Goal: Use online tool/utility: Utilize a website feature to perform a specific function

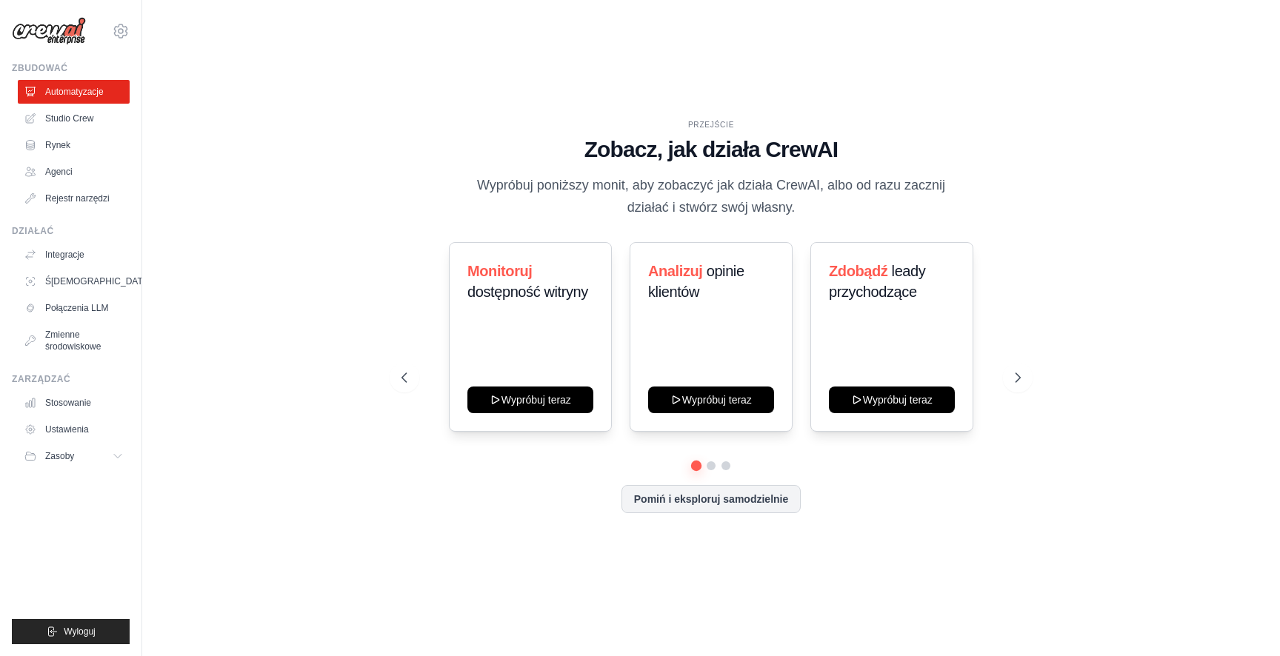
click at [520, 461] on div at bounding box center [710, 465] width 618 height 9
click at [1024, 378] on icon at bounding box center [1019, 377] width 15 height 15
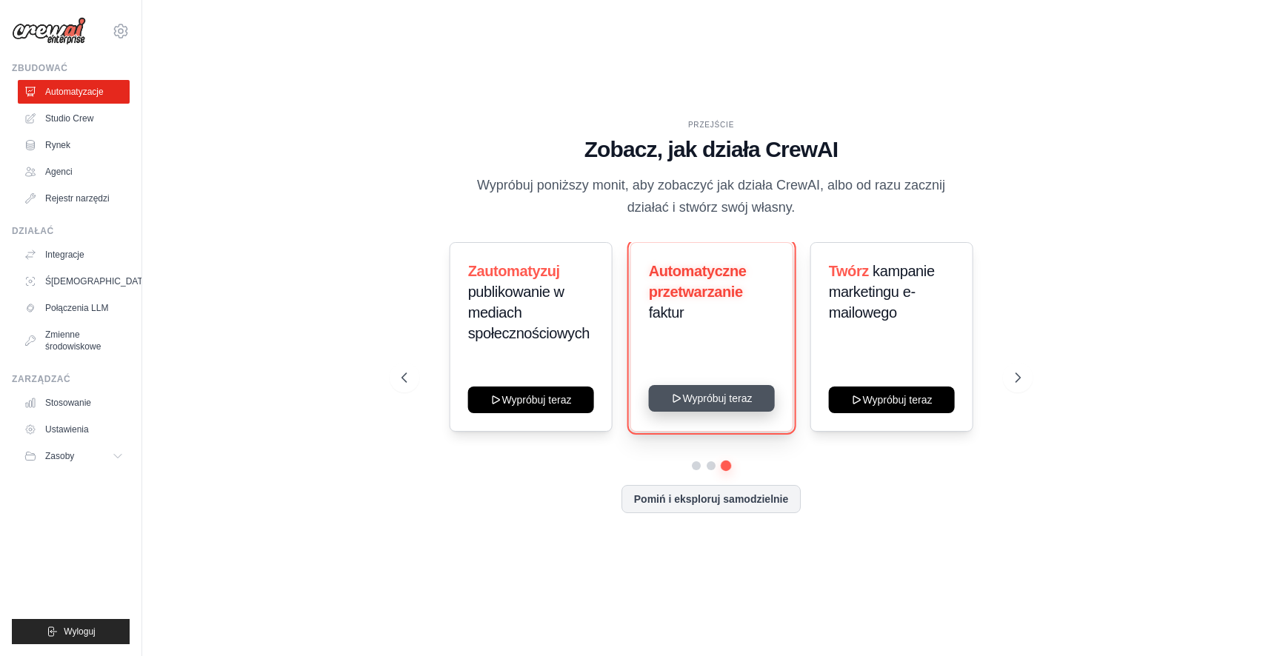
click at [763, 393] on button "Wypróbuj teraz" at bounding box center [711, 398] width 126 height 27
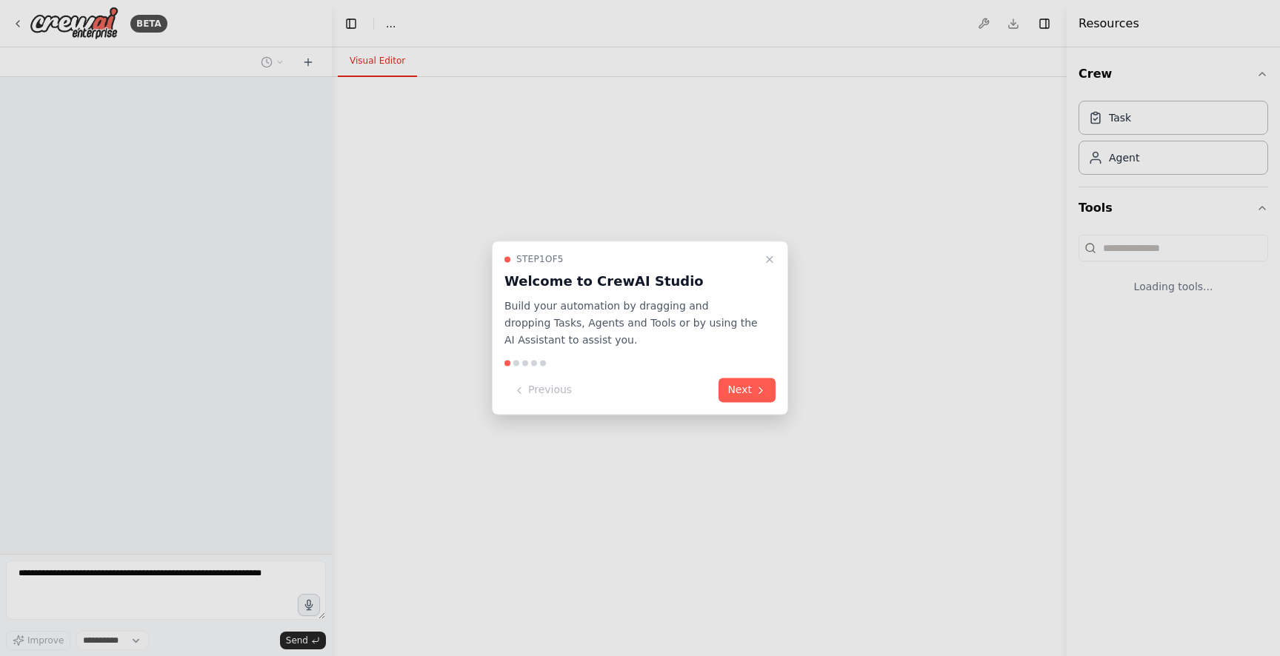
select select "****"
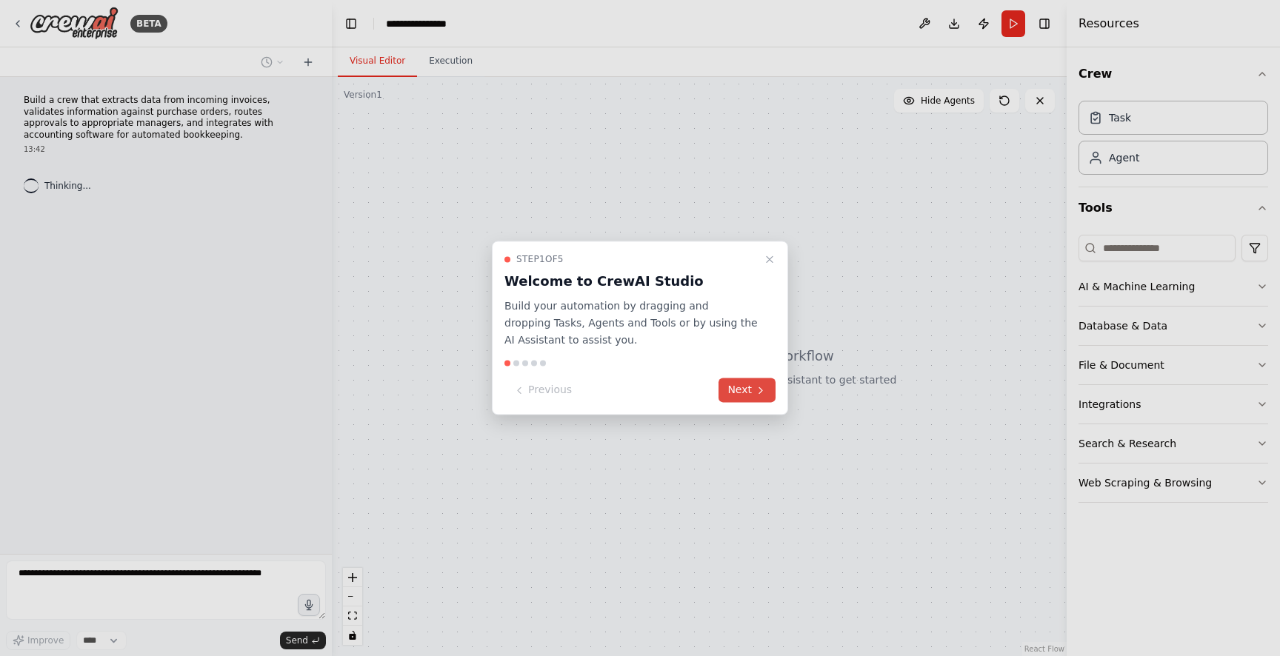
click at [753, 391] on button "Next" at bounding box center [746, 390] width 57 height 24
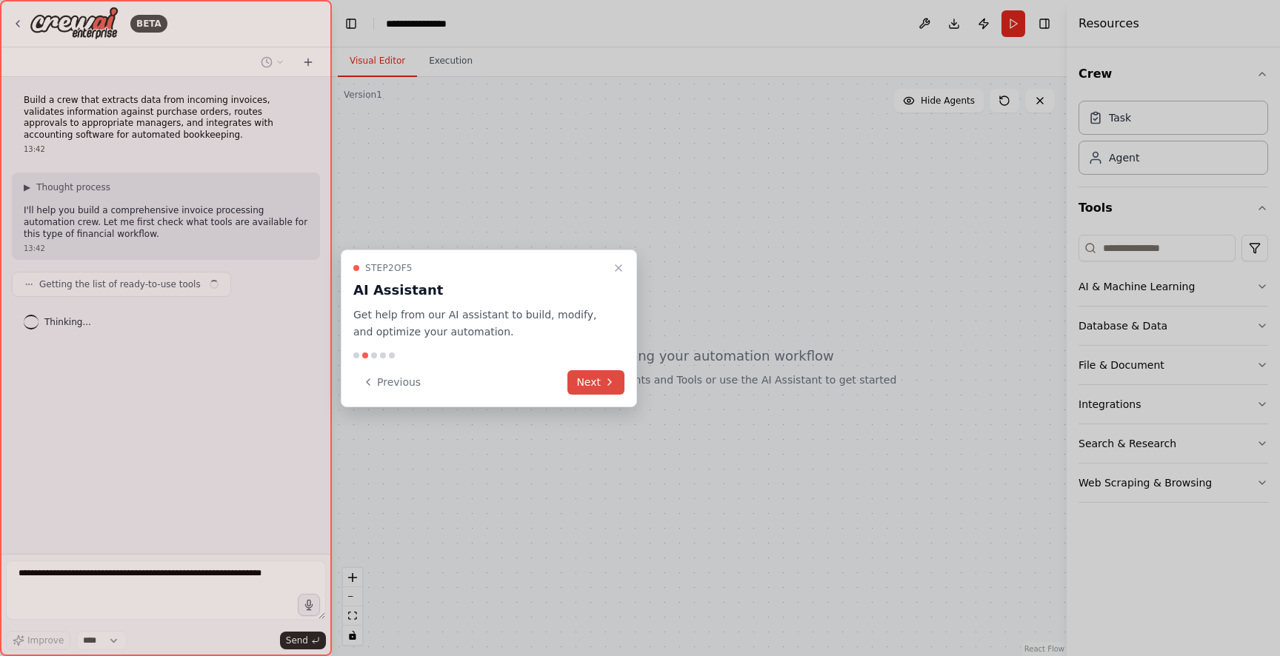
click at [596, 386] on button "Next" at bounding box center [595, 382] width 57 height 24
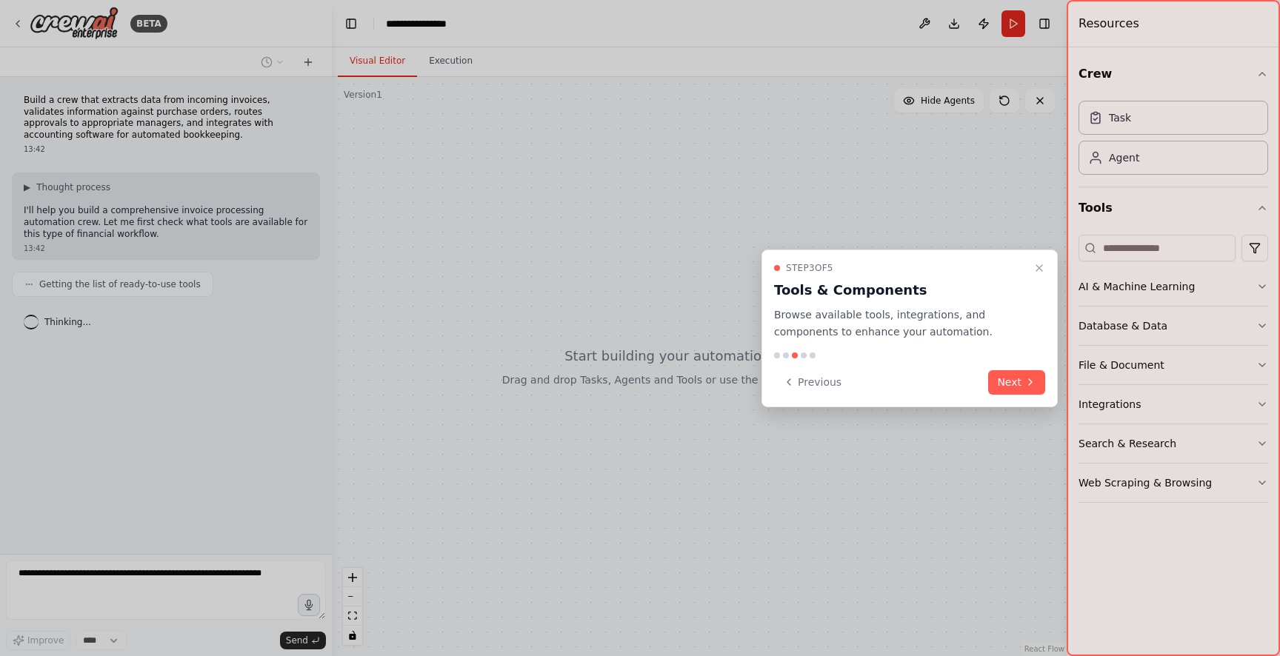
click at [1001, 379] on button "Next" at bounding box center [1016, 382] width 57 height 24
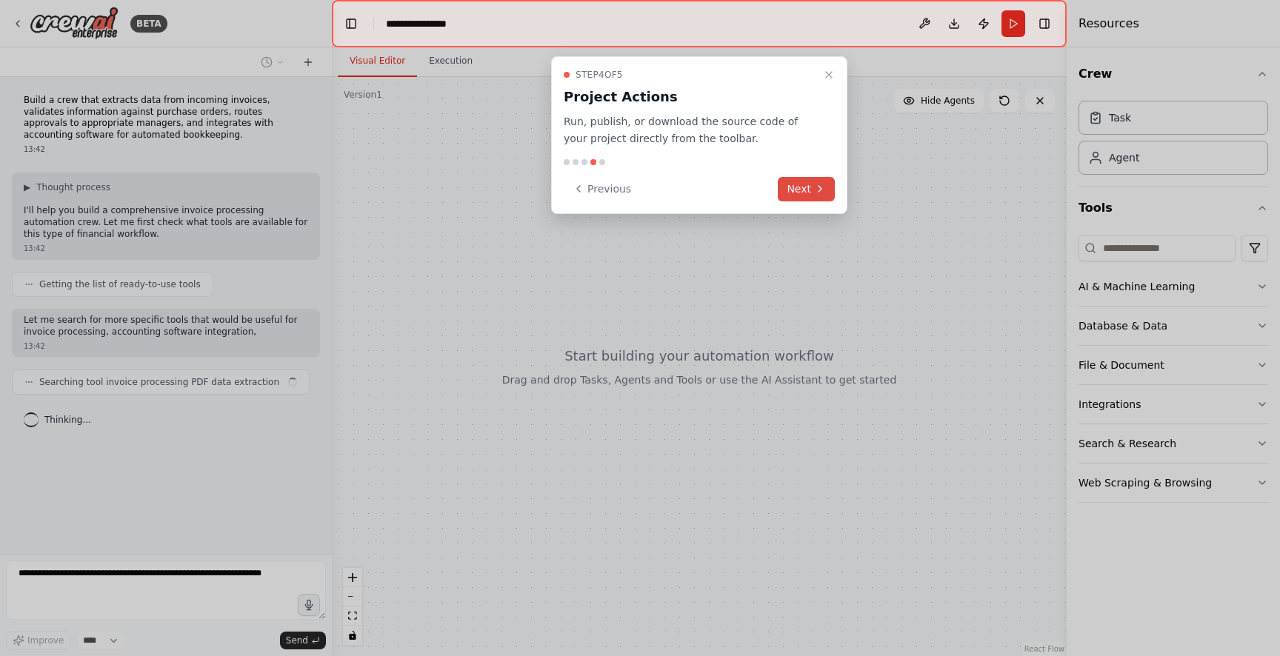
click at [804, 186] on button "Next" at bounding box center [806, 189] width 57 height 24
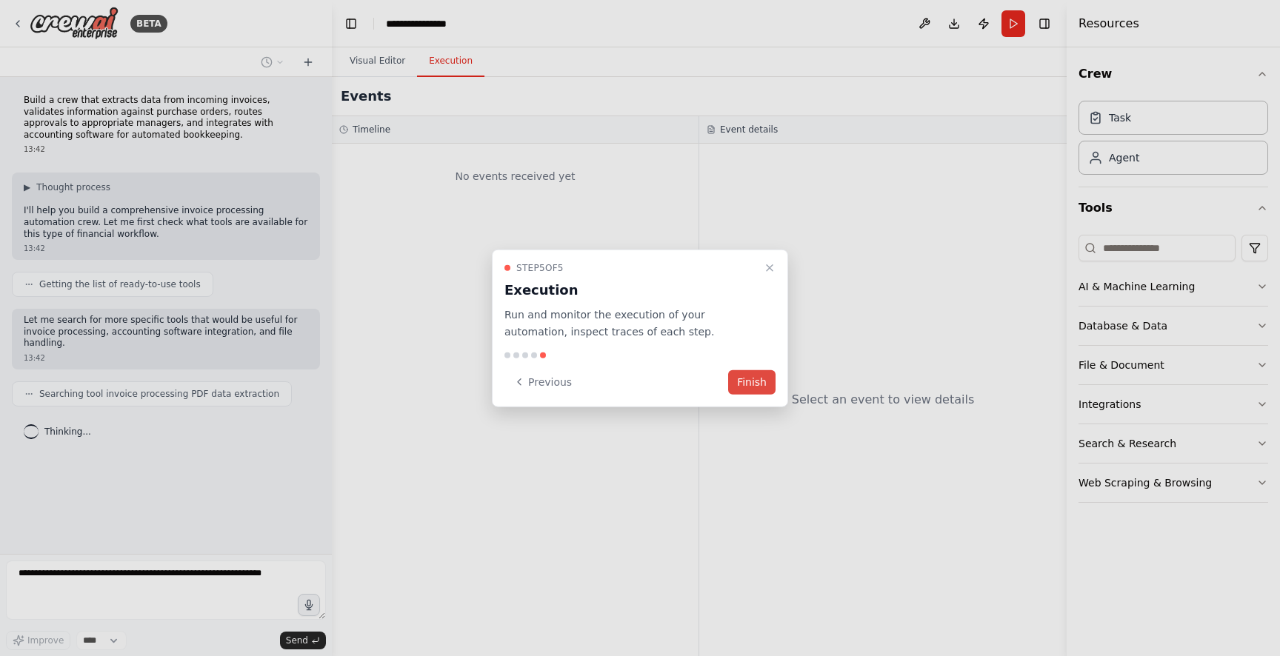
click at [751, 387] on button "Finish" at bounding box center [751, 382] width 47 height 24
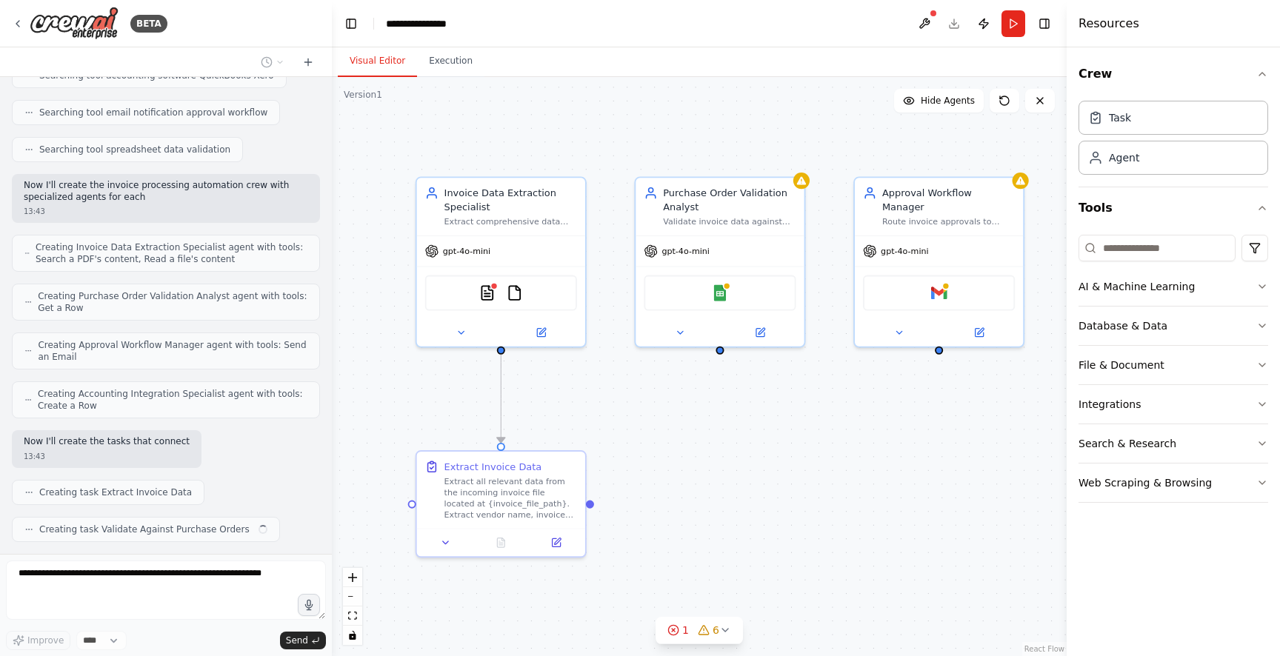
scroll to position [430, 0]
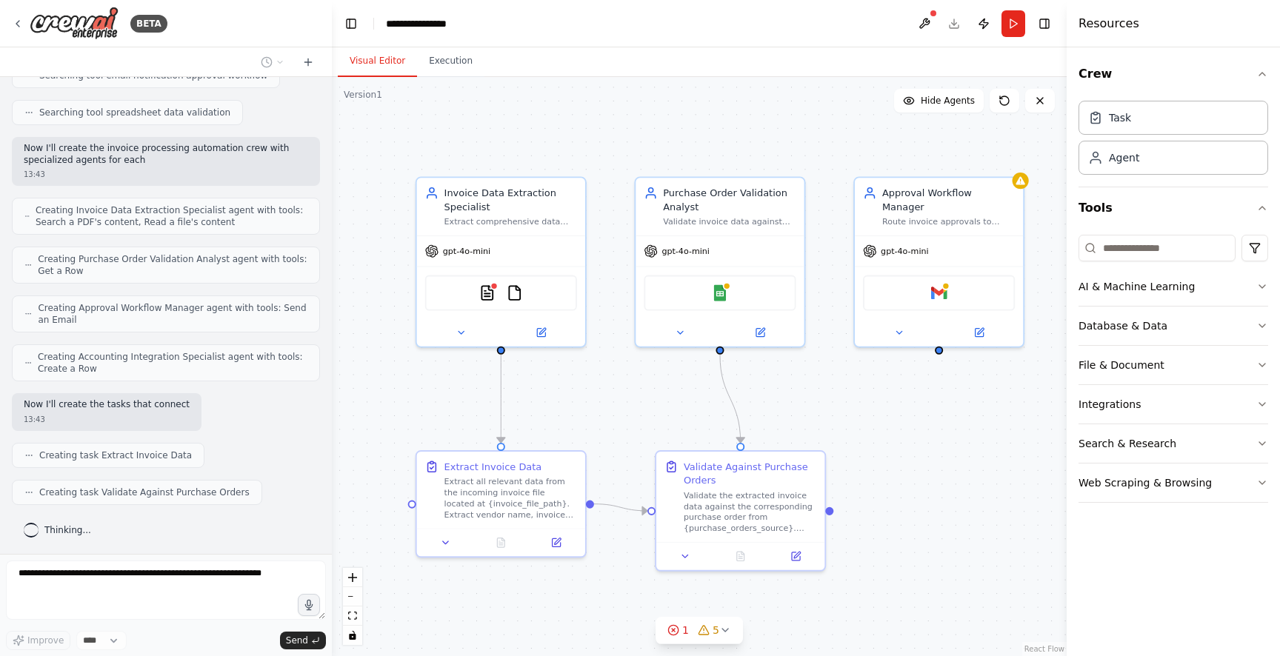
click at [304, 418] on div "Now I'll create the tasks that connect 13:43" at bounding box center [166, 412] width 308 height 38
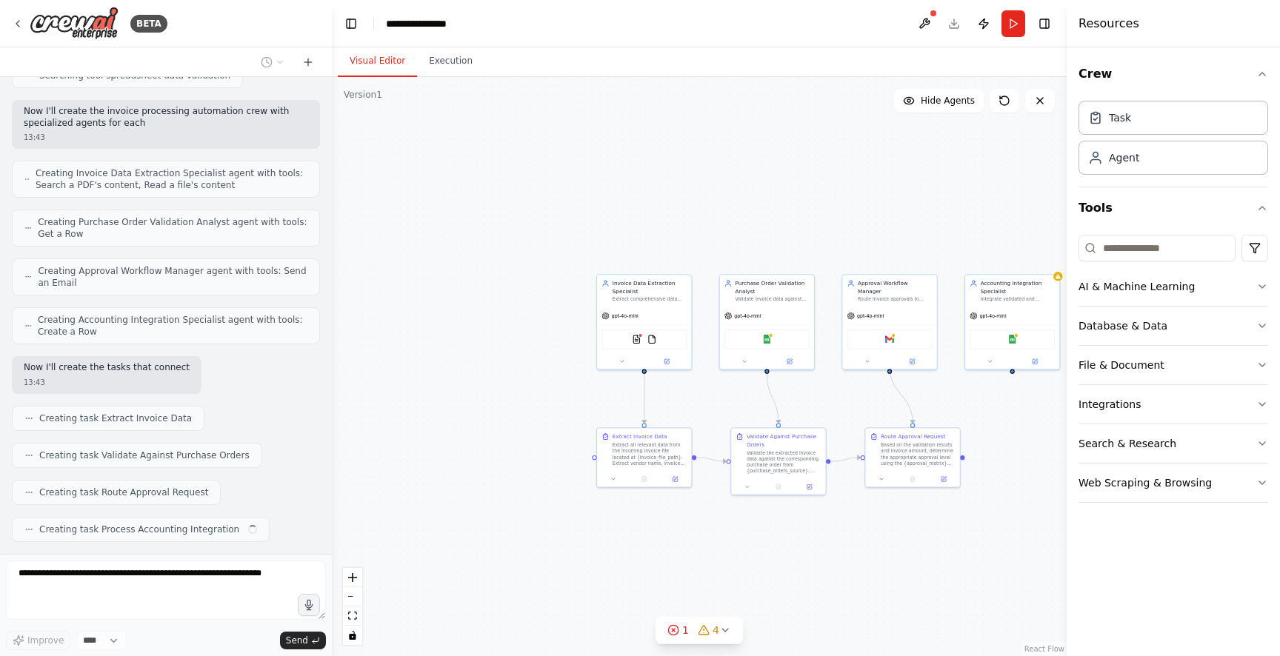
scroll to position [504, 0]
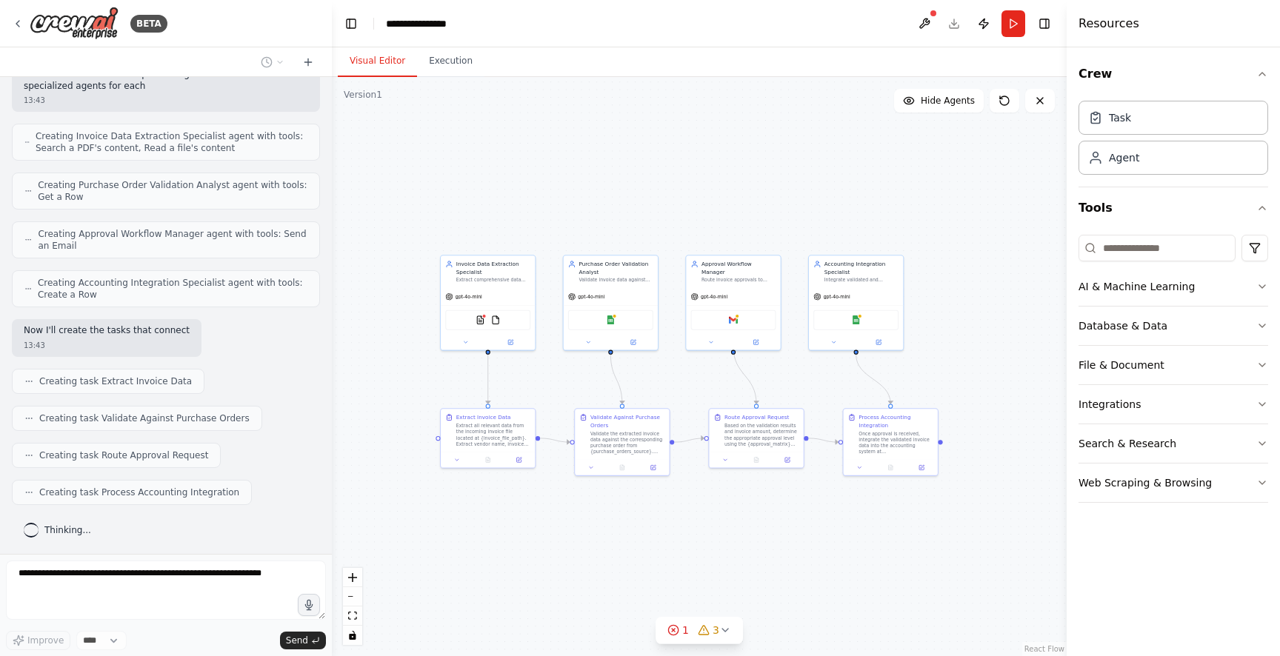
drag, startPoint x: 965, startPoint y: 404, endPoint x: 780, endPoint y: 390, distance: 185.6
click at [780, 390] on div ".deletable-edge-delete-btn { width: 20px; height: 20px; border: 0px solid #ffff…" at bounding box center [699, 366] width 735 height 579
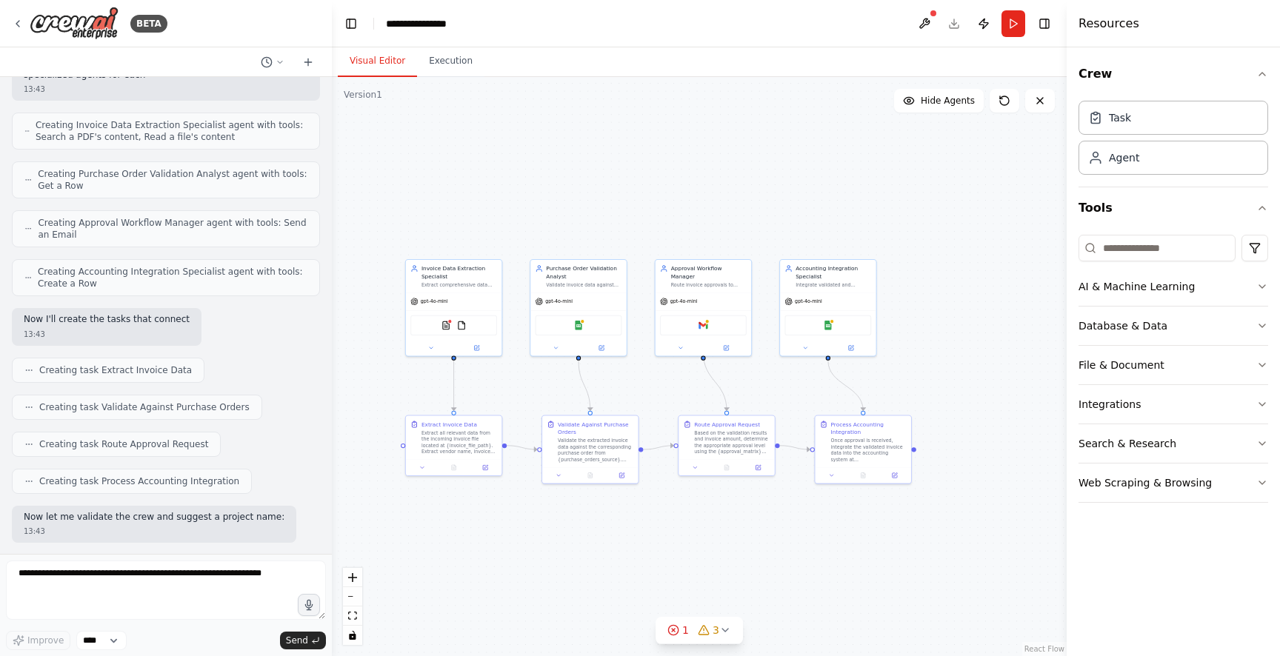
scroll to position [590, 0]
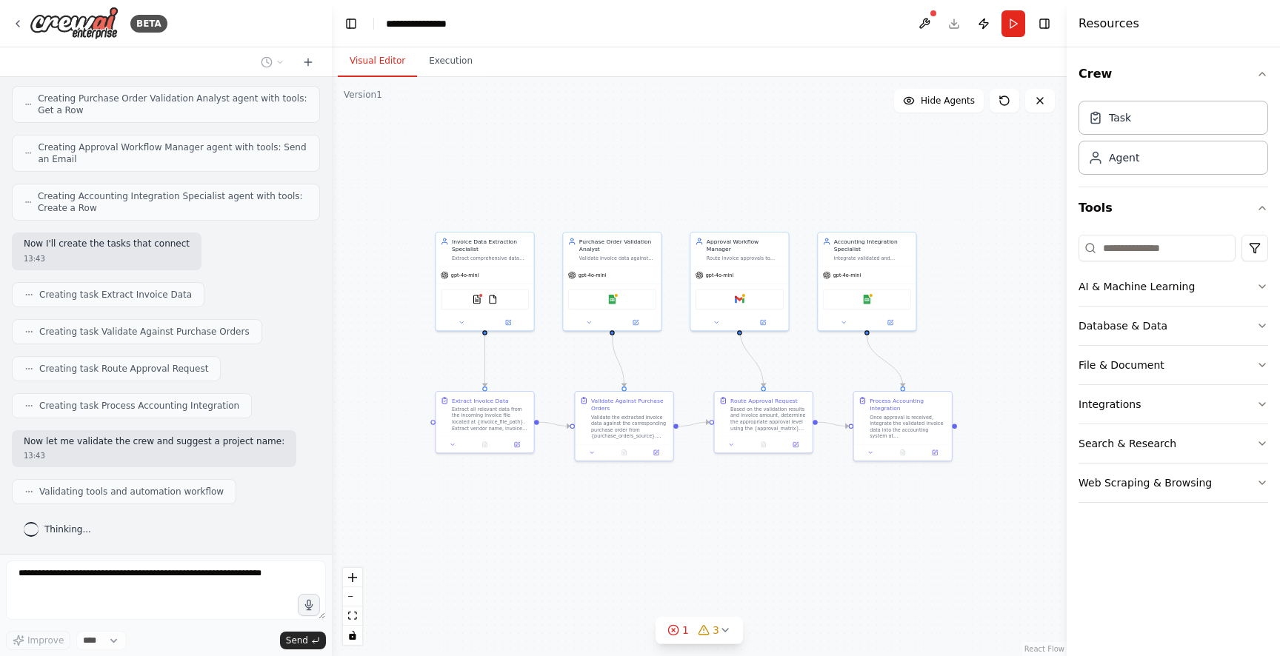
drag, startPoint x: 807, startPoint y: 553, endPoint x: 824, endPoint y: 536, distance: 24.1
click at [824, 536] on div ".deletable-edge-delete-btn { width: 20px; height: 20px; border: 0px solid #ffff…" at bounding box center [699, 366] width 735 height 579
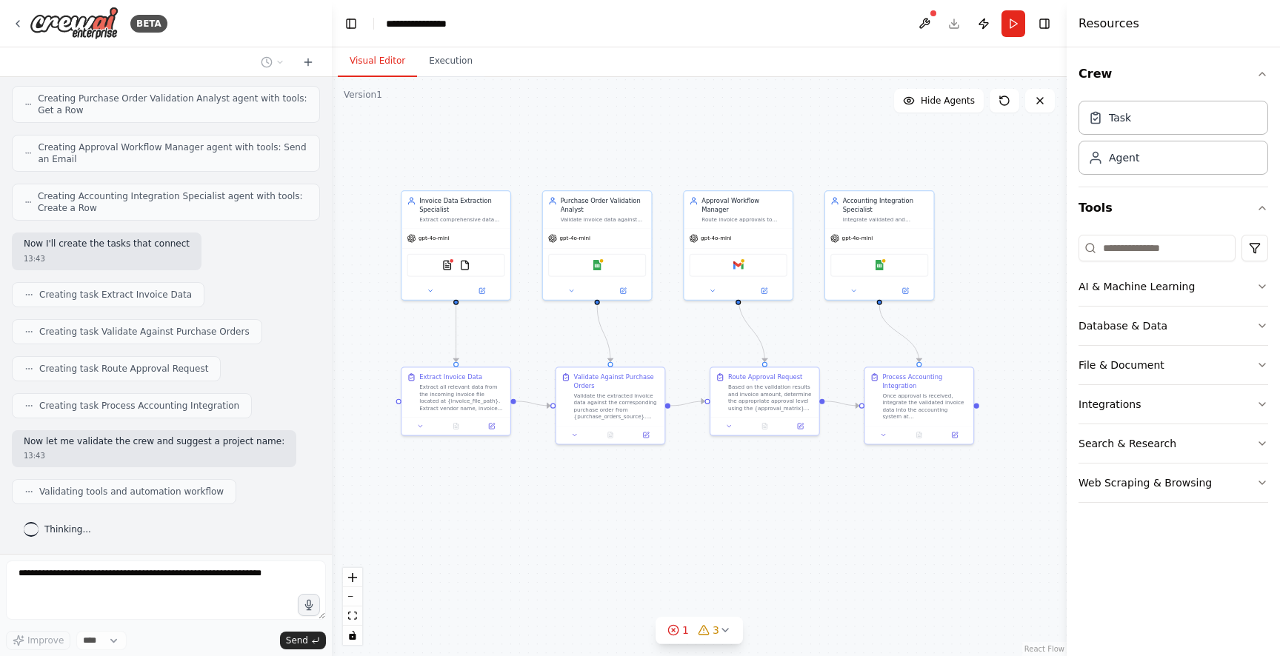
scroll to position [639, 0]
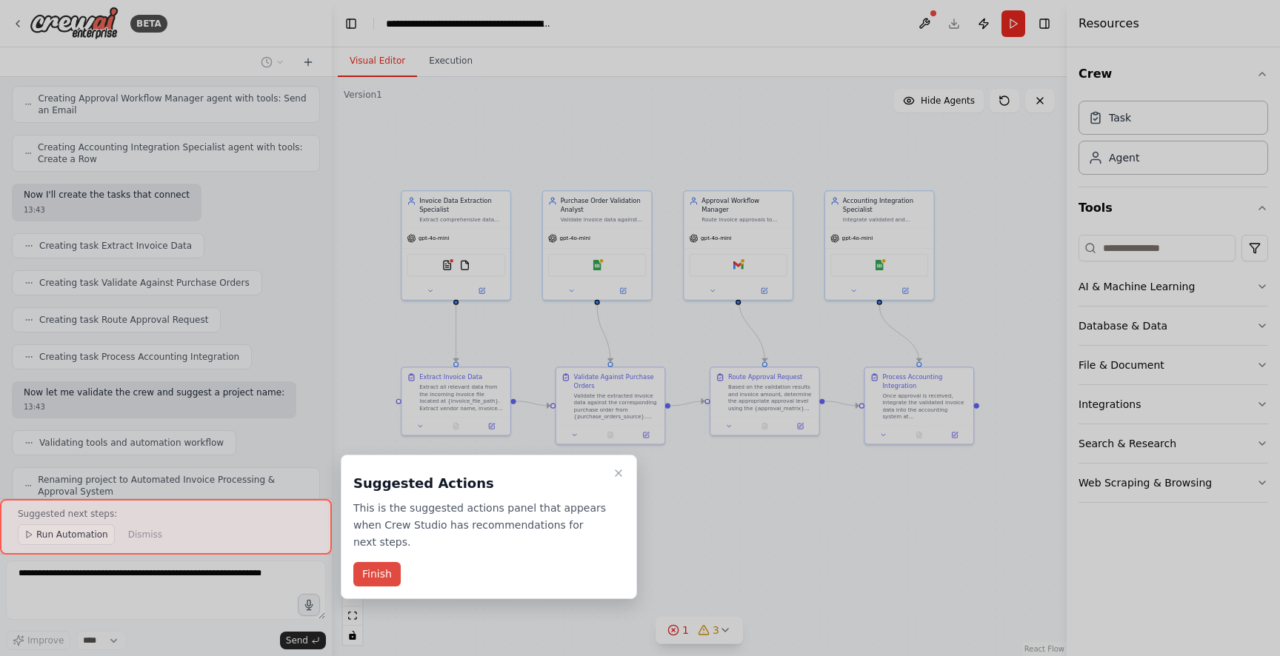
click at [373, 571] on button "Finish" at bounding box center [376, 574] width 47 height 24
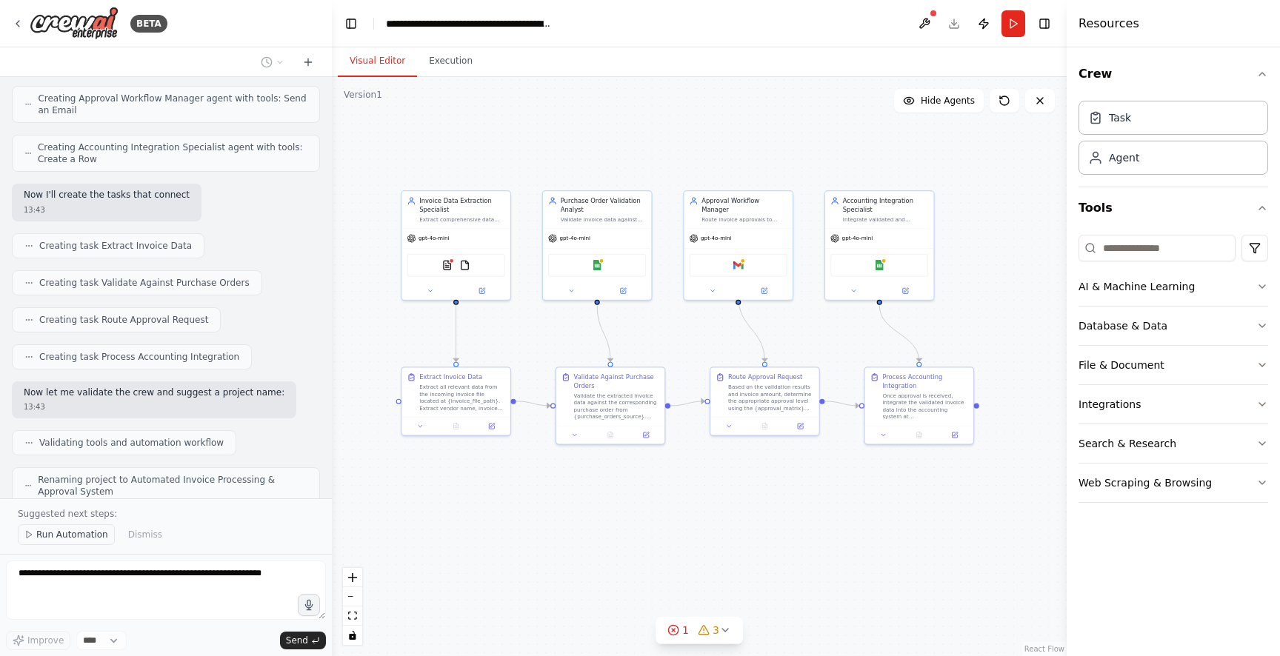
click at [61, 533] on span "Run Automation" at bounding box center [72, 535] width 72 height 12
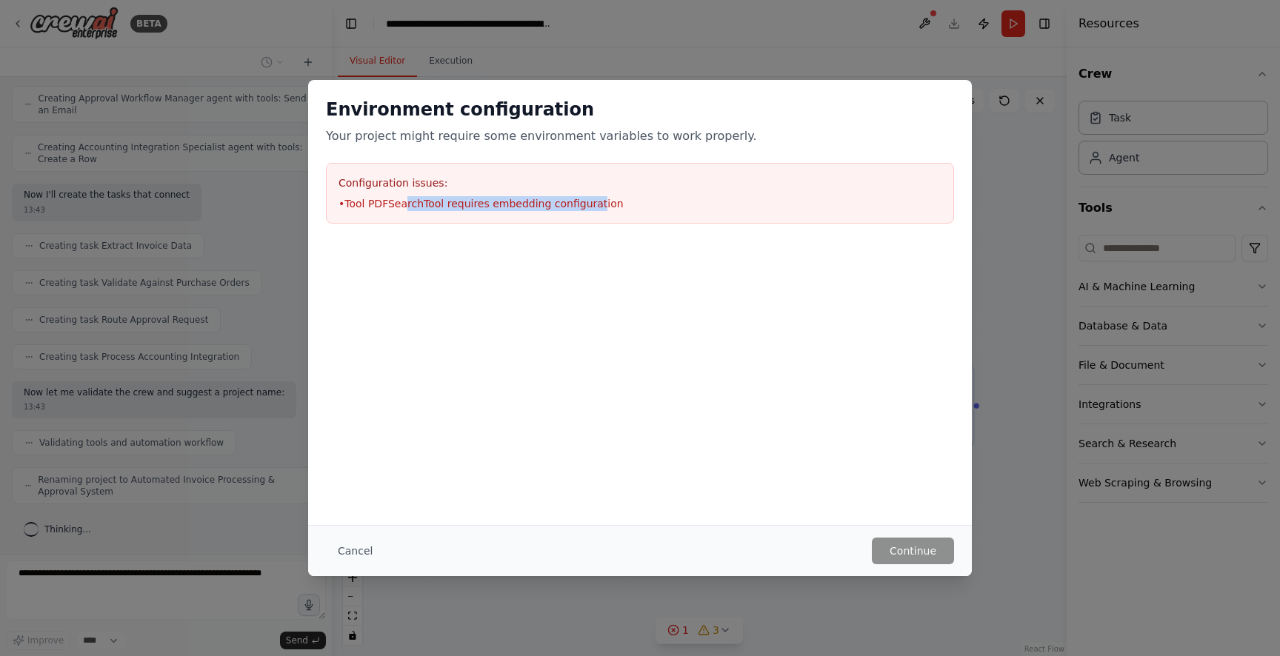
drag, startPoint x: 441, startPoint y: 201, endPoint x: 601, endPoint y: 204, distance: 160.0
click at [590, 204] on li "• Tool PDFSearchTool requires embedding configuration" at bounding box center [639, 203] width 603 height 15
click at [607, 204] on li "• Tool PDFSearchTool requires embedding configuration" at bounding box center [639, 203] width 603 height 15
click at [345, 196] on div "Configuration issues: • Tool PDFSearchTool requires embedding configuration" at bounding box center [640, 193] width 628 height 61
click at [360, 553] on button "Cancel" at bounding box center [355, 551] width 59 height 27
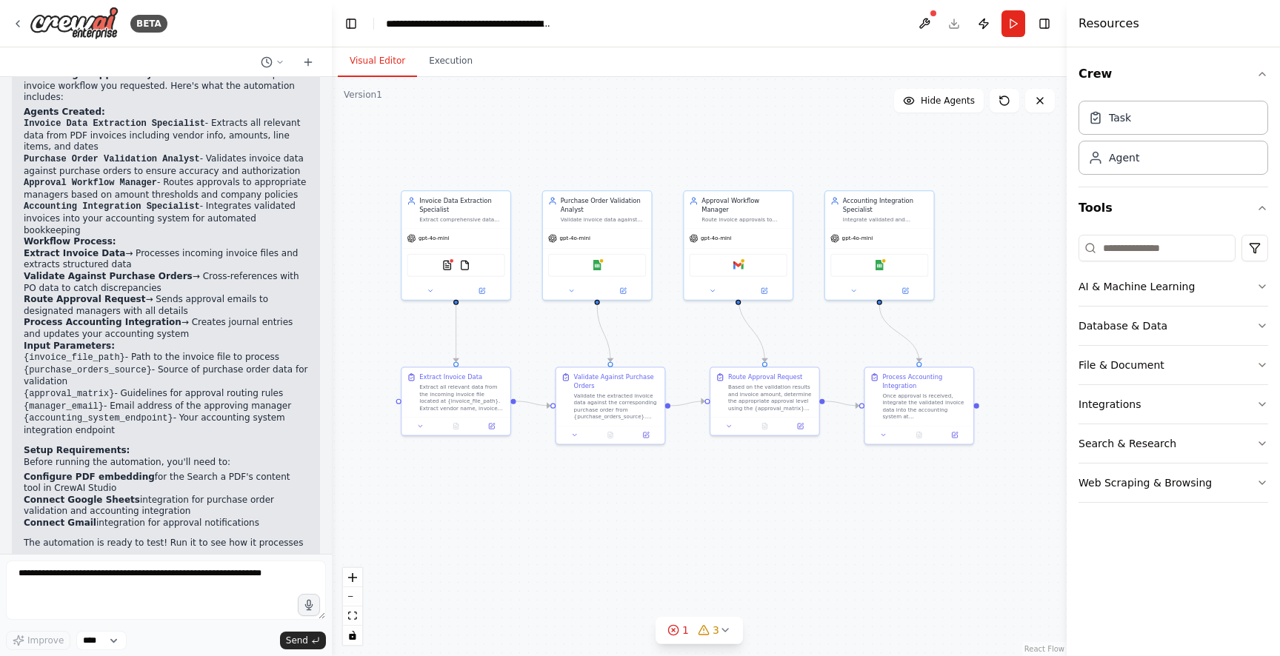
scroll to position [1116, 0]
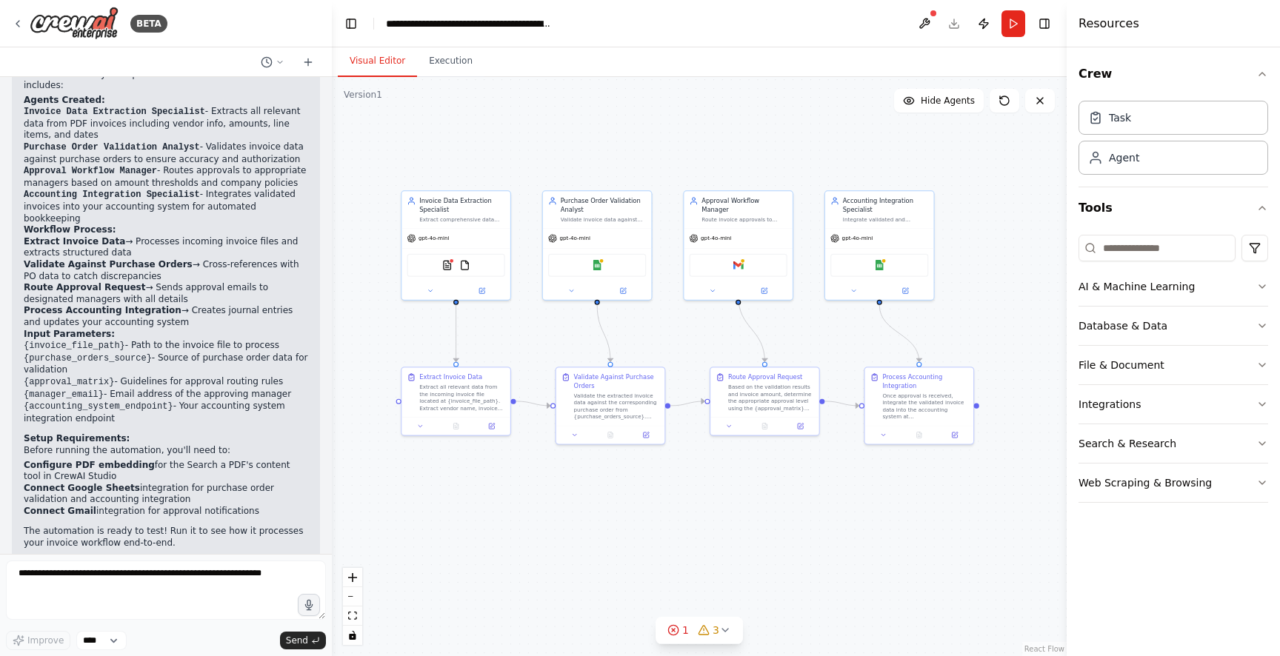
click at [223, 195] on li "Accounting Integration Specialist - Integrates validated invoices into your acc…" at bounding box center [166, 207] width 284 height 36
click at [431, 201] on div "Invoice Data Extraction Specialist" at bounding box center [462, 204] width 86 height 18
click at [449, 262] on img at bounding box center [447, 263] width 10 height 10
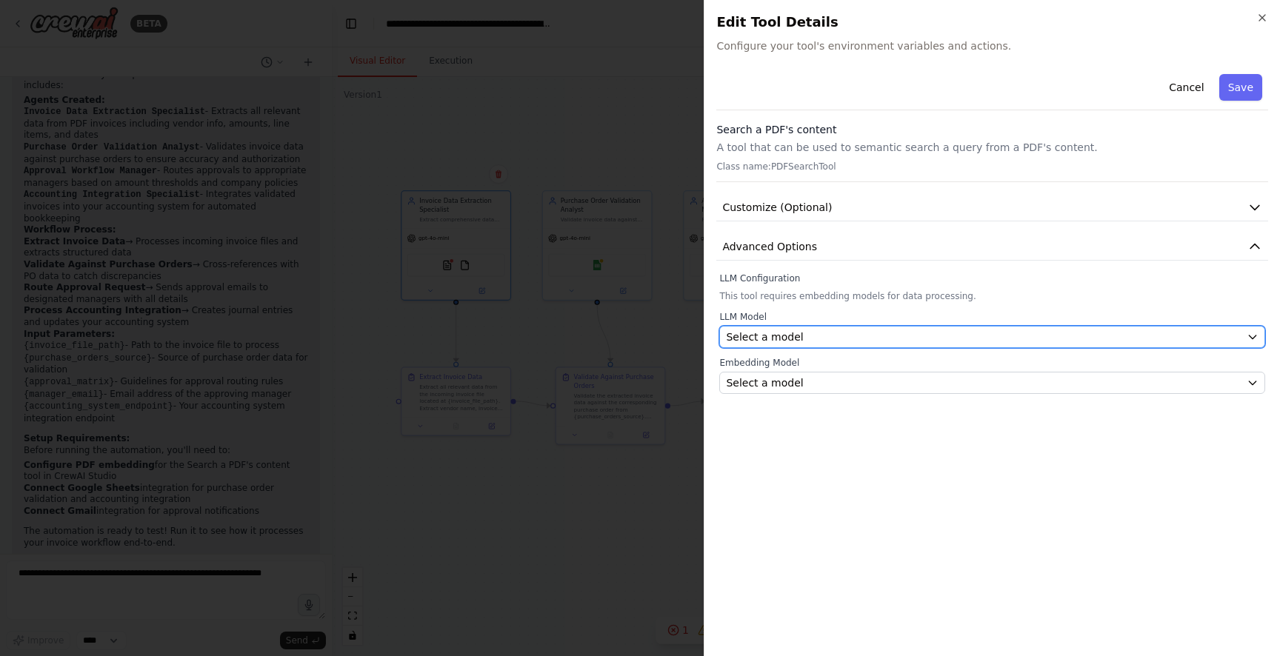
click at [823, 338] on div "Select a model" at bounding box center [983, 337] width 515 height 15
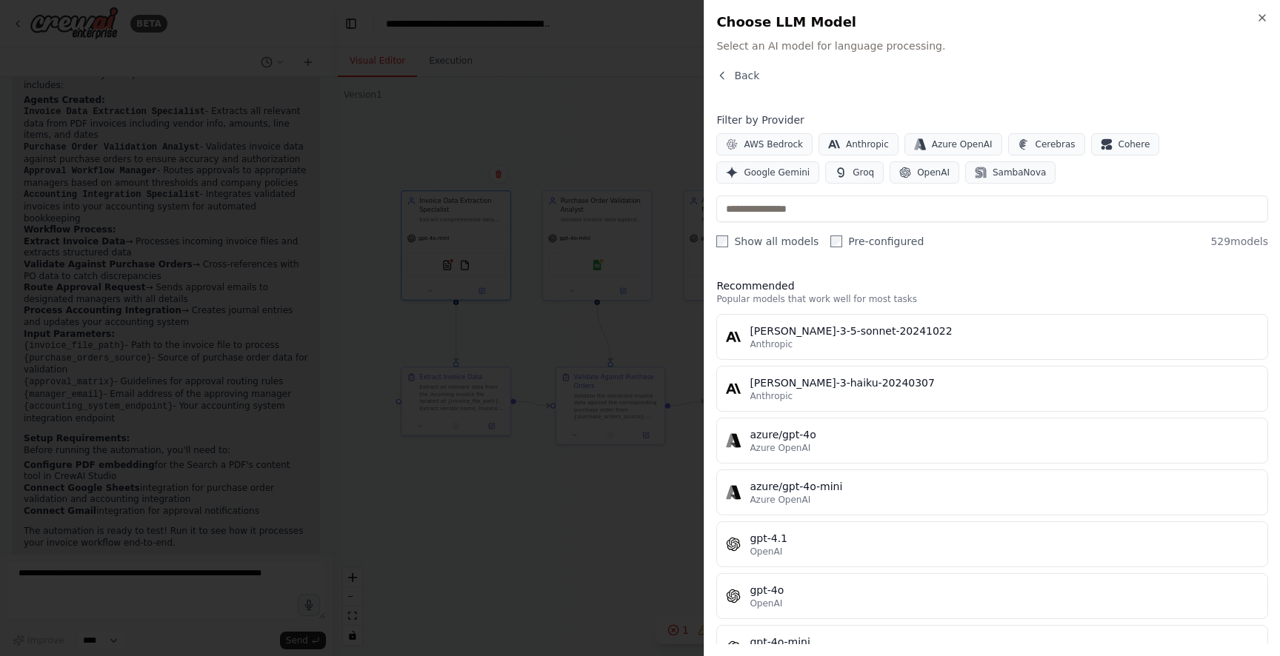
click at [725, 64] on div "Close Choose LLM Model Select an AI model for language processing. Back Filter …" at bounding box center [992, 328] width 576 height 656
click at [721, 77] on icon "button" at bounding box center [722, 76] width 12 height 12
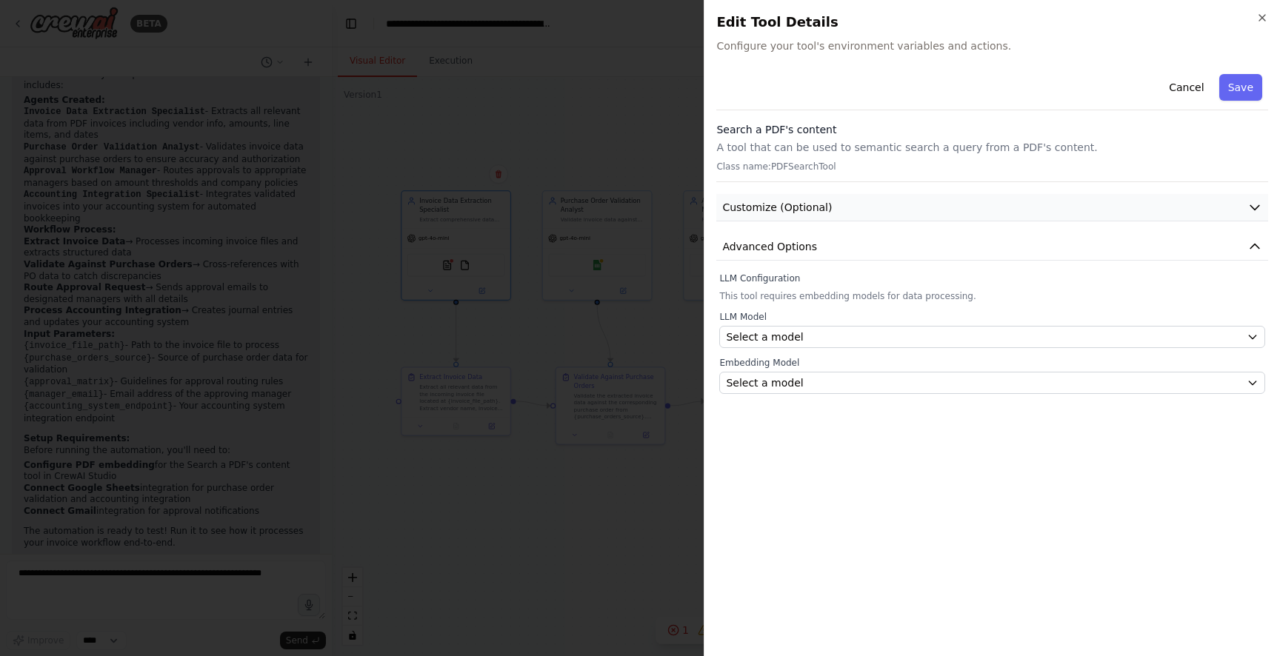
click at [882, 218] on button "Customize (Optional)" at bounding box center [992, 207] width 552 height 27
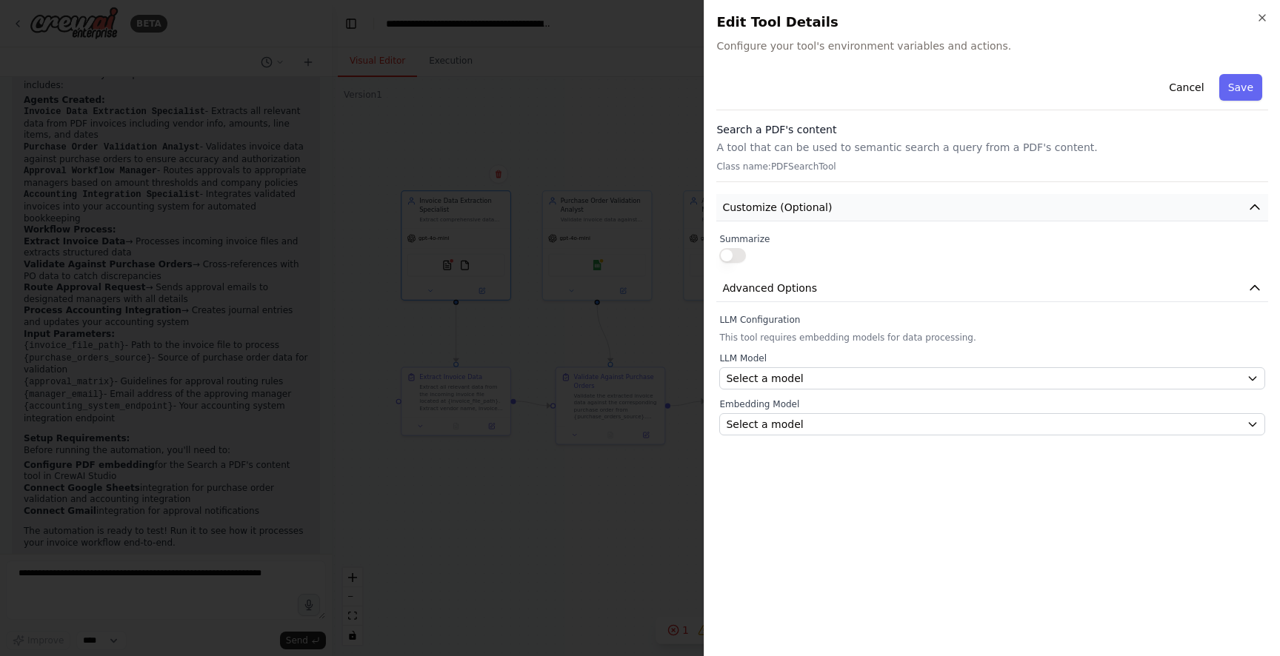
click at [882, 218] on button "Customize (Optional)" at bounding box center [992, 207] width 552 height 27
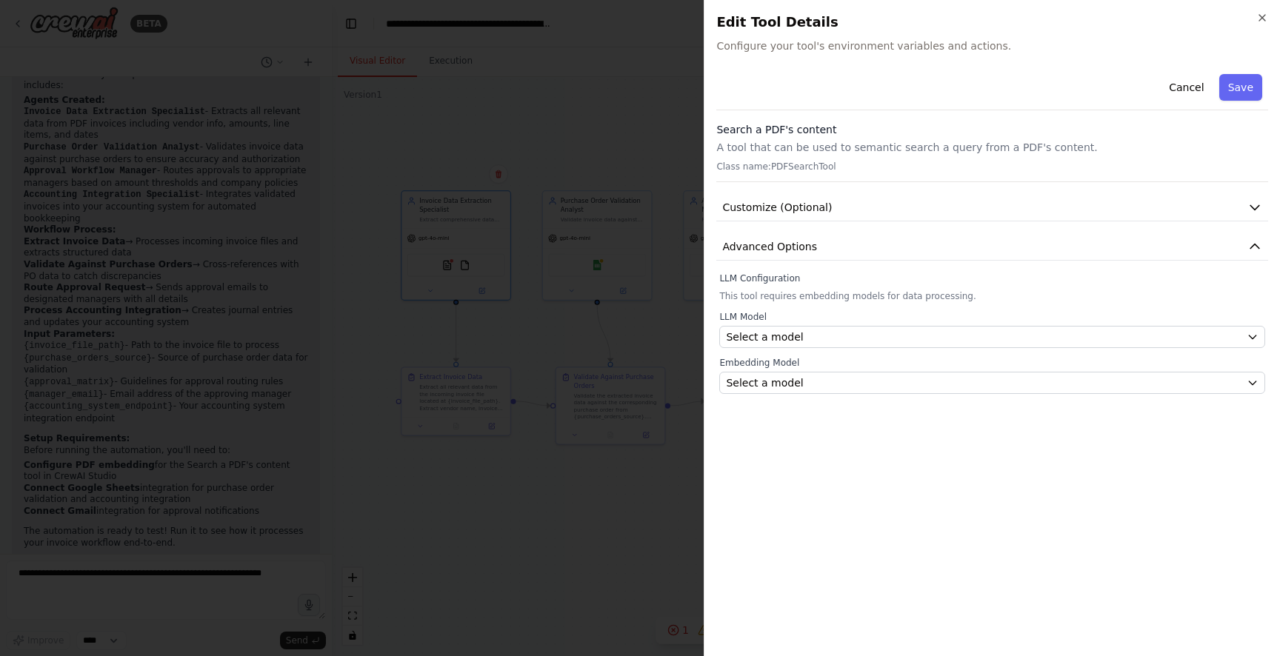
drag, startPoint x: 1183, startPoint y: 88, endPoint x: 1144, endPoint y: 113, distance: 45.6
click at [1183, 88] on button "Cancel" at bounding box center [1186, 87] width 53 height 27
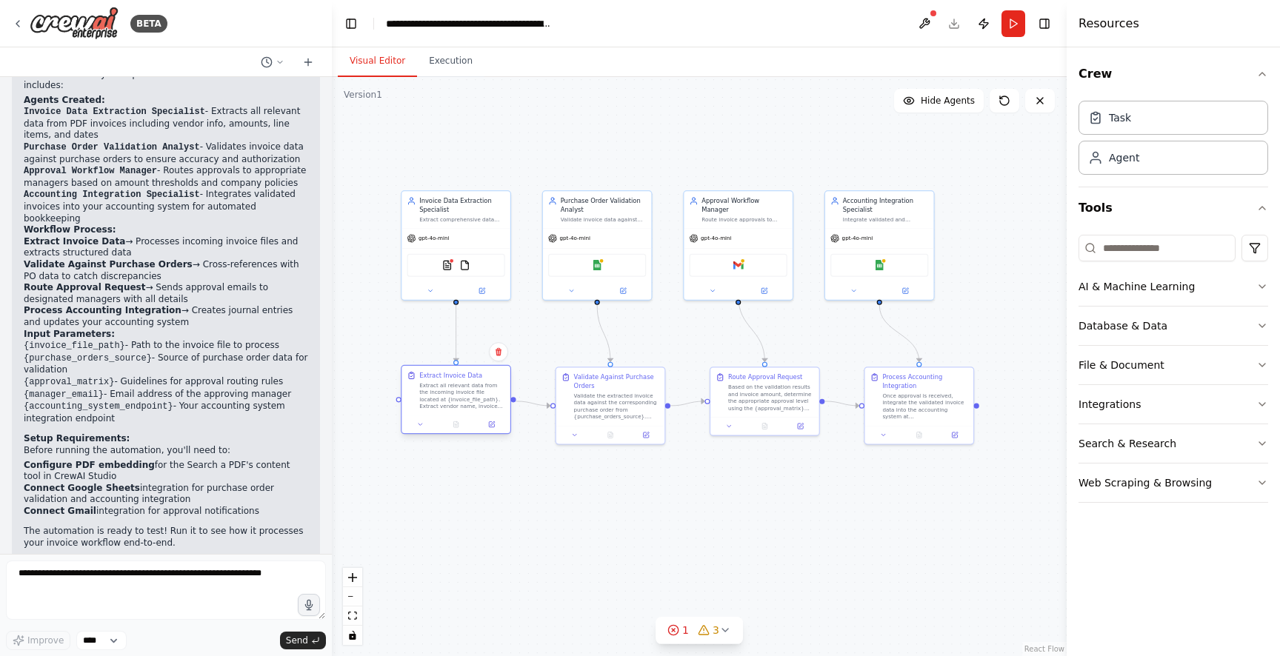
click at [469, 387] on div "Extract all relevant data from the incoming invoice file located at {invoice_fi…" at bounding box center [462, 395] width 86 height 28
click at [473, 447] on div ".deletable-edge-delete-btn { width: 20px; height: 20px; border: 0px solid #ffff…" at bounding box center [699, 366] width 735 height 579
click at [491, 427] on icon at bounding box center [492, 424] width 5 height 5
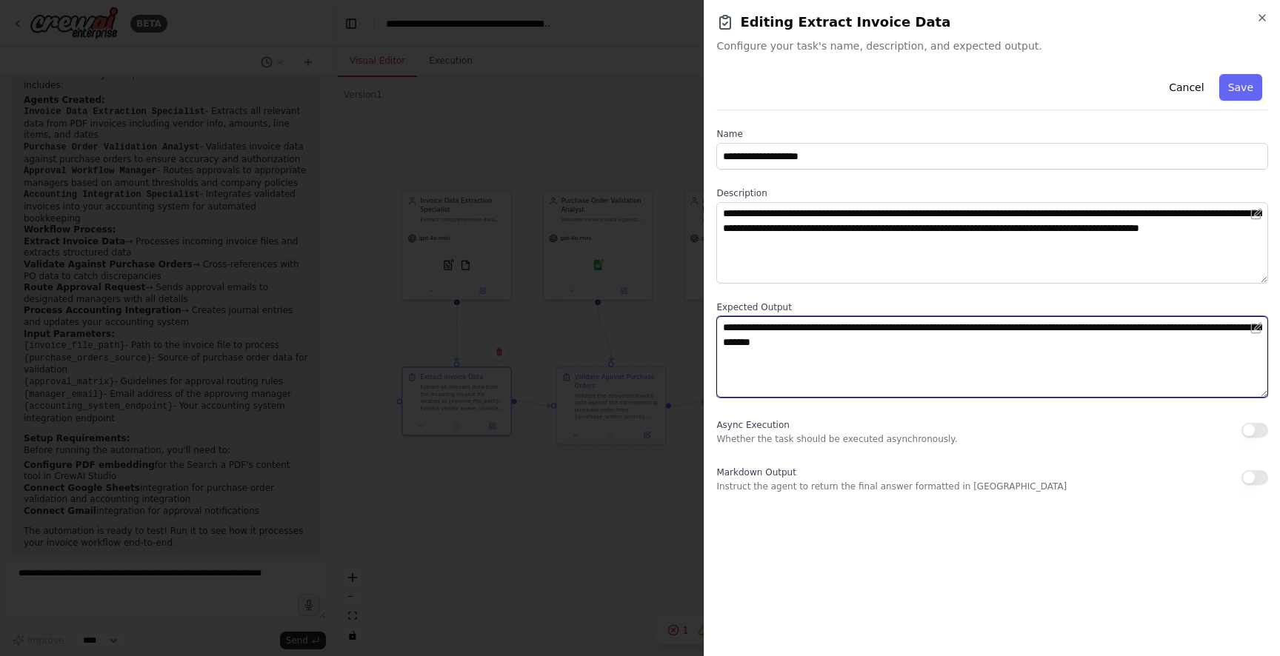
click at [779, 335] on textarea "**********" at bounding box center [992, 356] width 552 height 81
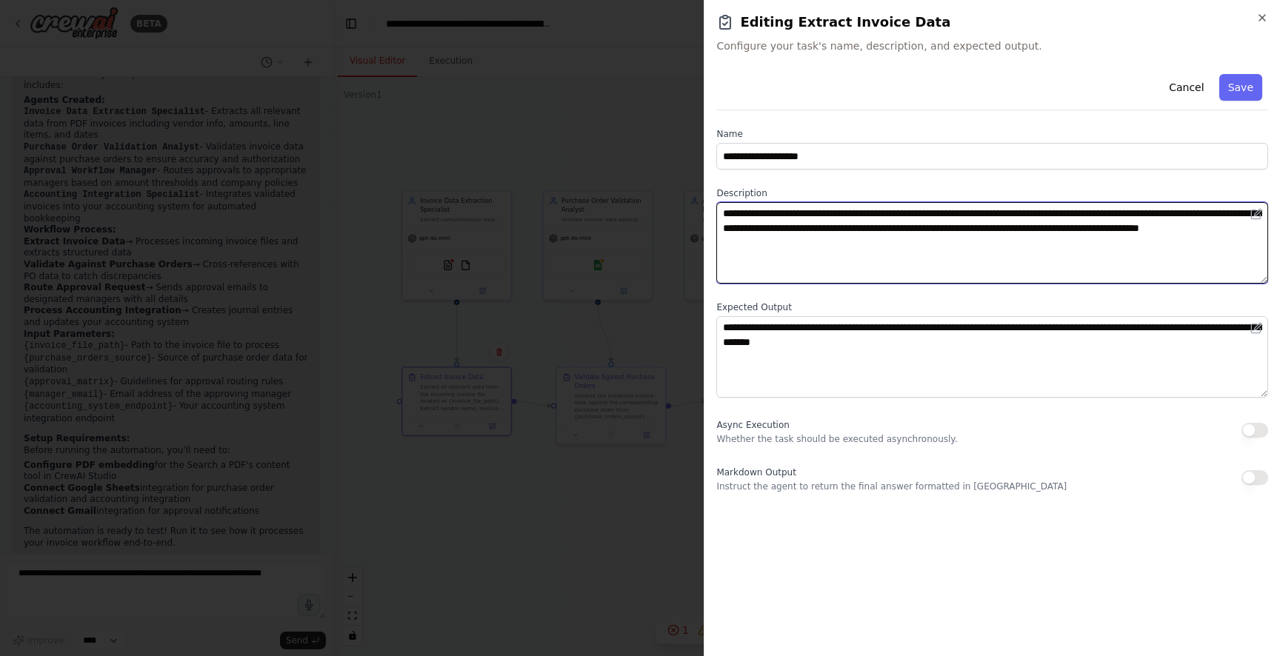
click at [783, 231] on textarea "**********" at bounding box center [992, 242] width 552 height 81
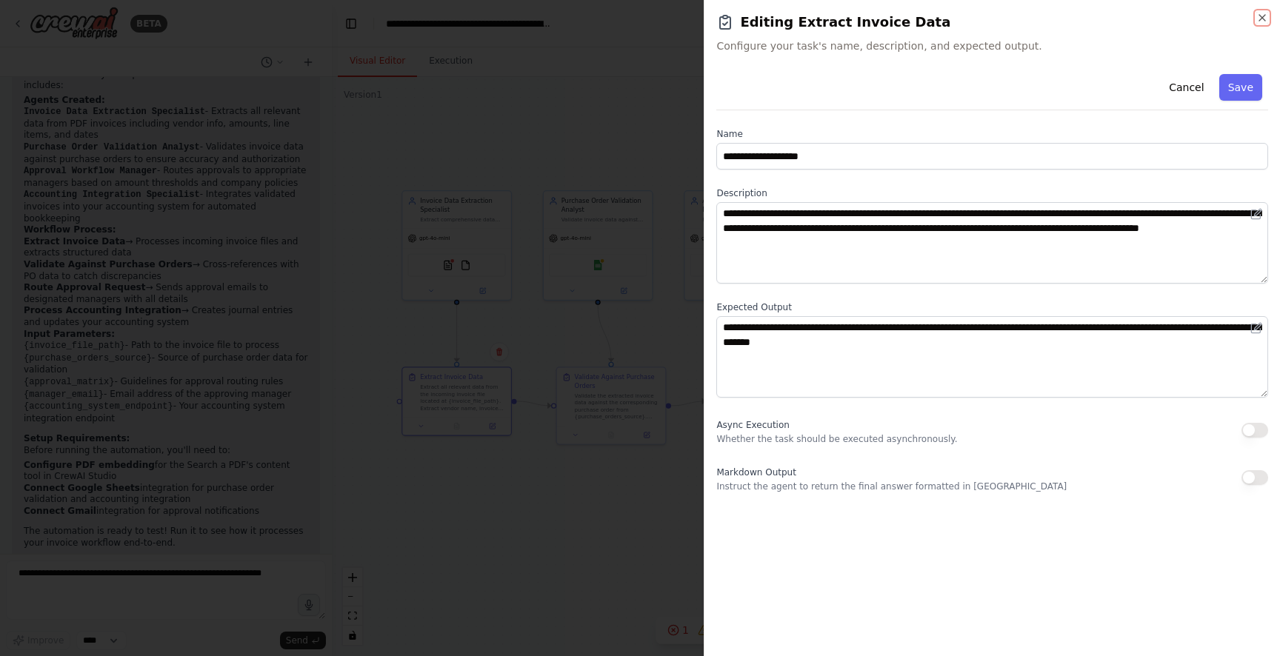
drag, startPoint x: 1262, startPoint y: 19, endPoint x: 929, endPoint y: 267, distance: 415.5
click at [1038, 196] on div "**********" at bounding box center [992, 328] width 576 height 656
click at [893, 400] on div "**********" at bounding box center [992, 280] width 552 height 424
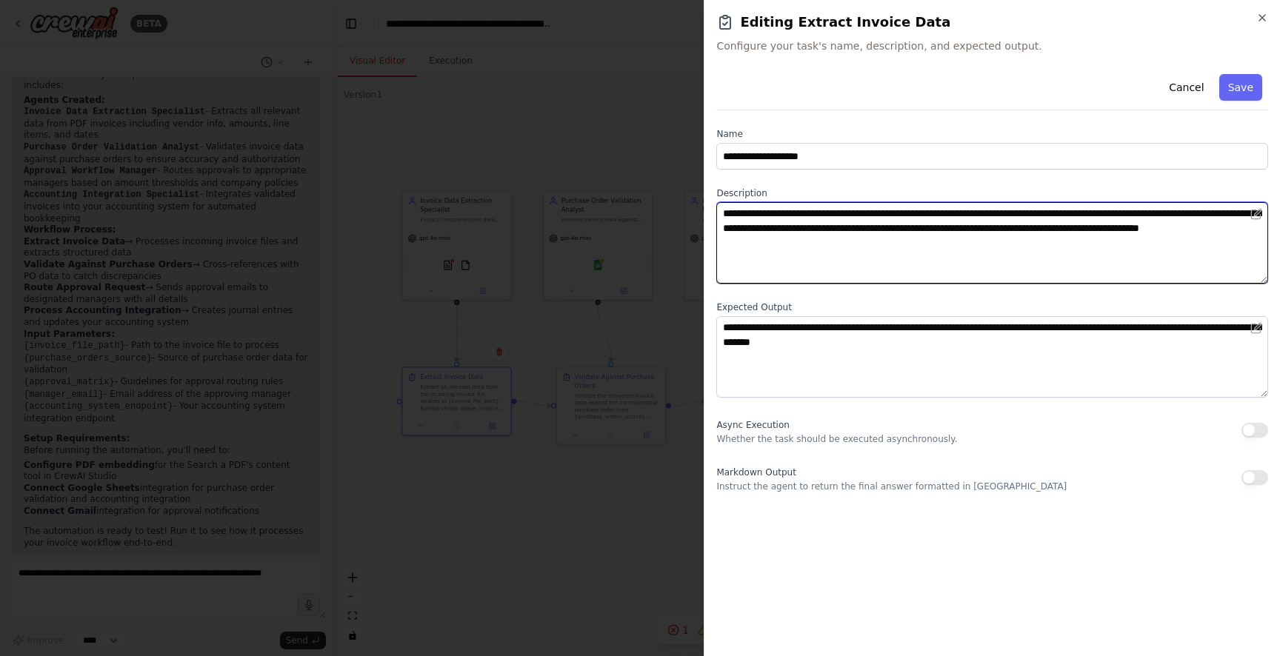
click at [942, 274] on textarea "**********" at bounding box center [992, 242] width 552 height 81
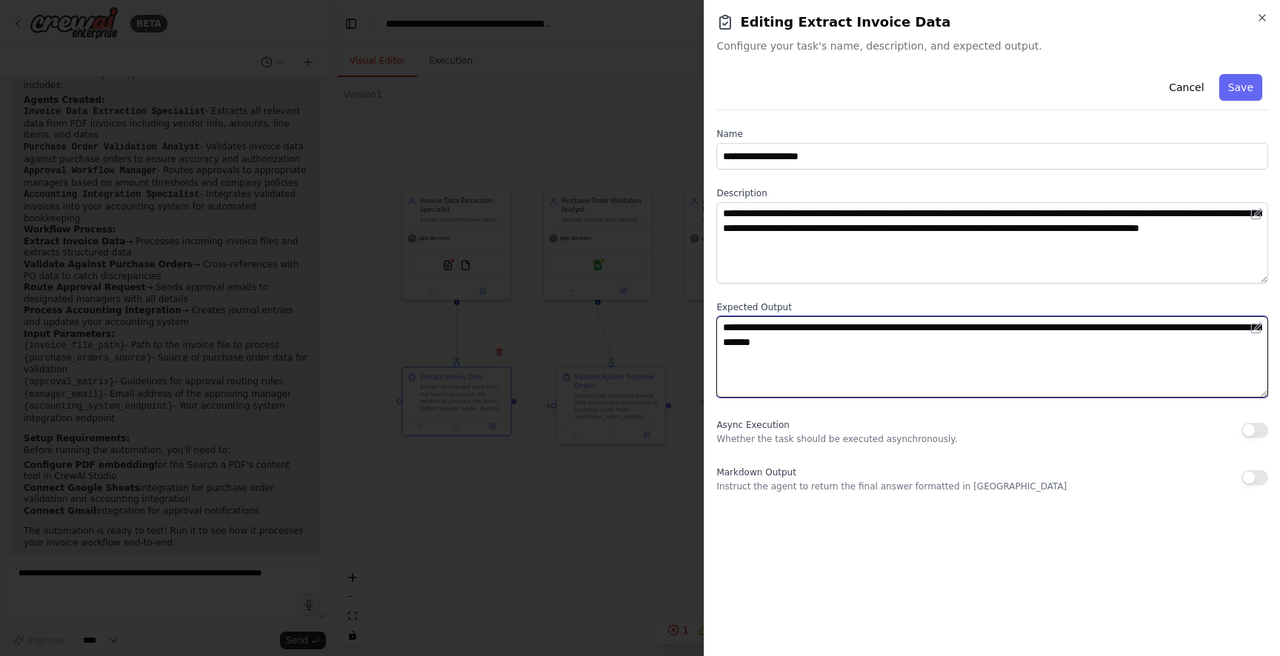
click at [896, 370] on textarea "**********" at bounding box center [992, 356] width 552 height 81
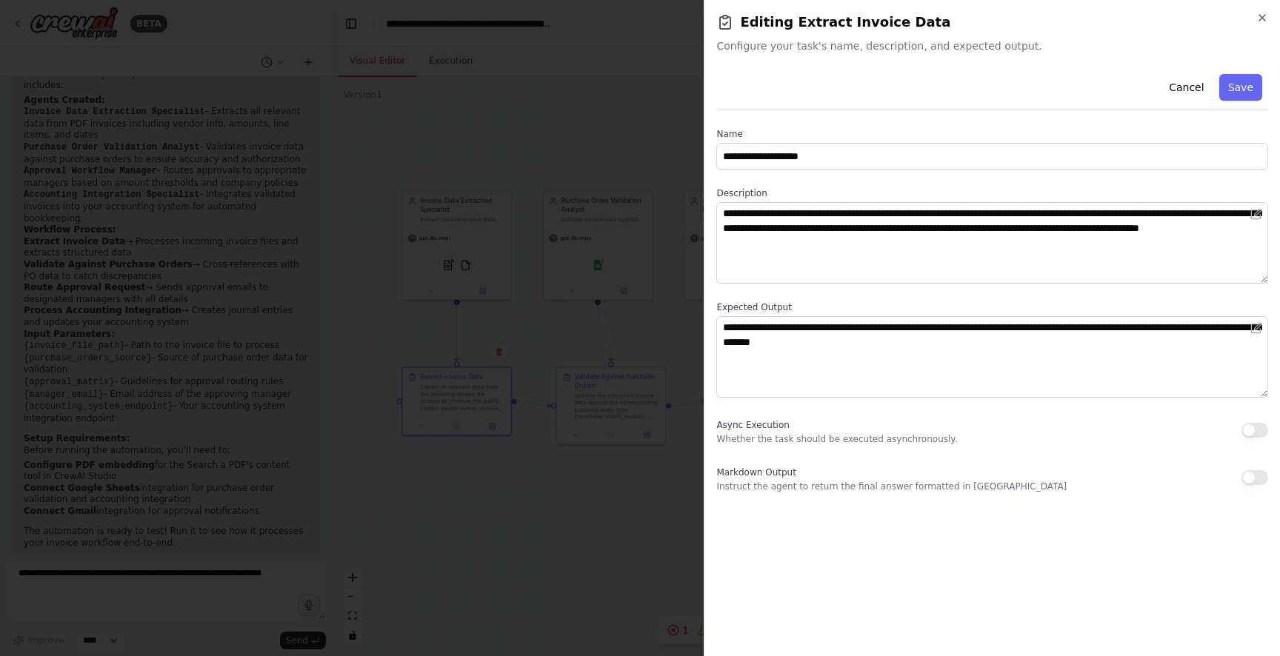
click at [1250, 73] on div "Cancel Save" at bounding box center [992, 89] width 552 height 42
click at [1244, 83] on button "Save" at bounding box center [1240, 87] width 43 height 27
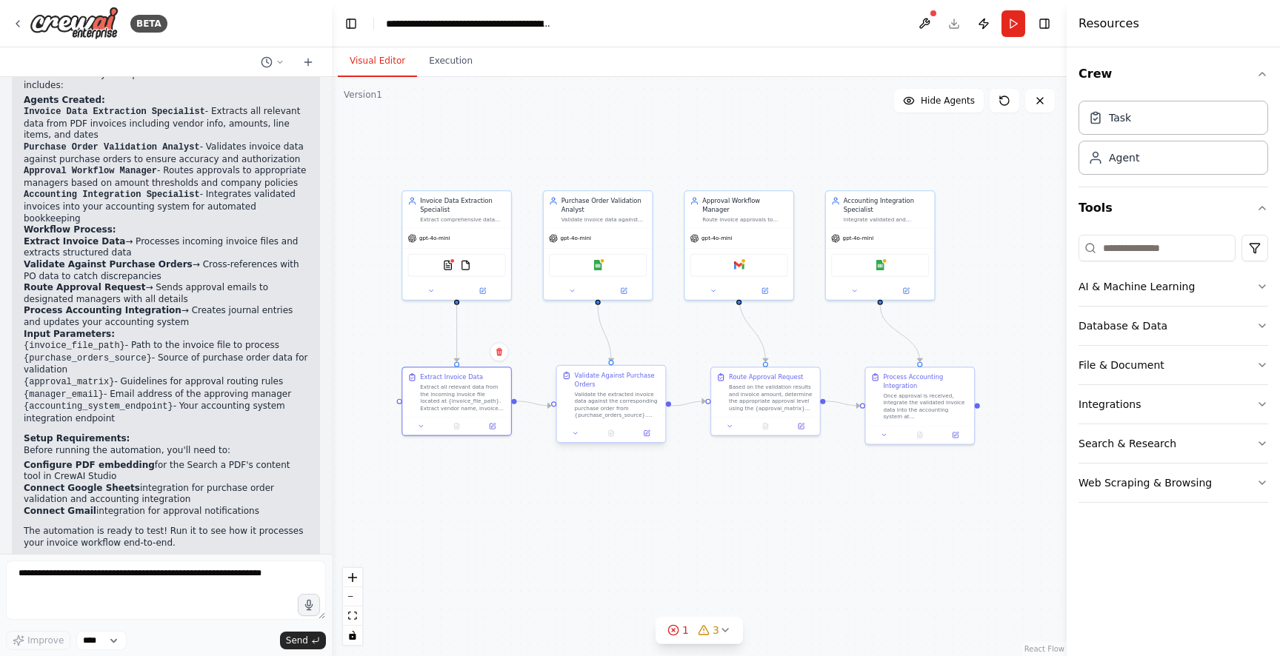
click at [593, 390] on div "Validate Against Purchase Orders Validate the extracted invoice data against th…" at bounding box center [618, 394] width 86 height 47
click at [1267, 286] on icon "button" at bounding box center [1262, 287] width 12 height 12
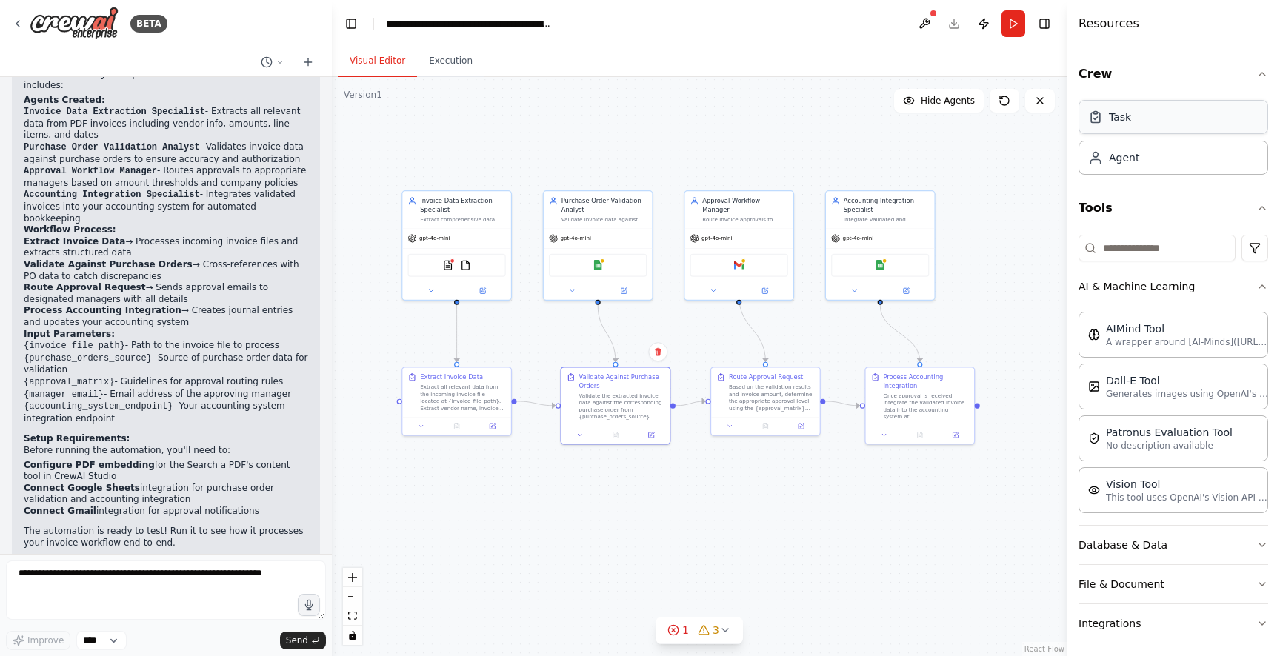
click at [1155, 124] on div "Task" at bounding box center [1173, 117] width 190 height 34
click at [928, 138] on div ".deletable-edge-delete-btn { width: 20px; height: 20px; border: 0px solid #ffff…" at bounding box center [699, 366] width 735 height 579
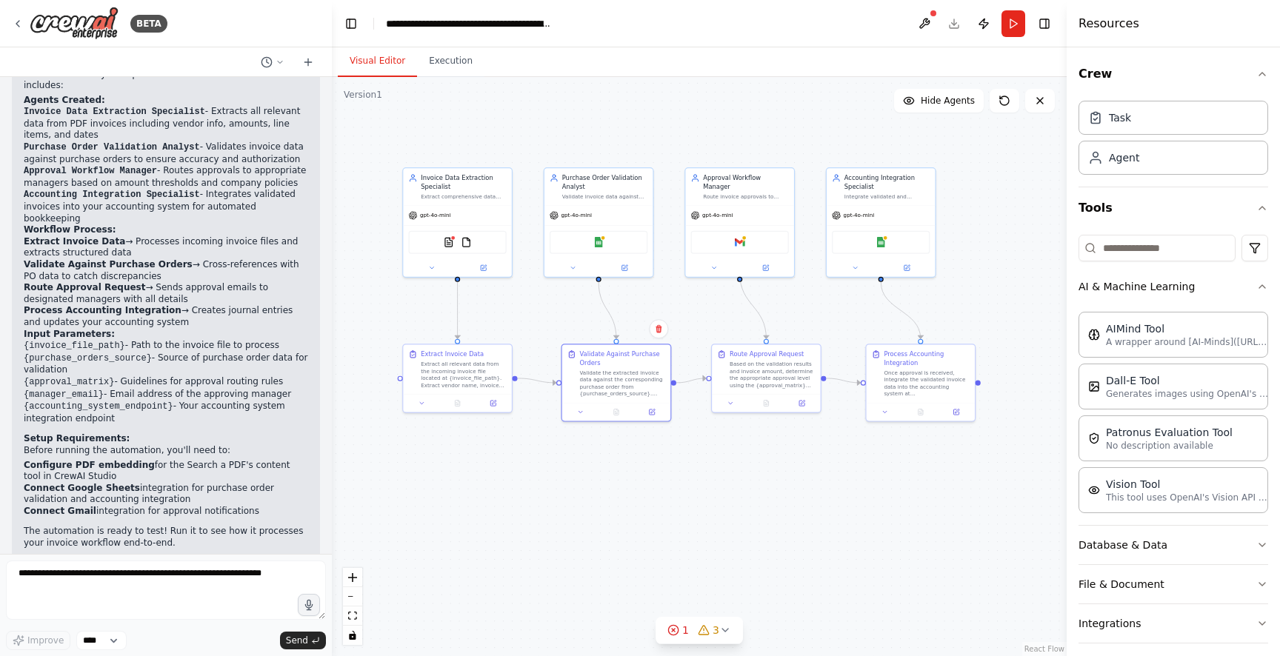
drag, startPoint x: 921, startPoint y: 162, endPoint x: 921, endPoint y: 139, distance: 23.0
click at [921, 139] on div ".deletable-edge-delete-btn { width: 20px; height: 20px; border: 0px solid #ffff…" at bounding box center [699, 366] width 735 height 579
click at [76, 526] on p "The automation is ready to test! Run it to see how it processes your invoice wo…" at bounding box center [166, 537] width 284 height 23
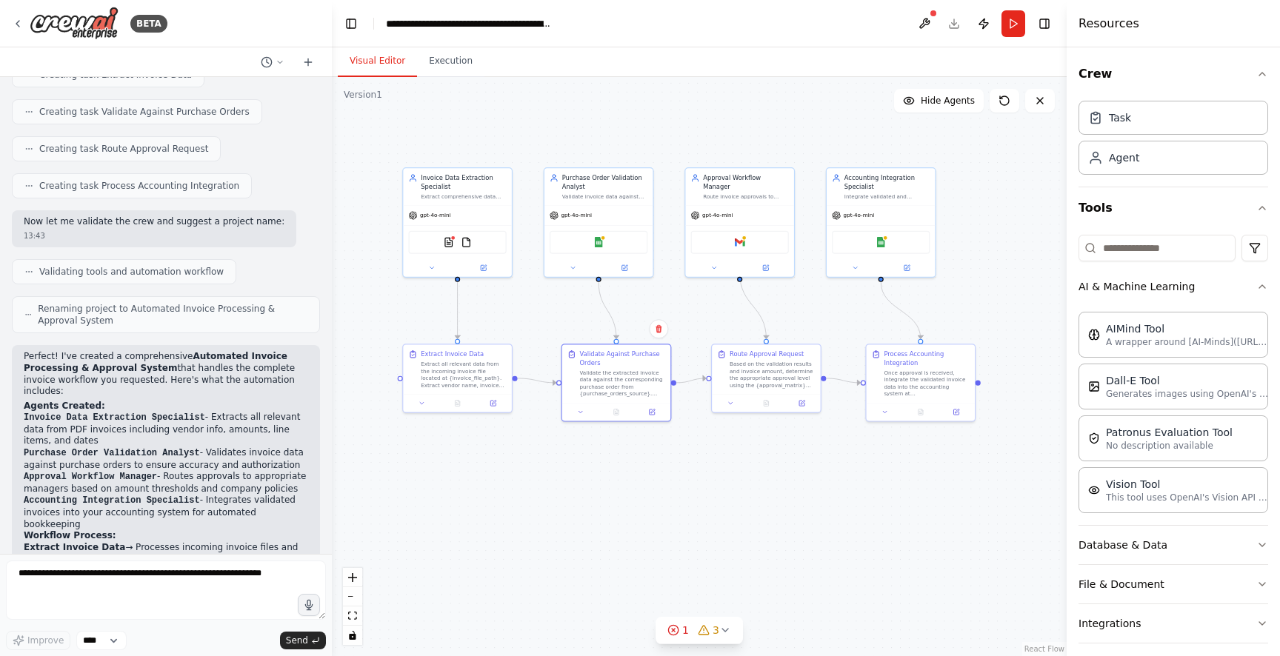
scroll to position [801, 0]
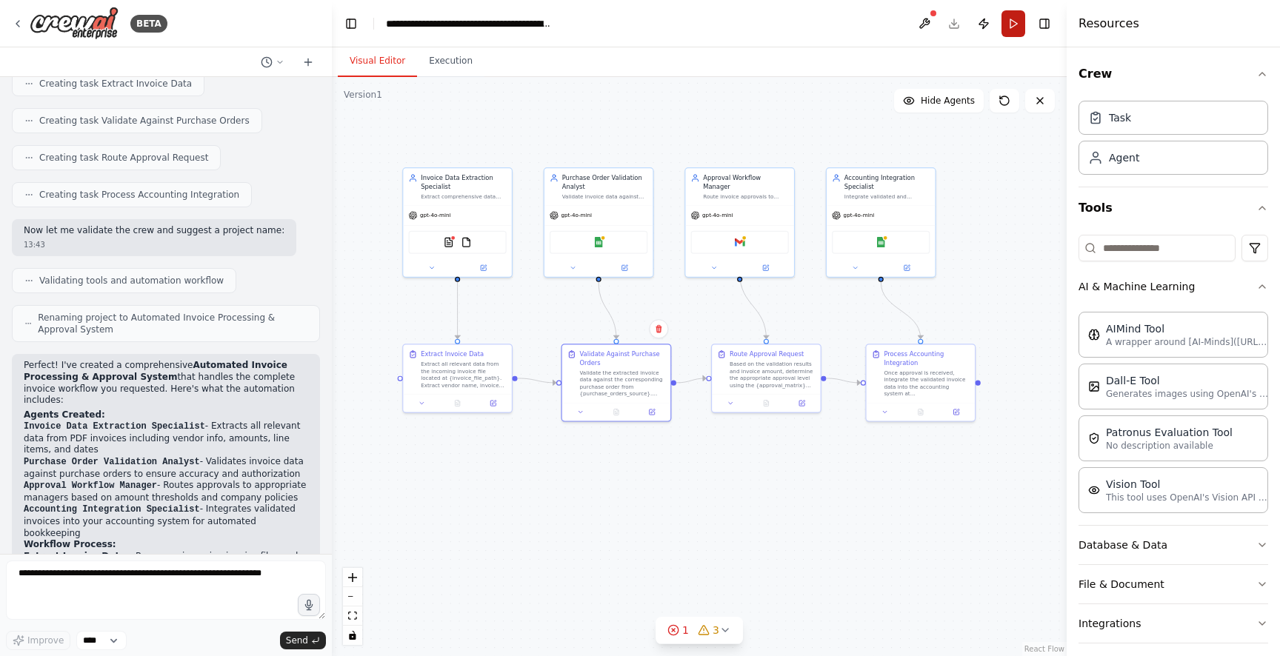
click at [1008, 21] on button "Run" at bounding box center [1013, 23] width 24 height 27
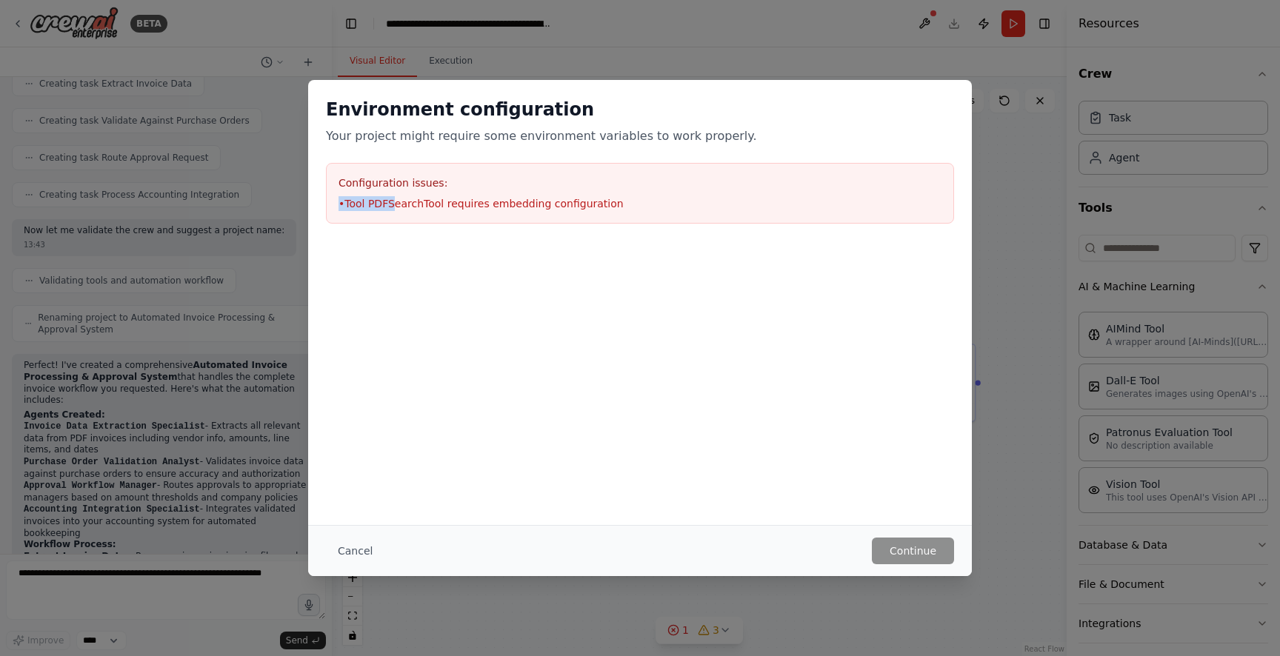
drag, startPoint x: 405, startPoint y: 199, endPoint x: 598, endPoint y: 194, distance: 192.6
click at [595, 194] on div "Configuration issues: • Tool PDFSearchTool requires embedding configuration" at bounding box center [640, 193] width 628 height 61
drag, startPoint x: 615, startPoint y: 202, endPoint x: 599, endPoint y: 216, distance: 21.0
click at [615, 202] on li "• Tool PDFSearchTool requires embedding configuration" at bounding box center [639, 203] width 603 height 15
click at [356, 549] on button "Cancel" at bounding box center [355, 551] width 59 height 27
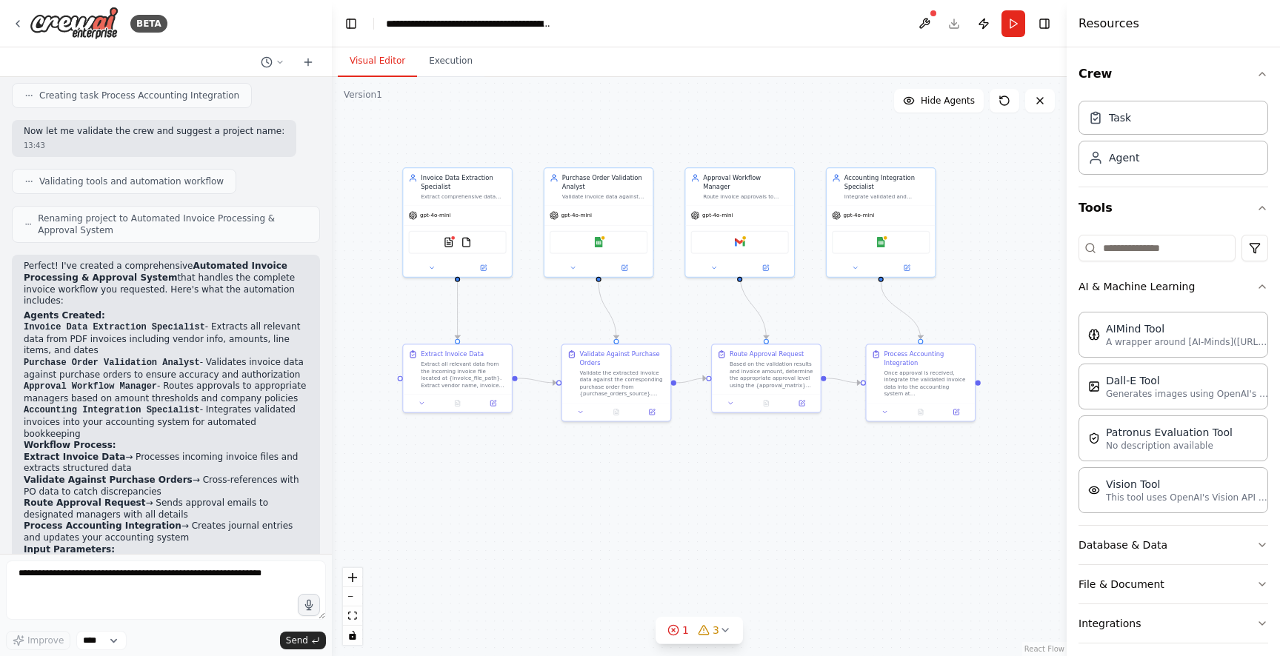
scroll to position [902, 0]
click at [457, 185] on div "Invoice Data Extraction Specialist" at bounding box center [464, 181] width 86 height 18
click at [424, 263] on button at bounding box center [432, 266] width 50 height 10
click at [510, 499] on button "Agent settings" at bounding box center [490, 501] width 161 height 16
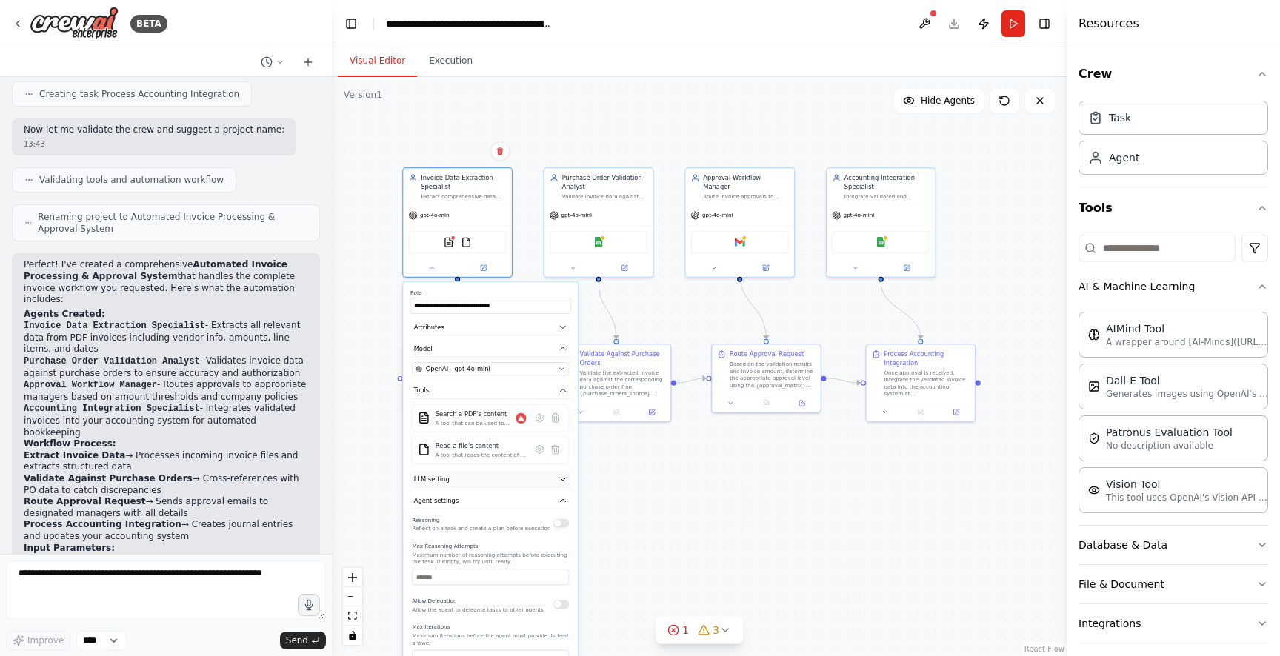
click at [536, 477] on button "LLM setting" at bounding box center [490, 479] width 161 height 16
click at [487, 330] on button "Attributes" at bounding box center [490, 327] width 161 height 16
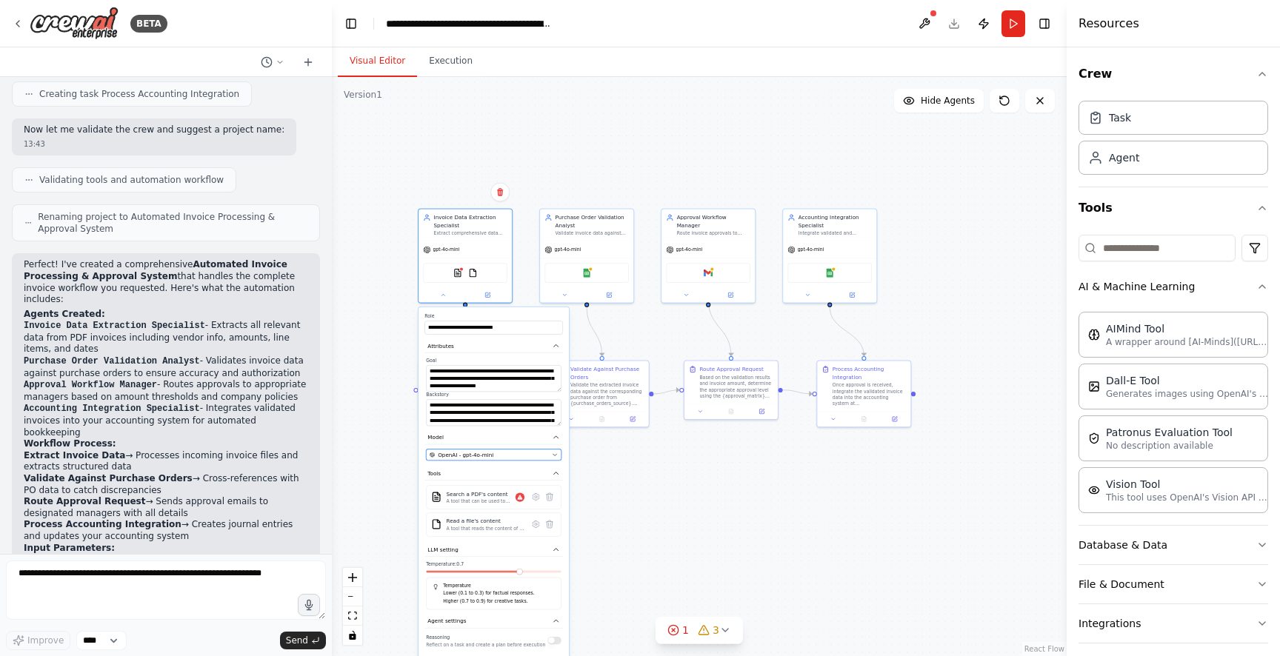
click at [533, 449] on button "OpenAI - gpt-4o-mini" at bounding box center [493, 454] width 135 height 11
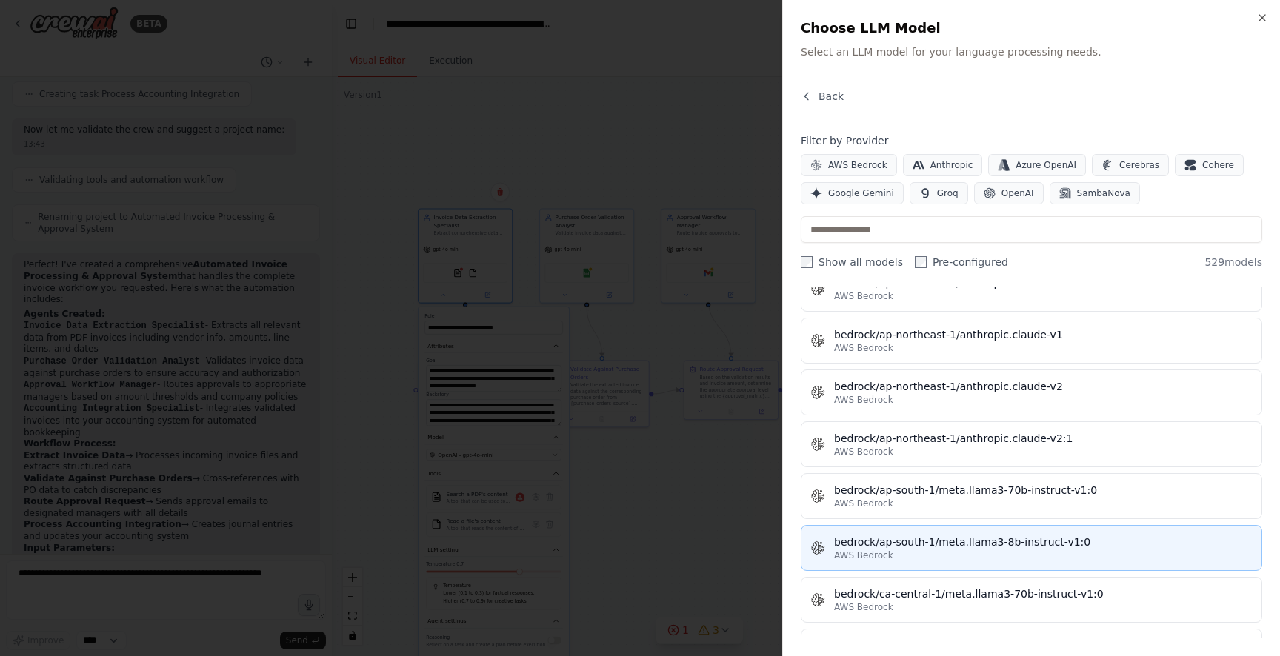
scroll to position [2741, 0]
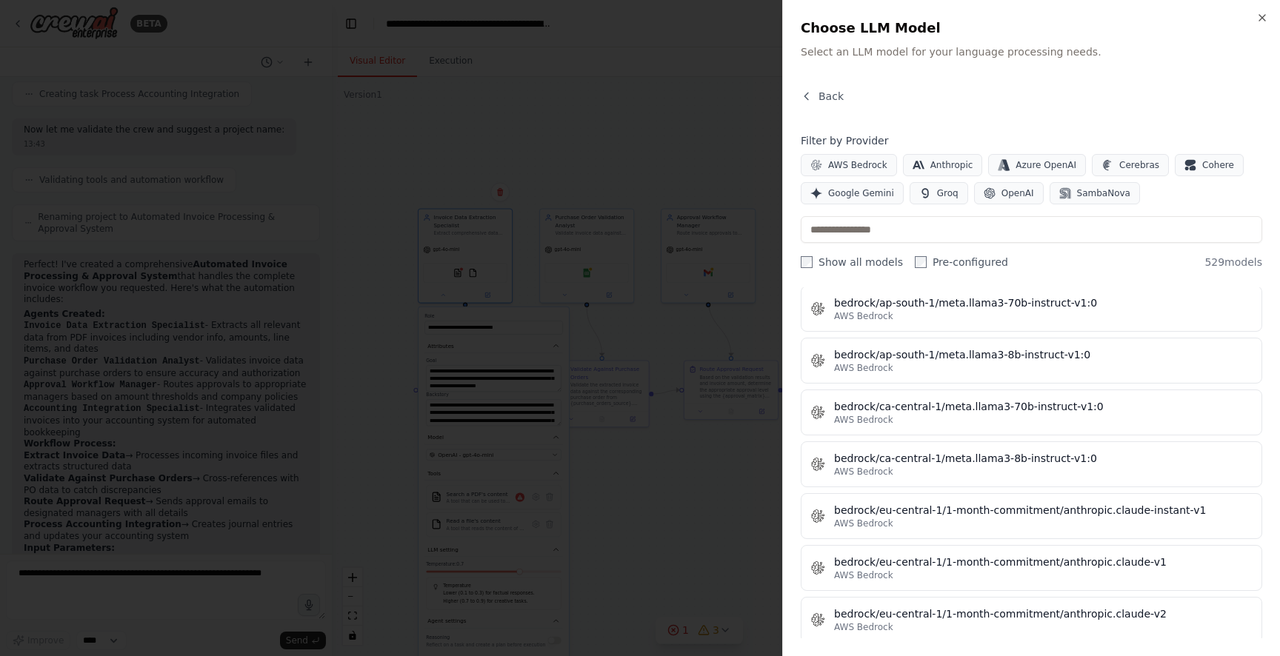
click at [1270, 17] on div "Close Choose LLM Model Select an LLM model for your language processing needs. …" at bounding box center [1031, 328] width 498 height 656
click at [1261, 12] on icon "button" at bounding box center [1262, 18] width 12 height 12
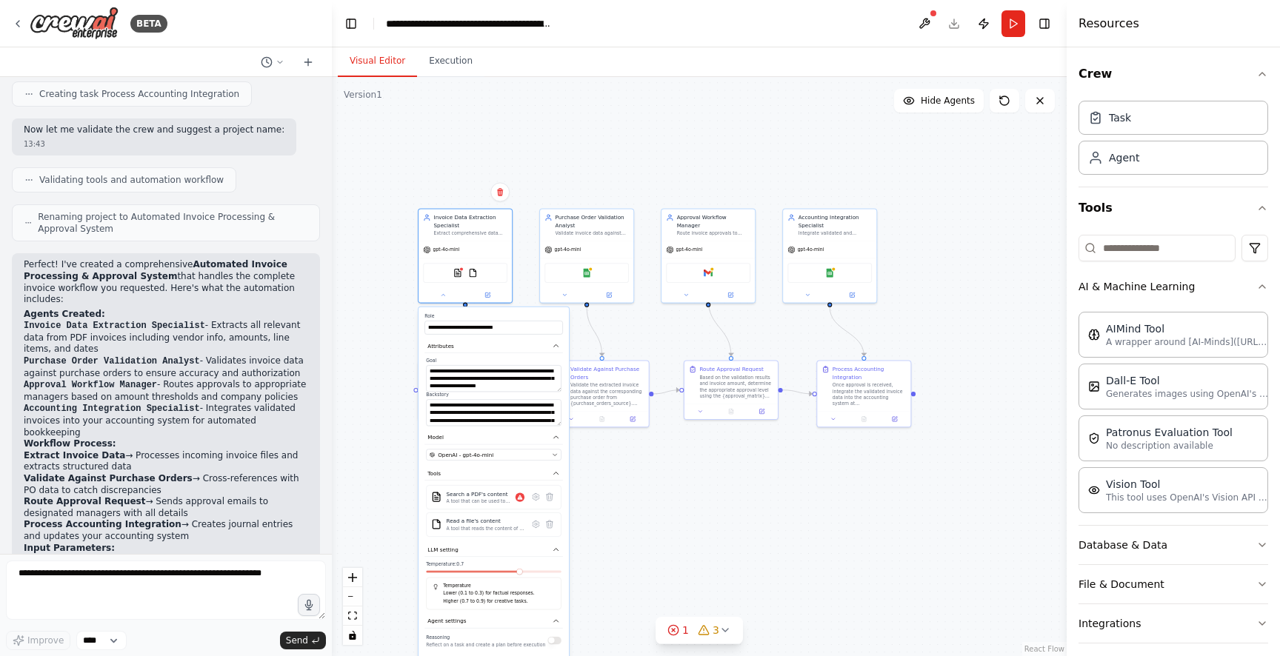
click at [989, 323] on div ".deletable-edge-delete-btn { width: 20px; height: 20px; border: 0px solid #ffff…" at bounding box center [699, 366] width 735 height 579
click at [527, 316] on label "Role" at bounding box center [493, 316] width 139 height 6
click at [647, 501] on div ".deletable-edge-delete-btn { width: 20px; height: 20px; border: 0px solid #ffff…" at bounding box center [699, 366] width 735 height 579
click at [604, 476] on div ".deletable-edge-delete-btn { width: 20px; height: 20px; border: 0px solid #ffff…" at bounding box center [699, 366] width 735 height 579
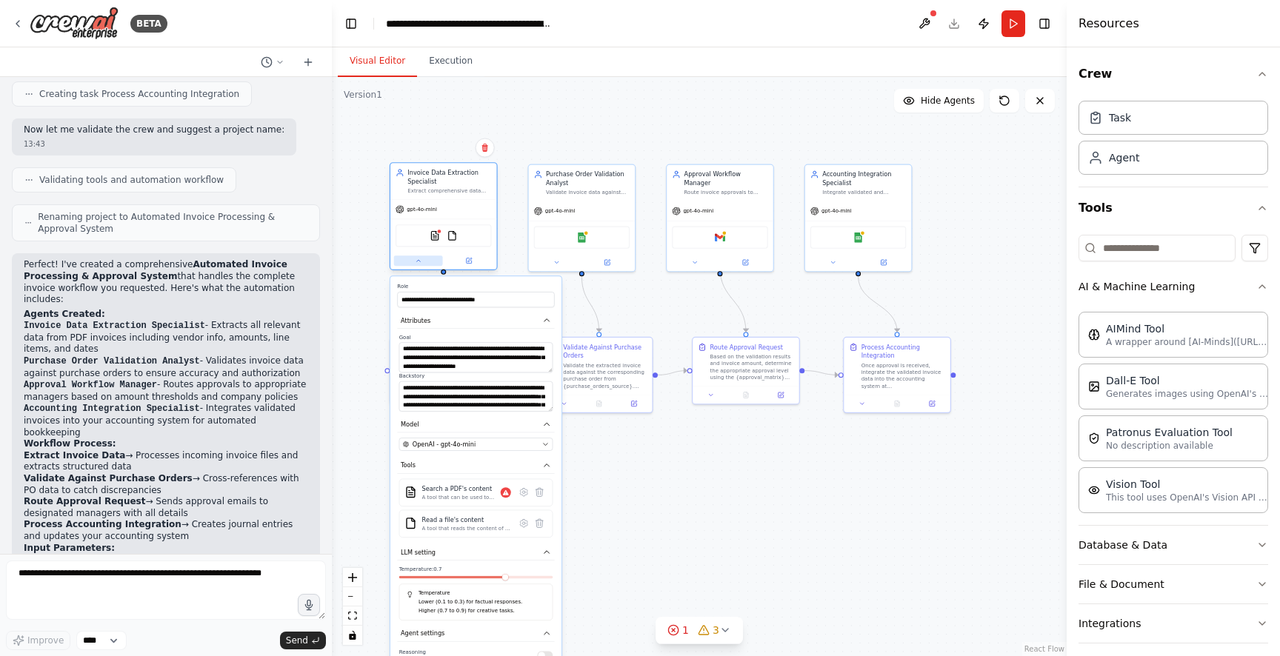
click at [424, 260] on button at bounding box center [418, 261] width 49 height 10
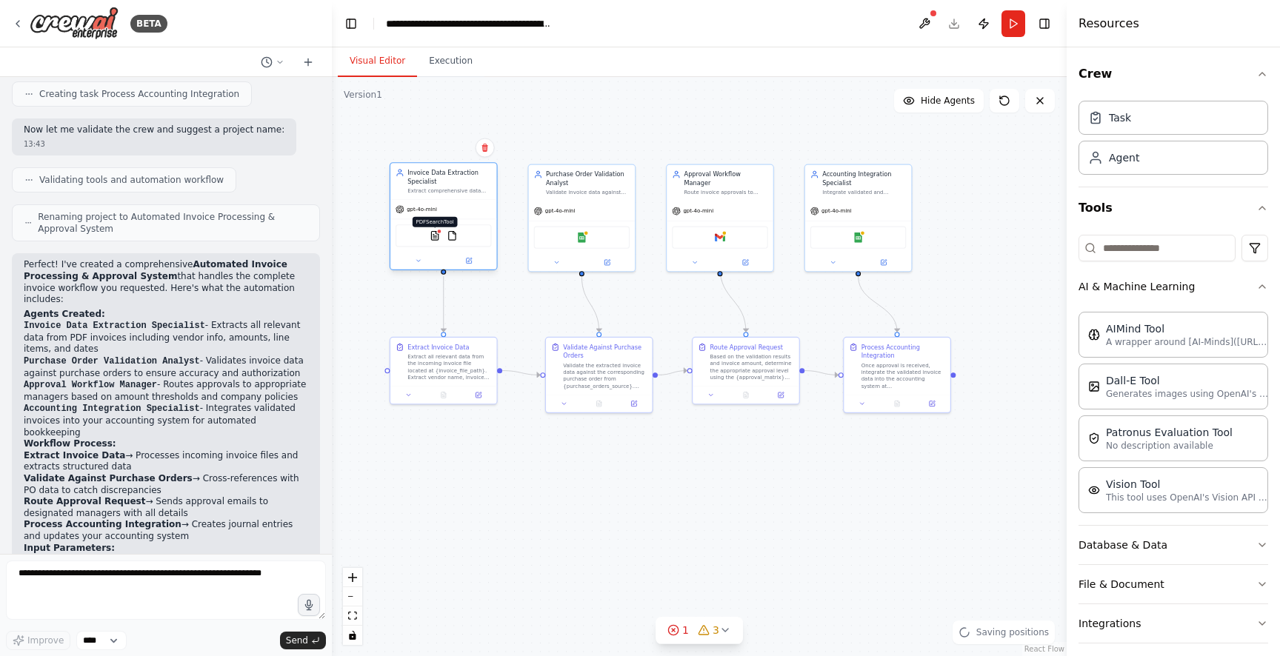
click at [436, 236] on img at bounding box center [435, 235] width 10 height 10
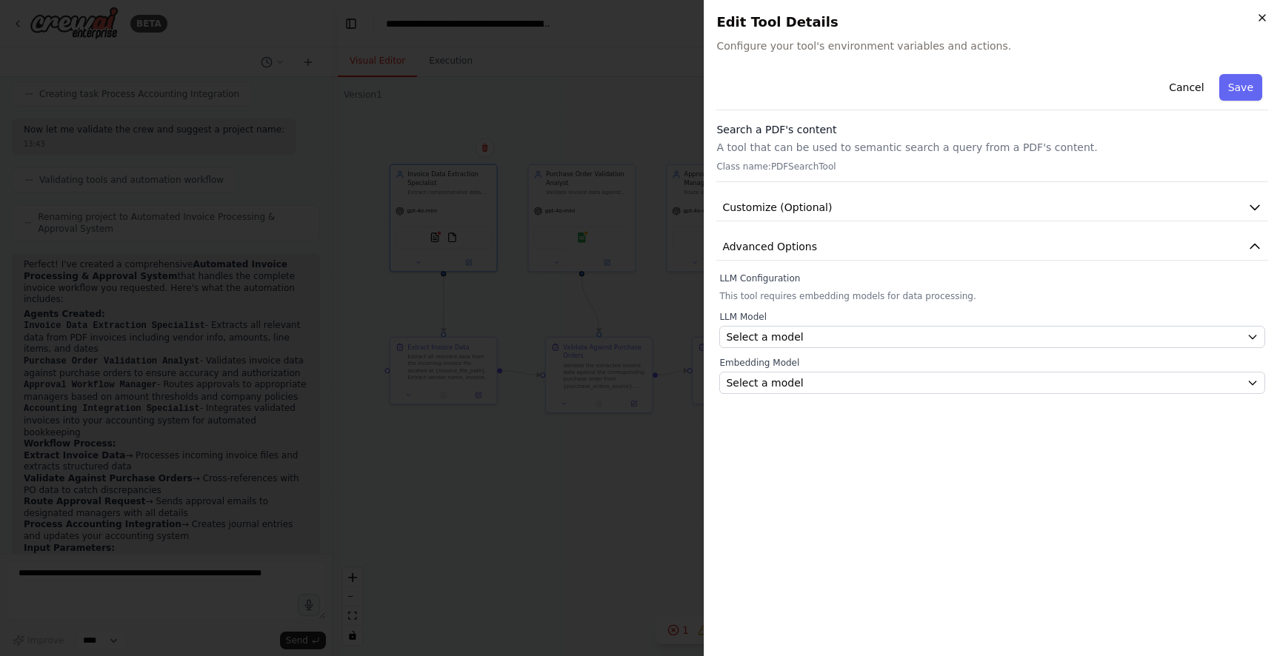
click at [1262, 16] on icon "button" at bounding box center [1262, 18] width 12 height 12
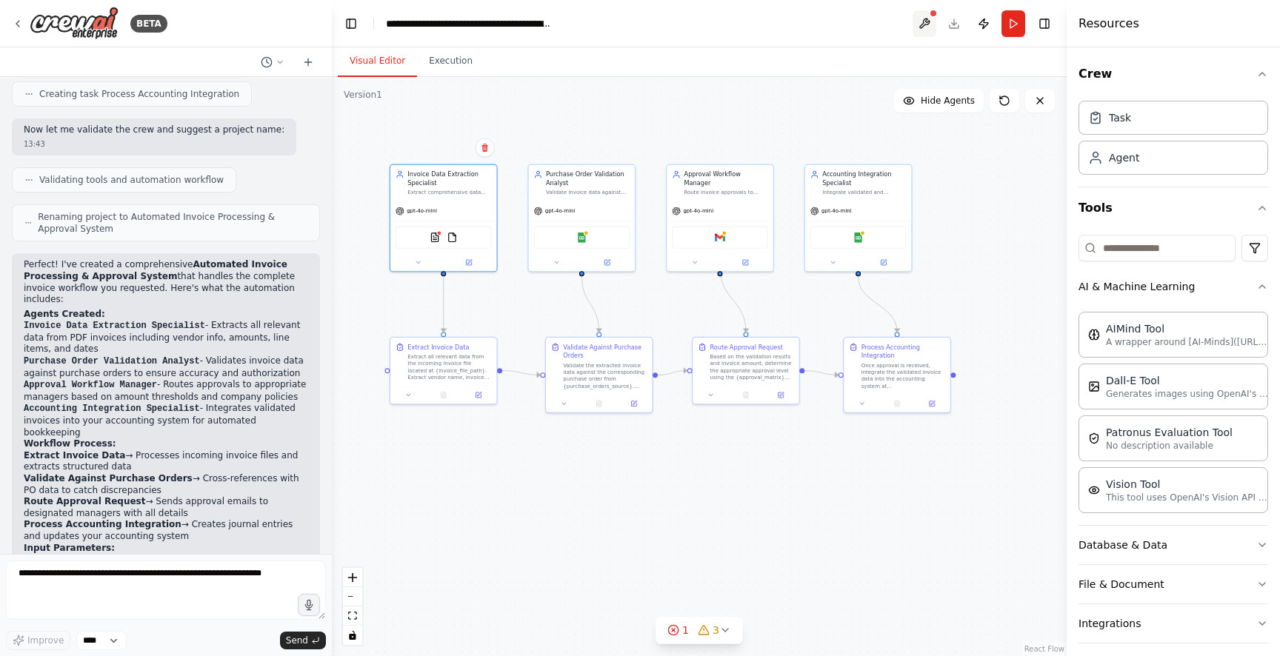
click at [916, 24] on button at bounding box center [925, 23] width 24 height 27
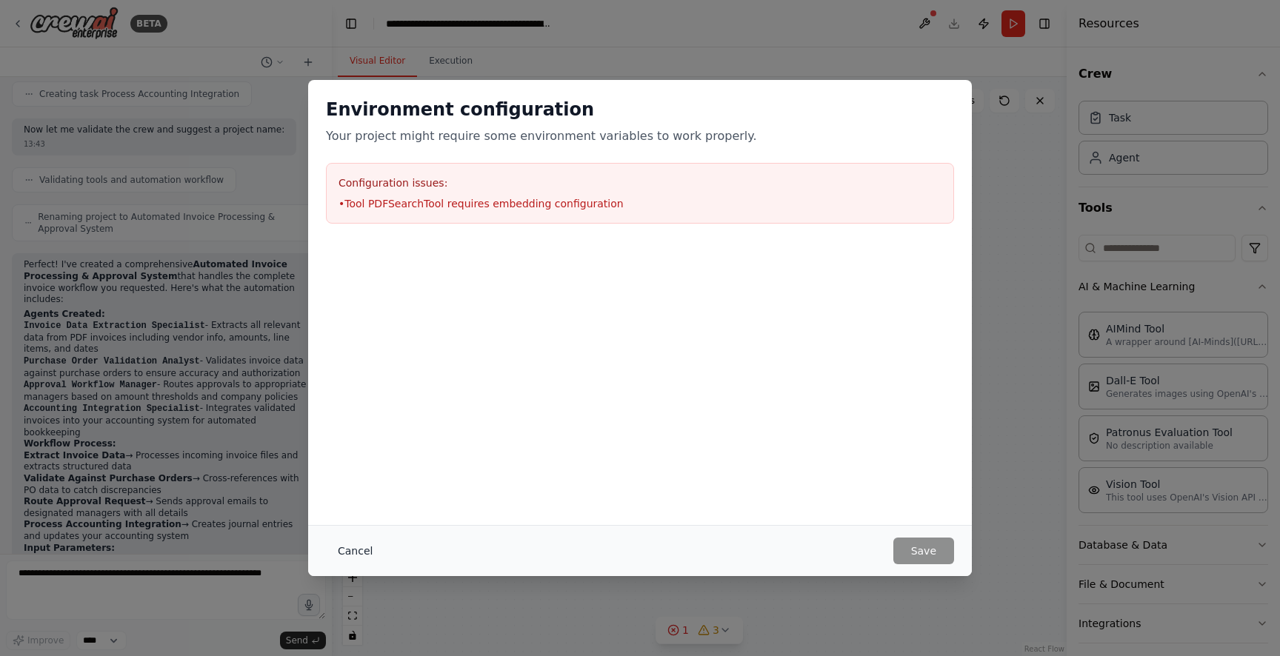
click at [364, 555] on button "Cancel" at bounding box center [355, 551] width 59 height 27
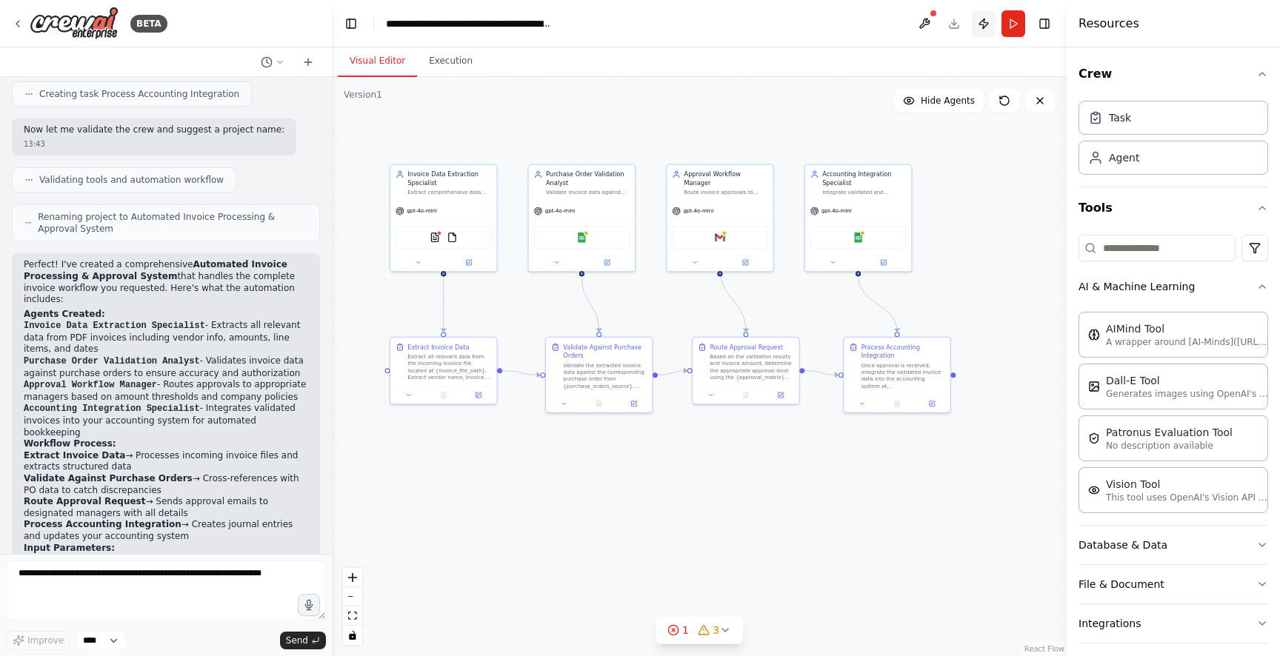
click at [981, 26] on button "Publish" at bounding box center [984, 23] width 24 height 27
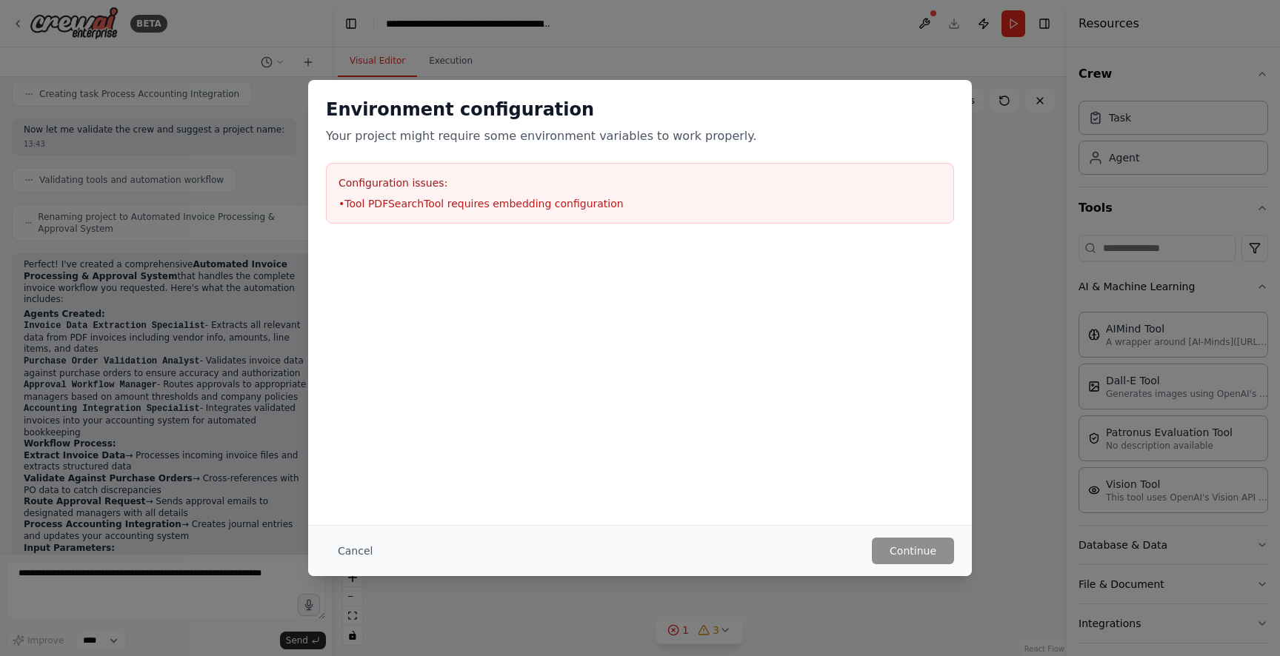
click at [536, 300] on div at bounding box center [640, 315] width 664 height 148
click at [363, 553] on button "Cancel" at bounding box center [355, 551] width 59 height 27
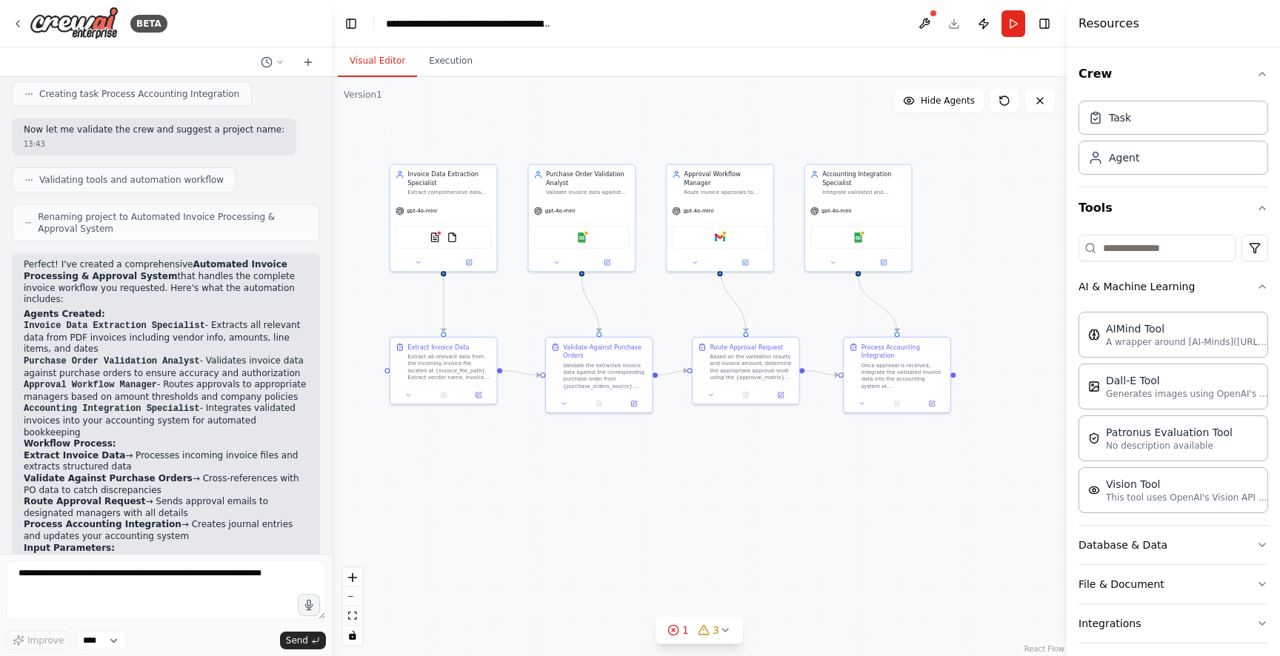
drag, startPoint x: 1019, startPoint y: 127, endPoint x: 1010, endPoint y: 123, distance: 9.6
click at [1019, 127] on div ".deletable-edge-delete-btn { width: 20px; height: 20px; border: 0px solid #ffff…" at bounding box center [699, 366] width 735 height 579
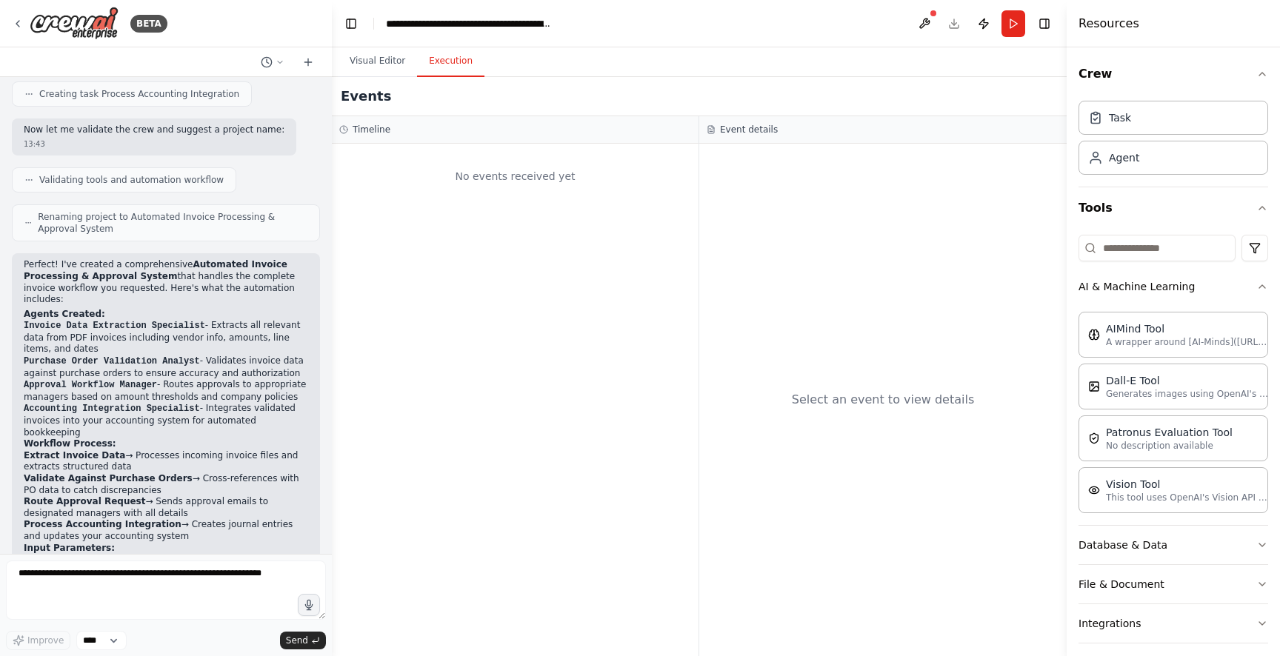
click at [433, 63] on button "Execution" at bounding box center [450, 61] width 67 height 31
click at [380, 61] on button "Visual Editor" at bounding box center [377, 61] width 79 height 31
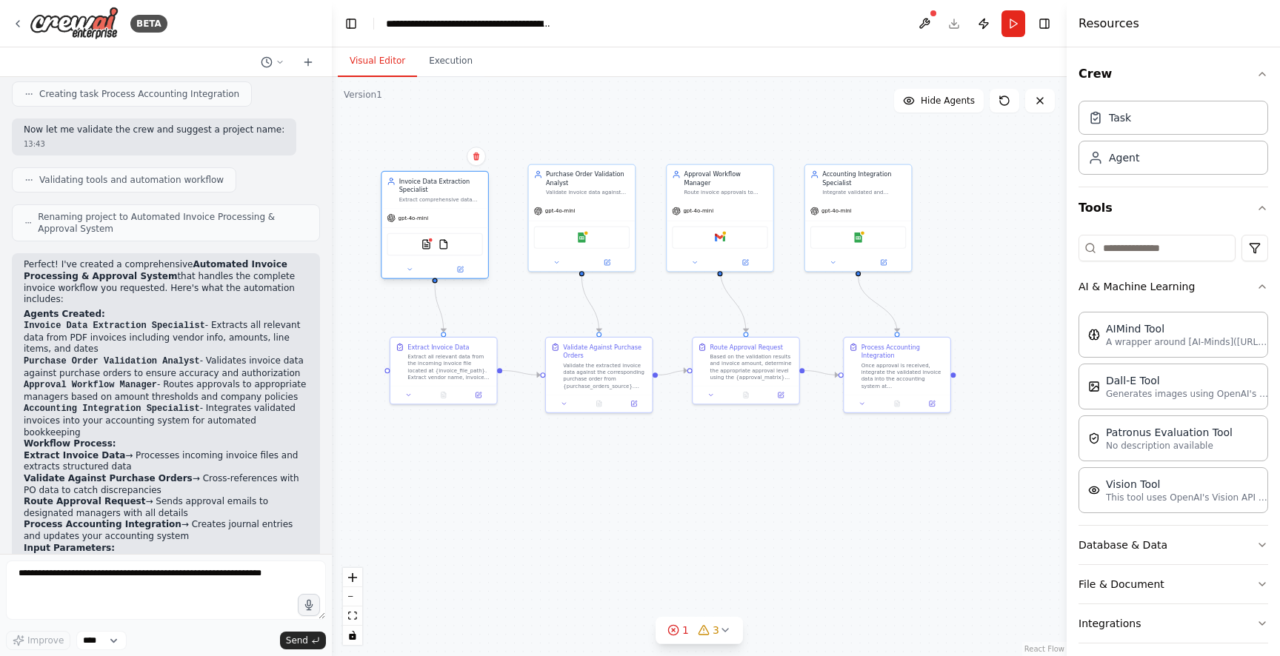
drag, startPoint x: 473, startPoint y: 194, endPoint x: 480, endPoint y: 187, distance: 10.0
click at [464, 206] on div "Invoice Data Extraction Specialist Extract comprehensive data from incoming inv…" at bounding box center [434, 190] width 106 height 36
click at [599, 181] on div "Purchase Order Validation Analyst" at bounding box center [597, 185] width 84 height 17
drag, startPoint x: 696, startPoint y: 176, endPoint x: 699, endPoint y: 183, distance: 8.0
click at [699, 183] on div "Approval Workflow Manager" at bounding box center [726, 185] width 84 height 17
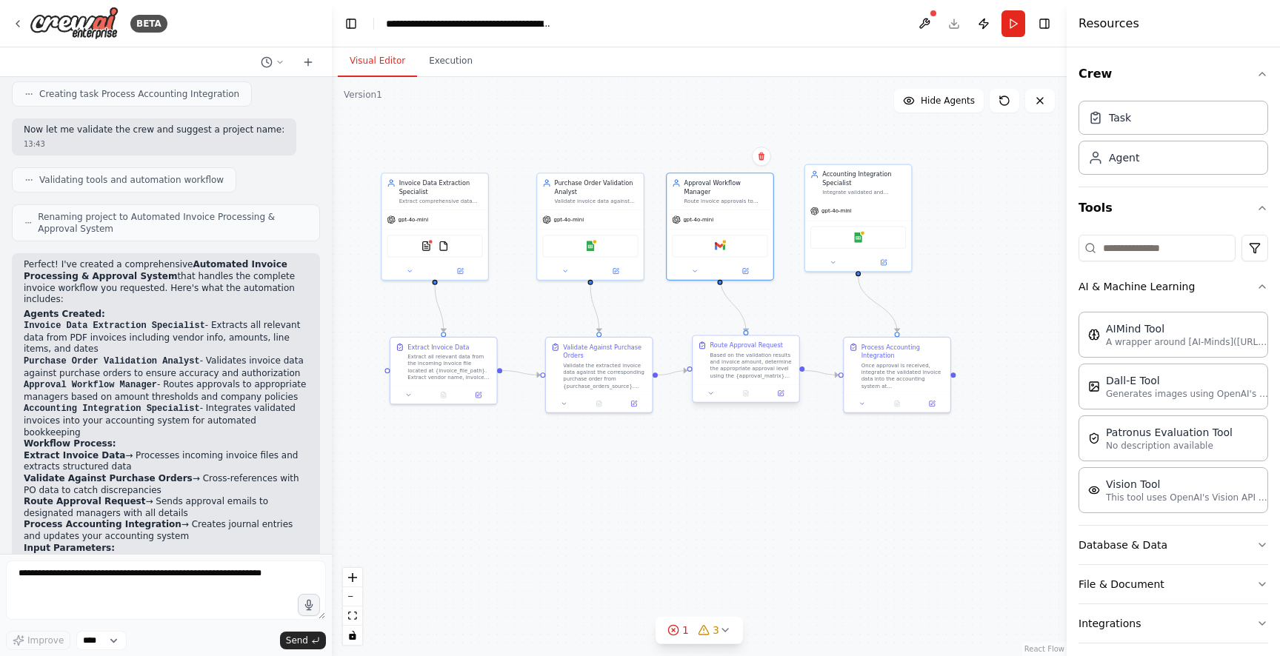
click at [750, 366] on div "Based on the validation results and invoice amount, determine the appropriate a…" at bounding box center [752, 365] width 84 height 27
click at [755, 357] on div "Based on the validation results and invoice amount, determine the appropriate a…" at bounding box center [752, 365] width 84 height 27
click at [713, 393] on icon at bounding box center [710, 393] width 7 height 7
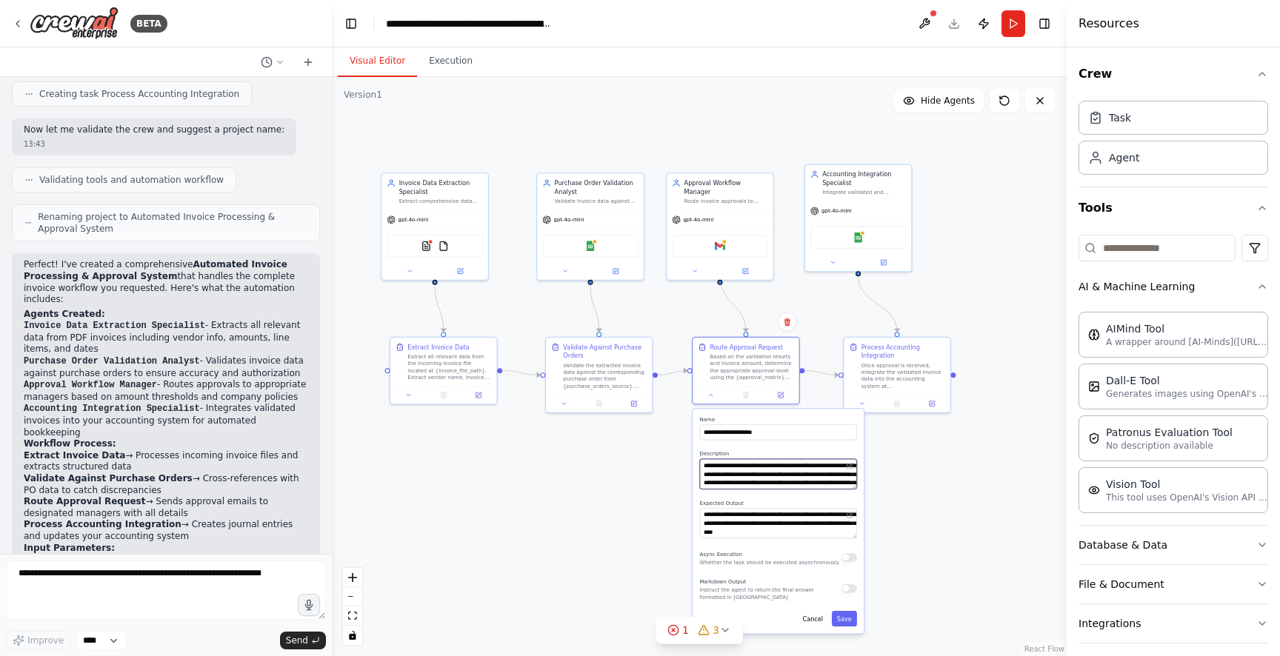
click at [759, 474] on textarea "**********" at bounding box center [778, 474] width 157 height 30
click at [787, 521] on textarea "**********" at bounding box center [778, 523] width 157 height 30
click at [630, 522] on div ".deletable-edge-delete-btn { width: 20px; height: 20px; border: 0px solid #ffff…" at bounding box center [699, 366] width 735 height 579
click at [602, 367] on div "Validate the extracted invoice data against the corresponding purchase order fr…" at bounding box center [606, 373] width 84 height 27
click at [624, 367] on div "Validate the extracted invoice data against the corresponding purchase order fr…" at bounding box center [606, 373] width 84 height 27
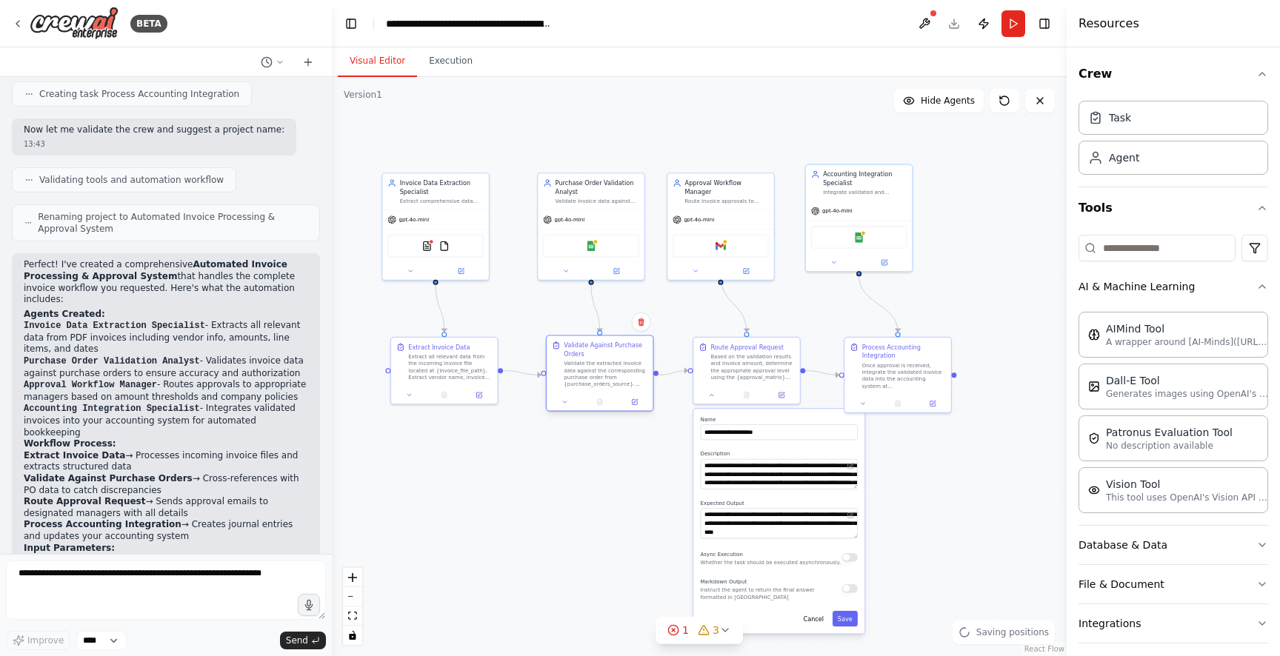
click at [624, 367] on div "Validate the extracted invoice data against the corresponding purchase order fr…" at bounding box center [606, 373] width 84 height 27
click at [636, 401] on icon at bounding box center [635, 401] width 4 height 4
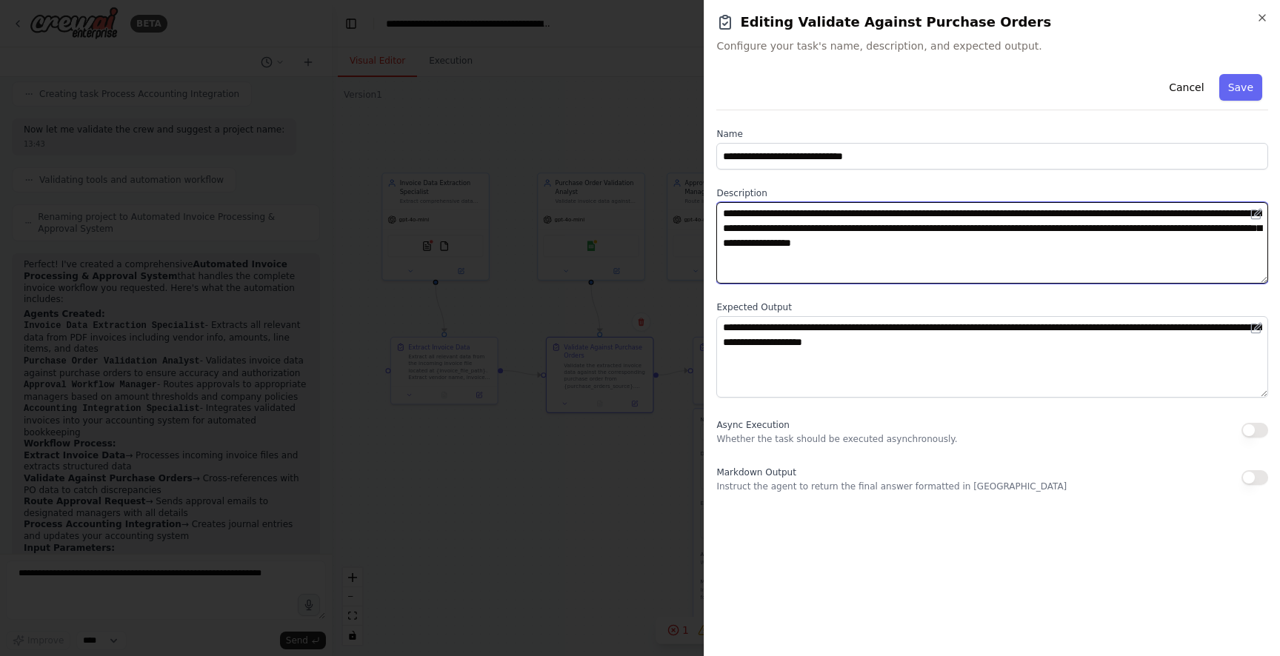
click at [795, 248] on textarea "**********" at bounding box center [992, 242] width 552 height 81
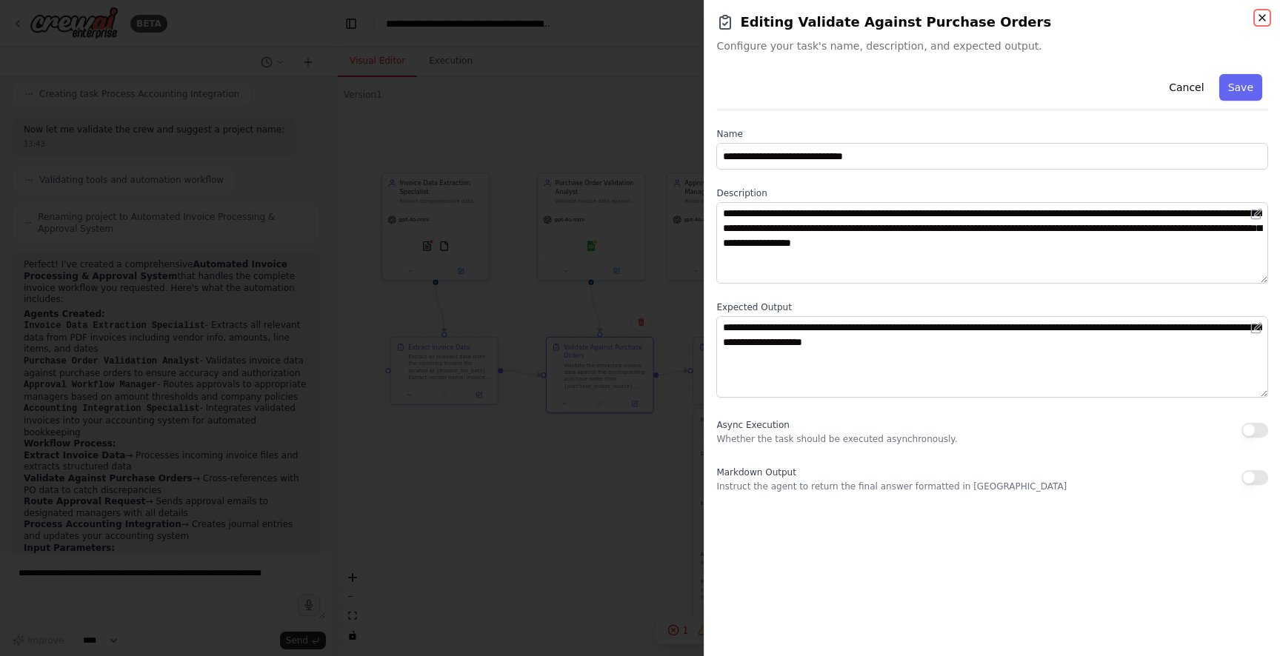
click at [1260, 15] on icon "button" at bounding box center [1262, 18] width 12 height 12
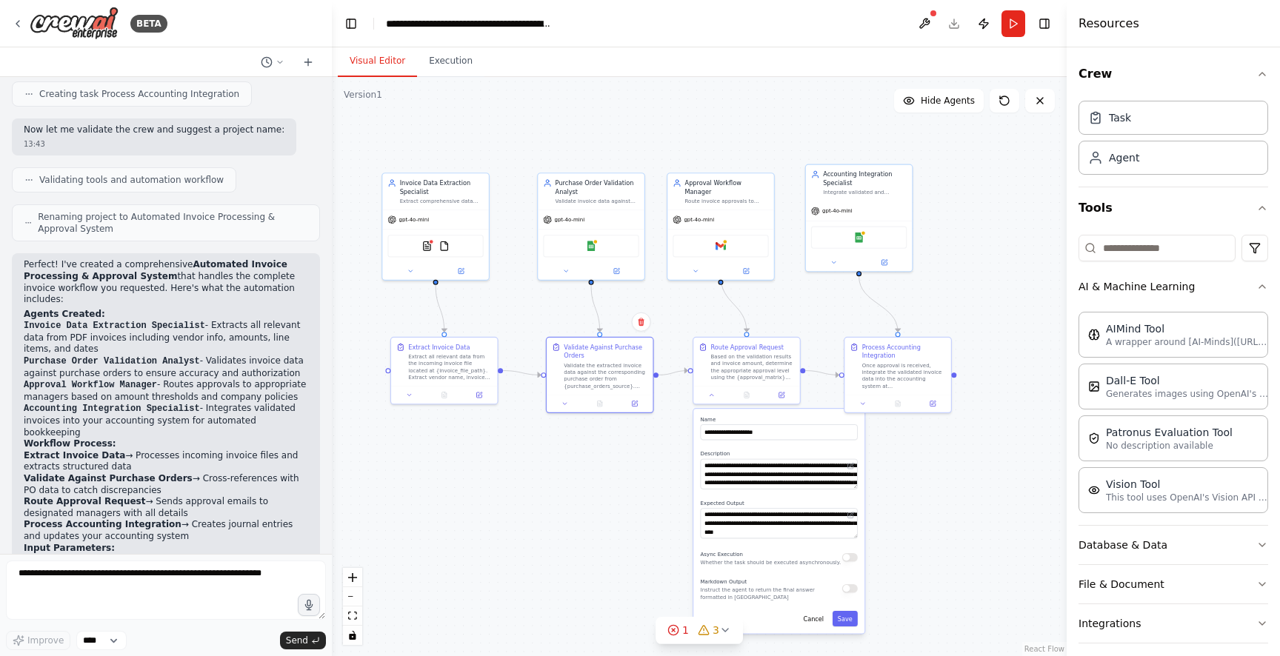
click at [661, 466] on div ".deletable-edge-delete-btn { width: 20px; height: 20px; border: 0px solid #ffff…" at bounding box center [699, 366] width 735 height 579
click at [898, 349] on div "Process Accounting Integration" at bounding box center [904, 349] width 84 height 17
click at [451, 64] on button "Execution" at bounding box center [450, 61] width 67 height 31
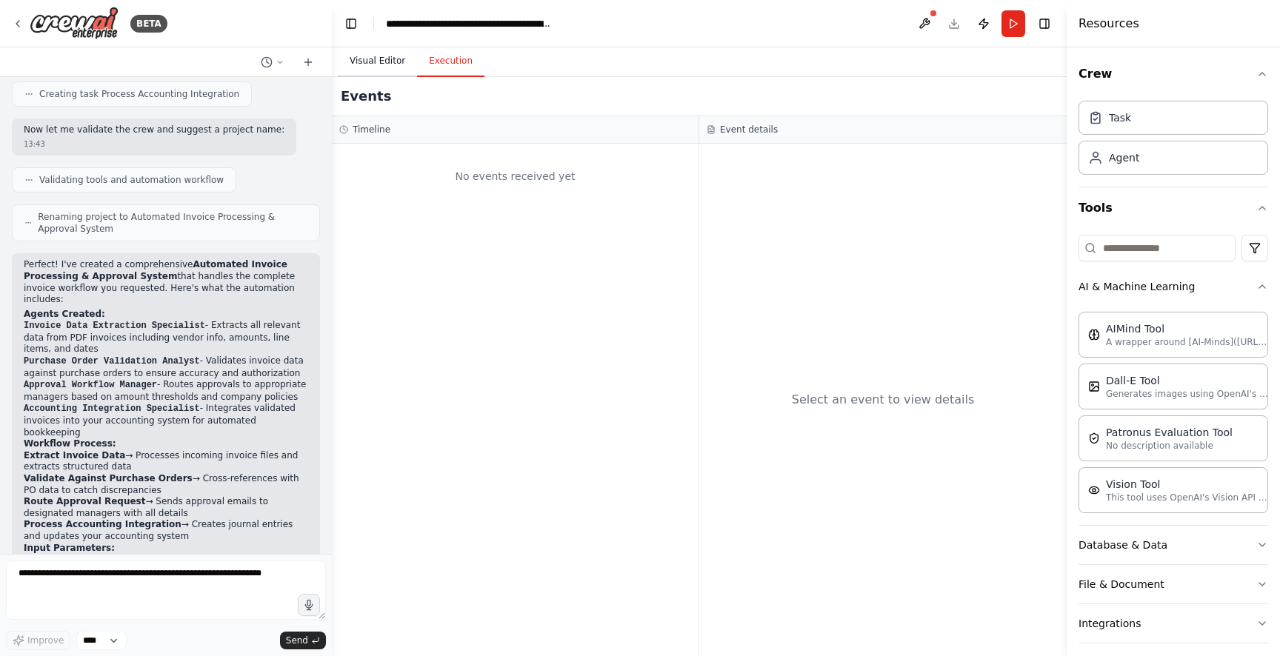
click at [367, 62] on button "Visual Editor" at bounding box center [377, 61] width 79 height 31
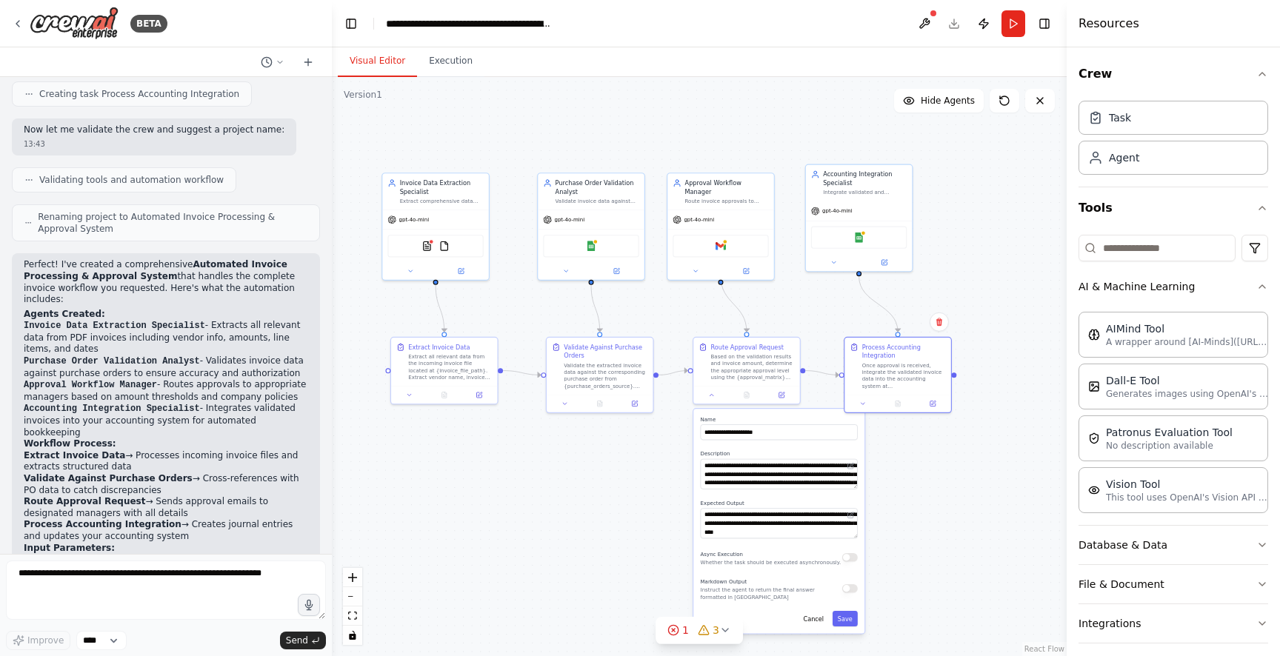
click at [758, 170] on div ".deletable-edge-delete-btn { width: 20px; height: 20px; border: 0px solid #ffff…" at bounding box center [699, 366] width 735 height 579
click at [713, 391] on icon at bounding box center [711, 393] width 7 height 7
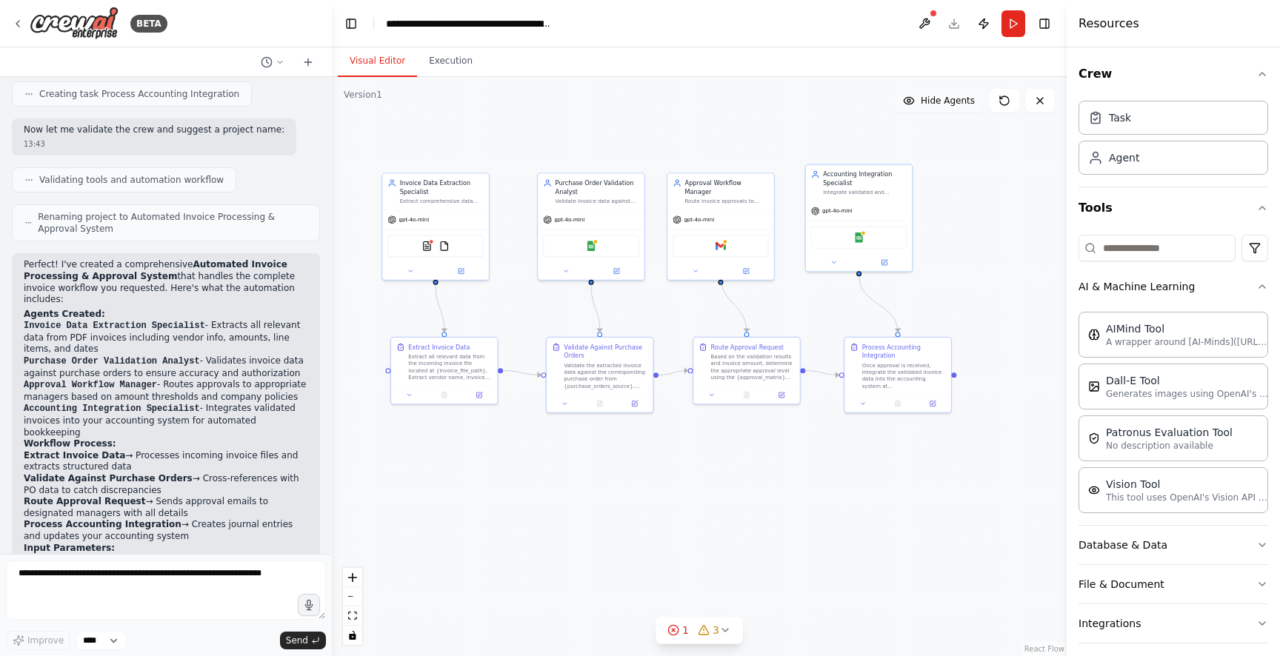
click at [933, 99] on span "Hide Agents" at bounding box center [948, 101] width 54 height 12
click at [935, 99] on span "Show Agents" at bounding box center [946, 101] width 58 height 12
click at [935, 99] on span "Hide Agents" at bounding box center [948, 101] width 54 height 12
click at [935, 99] on span "Show Agents" at bounding box center [946, 101] width 58 height 12
click at [607, 198] on div "Validate invoice data against corresponding purchase orders stored in {purchase…" at bounding box center [598, 199] width 84 height 7
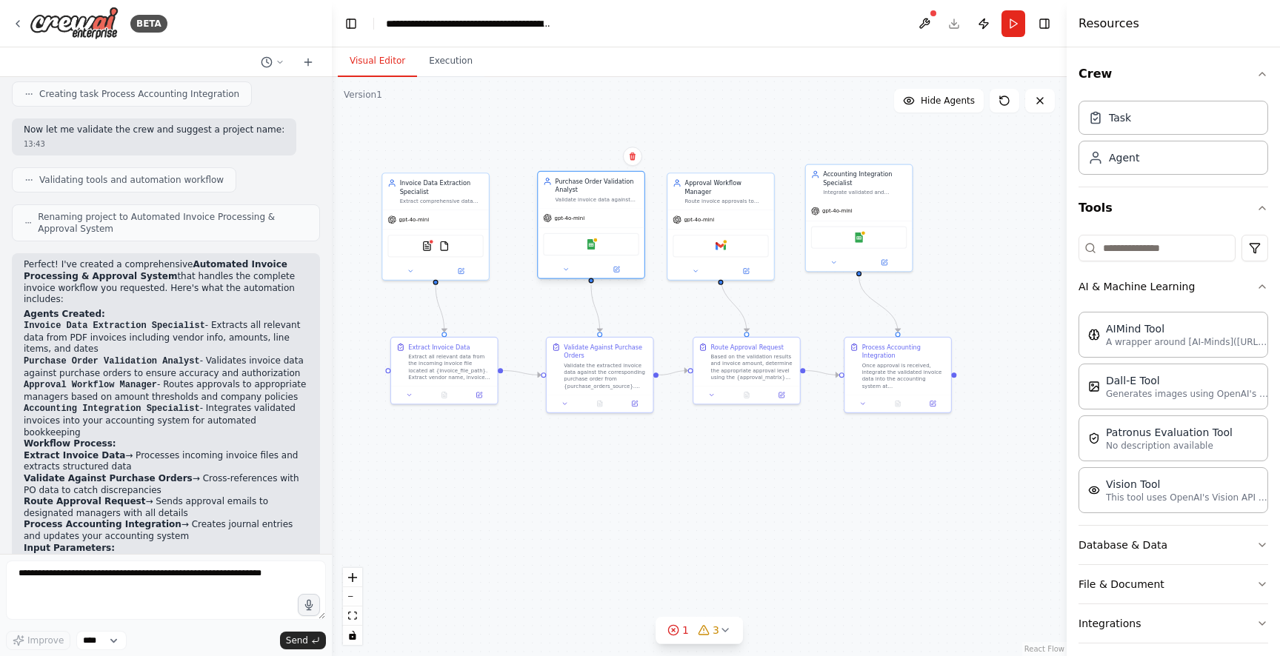
click at [567, 188] on div "Purchase Order Validation Analyst" at bounding box center [598, 185] width 84 height 17
click at [574, 190] on div "Purchase Order Validation Analyst" at bounding box center [598, 185] width 84 height 17
click at [573, 190] on div "Purchase Order Validation Analyst" at bounding box center [598, 185] width 84 height 17
click at [427, 190] on div "Invoice Data Extraction Specialist" at bounding box center [442, 185] width 84 height 17
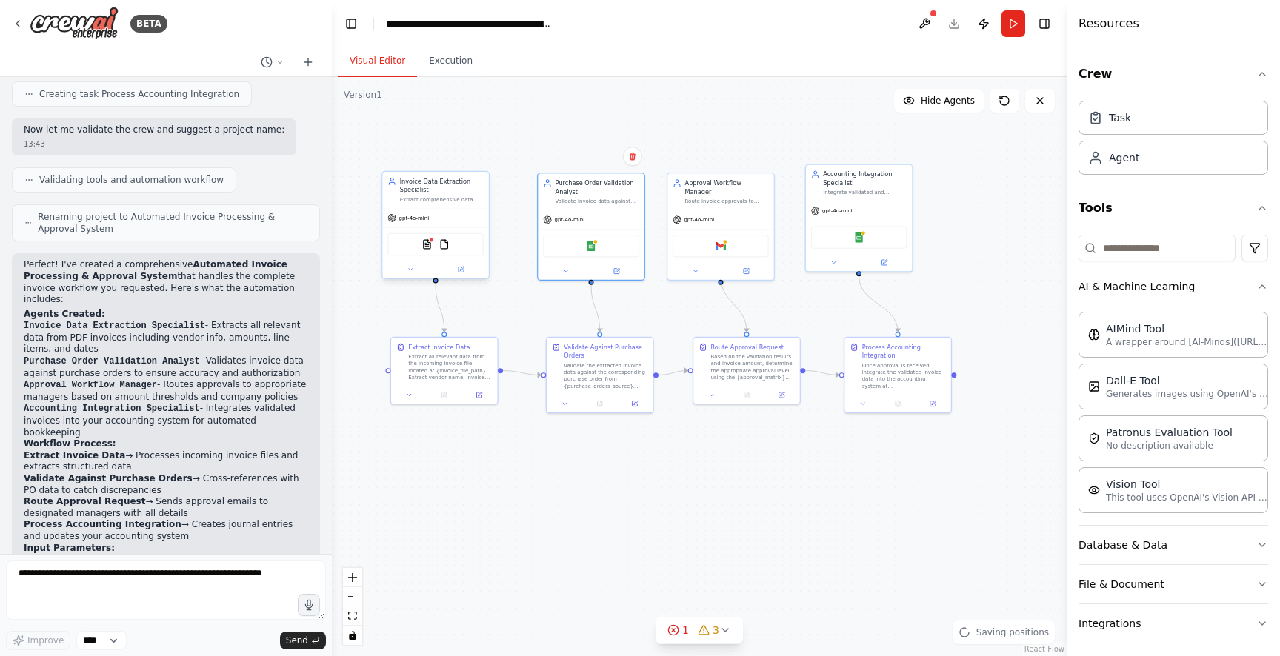
click at [427, 190] on div "Invoice Data Extraction Specialist" at bounding box center [442, 185] width 84 height 17
click at [453, 270] on button at bounding box center [460, 269] width 49 height 10
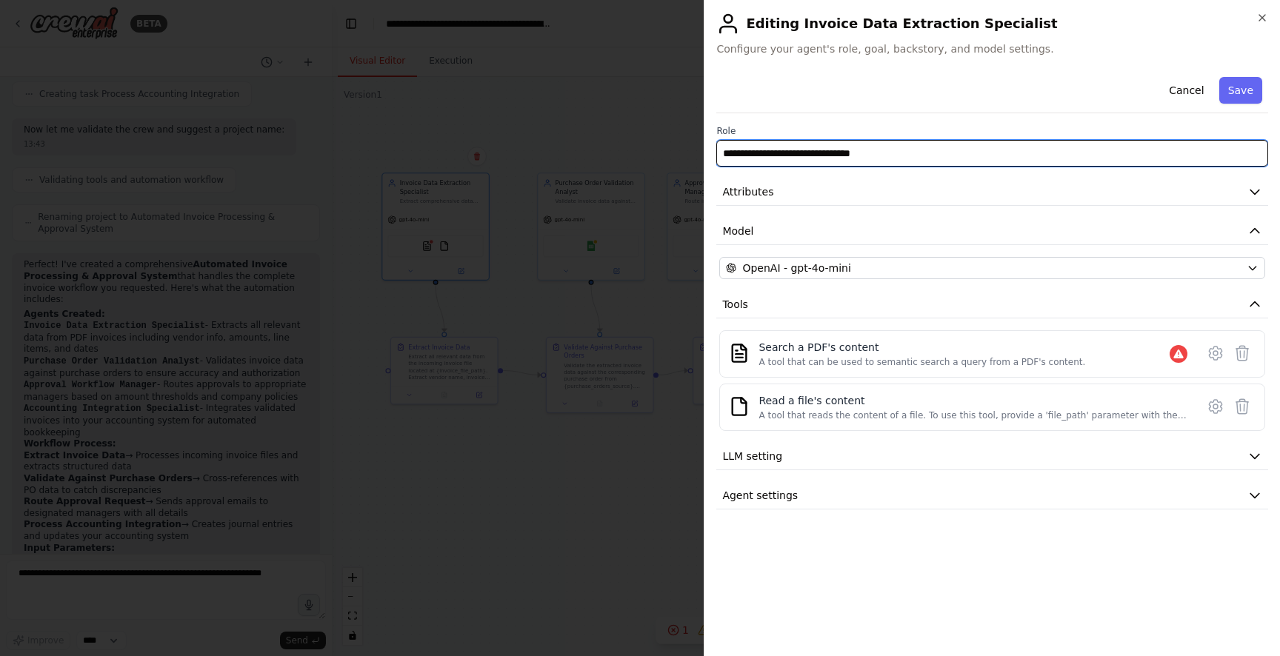
click at [798, 153] on input "**********" at bounding box center [992, 153] width 552 height 27
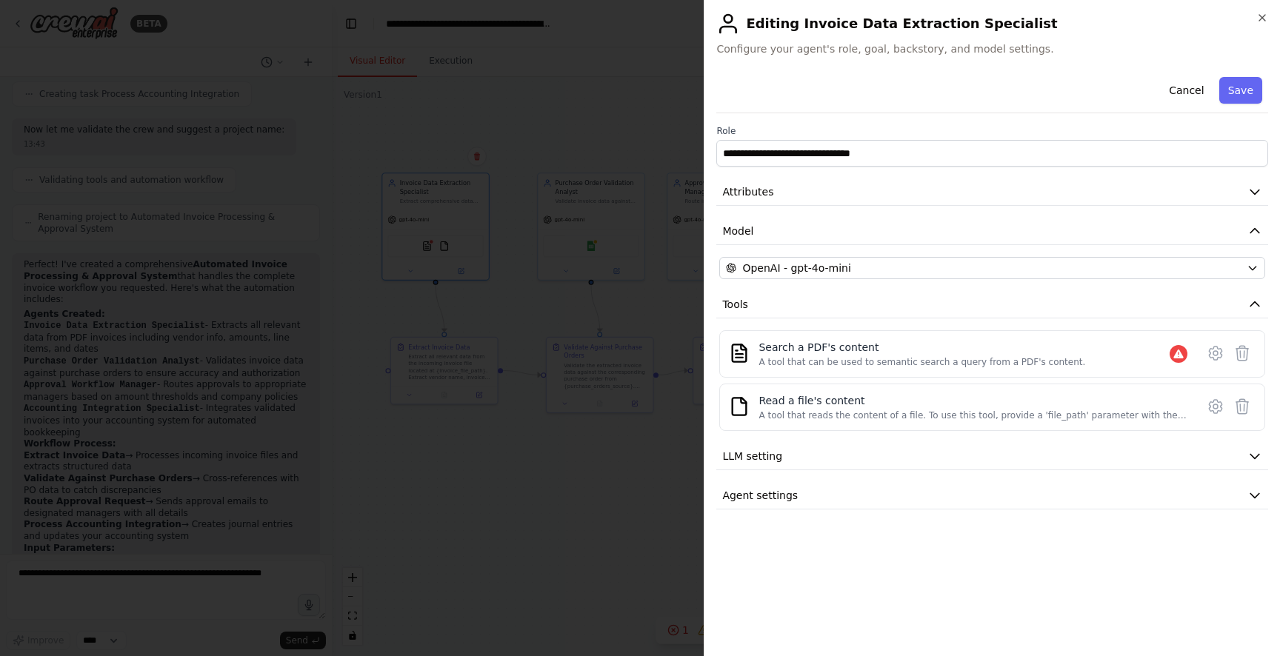
click at [767, 216] on div "**********" at bounding box center [992, 290] width 552 height 438
click at [761, 224] on button "Model" at bounding box center [992, 231] width 552 height 27
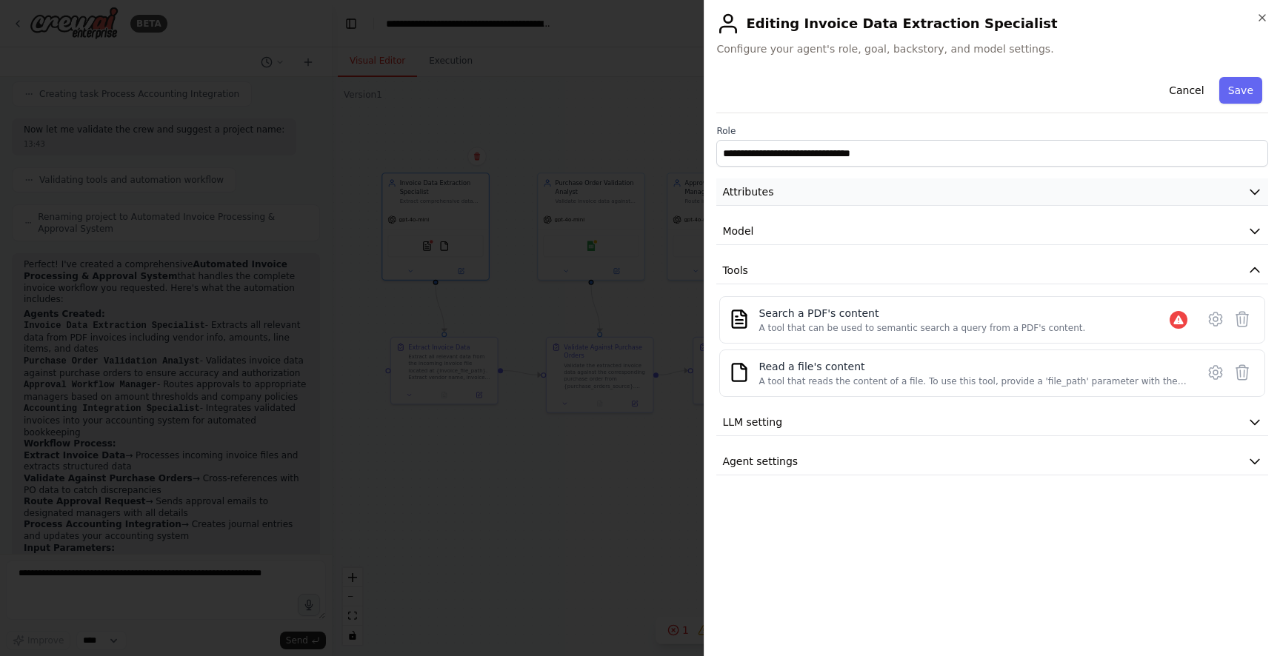
drag, startPoint x: 787, startPoint y: 188, endPoint x: 793, endPoint y: 195, distance: 8.9
click at [787, 188] on button "Attributes" at bounding box center [992, 192] width 552 height 27
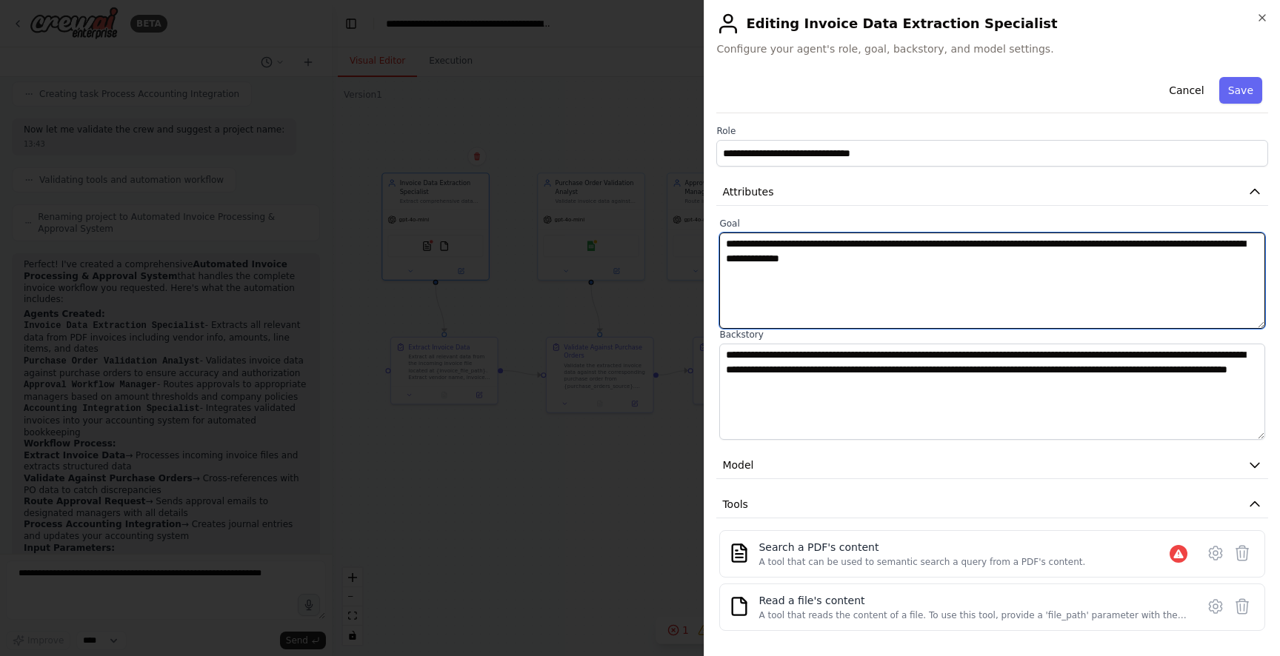
click at [818, 271] on textarea "**********" at bounding box center [992, 281] width 546 height 96
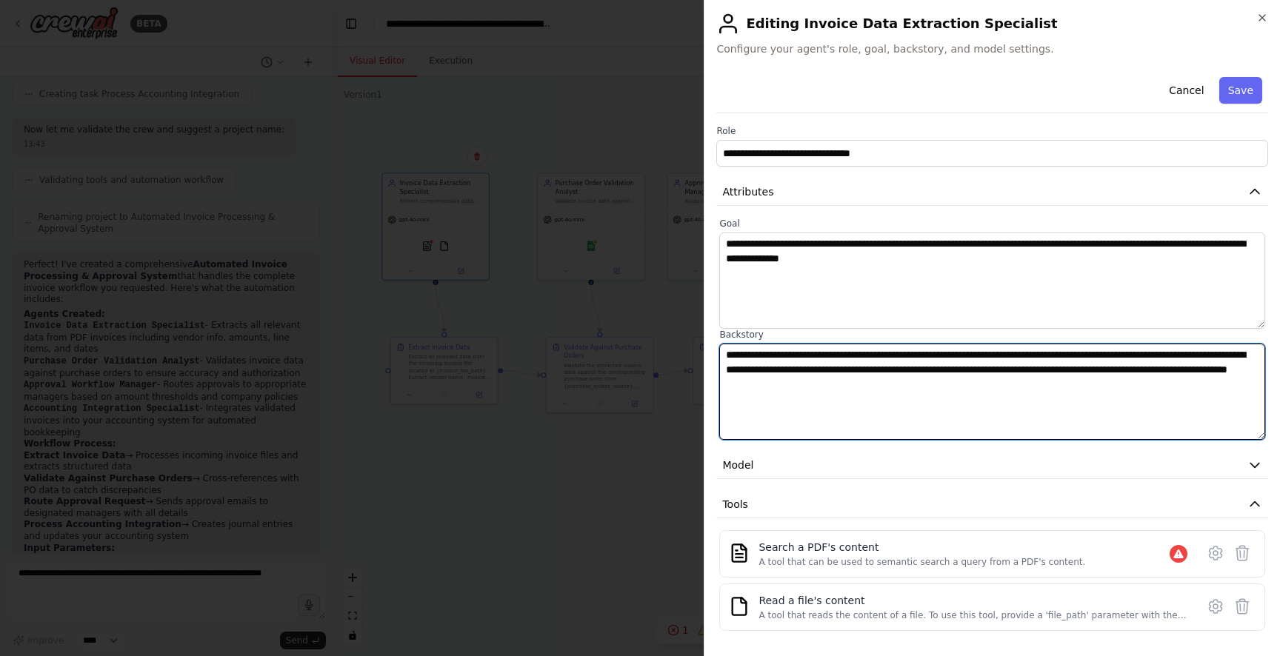
click at [854, 396] on textarea "**********" at bounding box center [992, 392] width 546 height 96
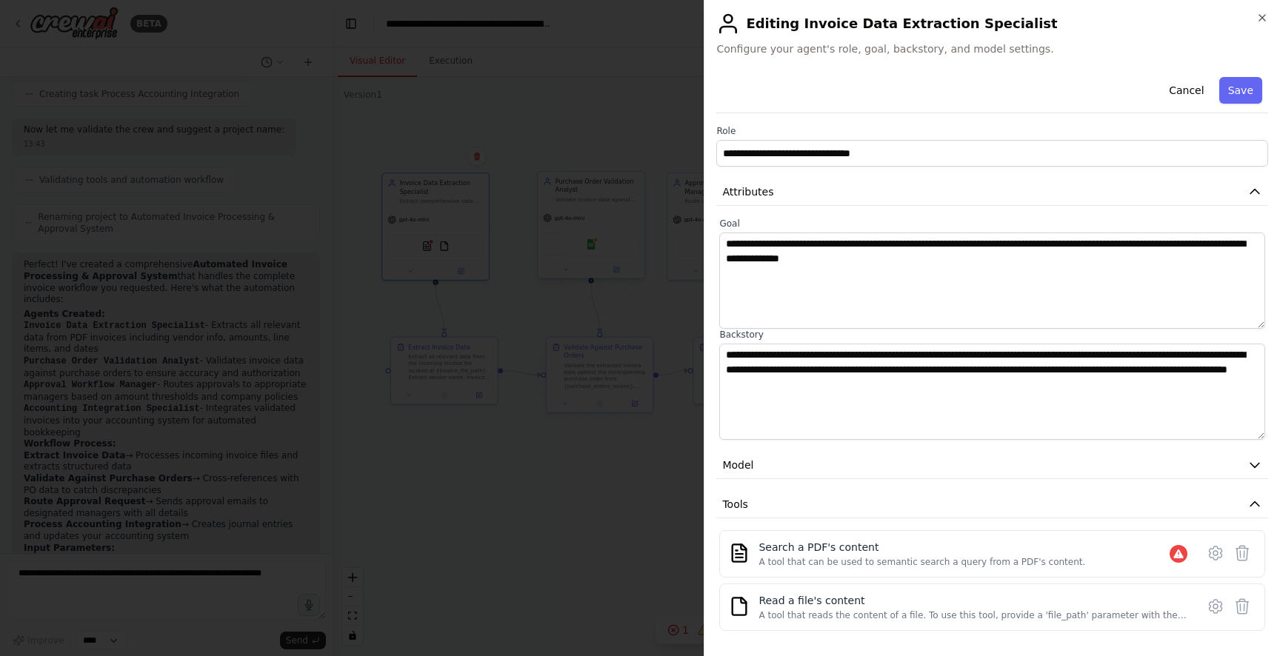
click at [627, 205] on div at bounding box center [640, 328] width 1280 height 656
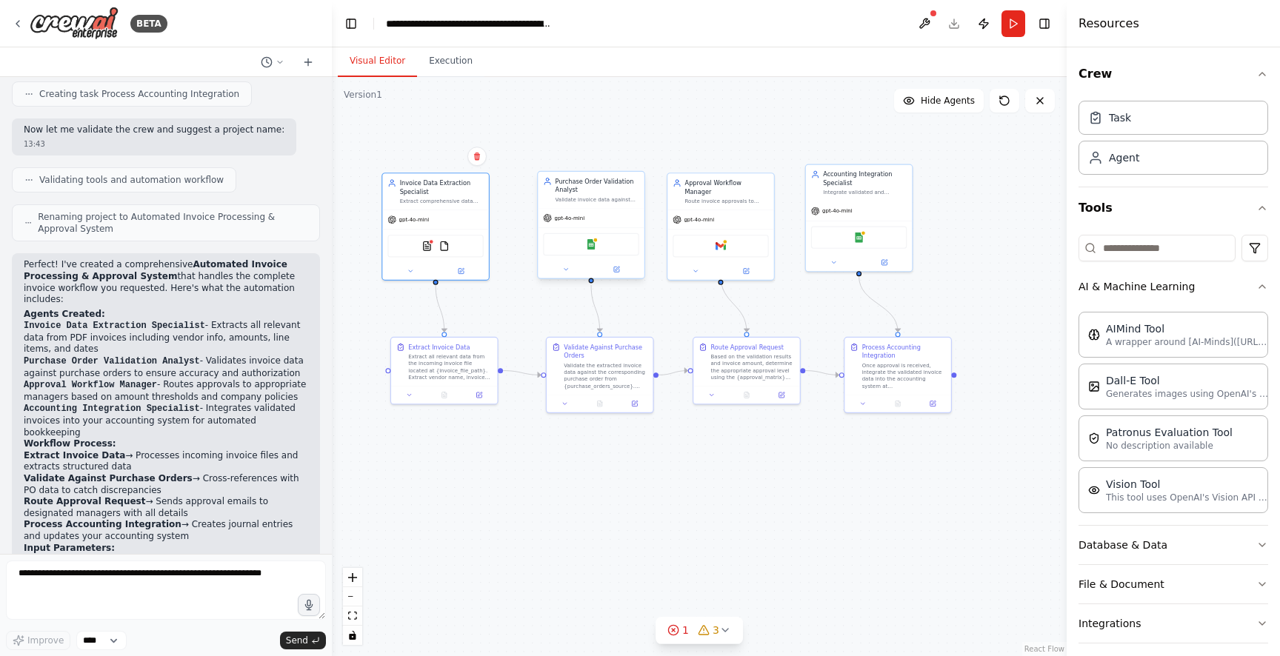
click at [597, 198] on div "Validate invoice data against corresponding purchase orders stored in {purchase…" at bounding box center [598, 199] width 84 height 7
click at [598, 196] on div "Validate invoice data against corresponding purchase orders stored in {purchase…" at bounding box center [598, 199] width 84 height 7
click at [622, 267] on button at bounding box center [616, 269] width 49 height 10
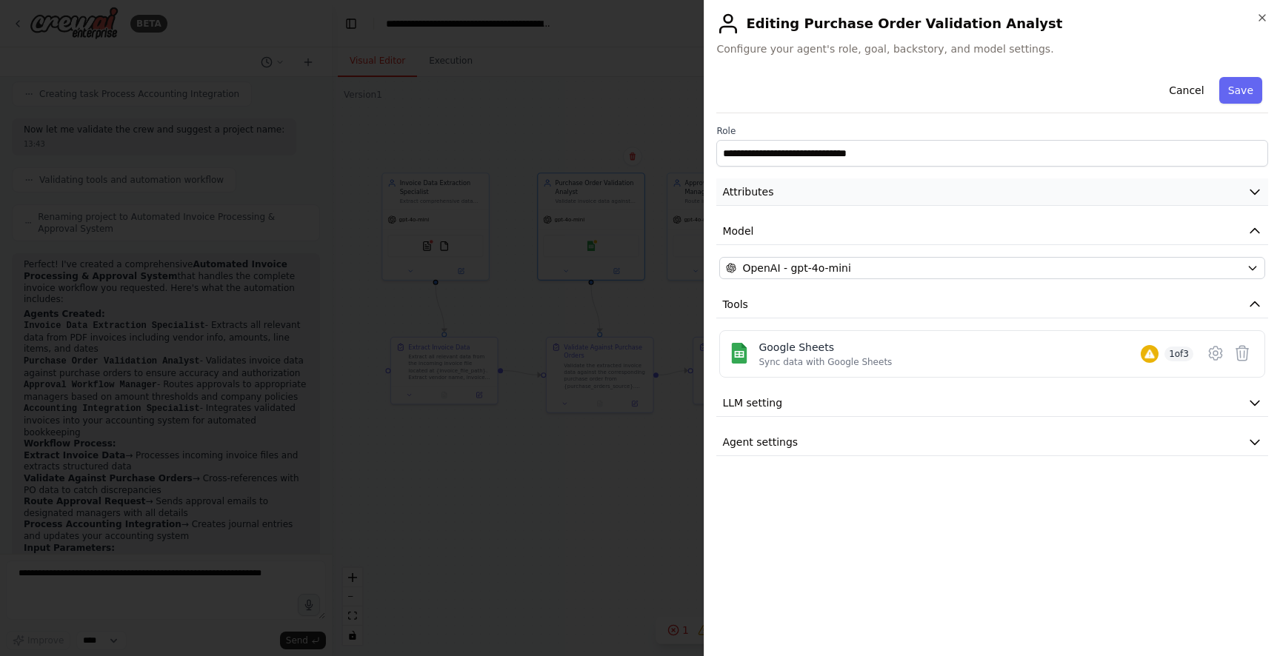
click at [830, 200] on button "Attributes" at bounding box center [992, 192] width 552 height 27
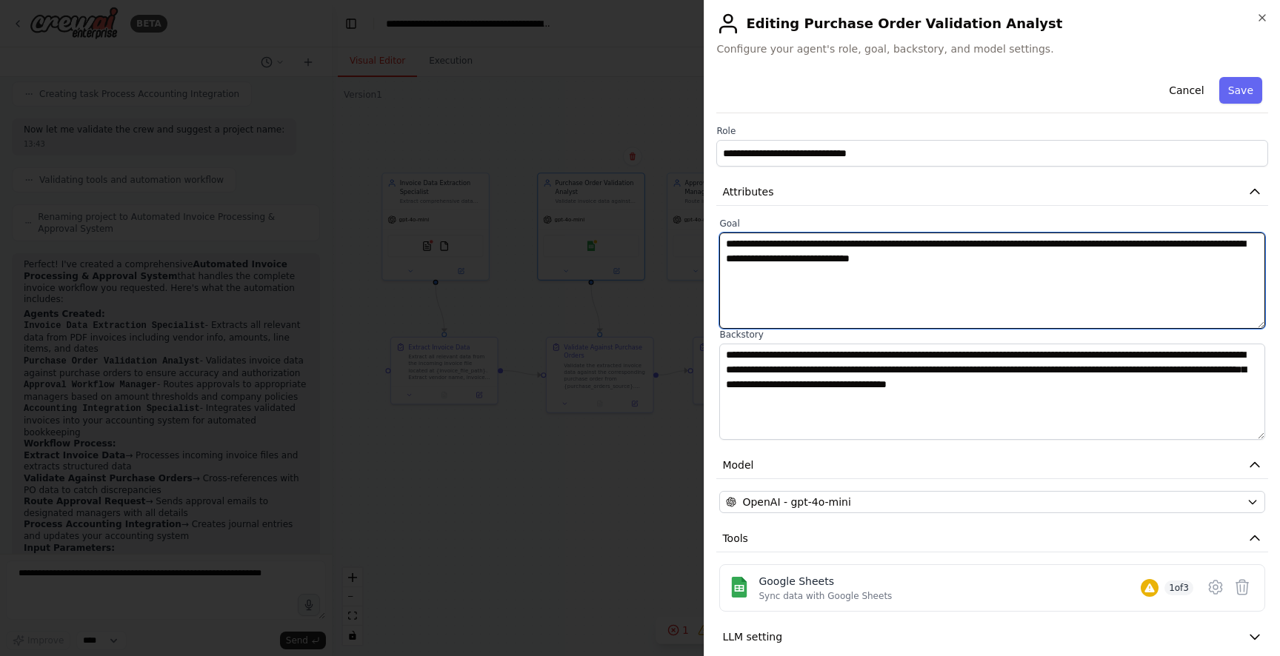
click at [858, 266] on textarea "**********" at bounding box center [992, 281] width 546 height 96
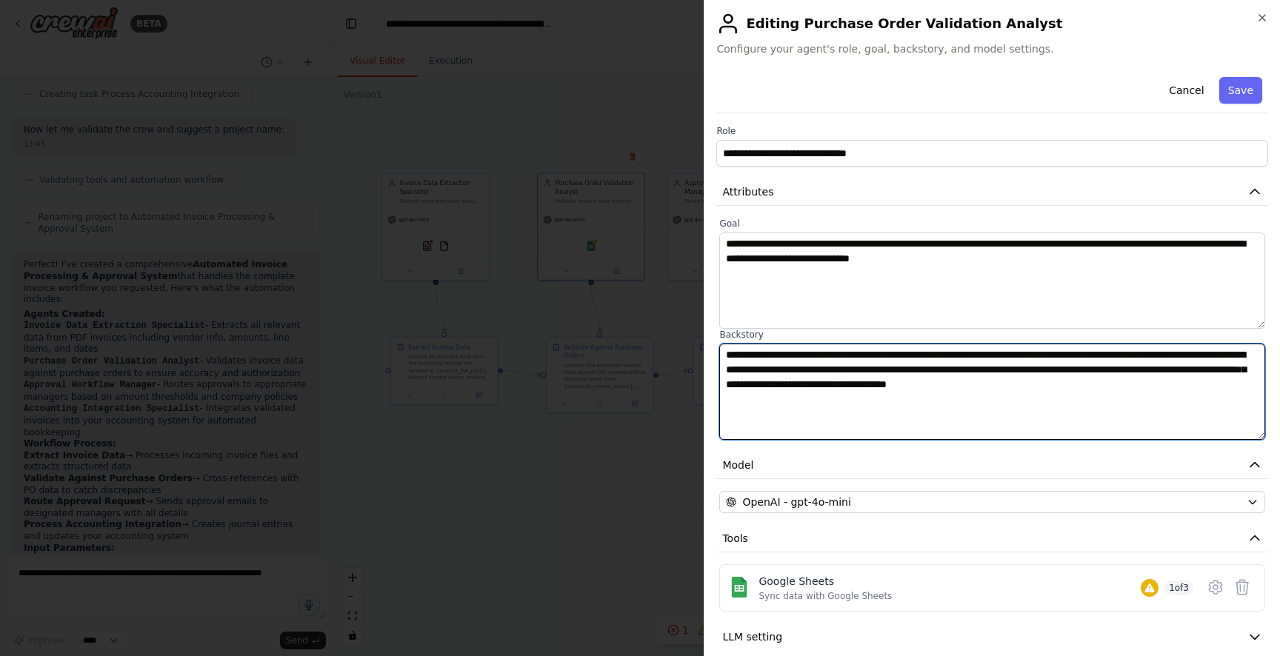
click at [891, 393] on textarea "**********" at bounding box center [992, 392] width 546 height 96
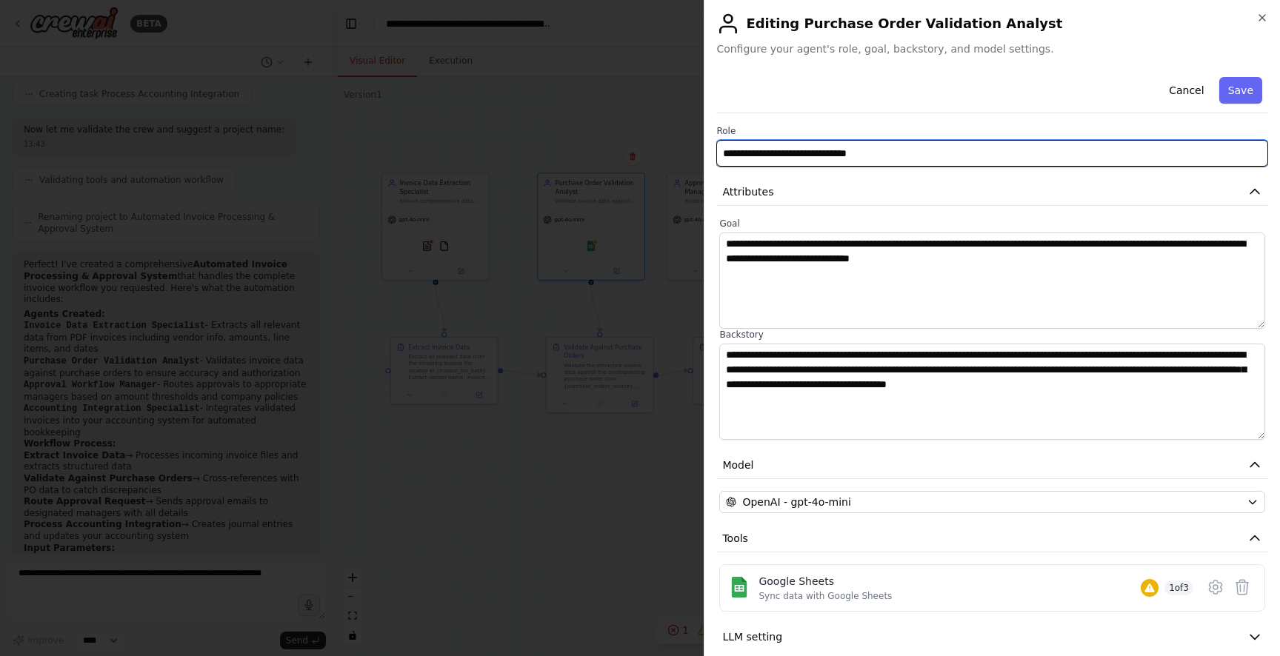
click at [821, 151] on input "**********" at bounding box center [992, 153] width 552 height 27
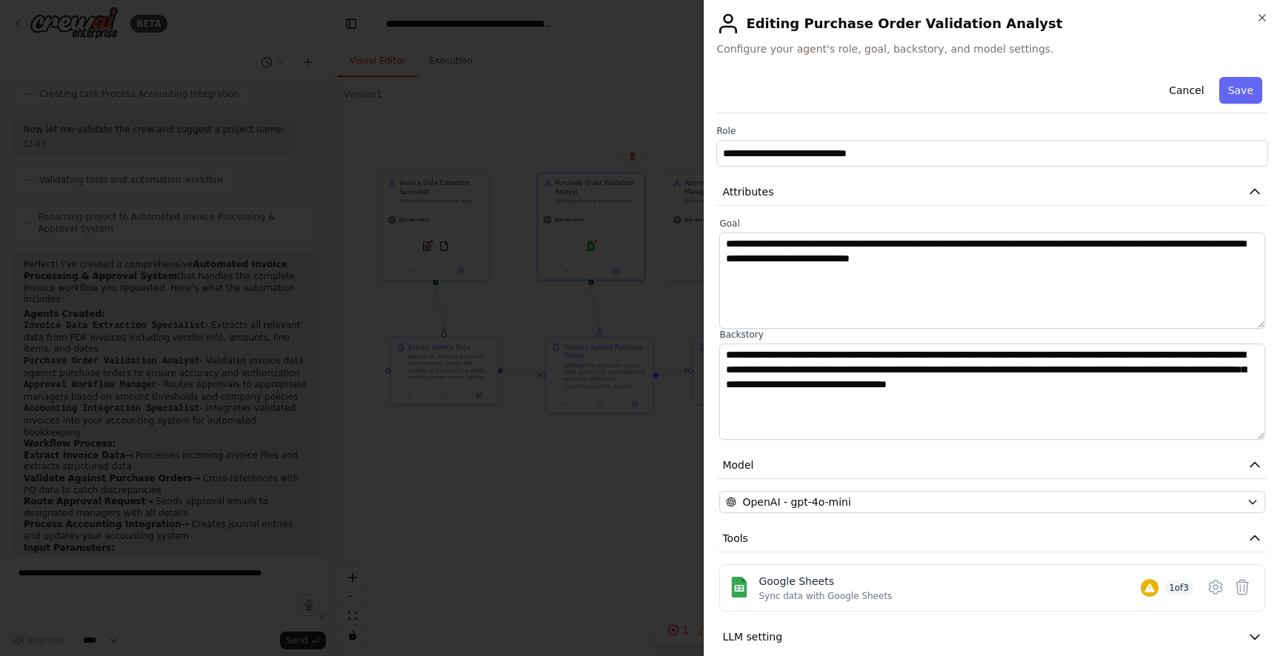
click at [429, 216] on div at bounding box center [640, 328] width 1280 height 656
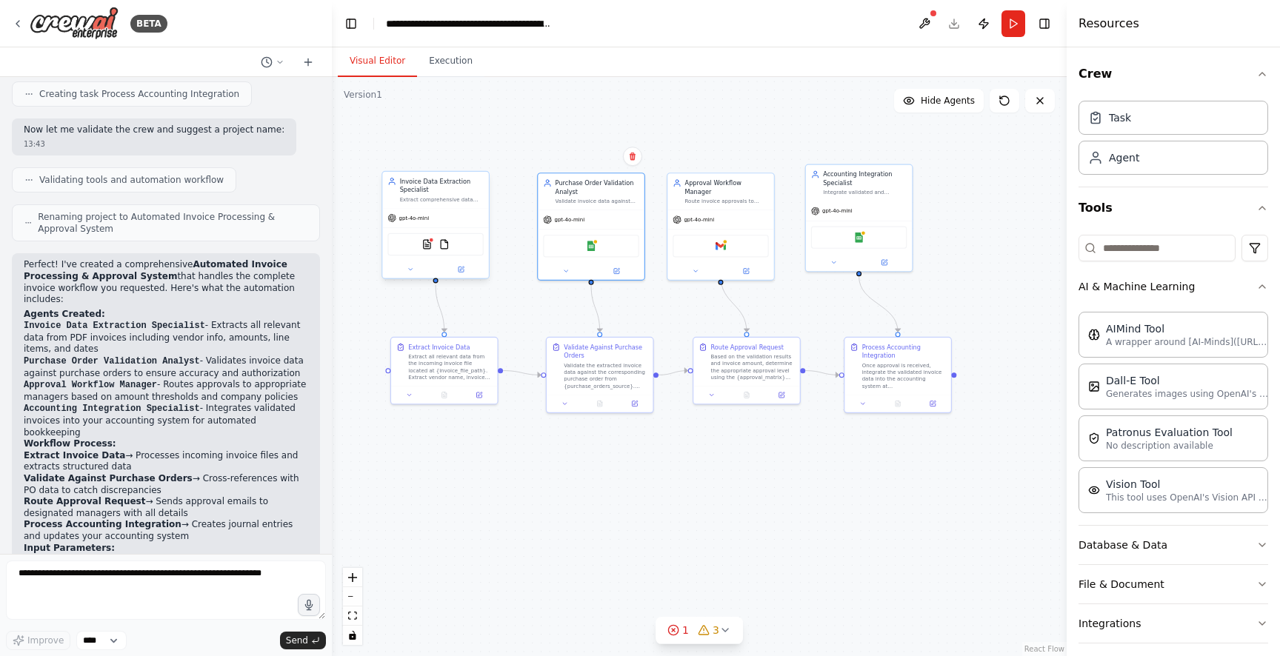
click at [454, 188] on div "Invoice Data Extraction Specialist" at bounding box center [442, 185] width 84 height 17
click at [458, 269] on icon at bounding box center [460, 269] width 5 height 5
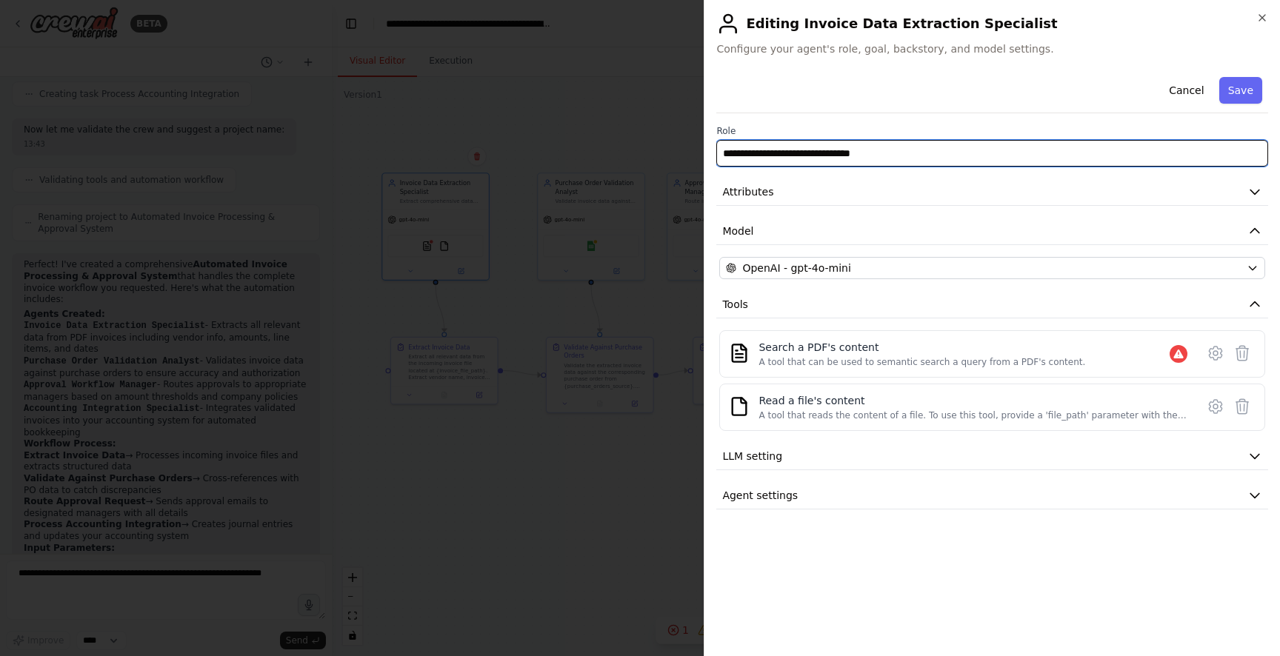
click at [806, 158] on input "**********" at bounding box center [992, 153] width 552 height 27
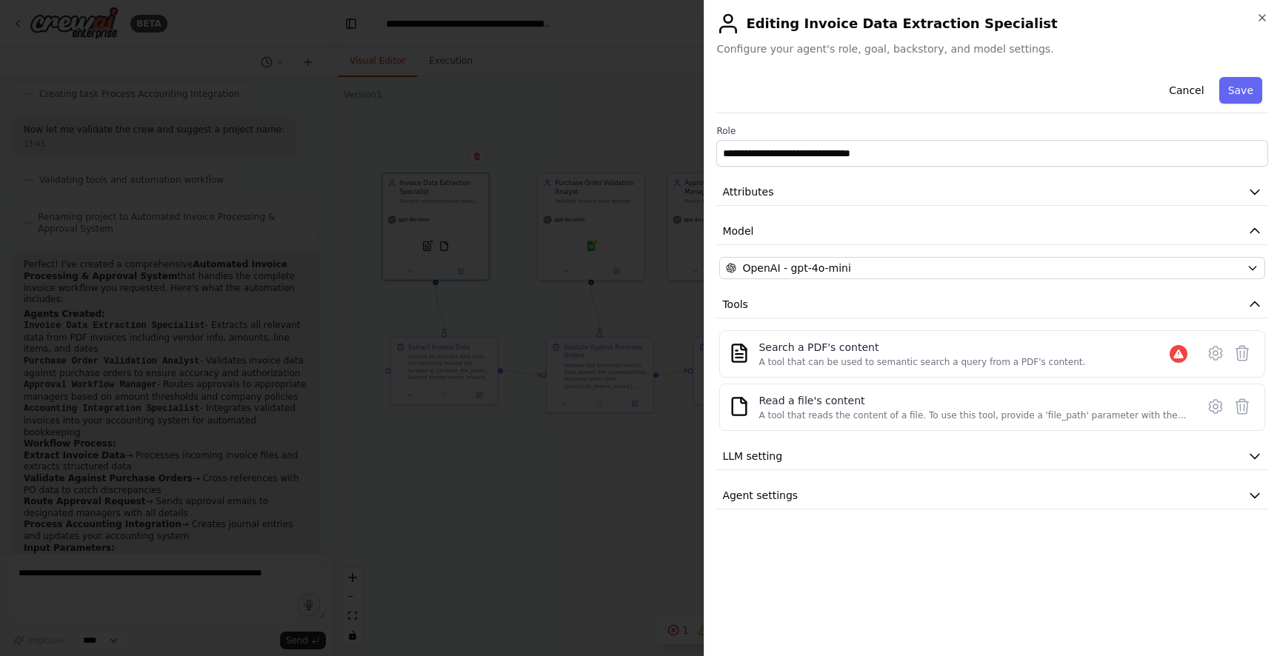
click at [583, 301] on div at bounding box center [640, 328] width 1280 height 656
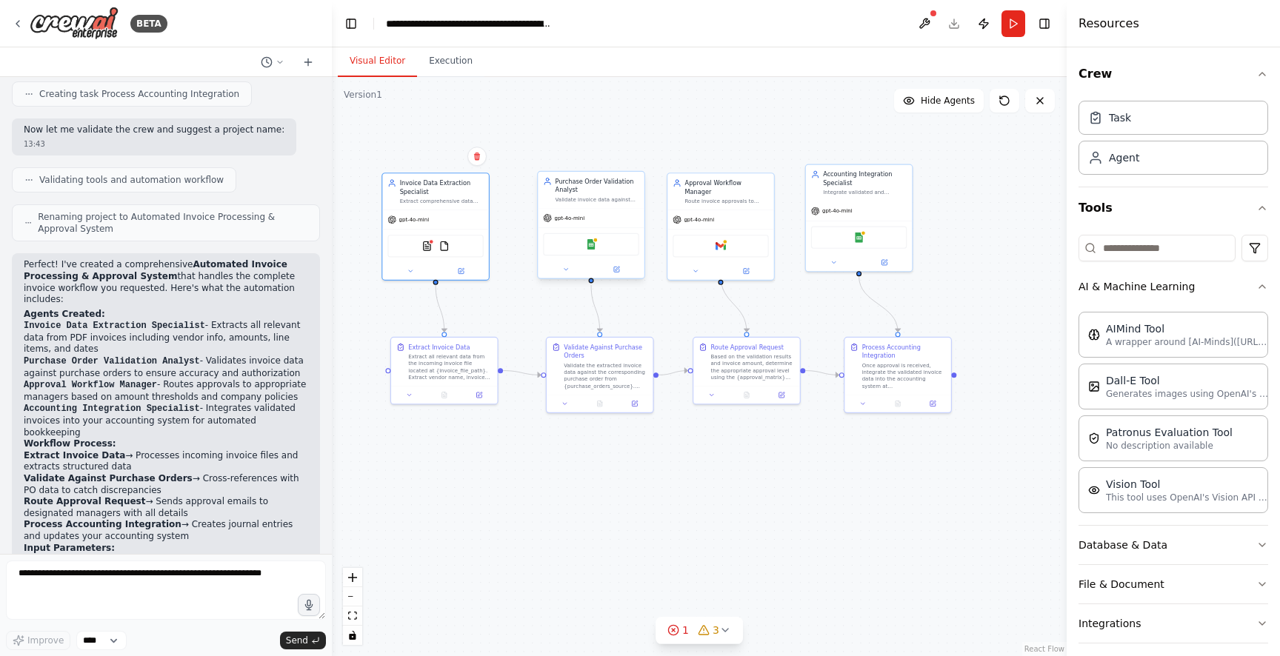
click at [584, 193] on div "Purchase Order Validation Analyst" at bounding box center [598, 185] width 84 height 17
drag, startPoint x: 610, startPoint y: 261, endPoint x: 622, endPoint y: 275, distance: 17.8
click at [610, 261] on div at bounding box center [591, 269] width 106 height 17
click at [622, 276] on div at bounding box center [591, 269] width 106 height 17
click at [622, 269] on button at bounding box center [616, 269] width 49 height 10
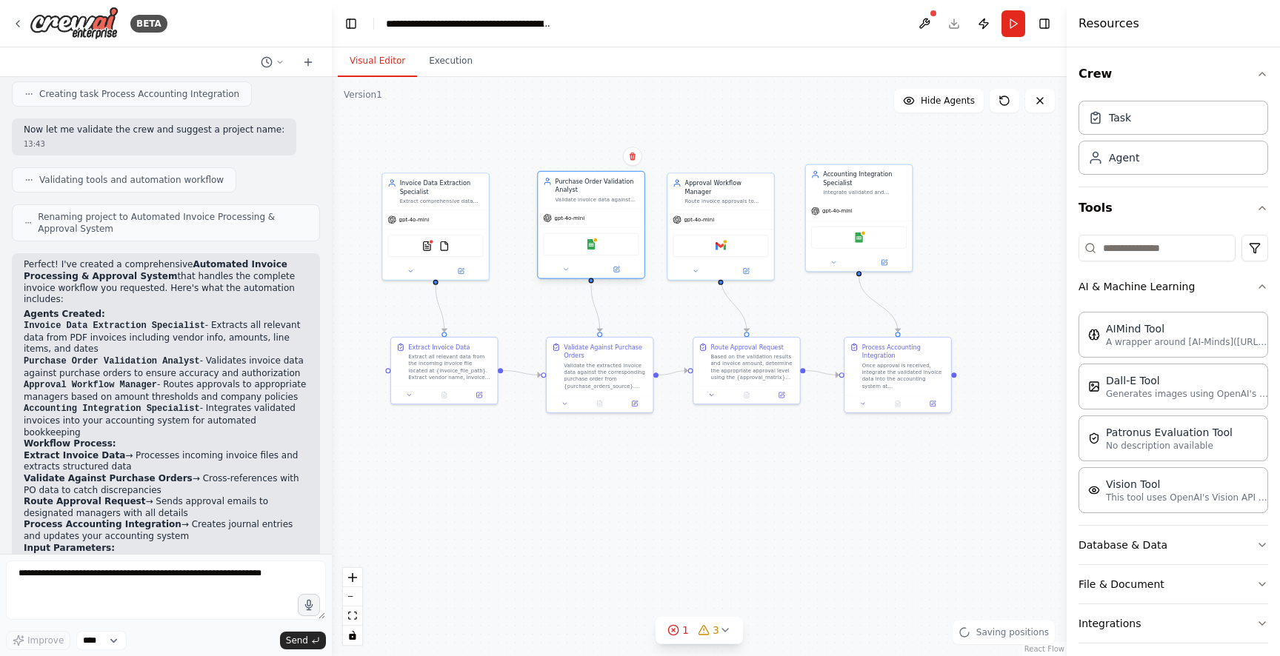
click at [616, 264] on div at bounding box center [591, 269] width 106 height 17
click at [613, 267] on icon at bounding box center [616, 269] width 7 height 7
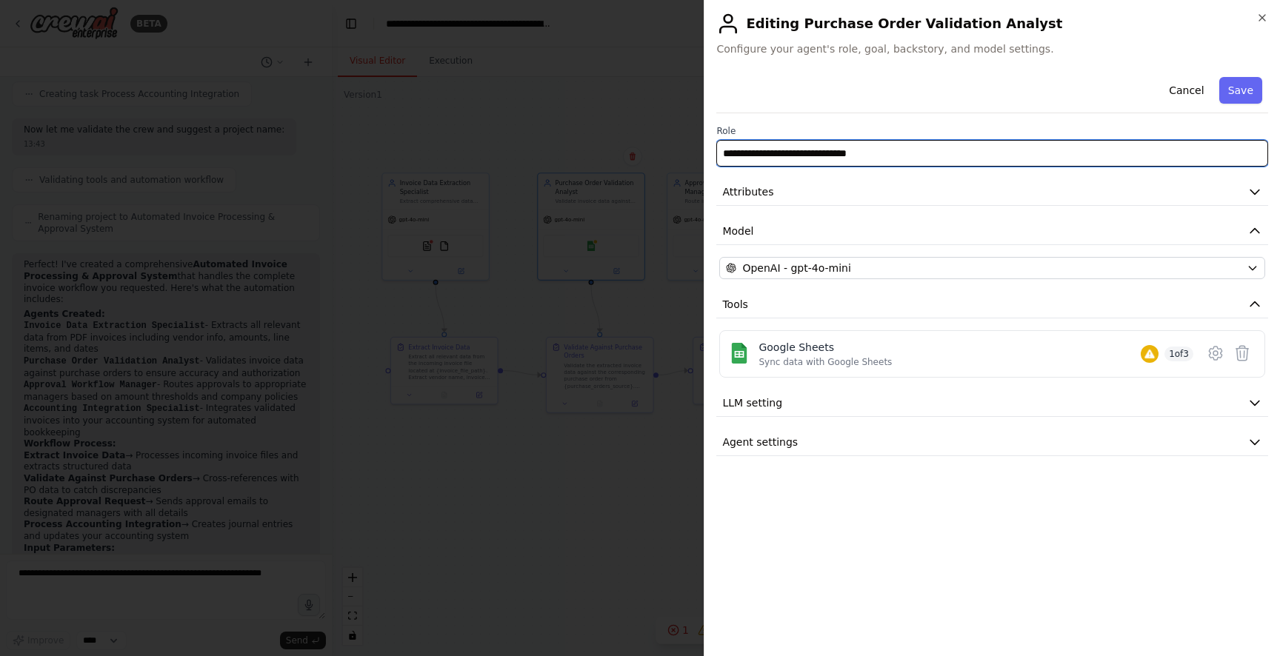
click at [819, 145] on input "**********" at bounding box center [992, 153] width 552 height 27
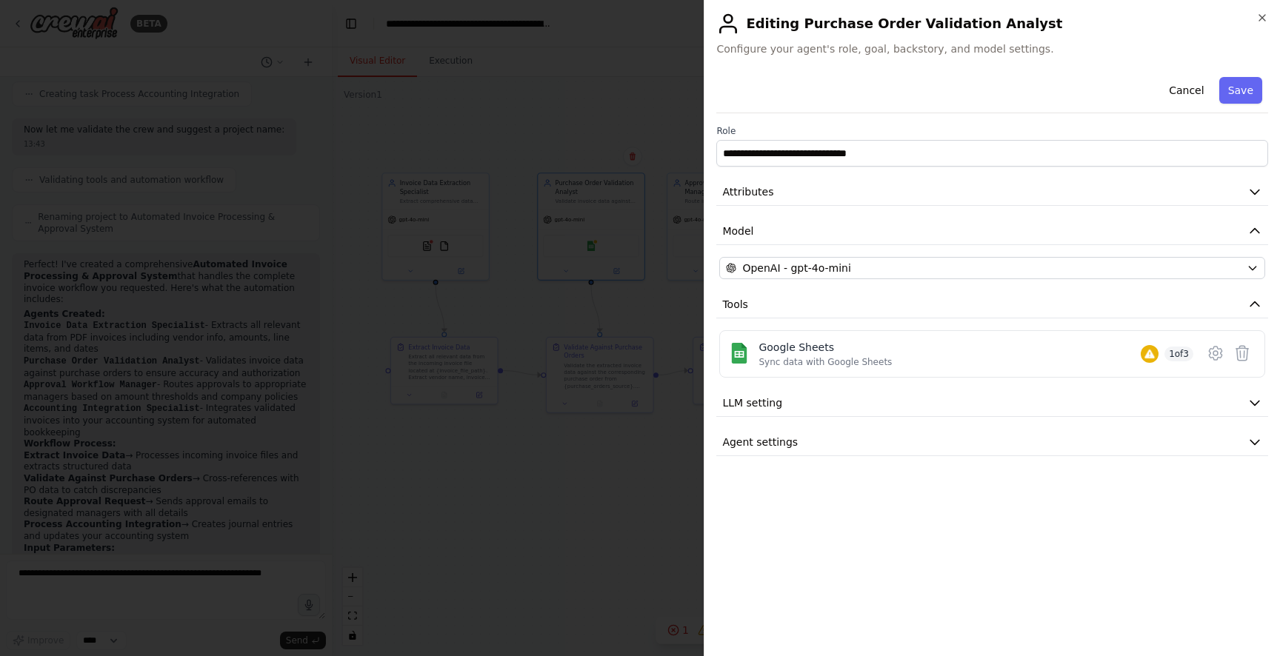
click at [1270, 21] on div "**********" at bounding box center [992, 328] width 576 height 656
click at [1261, 14] on icon "button" at bounding box center [1262, 18] width 12 height 12
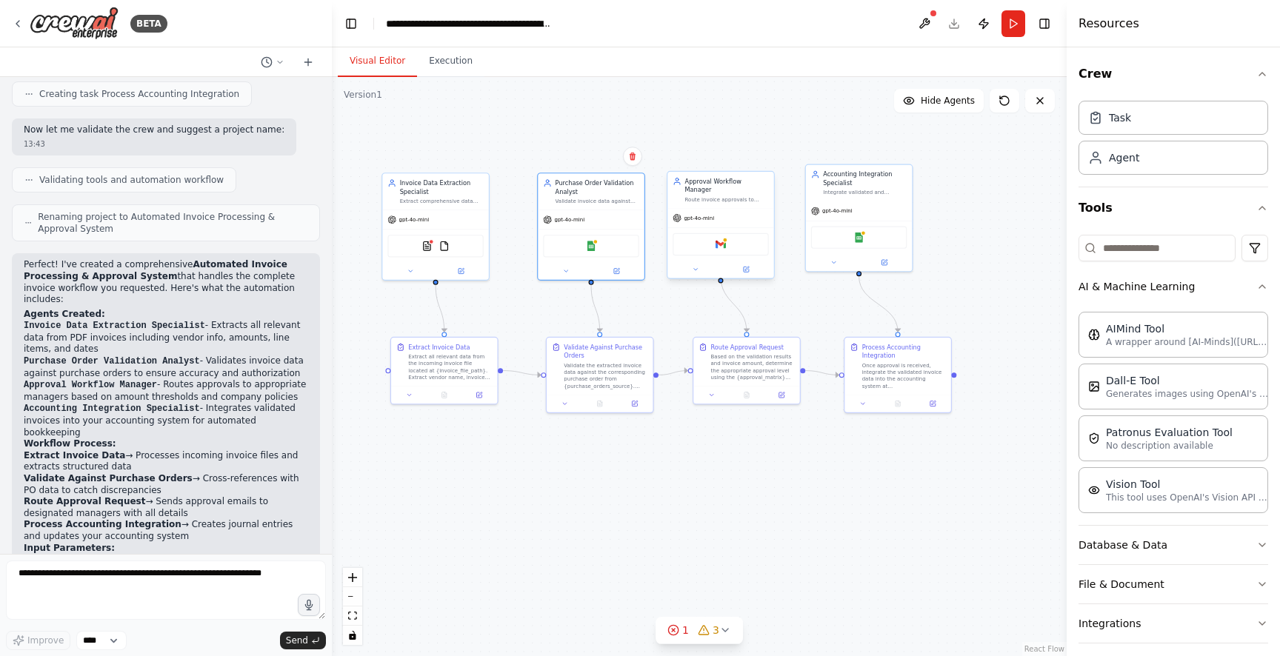
click at [733, 177] on div "Approval Workflow Manager" at bounding box center [727, 185] width 84 height 17
click at [868, 188] on div "Integrate validated and approved invoice data into the accounting system at {ac…" at bounding box center [865, 190] width 84 height 7
click at [749, 196] on div "Route invoice approvals to appropriate managers based on amount thresholds, dep…" at bounding box center [727, 199] width 84 height 7
click at [750, 196] on div "Route invoice approvals to appropriate managers based on amount thresholds, dep…" at bounding box center [727, 199] width 84 height 7
click at [744, 267] on icon at bounding box center [746, 269] width 5 height 5
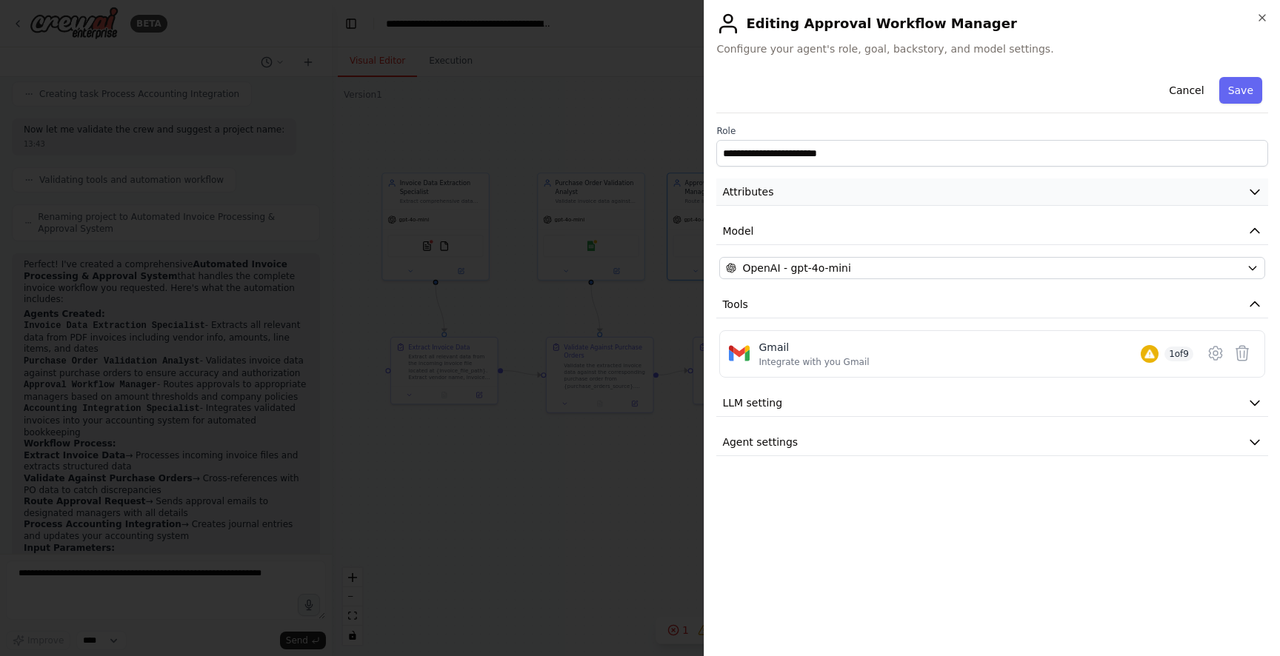
click at [790, 191] on button "Attributes" at bounding box center [992, 192] width 552 height 27
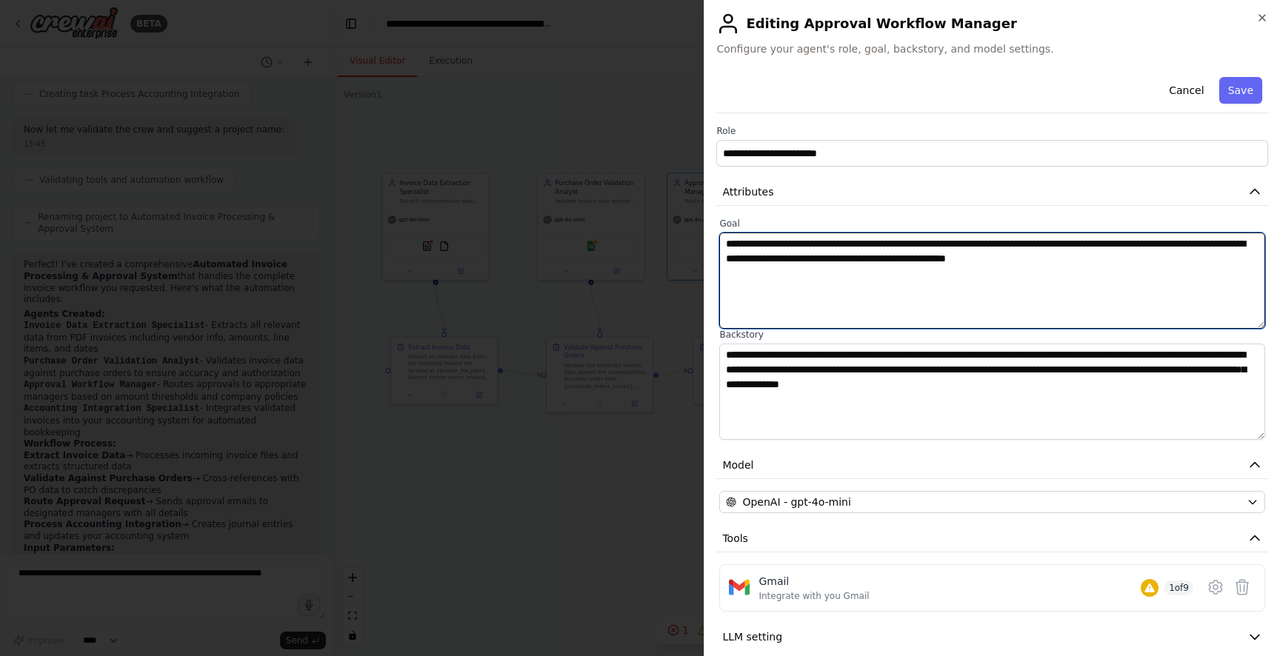
drag, startPoint x: 1204, startPoint y: 262, endPoint x: 657, endPoint y: 228, distance: 548.4
click at [651, 228] on body "BETA Build a crew that extracts data from incoming invoices, validates informat…" at bounding box center [640, 328] width 1280 height 656
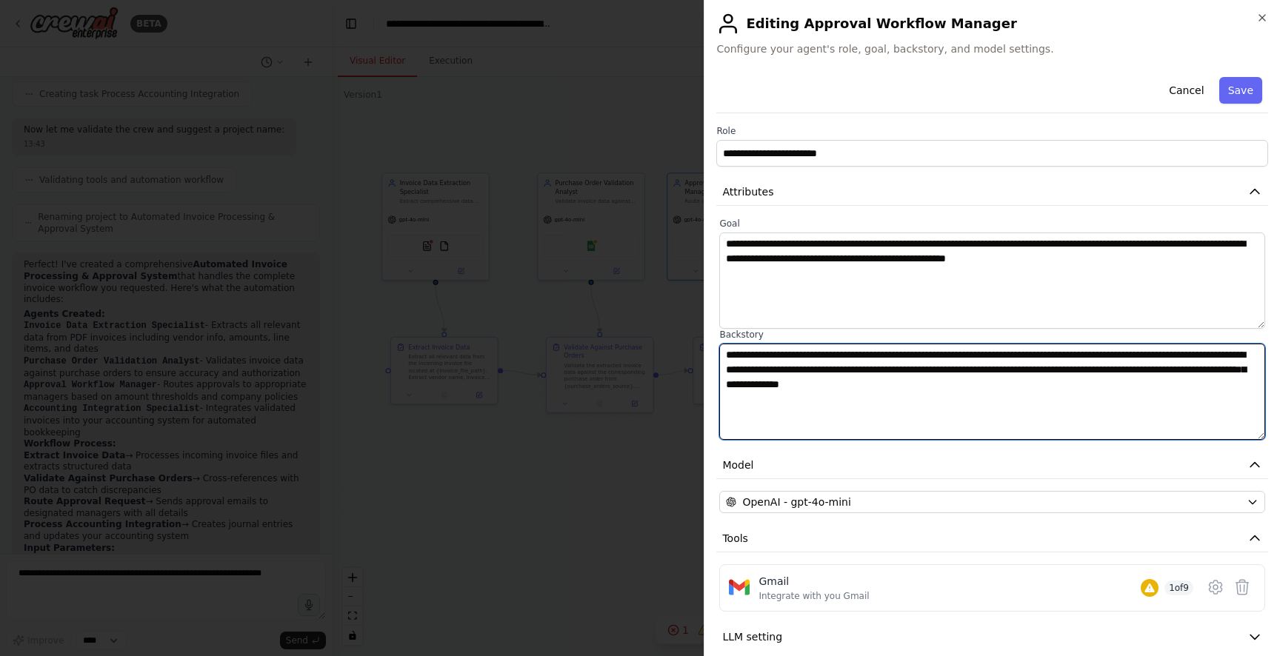
drag, startPoint x: 1150, startPoint y: 411, endPoint x: 695, endPoint y: 152, distance: 523.5
click at [556, 246] on body "BETA Build a crew that extracts data from incoming invoices, validates informat…" at bounding box center [640, 328] width 1280 height 656
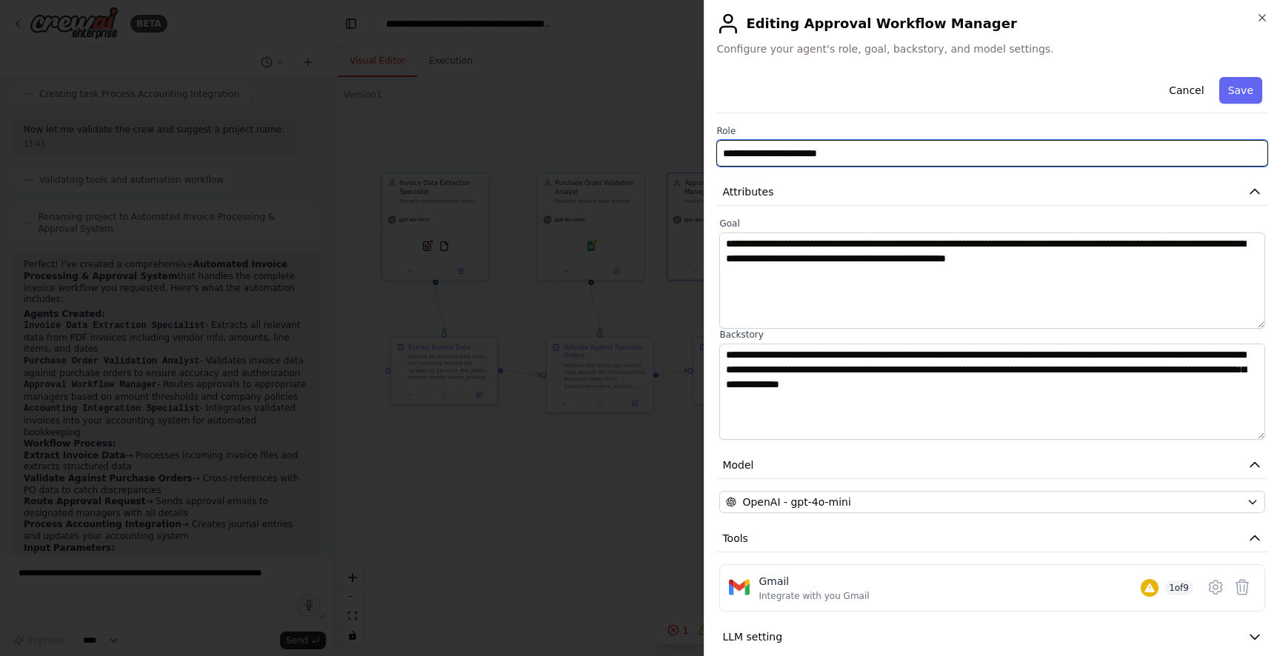
drag, startPoint x: 881, startPoint y: 149, endPoint x: 661, endPoint y: 147, distance: 220.0
click at [649, 148] on body "BETA Build a crew that extracts data from incoming invoices, validates informat…" at bounding box center [640, 328] width 1280 height 656
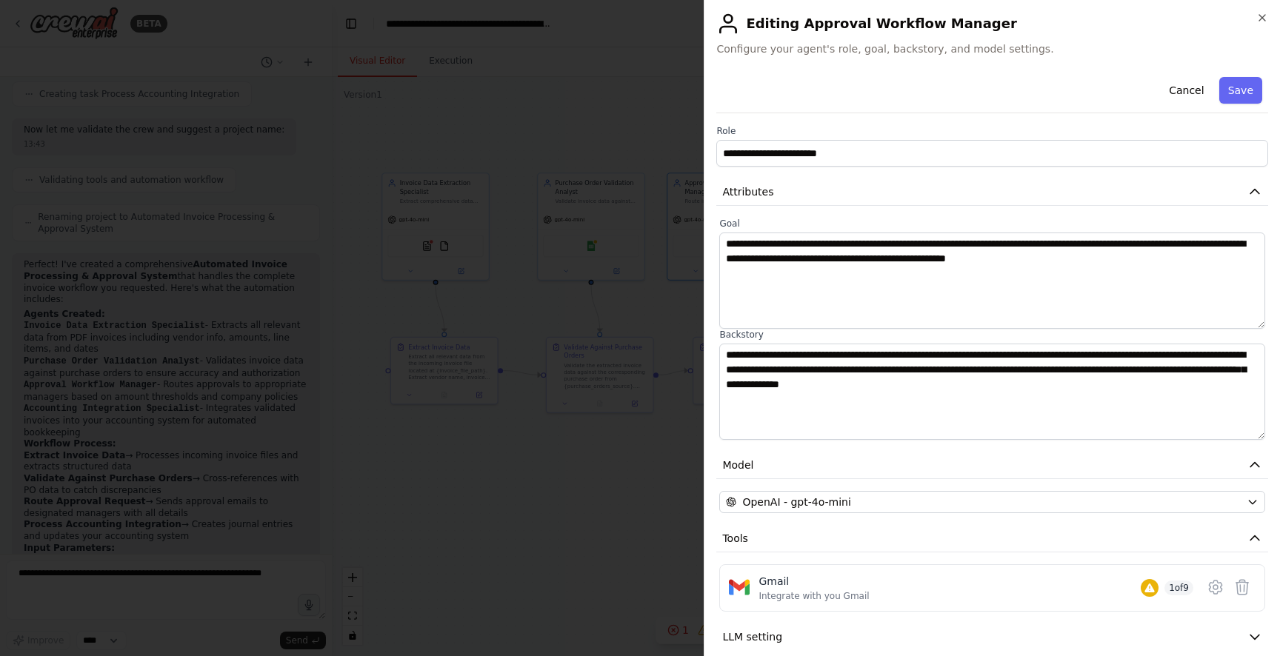
click at [603, 430] on div at bounding box center [640, 328] width 1280 height 656
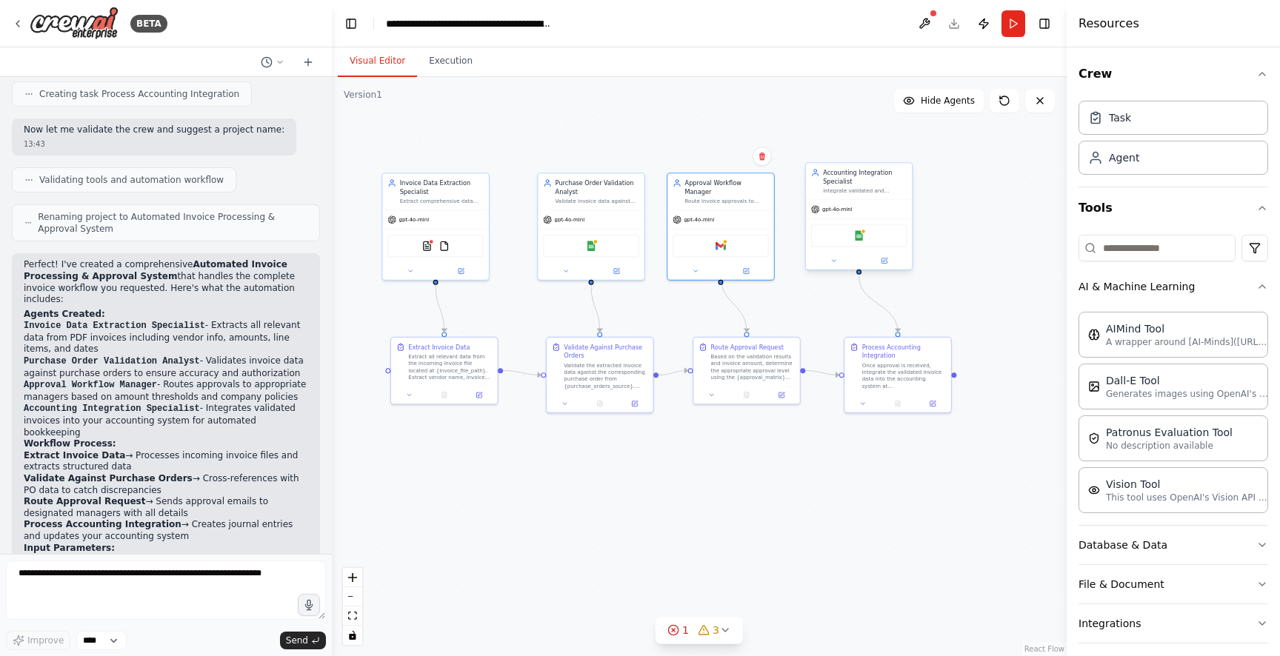
click at [861, 189] on div "Integrate validated and approved invoice data into the accounting system at {ac…" at bounding box center [865, 190] width 84 height 7
click at [872, 186] on div "Accounting Integration Specialist Integrate validated and approved invoice data…" at bounding box center [865, 181] width 84 height 26
click at [886, 259] on icon at bounding box center [885, 260] width 4 height 4
click at [886, 261] on icon at bounding box center [883, 260] width 5 height 5
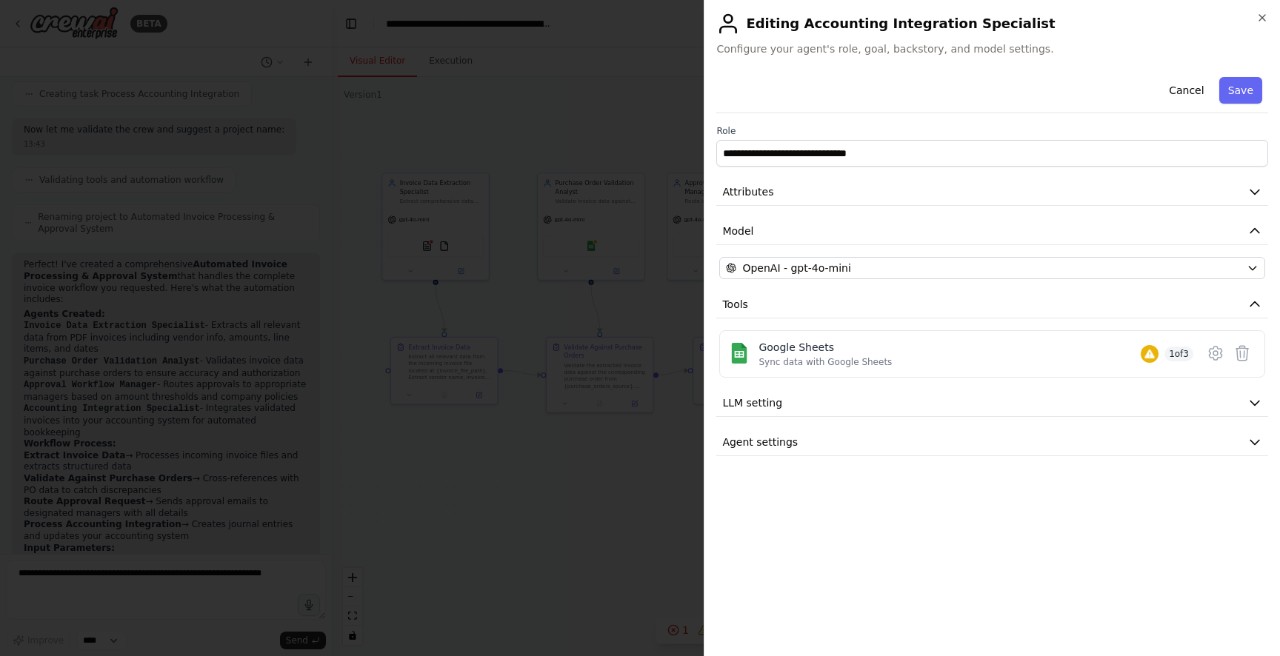
click at [826, 181] on button "Attributes" at bounding box center [992, 192] width 552 height 27
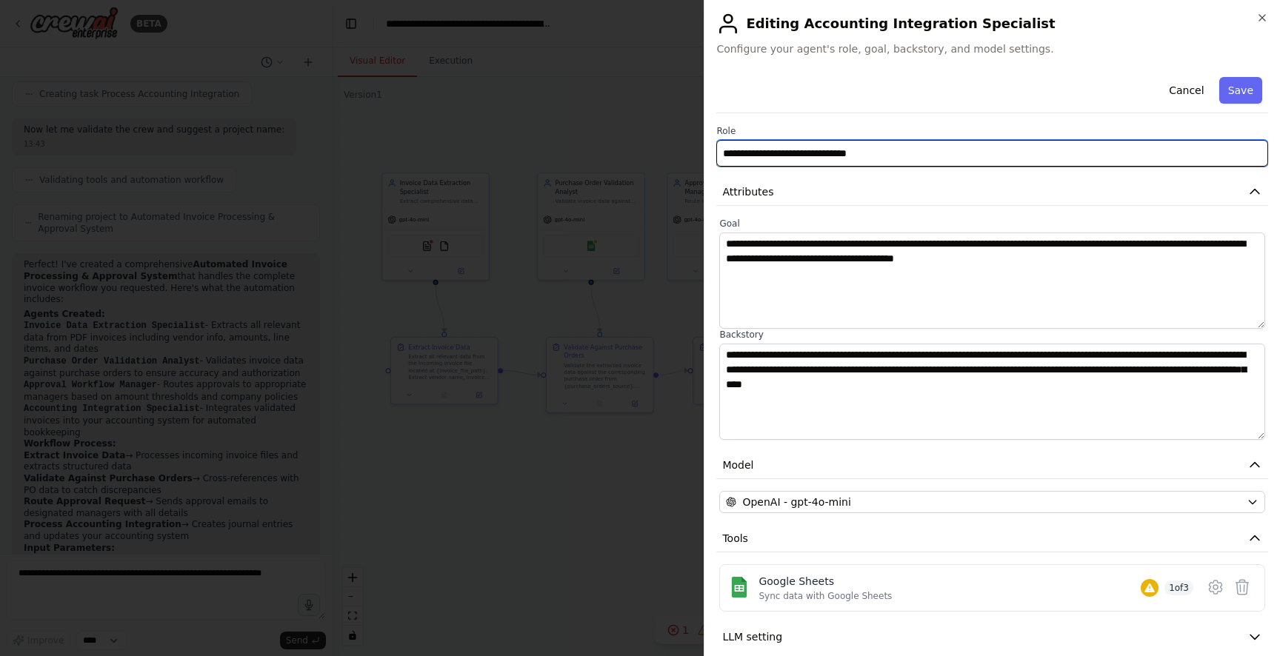
drag, startPoint x: 913, startPoint y: 156, endPoint x: 556, endPoint y: 131, distance: 357.8
click at [544, 133] on body "BETA Build a crew that extracts data from incoming invoices, validates informat…" at bounding box center [640, 328] width 1280 height 656
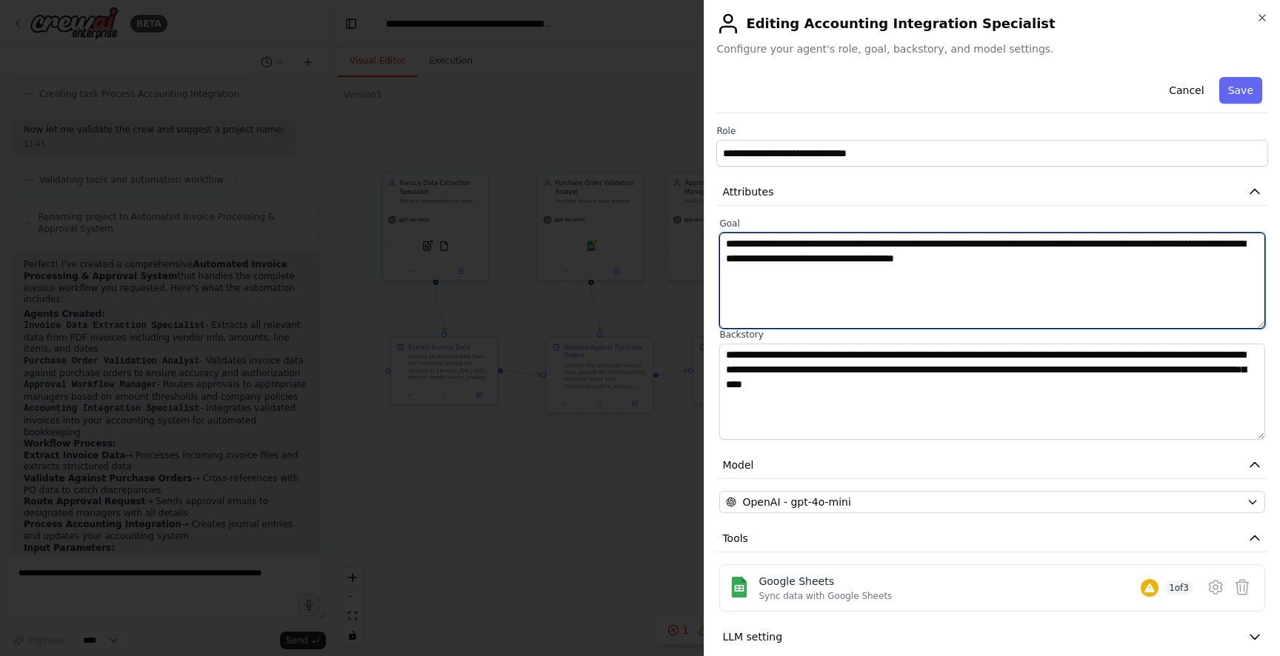
click at [944, 242] on textarea "**********" at bounding box center [992, 281] width 546 height 96
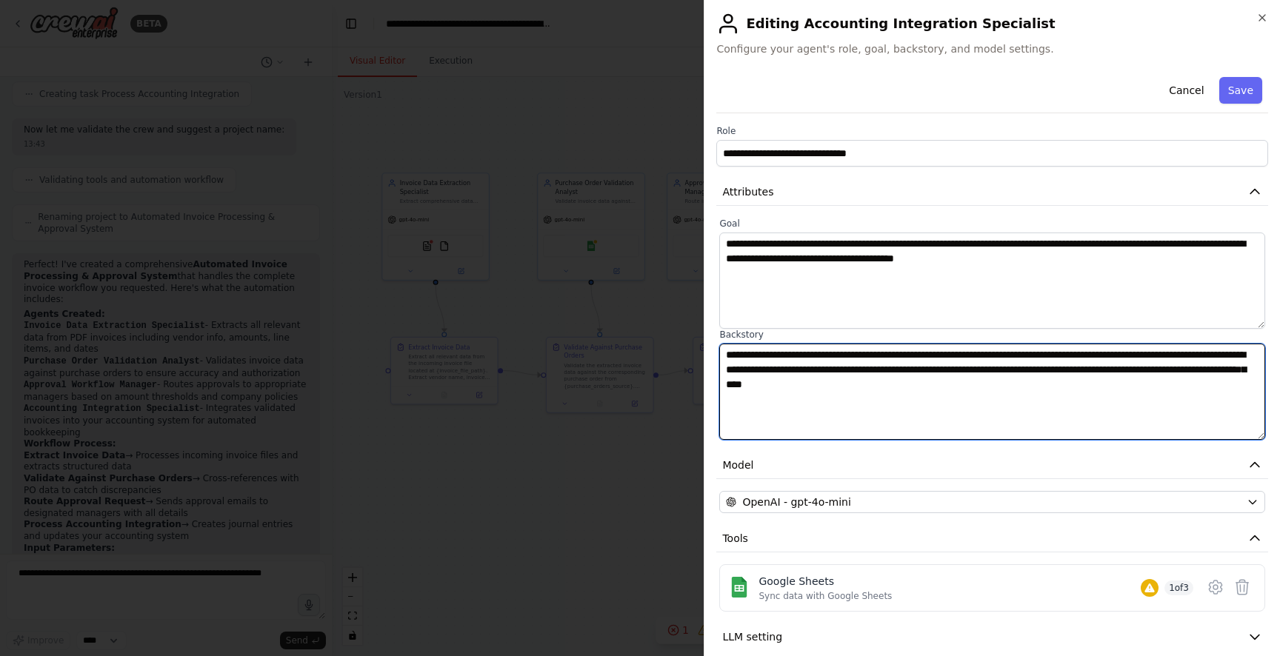
click at [890, 393] on textarea "**********" at bounding box center [992, 392] width 546 height 96
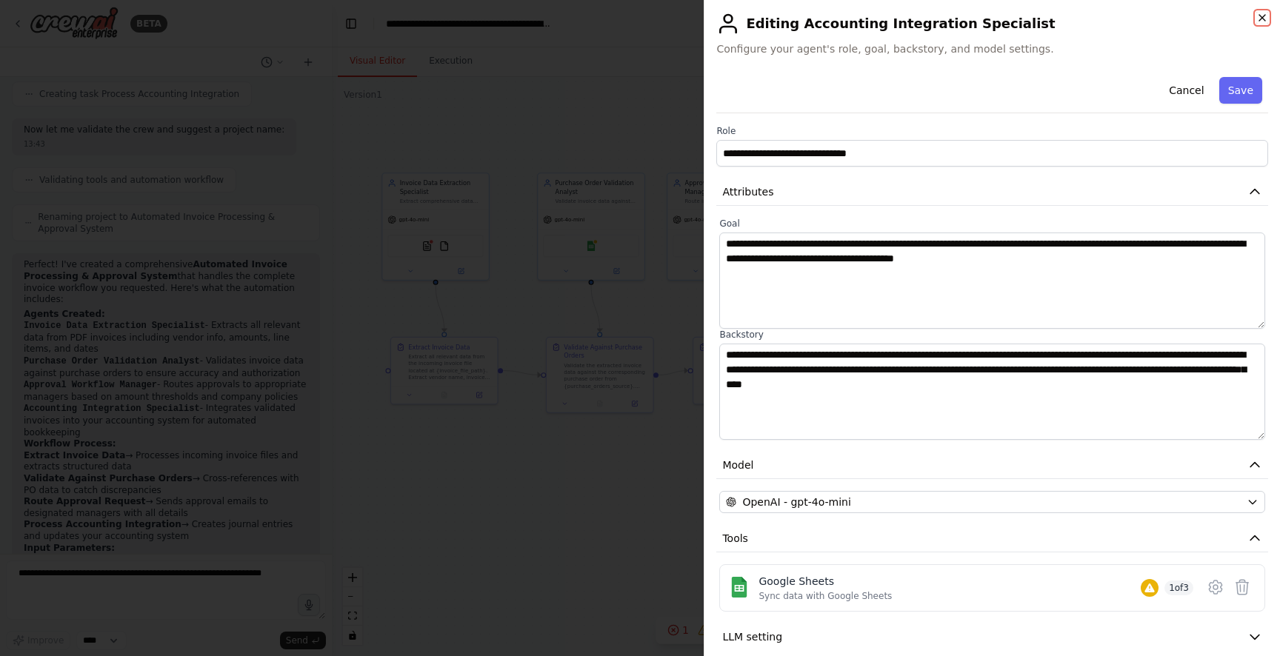
click at [1263, 12] on icon "button" at bounding box center [1262, 18] width 12 height 12
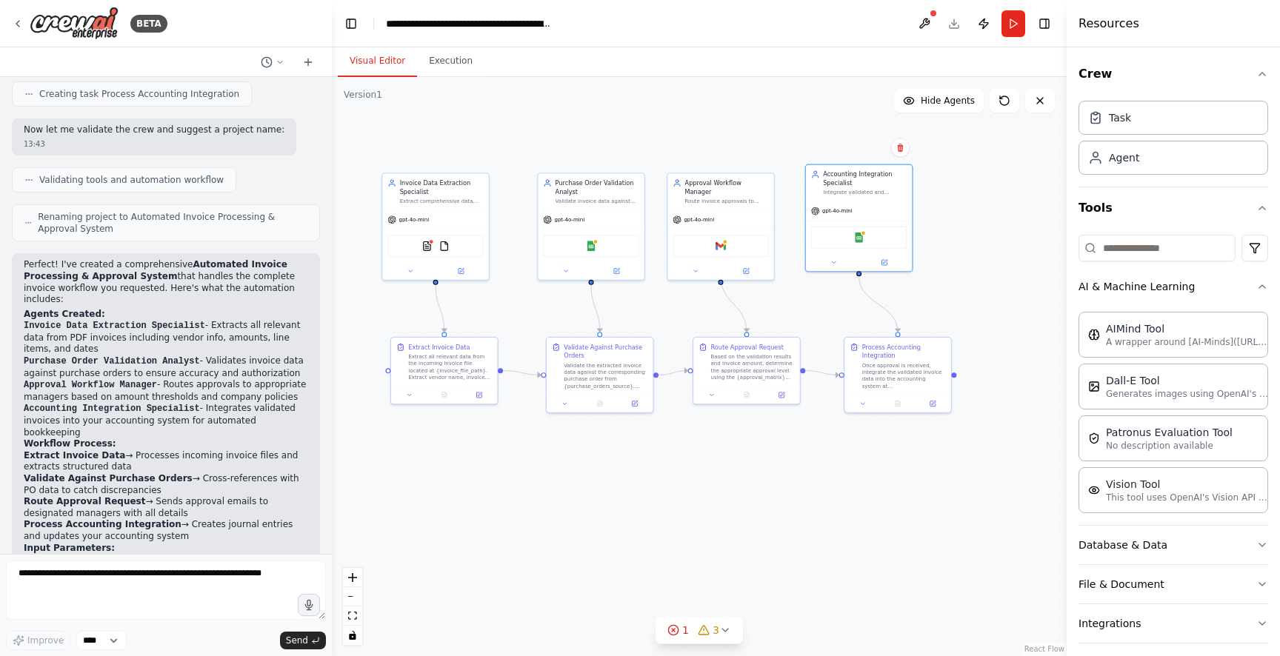
click at [994, 186] on div ".deletable-edge-delete-btn { width: 20px; height: 20px; border: 0px solid #ffff…" at bounding box center [699, 366] width 735 height 579
click at [1138, 324] on div "AIMind Tool" at bounding box center [1187, 328] width 163 height 15
click at [1129, 584] on button "File & Document" at bounding box center [1173, 584] width 190 height 39
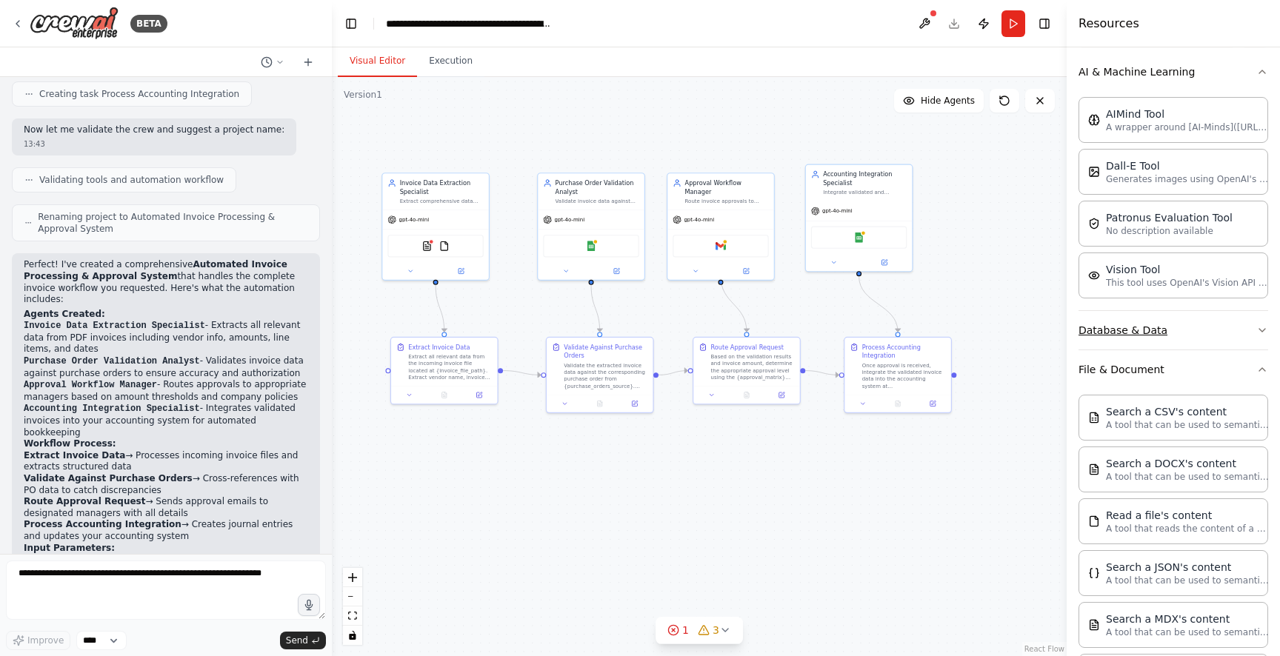
scroll to position [234, 0]
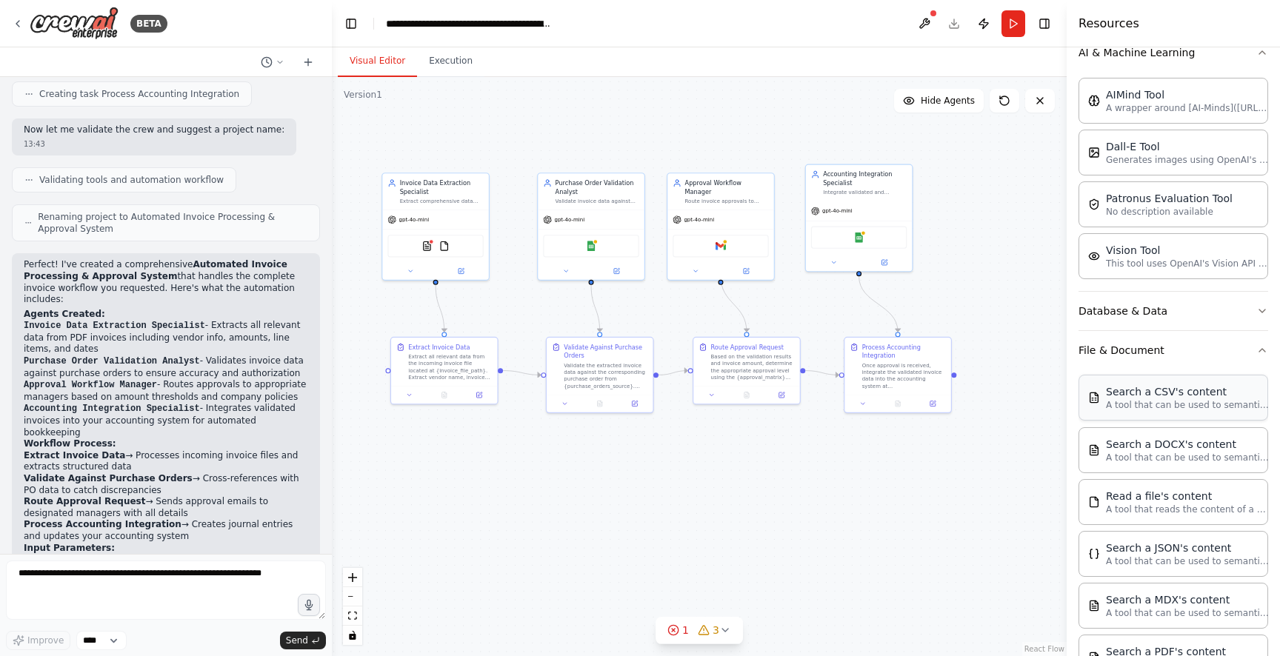
click at [1158, 393] on div "Search a CSV's content" at bounding box center [1187, 391] width 163 height 15
click at [482, 393] on button at bounding box center [479, 393] width 30 height 10
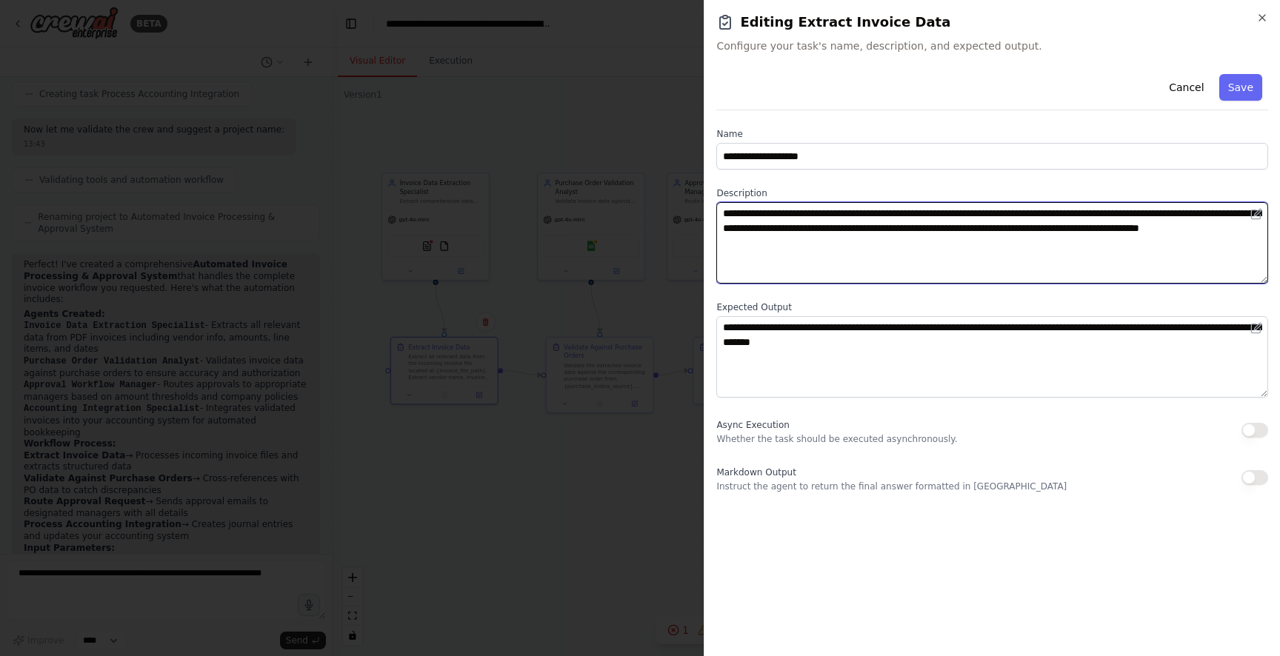
click at [787, 210] on textarea "**********" at bounding box center [992, 242] width 552 height 81
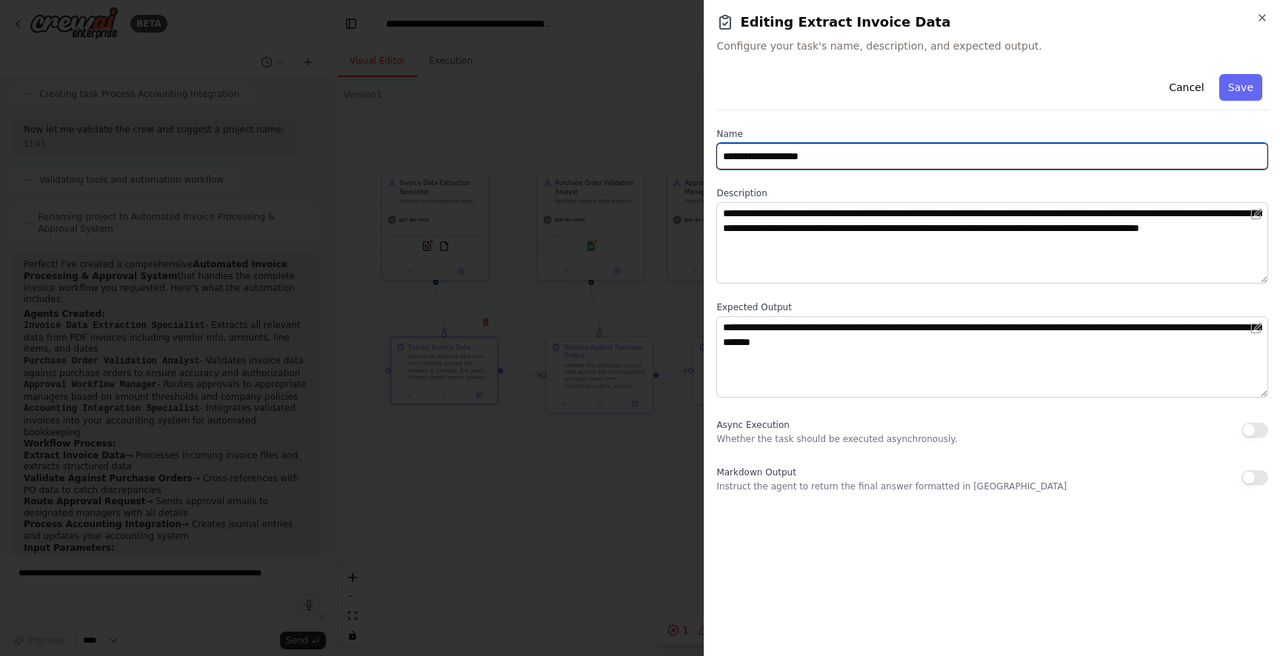
drag, startPoint x: 787, startPoint y: 148, endPoint x: 615, endPoint y: 136, distance: 173.0
click at [615, 136] on body "BETA Build a crew that extracts data from incoming invoices, validates informat…" at bounding box center [640, 328] width 1280 height 656
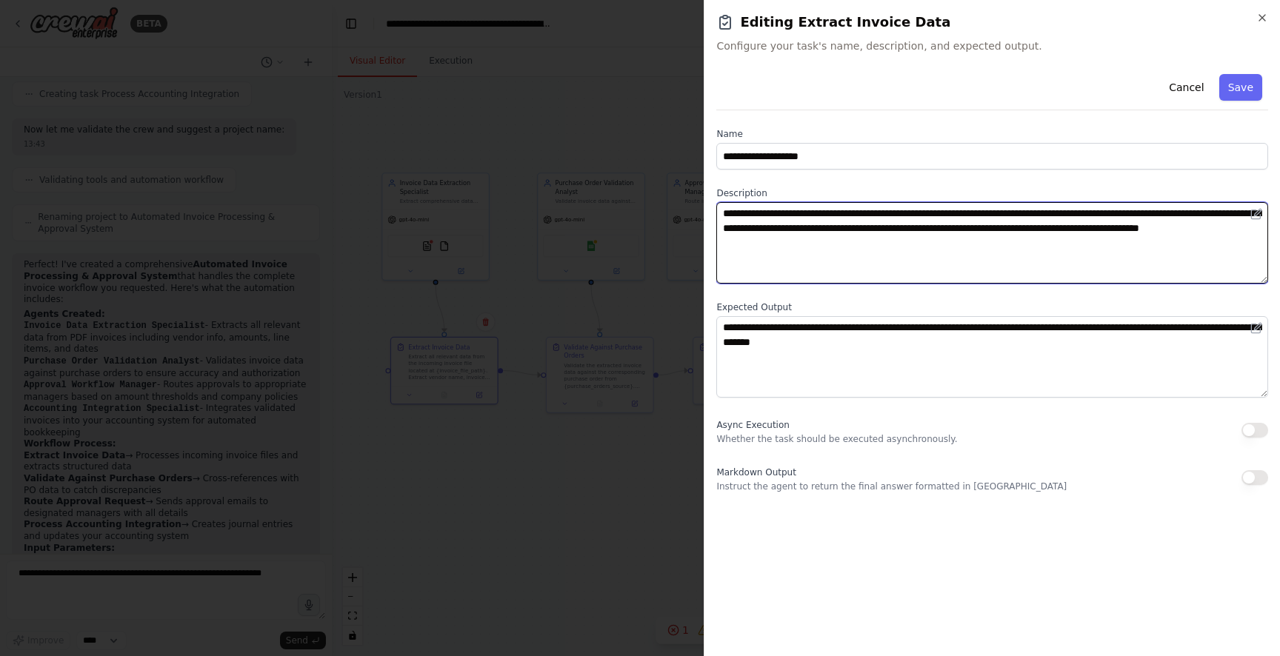
click at [940, 255] on textarea "**********" at bounding box center [992, 242] width 552 height 81
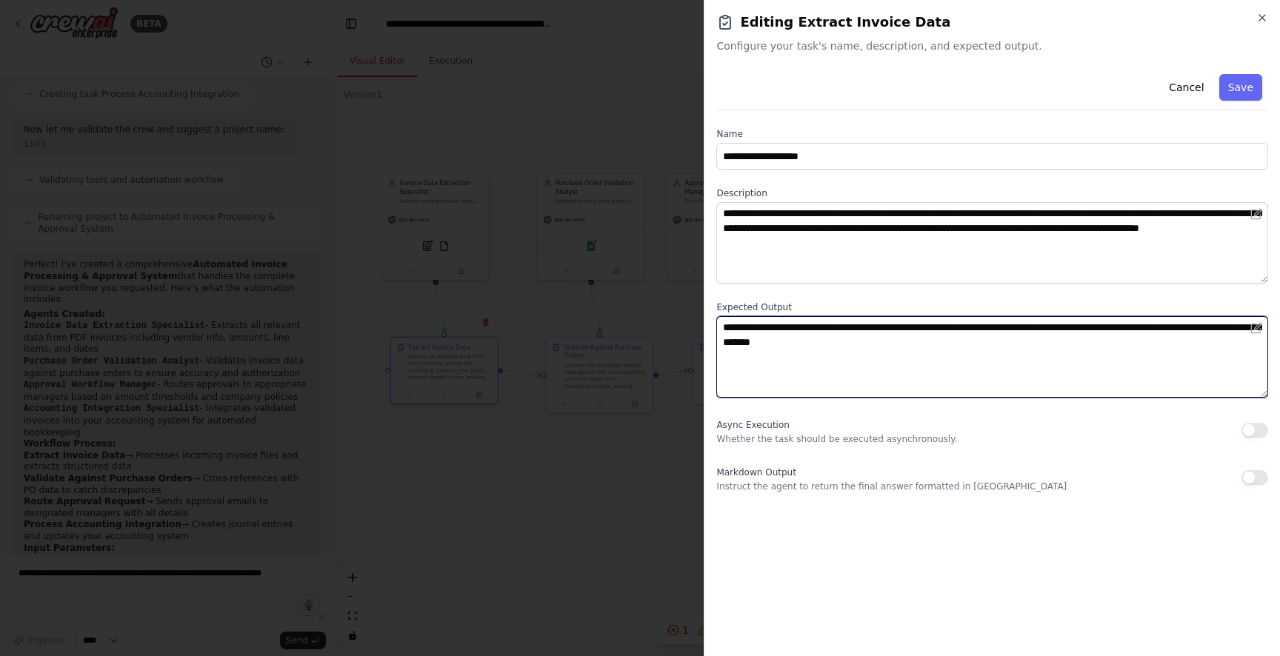
click at [911, 349] on textarea "**********" at bounding box center [992, 356] width 552 height 81
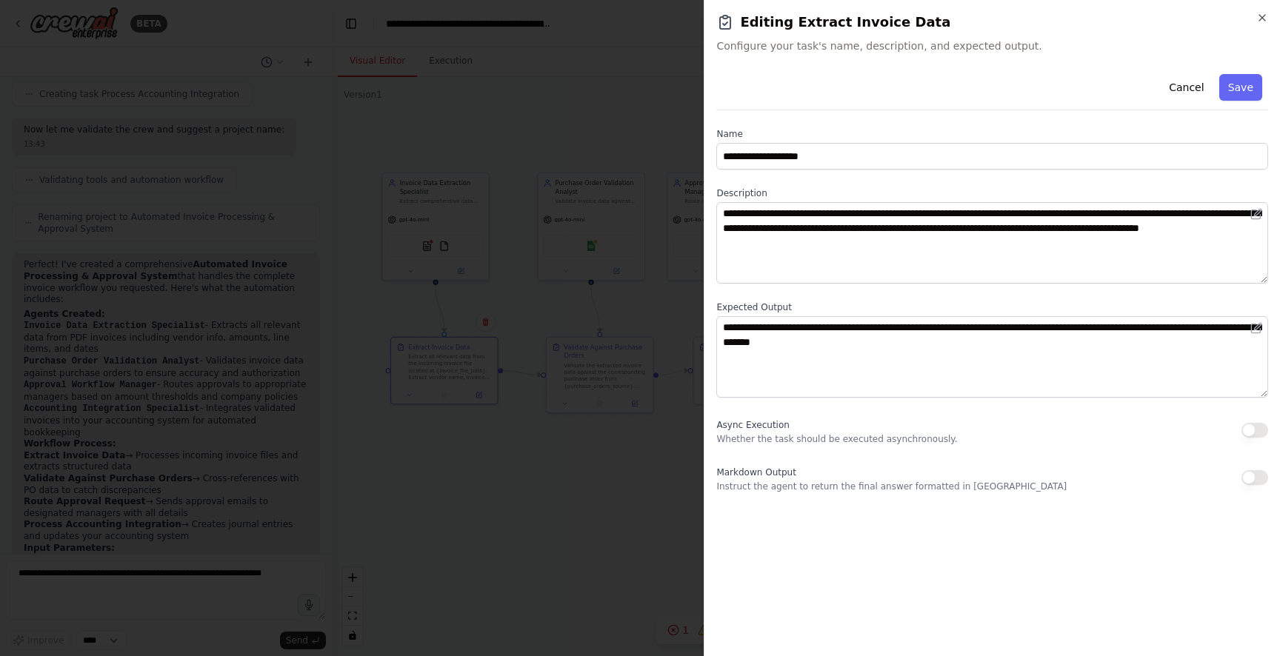
click at [569, 427] on div at bounding box center [640, 328] width 1280 height 656
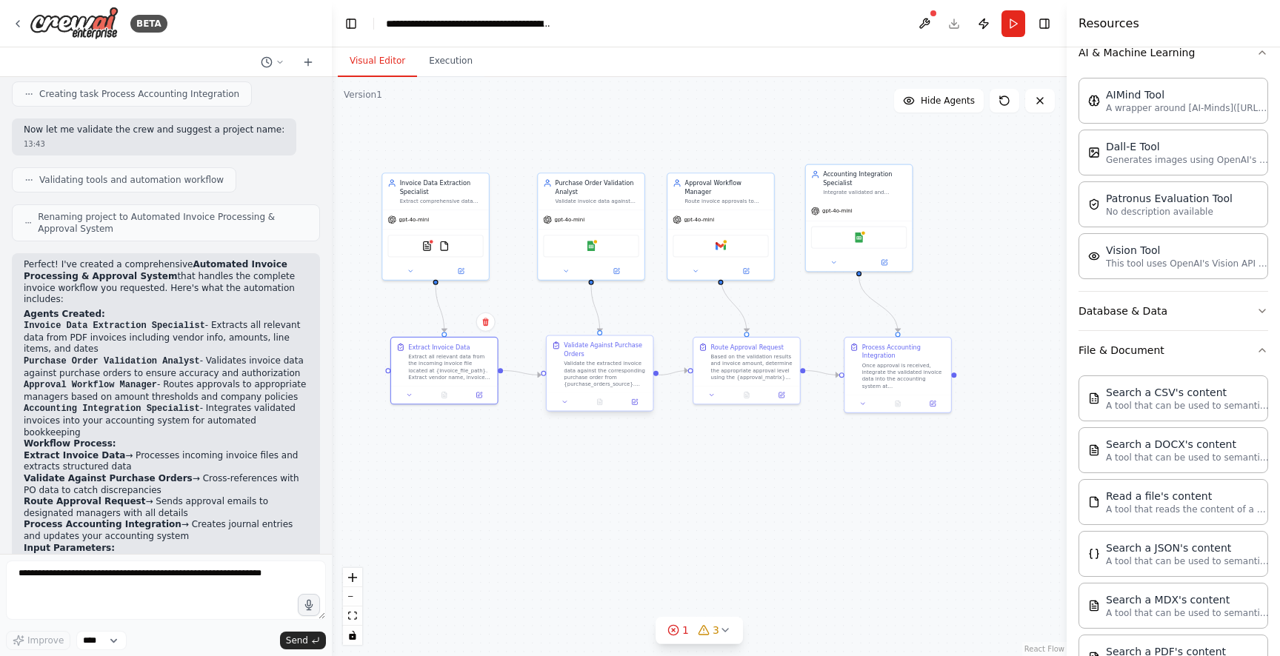
click at [581, 352] on div "Validate Against Purchase Orders" at bounding box center [606, 349] width 84 height 17
click at [637, 401] on icon at bounding box center [634, 401] width 5 height 5
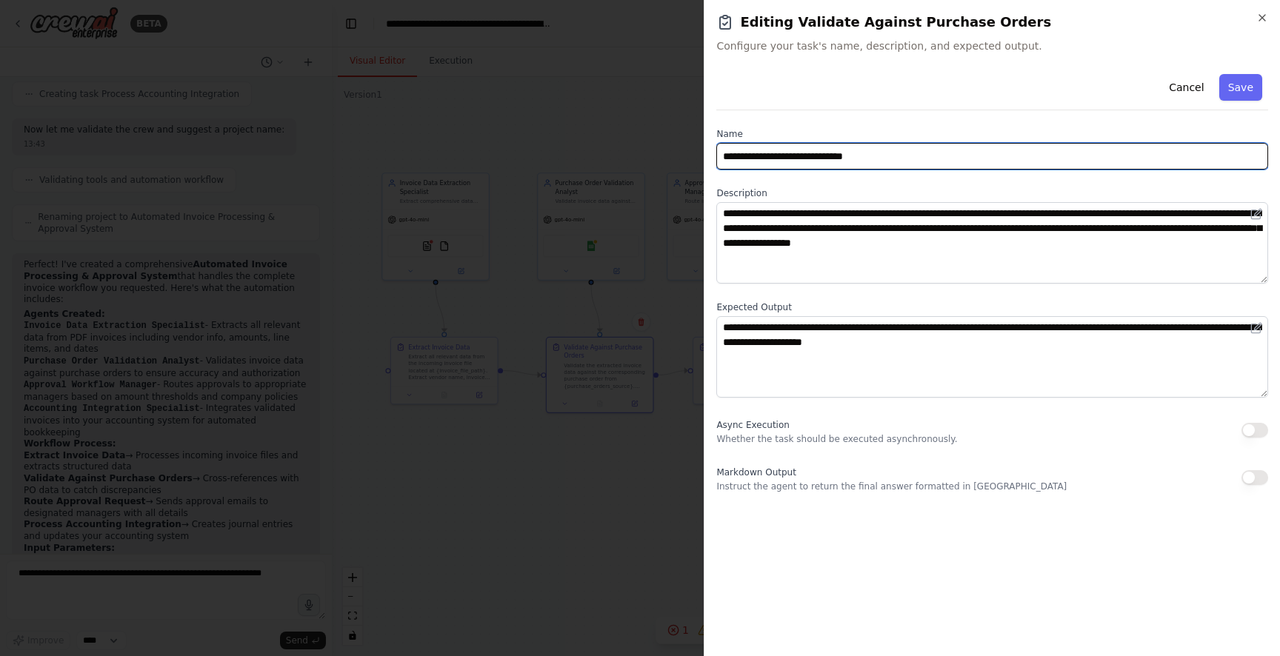
drag, startPoint x: 885, startPoint y: 158, endPoint x: 895, endPoint y: 156, distance: 10.5
click at [885, 158] on input "**********" at bounding box center [992, 156] width 552 height 27
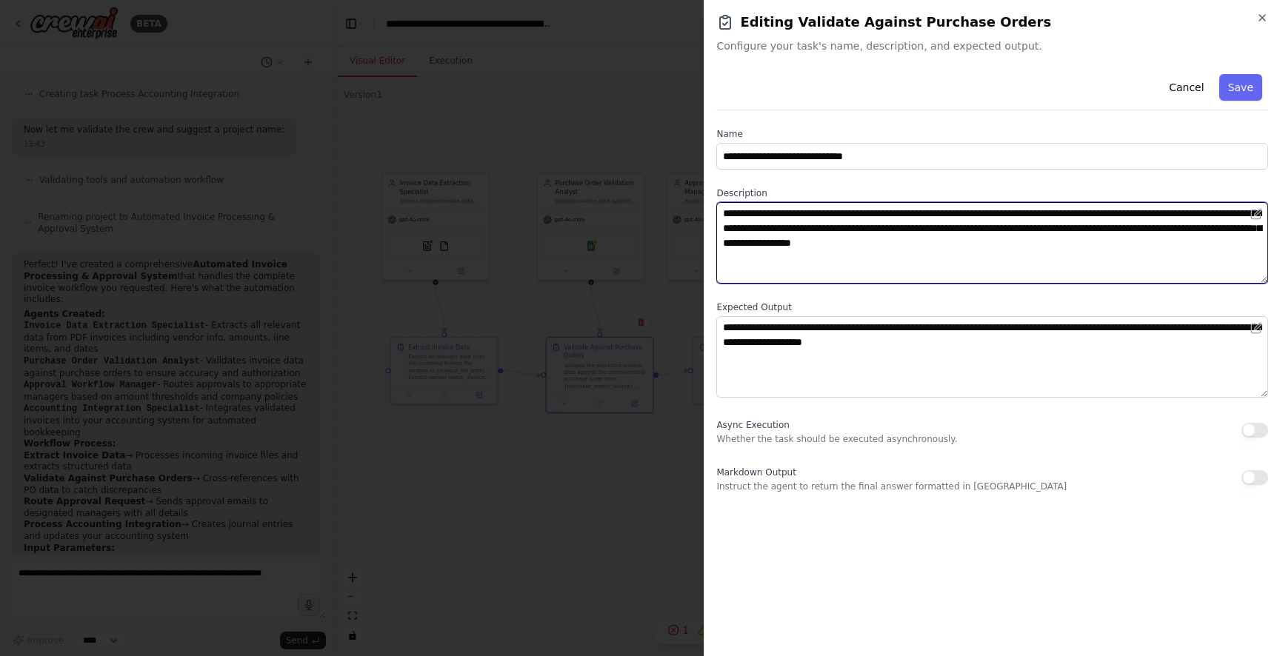
click at [895, 234] on textarea "**********" at bounding box center [992, 242] width 552 height 81
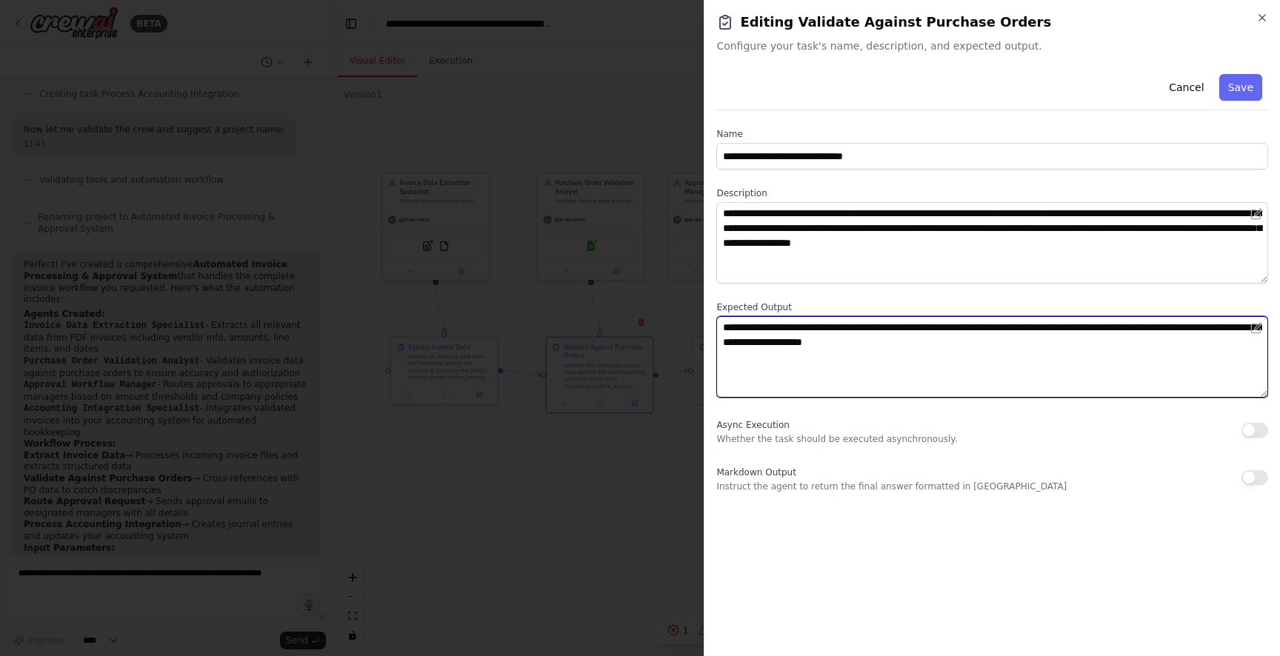
click at [752, 356] on textarea "**********" at bounding box center [992, 356] width 552 height 81
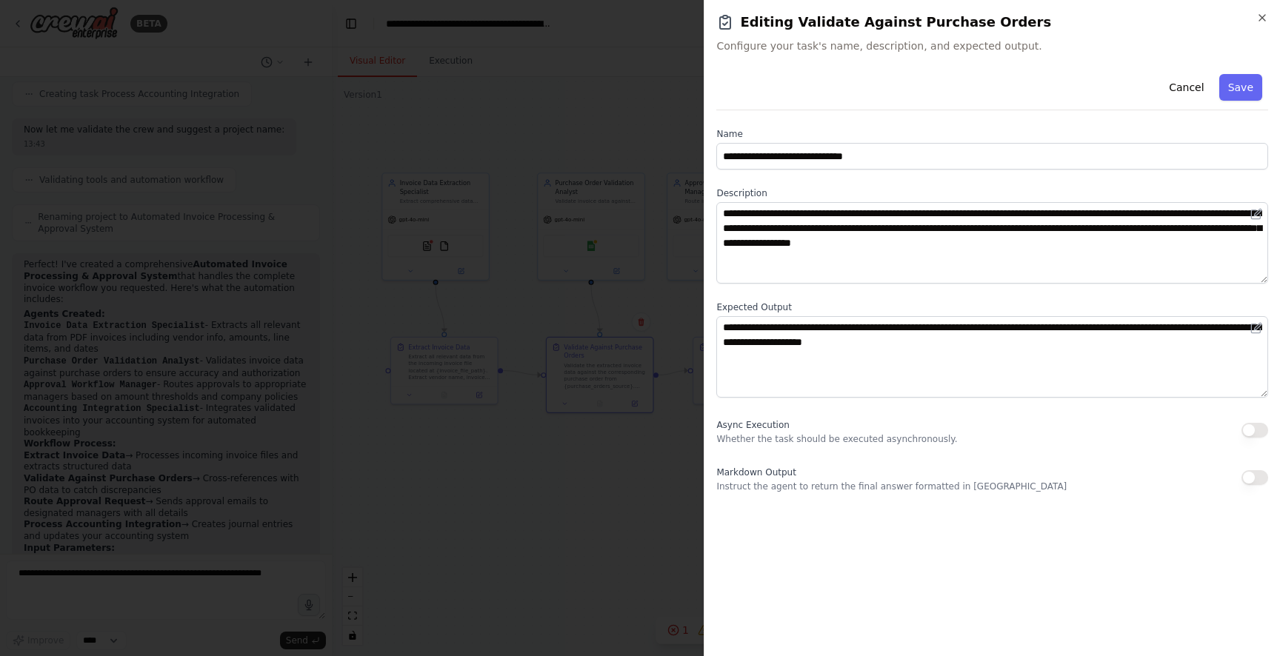
click at [560, 278] on div at bounding box center [640, 328] width 1280 height 656
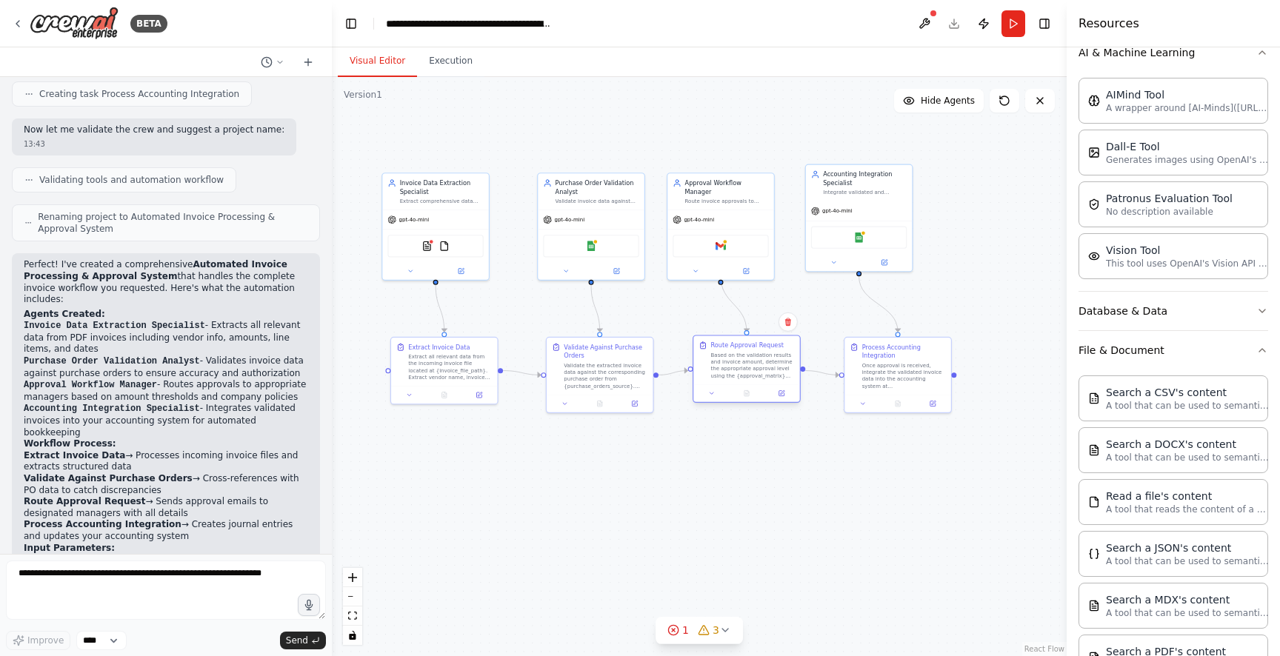
click at [752, 355] on div "Based on the validation results and invoice amount, determine the appropriate a…" at bounding box center [753, 365] width 84 height 27
click at [776, 393] on button at bounding box center [782, 393] width 30 height 10
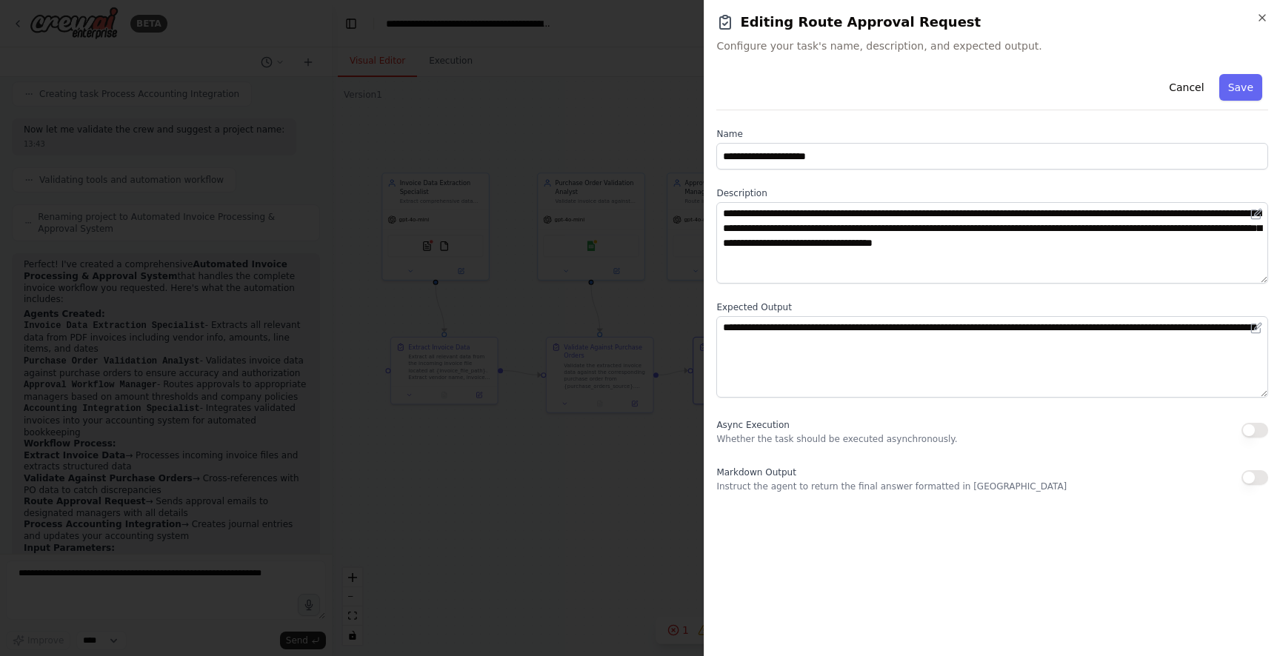
click at [822, 170] on div "**********" at bounding box center [992, 280] width 552 height 424
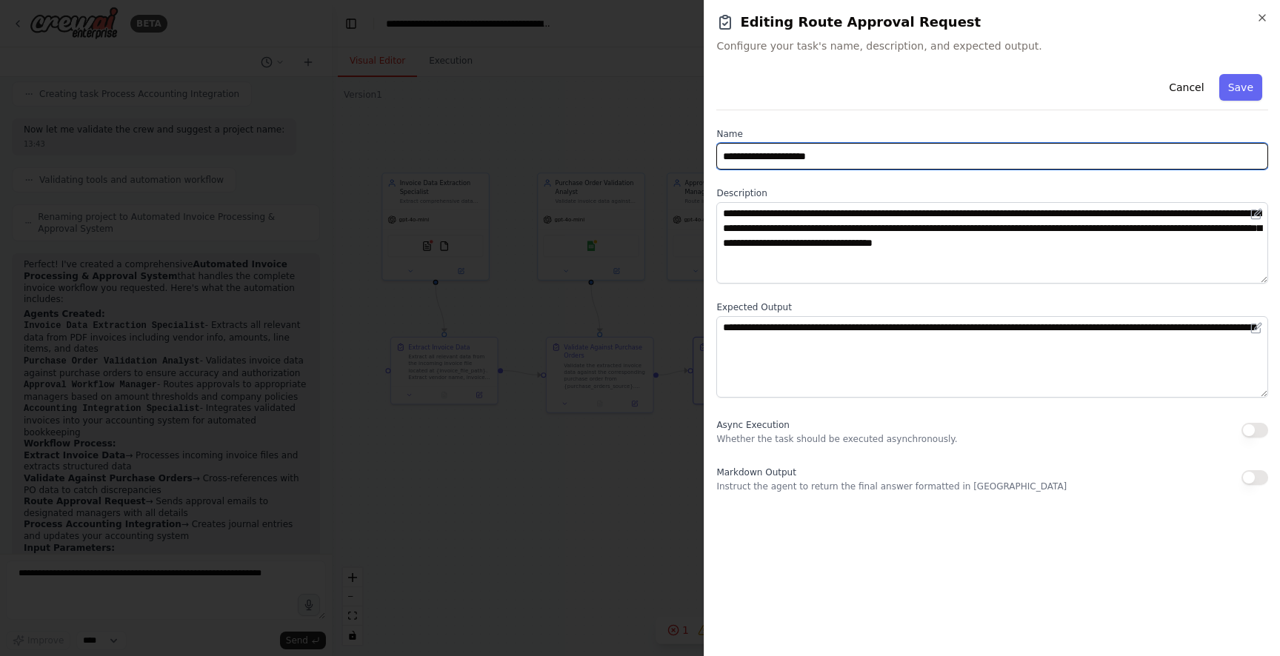
click at [832, 156] on input "**********" at bounding box center [992, 156] width 552 height 27
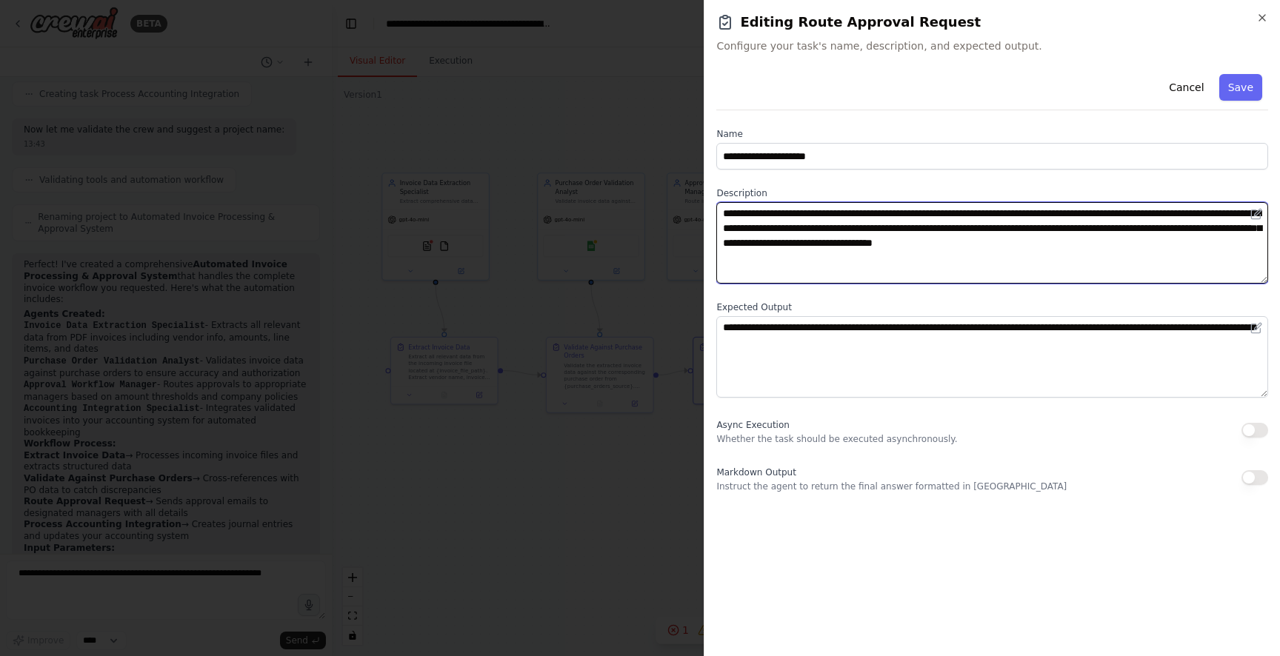
click at [909, 227] on textarea "**********" at bounding box center [992, 242] width 552 height 81
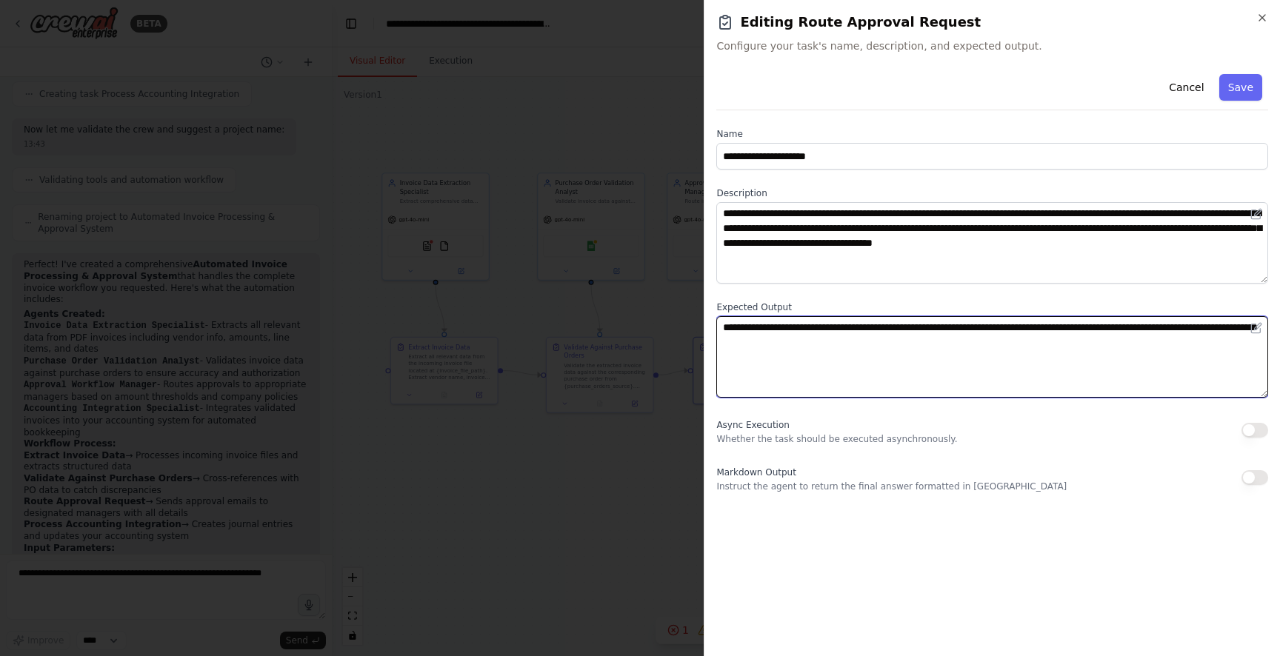
click at [928, 355] on textarea "**********" at bounding box center [992, 356] width 552 height 81
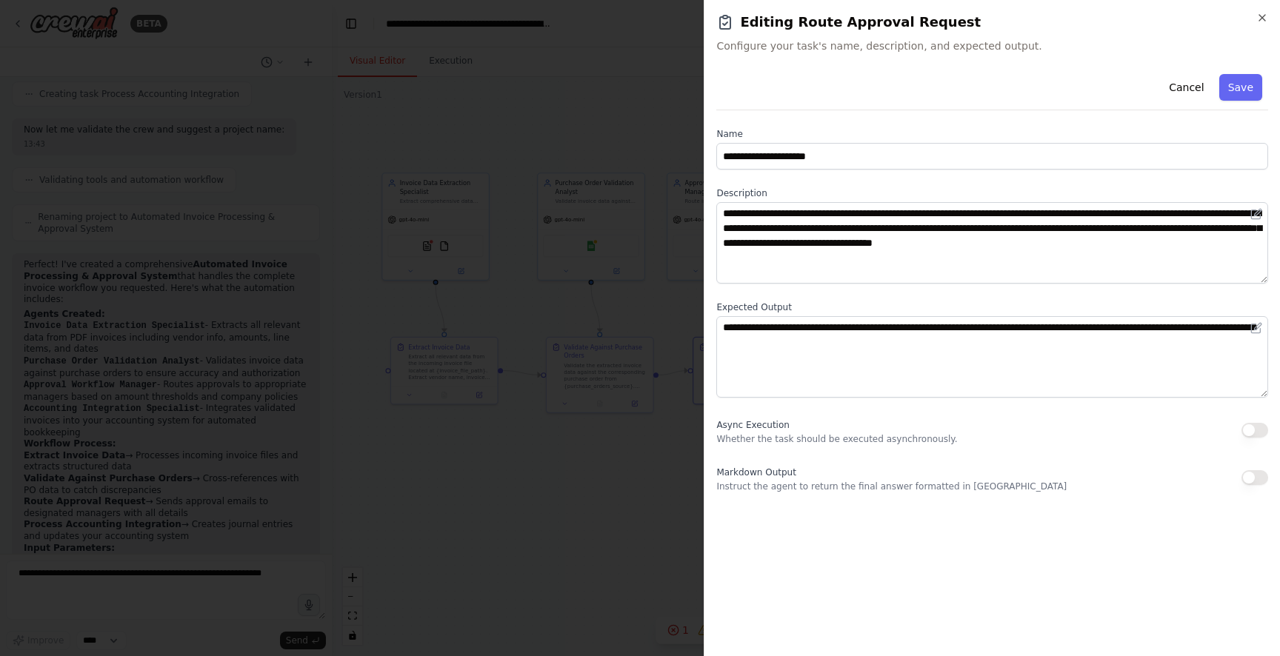
click at [551, 272] on div at bounding box center [640, 328] width 1280 height 656
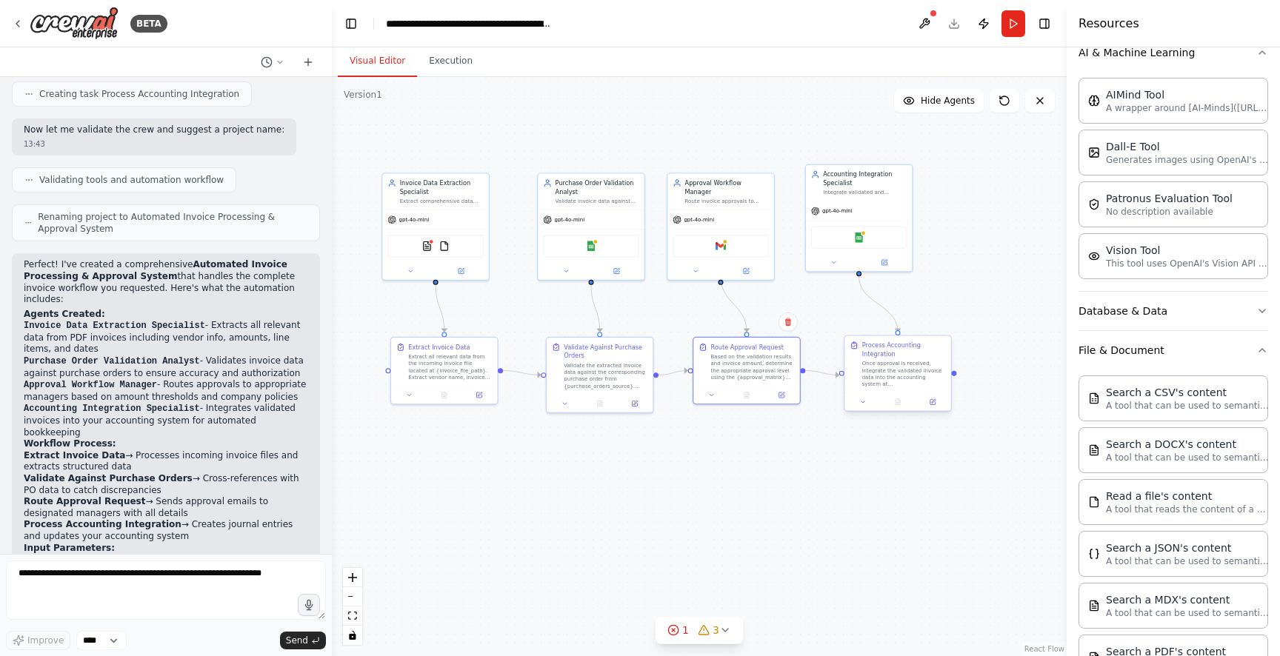
click at [937, 407] on div at bounding box center [897, 402] width 106 height 18
click at [936, 401] on icon at bounding box center [937, 401] width 4 height 4
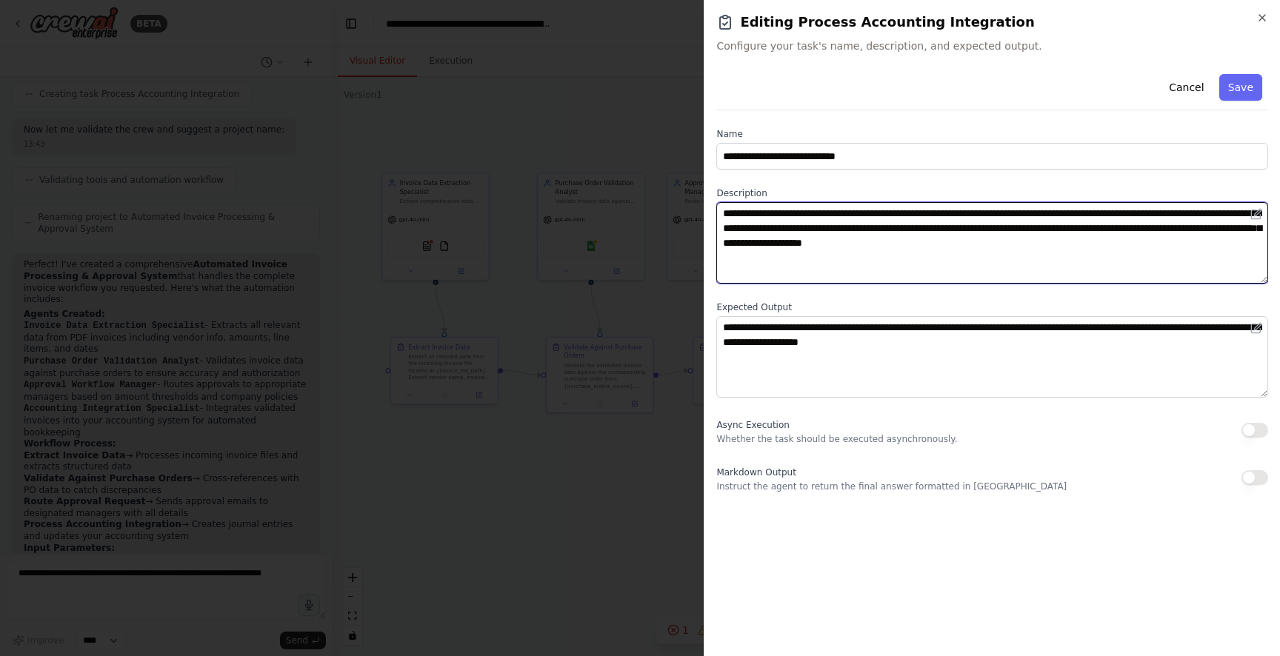
click at [798, 227] on textarea "**********" at bounding box center [992, 242] width 552 height 81
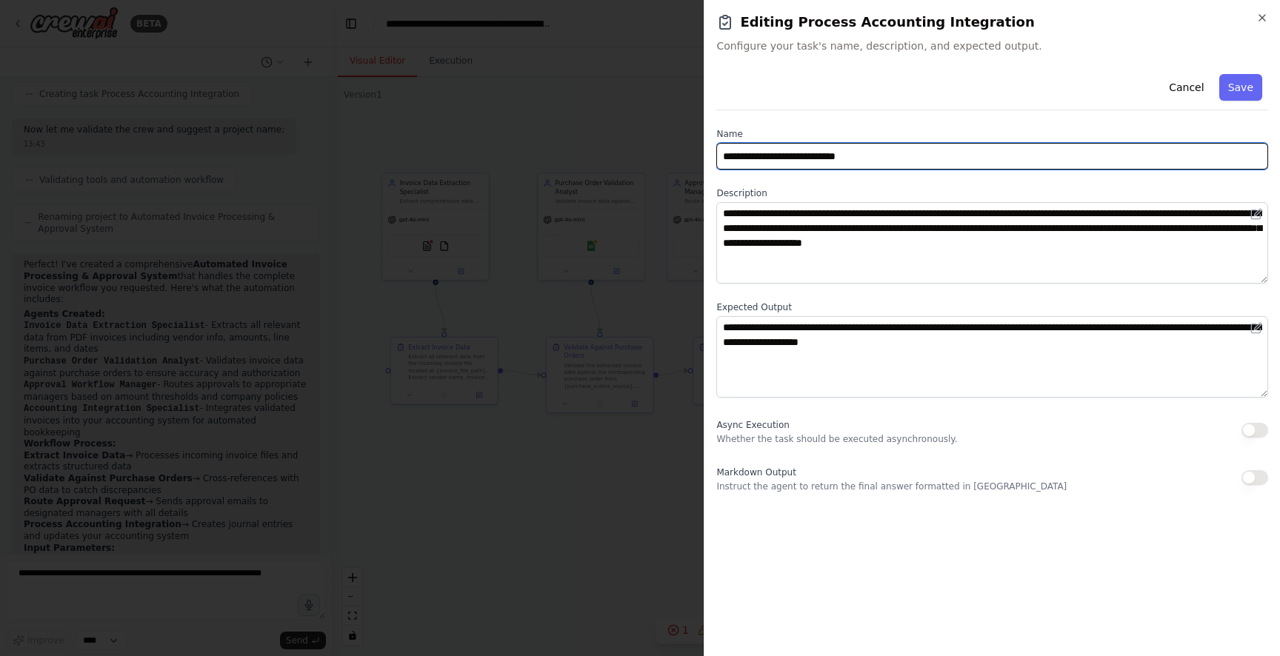
click at [806, 157] on input "**********" at bounding box center [992, 156] width 552 height 27
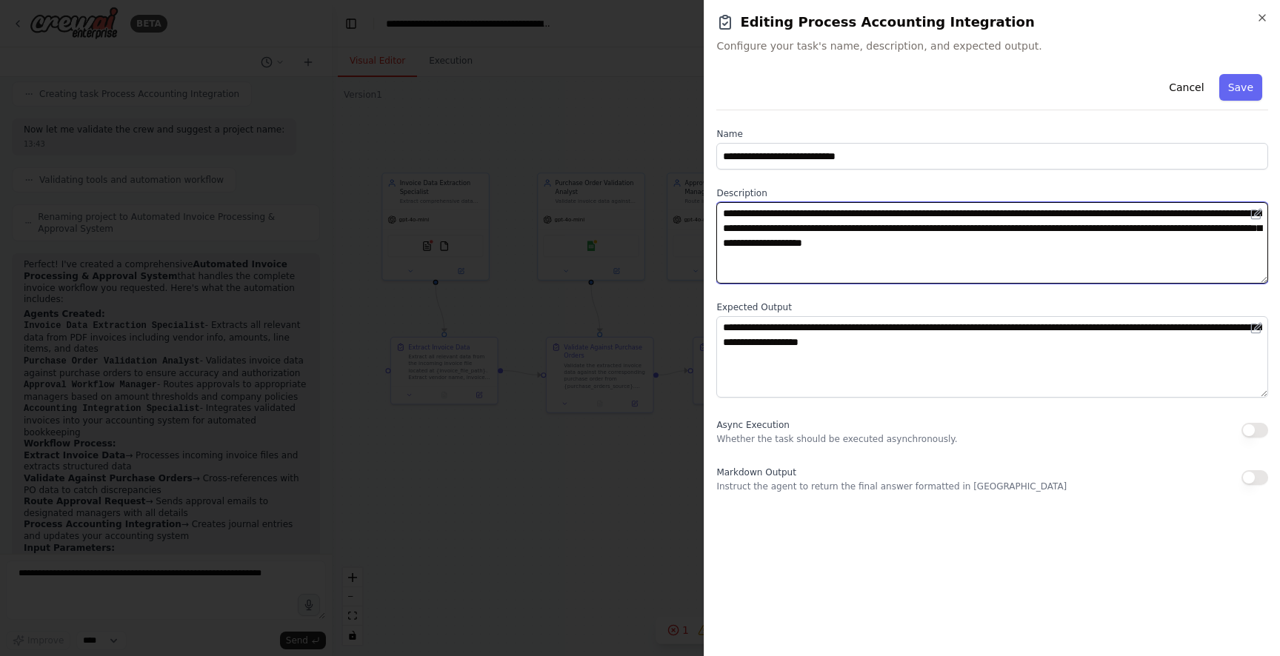
click at [935, 229] on textarea "**********" at bounding box center [992, 242] width 552 height 81
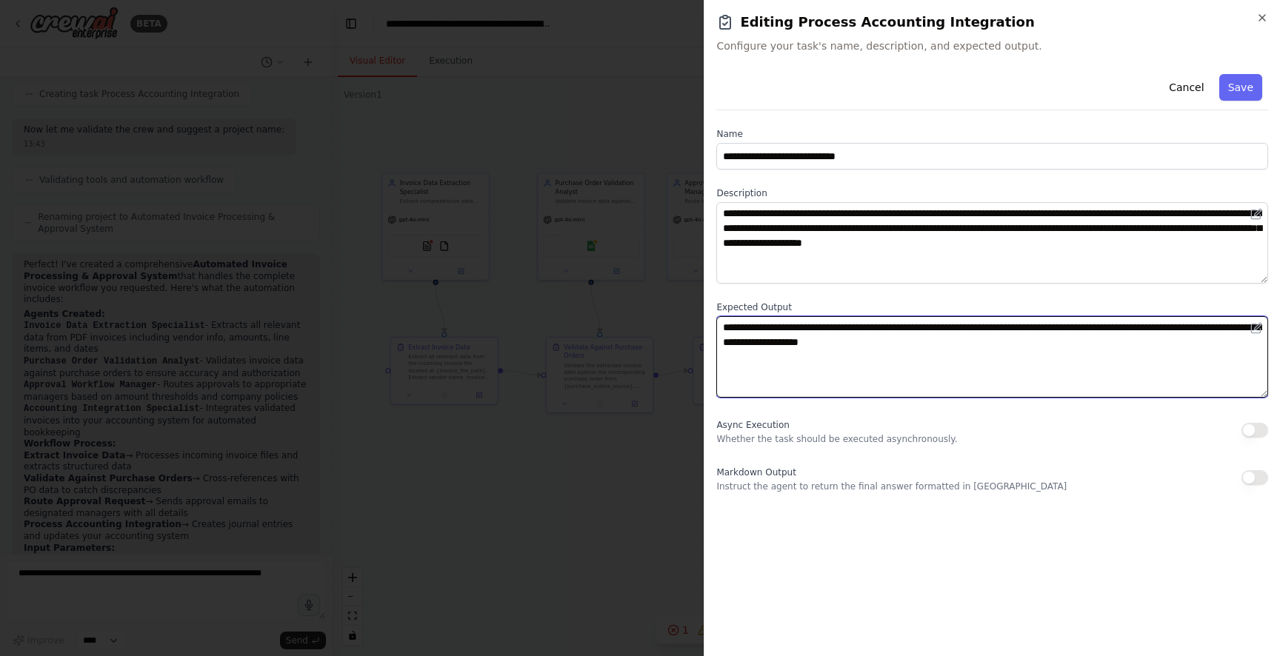
click at [967, 329] on textarea "**********" at bounding box center [992, 356] width 552 height 81
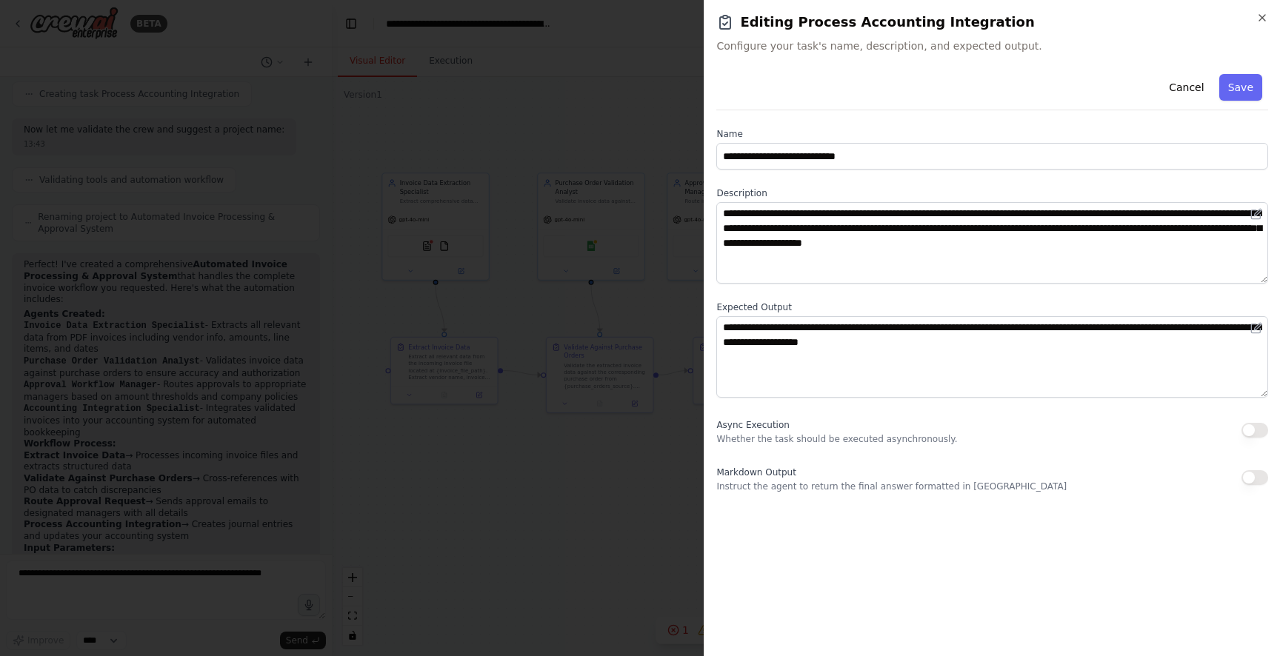
click at [1247, 87] on button "Save" at bounding box center [1240, 87] width 43 height 27
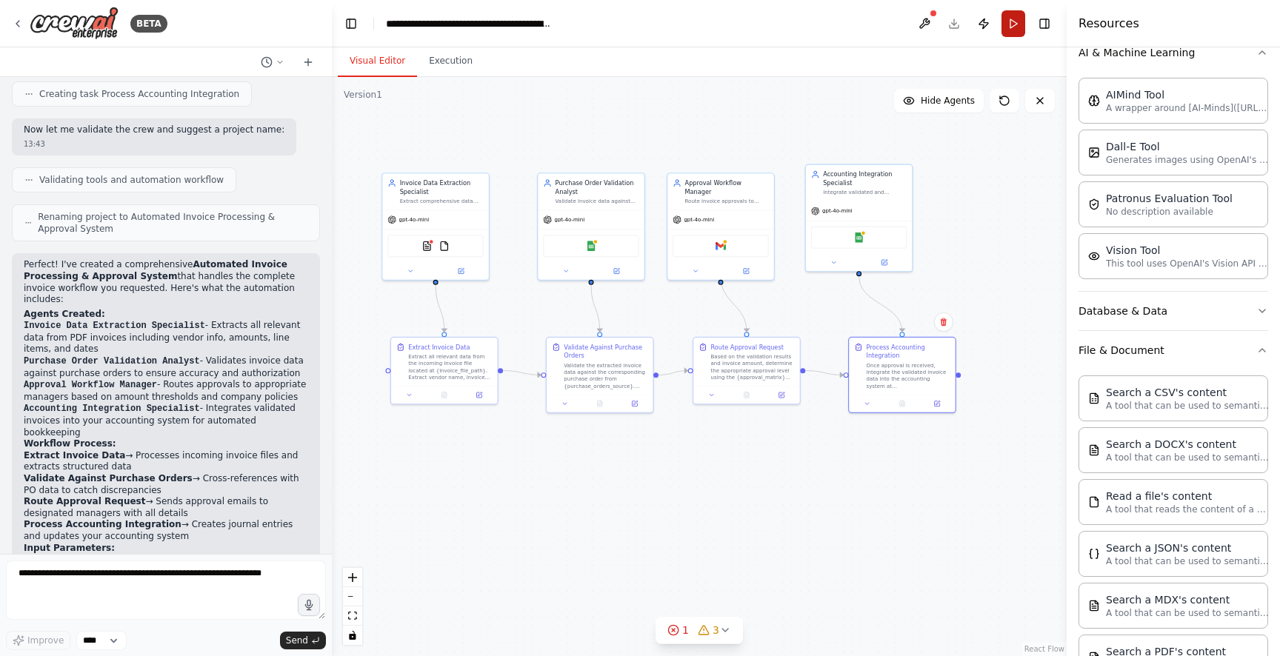
click at [1019, 27] on button "Run" at bounding box center [1013, 23] width 24 height 27
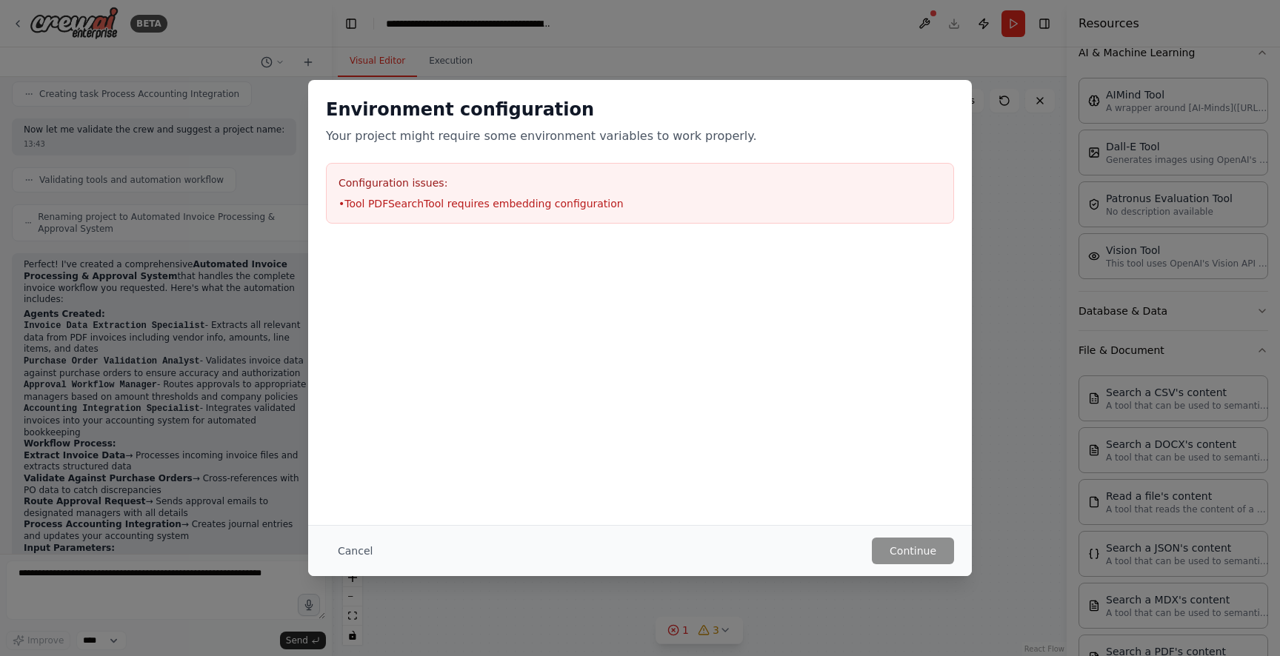
click at [342, 550] on button "Cancel" at bounding box center [355, 551] width 59 height 27
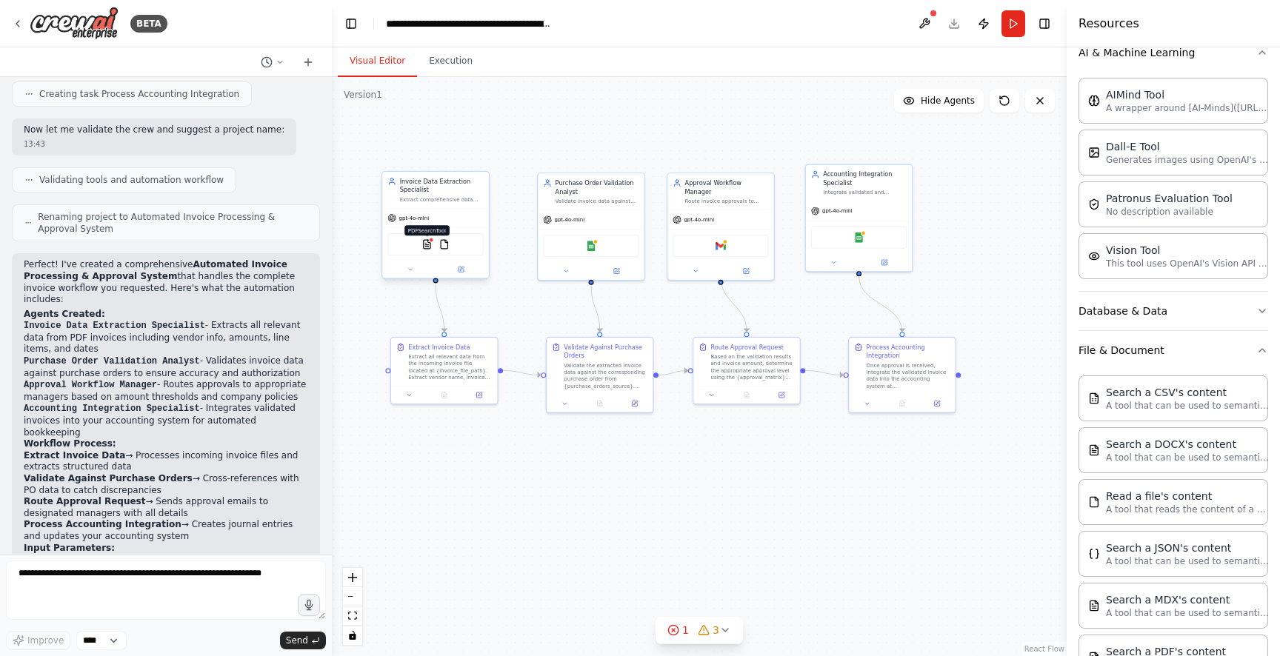
click at [422, 246] on img at bounding box center [426, 244] width 10 height 10
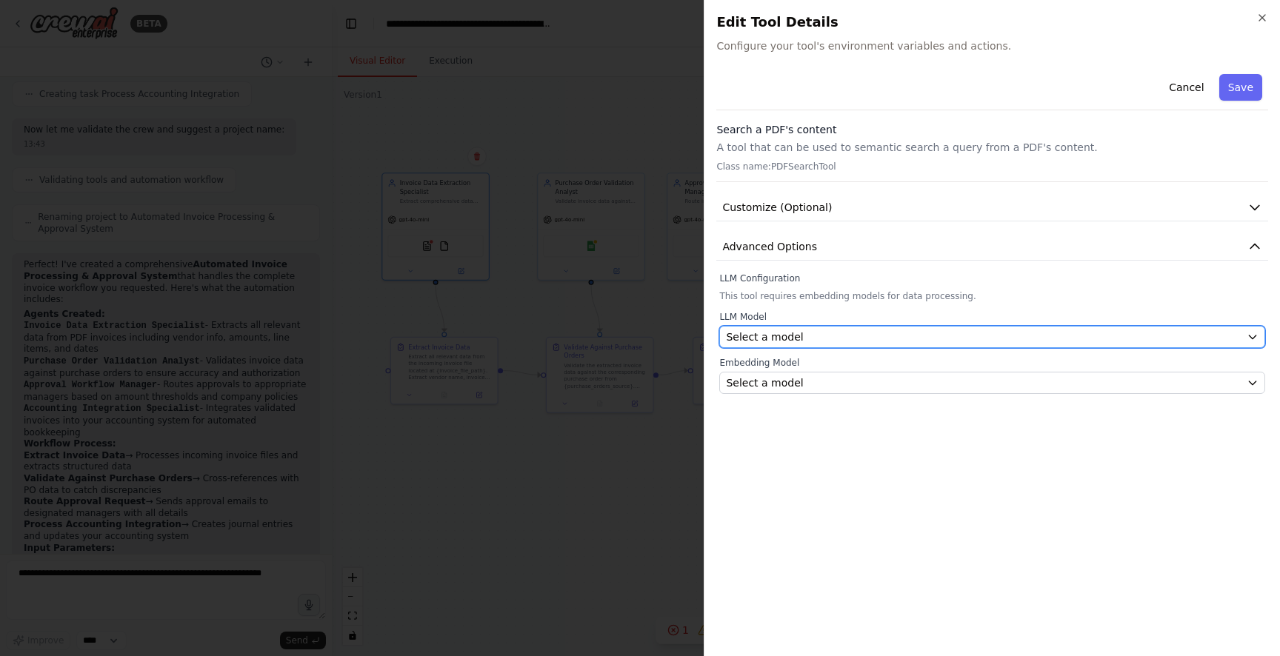
click at [822, 341] on div "Select a model" at bounding box center [983, 337] width 515 height 15
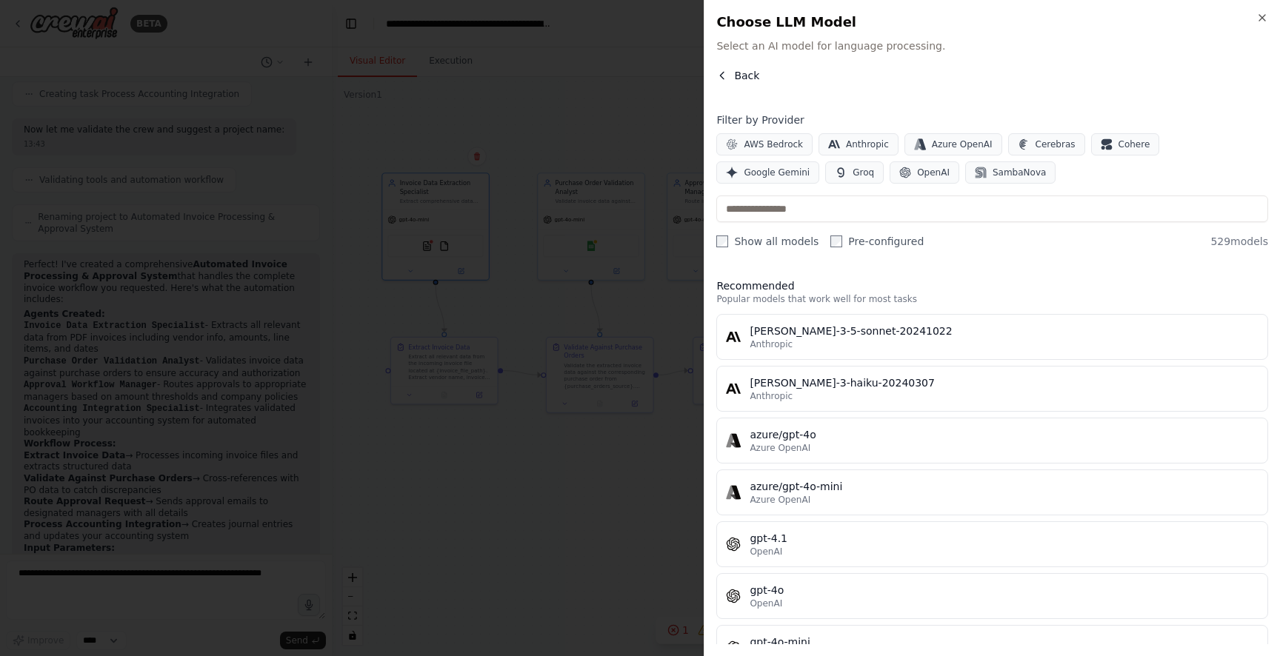
click at [721, 73] on icon "button" at bounding box center [722, 76] width 12 height 12
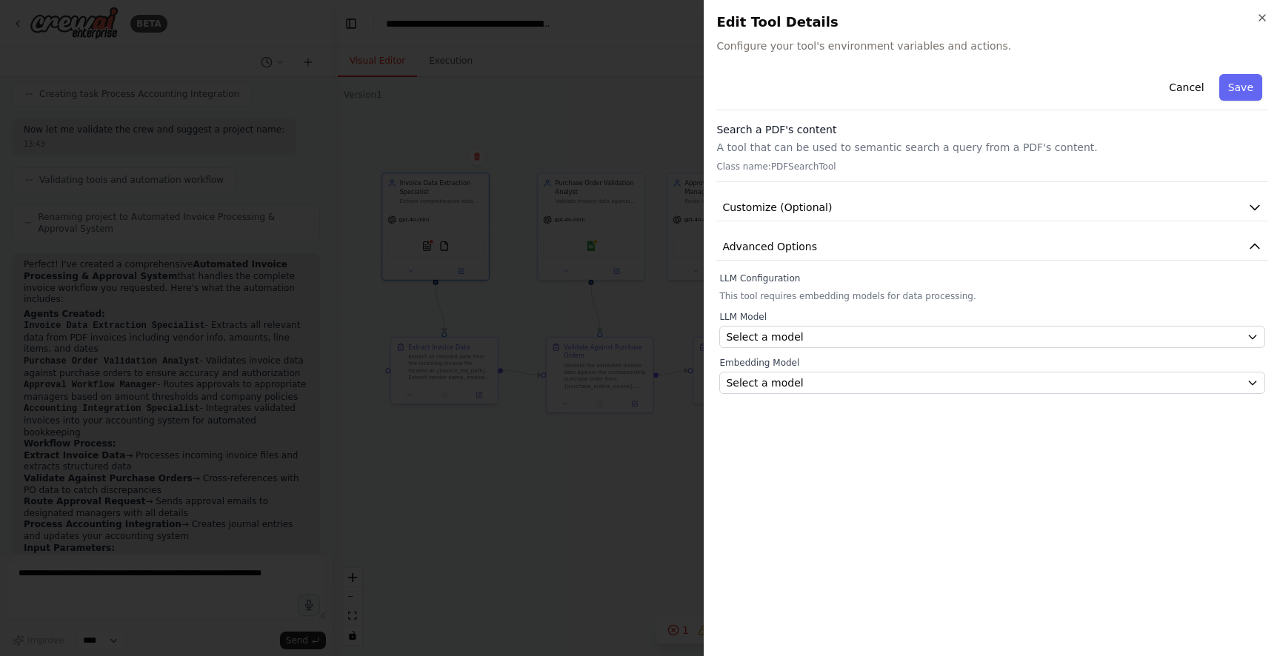
drag, startPoint x: 787, startPoint y: 146, endPoint x: 791, endPoint y: 133, distance: 13.4
click at [788, 143] on p "A tool that can be used to semantic search a query from a PDF's content." at bounding box center [992, 147] width 552 height 15
click at [791, 133] on h3 "Search a PDF's content" at bounding box center [992, 129] width 552 height 15
click at [797, 127] on h3 "Search a PDF's content" at bounding box center [992, 129] width 552 height 15
drag, startPoint x: 797, startPoint y: 129, endPoint x: 792, endPoint y: 141, distance: 12.9
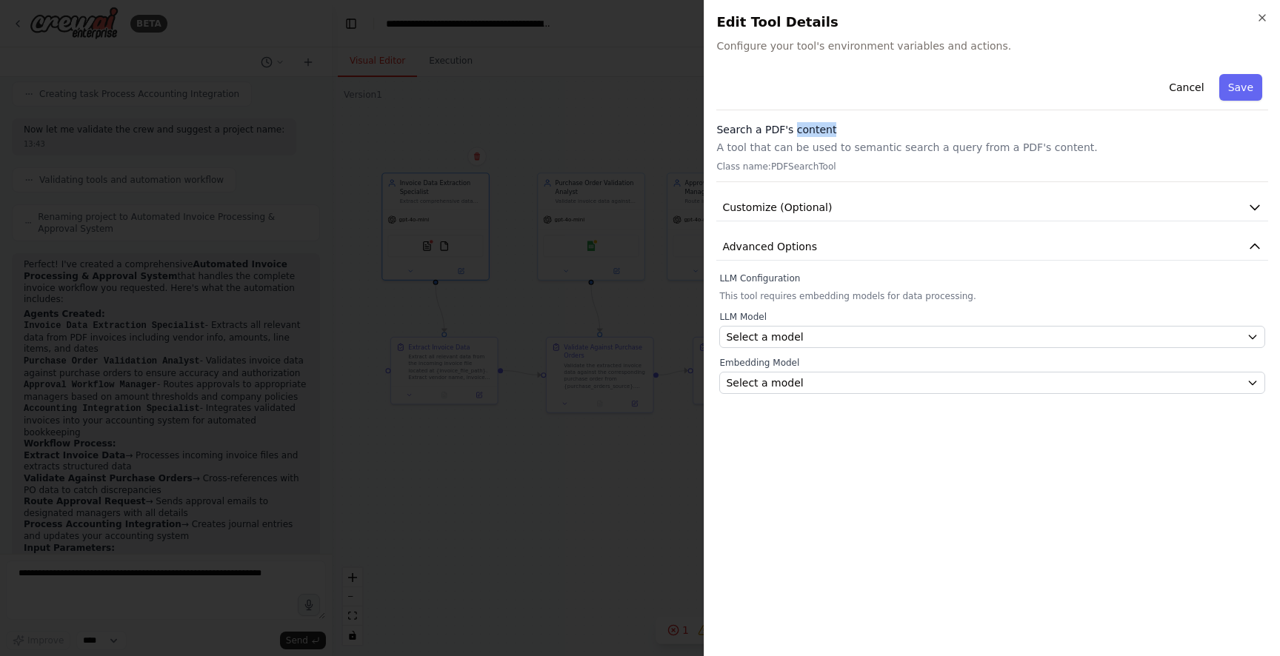
click at [792, 141] on div "Search a PDF's content A tool that can be used to semantic search a query from …" at bounding box center [992, 152] width 552 height 60
drag, startPoint x: 767, startPoint y: 142, endPoint x: 886, endPoint y: 150, distance: 118.7
click at [878, 150] on p "A tool that can be used to semantic search a query from a PDF's content." at bounding box center [992, 147] width 552 height 15
click at [897, 149] on p "A tool that can be used to semantic search a query from a PDF's content." at bounding box center [992, 147] width 552 height 15
click at [1061, 155] on div "Search a PDF's content A tool that can be used to semantic search a query from …" at bounding box center [992, 152] width 552 height 60
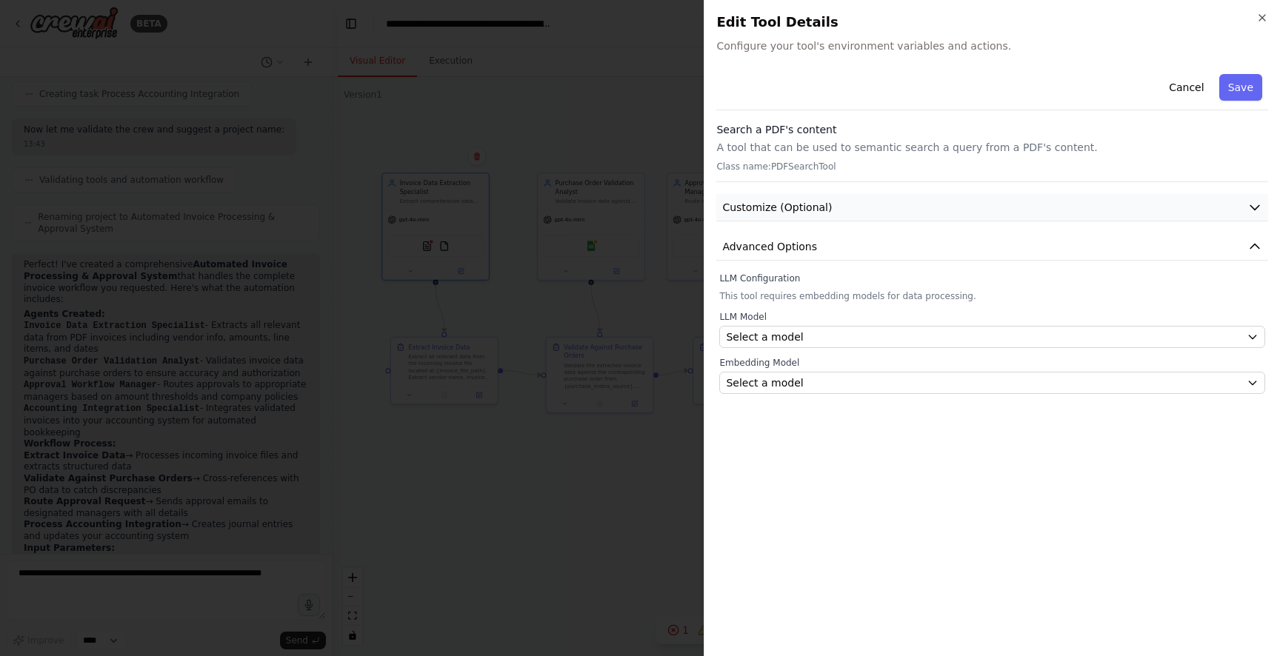
click at [993, 196] on button "Customize (Optional)" at bounding box center [992, 207] width 552 height 27
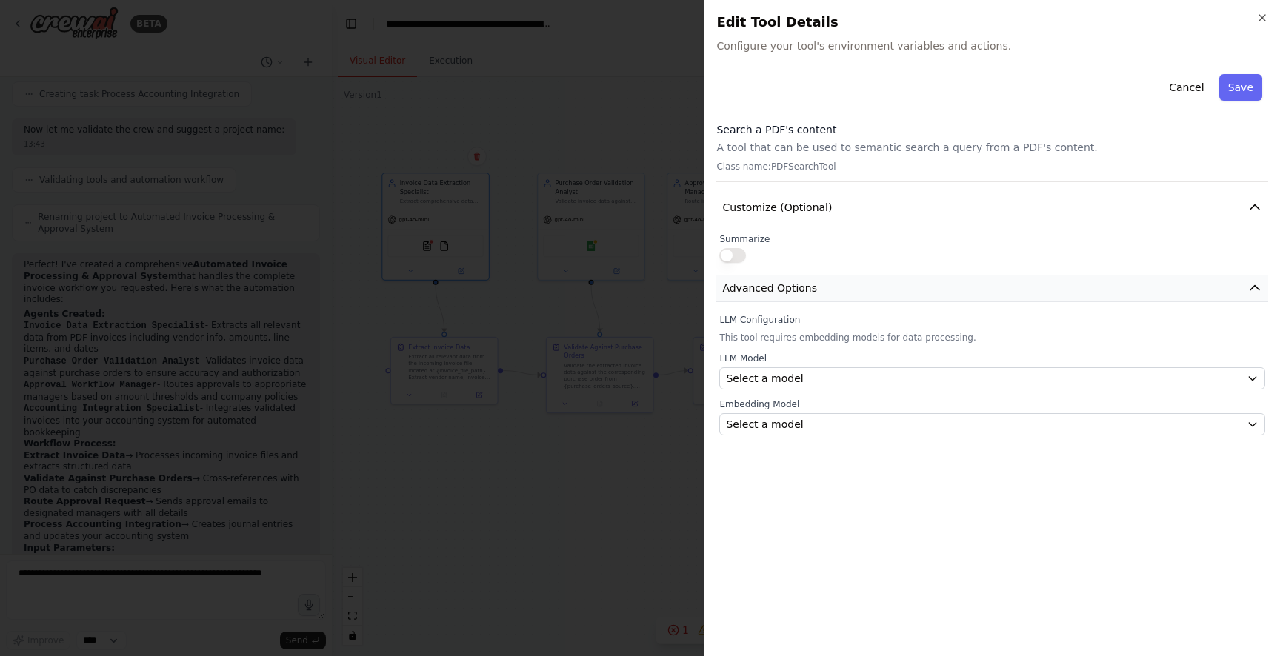
click at [755, 294] on span "Advanced Options" at bounding box center [769, 288] width 95 height 15
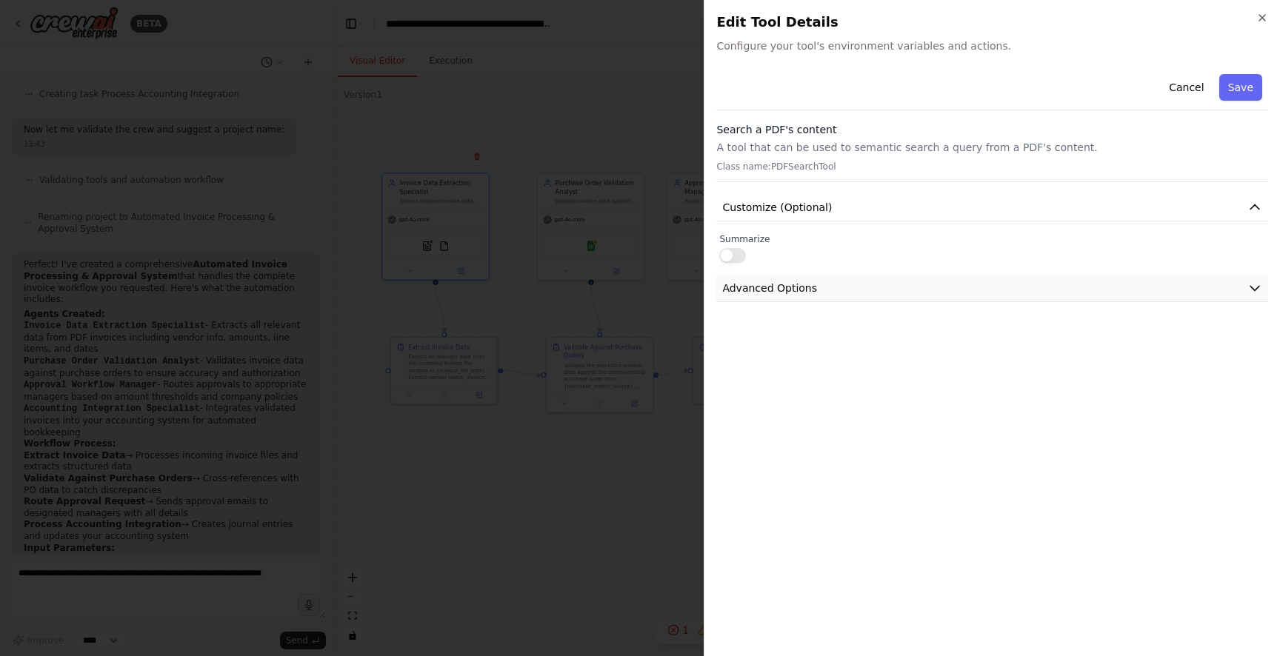
click at [761, 287] on span "Advanced Options" at bounding box center [769, 288] width 95 height 15
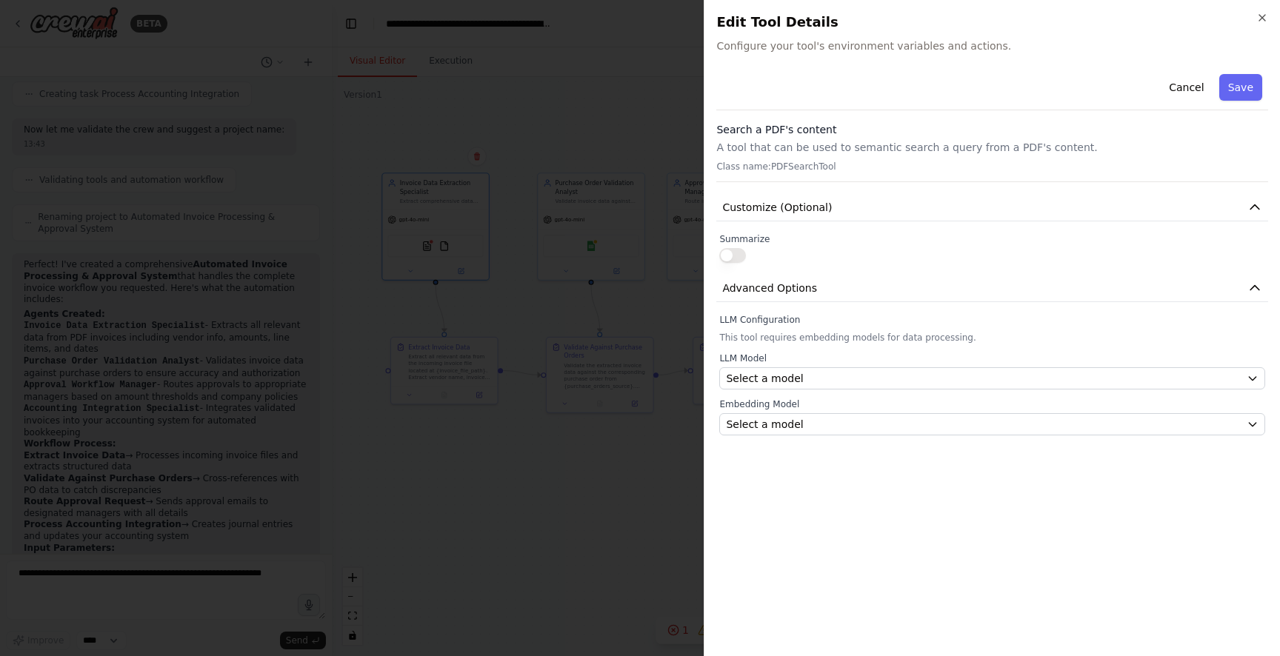
click at [733, 261] on button "button" at bounding box center [732, 255] width 27 height 15
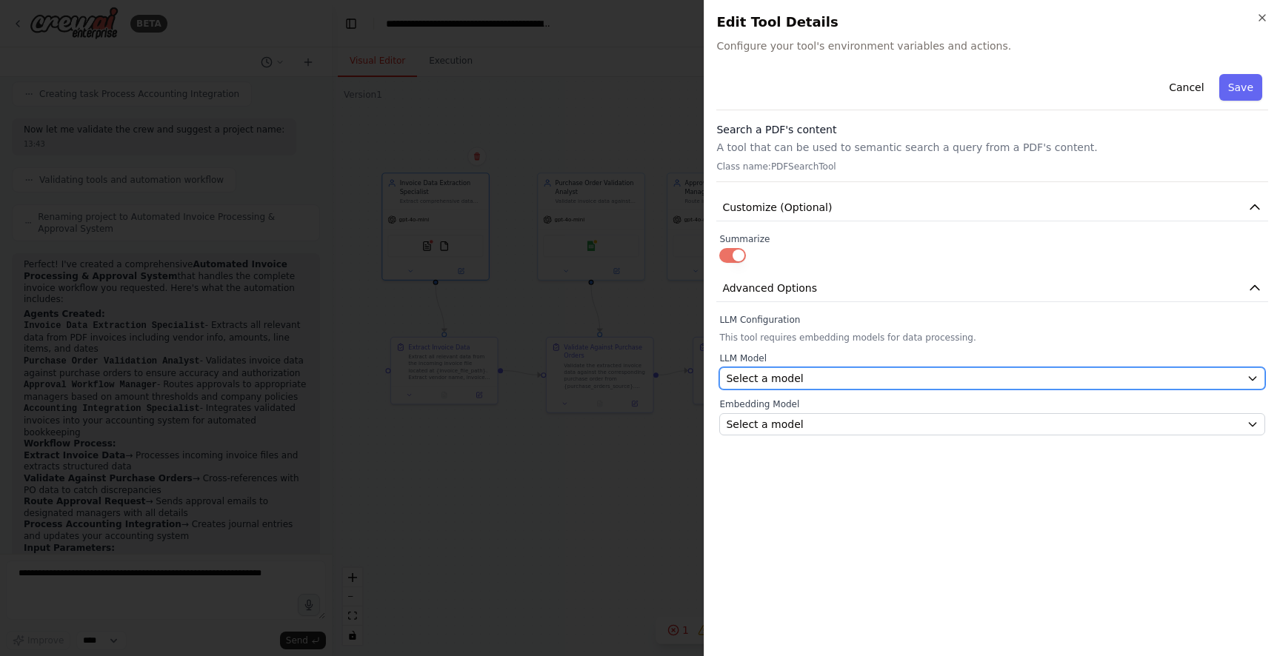
click at [767, 378] on span "Select a model" at bounding box center [764, 378] width 77 height 15
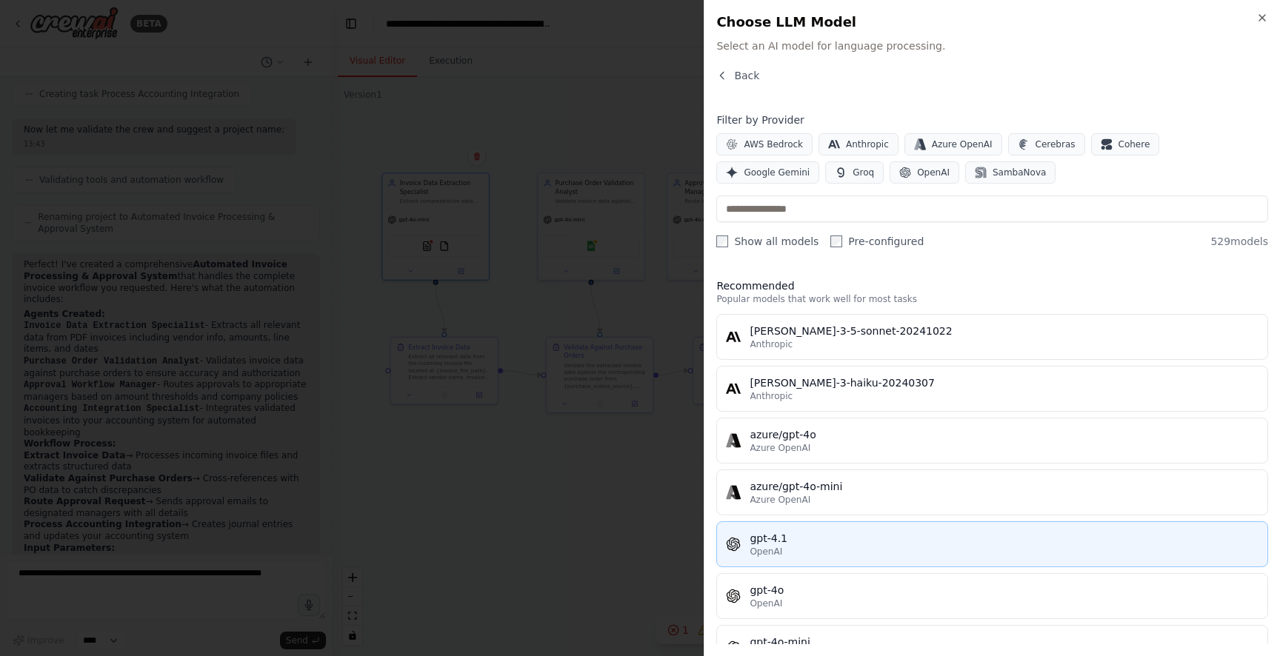
click at [803, 553] on div "OpenAI" at bounding box center [1004, 552] width 509 height 12
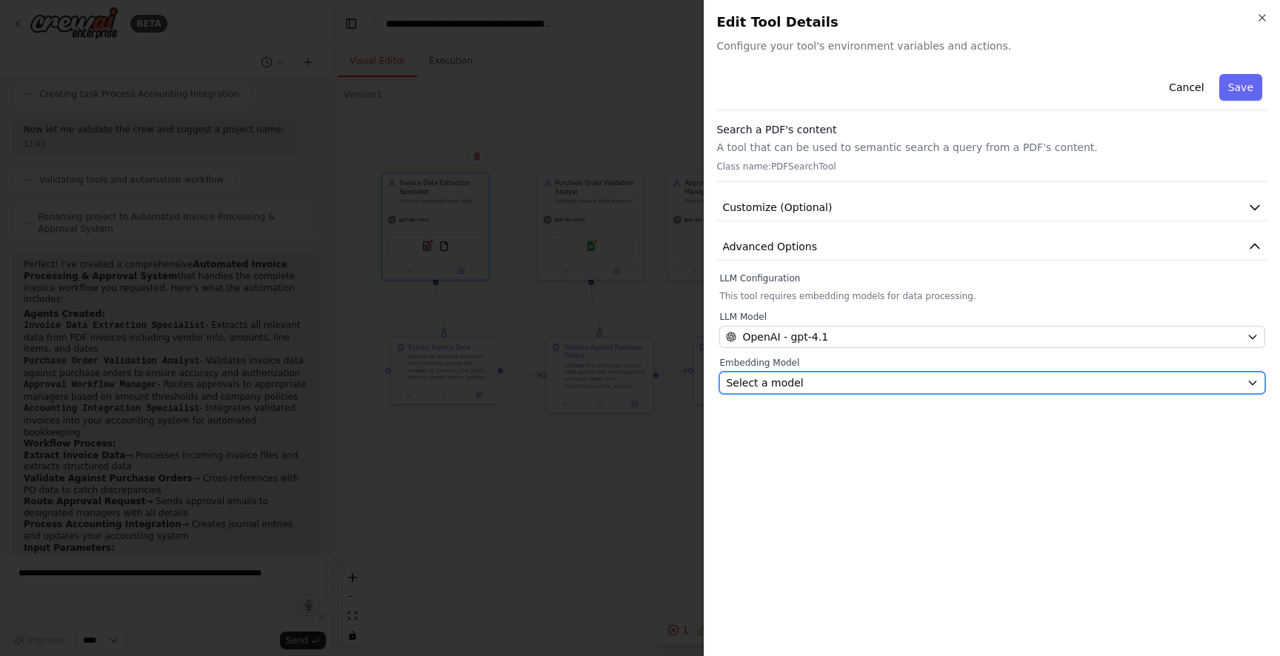
click at [804, 384] on div "Select a model" at bounding box center [983, 383] width 515 height 15
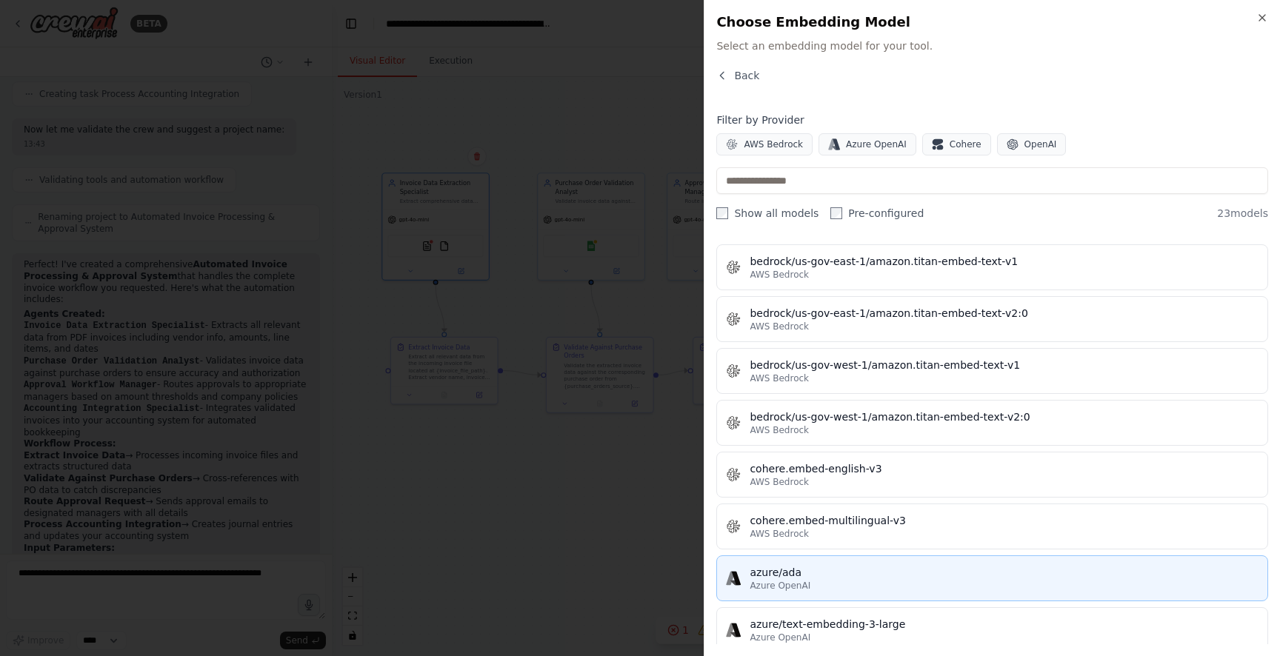
scroll to position [373, 0]
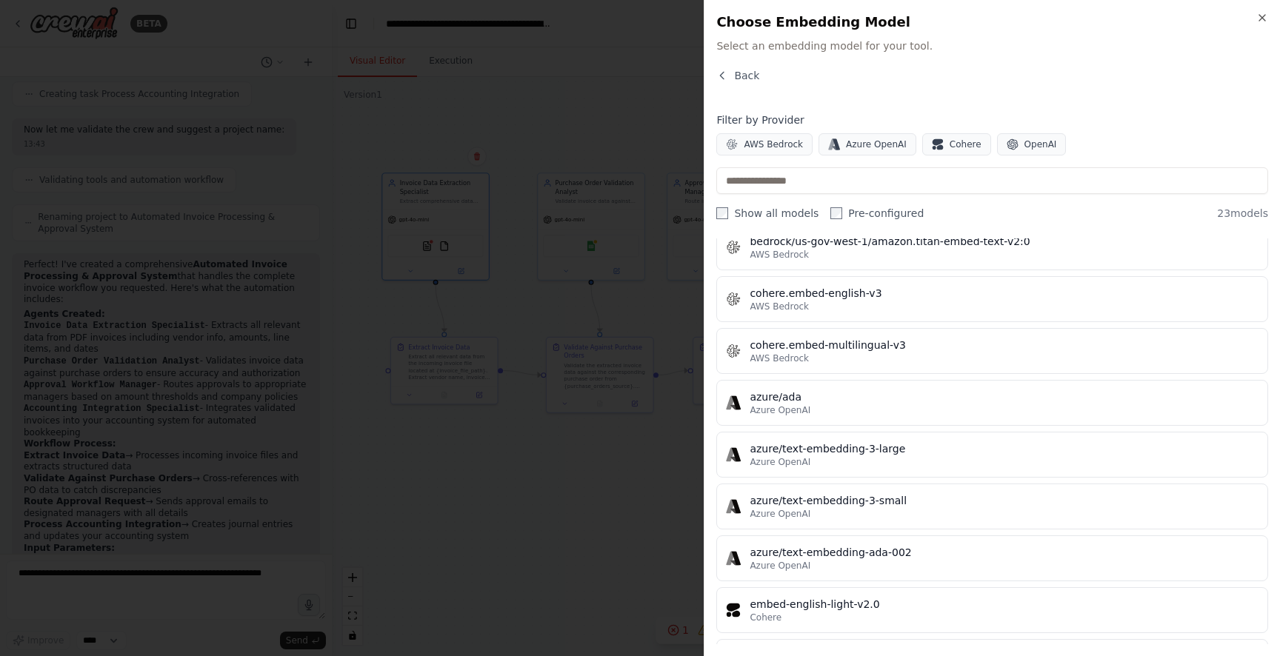
click at [858, 299] on div "cohere.embed-english-v3" at bounding box center [1004, 293] width 509 height 15
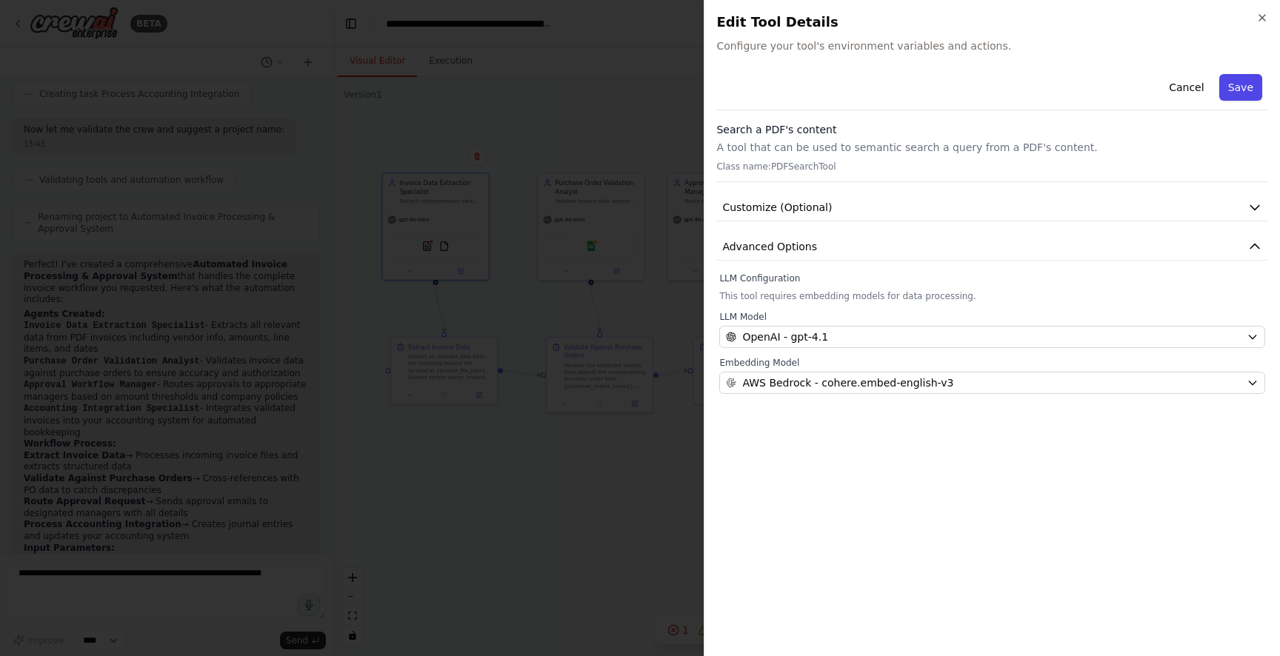
click at [1236, 87] on button "Save" at bounding box center [1240, 87] width 43 height 27
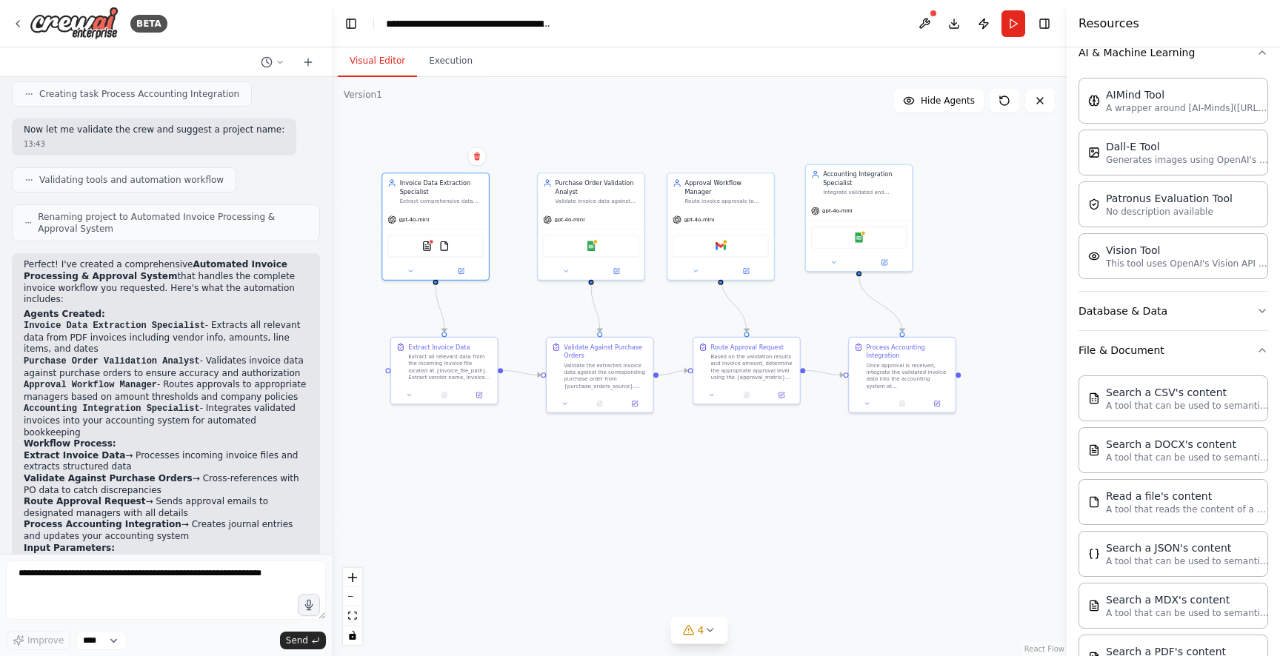
click at [499, 466] on div ".deletable-edge-delete-btn { width: 20px; height: 20px; border: 0px solid #ffff…" at bounding box center [699, 366] width 735 height 579
click at [1004, 23] on button "Run" at bounding box center [1013, 23] width 24 height 27
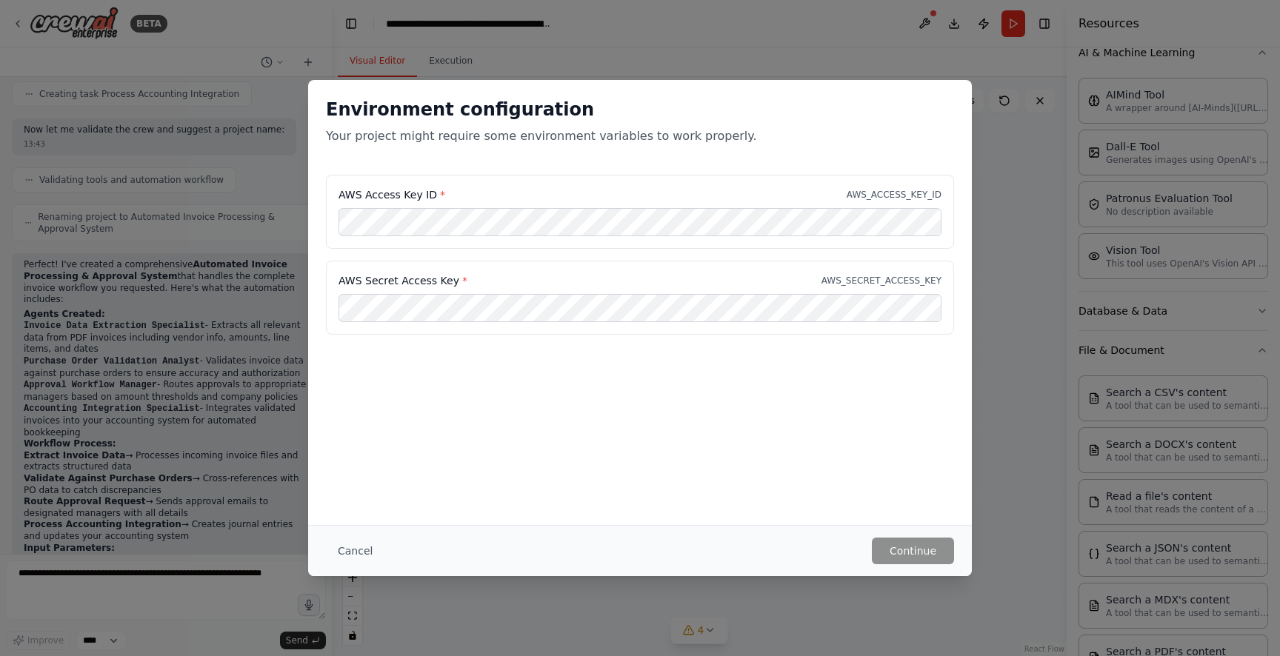
click at [890, 195] on p "AWS_ACCESS_KEY_ID" at bounding box center [894, 195] width 95 height 12
click at [758, 148] on div "Environment configuration Your project might require some environment variables…" at bounding box center [640, 127] width 664 height 95
click at [421, 196] on label "AWS Access Key ID *" at bounding box center [391, 194] width 107 height 15
drag, startPoint x: 441, startPoint y: 193, endPoint x: 415, endPoint y: 193, distance: 25.9
click at [390, 193] on div "AWS Access Key ID * AWS_ACCESS_KEY_ID" at bounding box center [639, 194] width 603 height 15
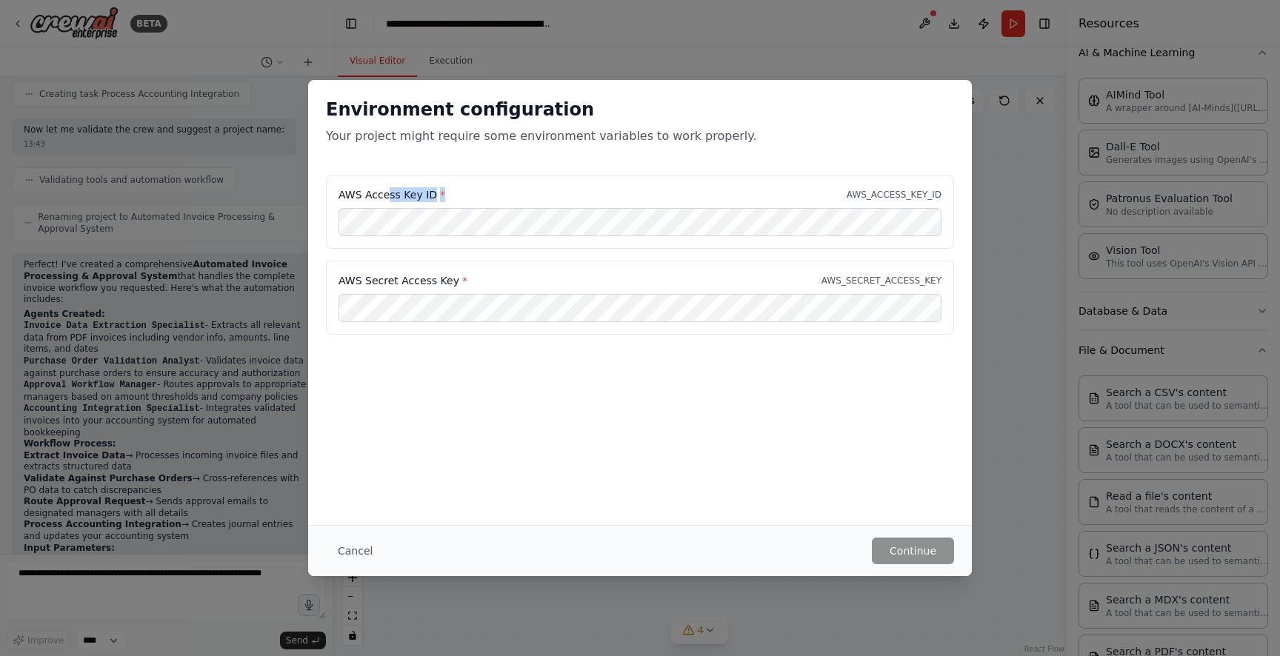
click at [449, 193] on div "AWS Access Key ID * AWS_ACCESS_KEY_ID" at bounding box center [639, 194] width 603 height 15
click at [447, 193] on div "AWS Access Key ID * AWS_ACCESS_KEY_ID" at bounding box center [639, 194] width 603 height 15
drag, startPoint x: 443, startPoint y: 193, endPoint x: 659, endPoint y: 1, distance: 289.1
click at [307, 199] on div "Environment configuration Your project might require some environment variables…" at bounding box center [640, 328] width 1280 height 656
copy label "AWS Access Key ID *"
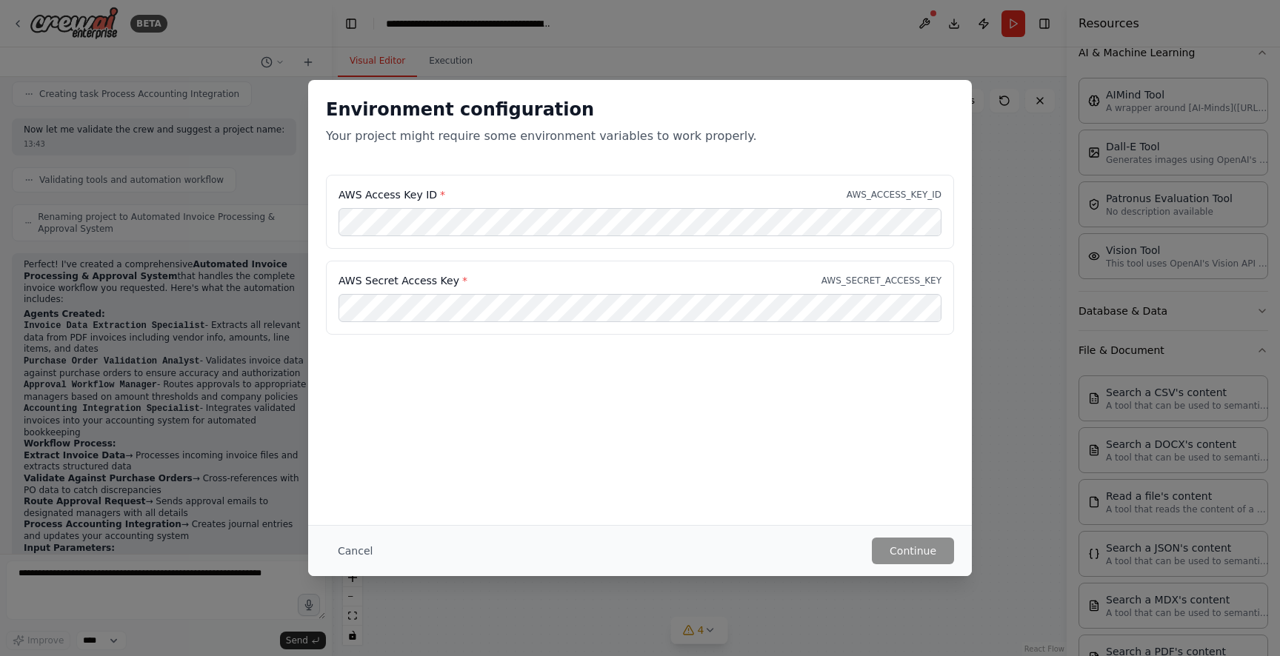
click at [348, 553] on button "Cancel" at bounding box center [355, 551] width 59 height 27
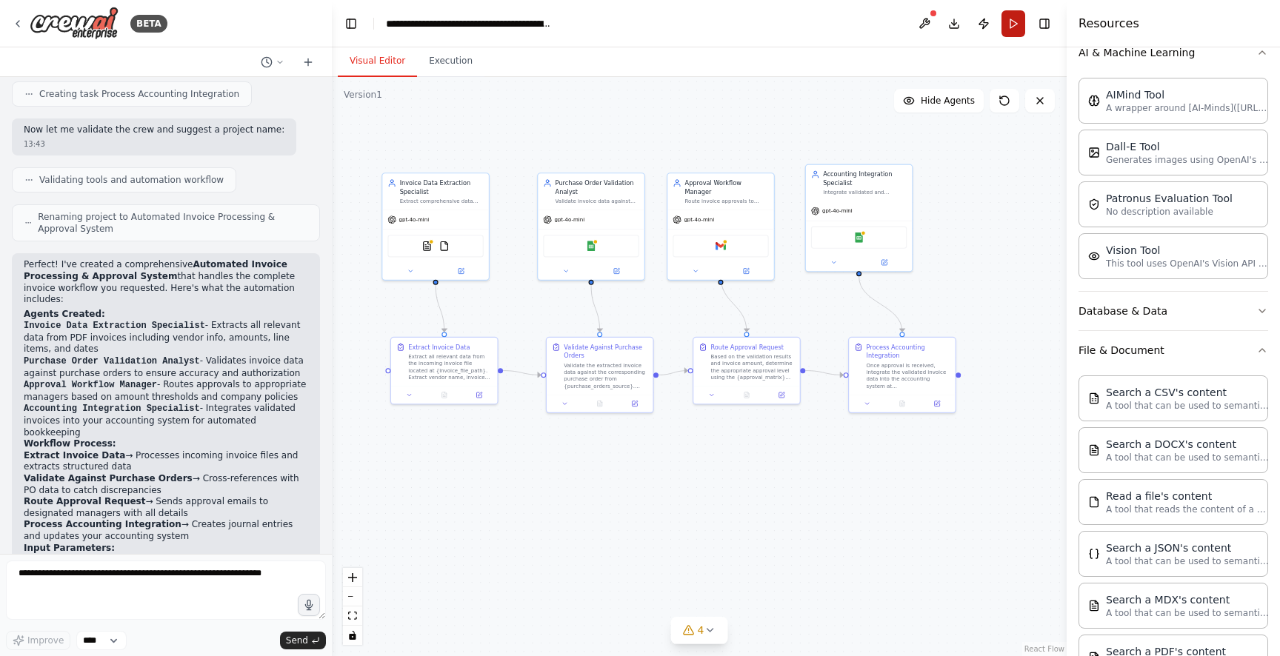
click at [1003, 23] on button "Run" at bounding box center [1013, 23] width 24 height 27
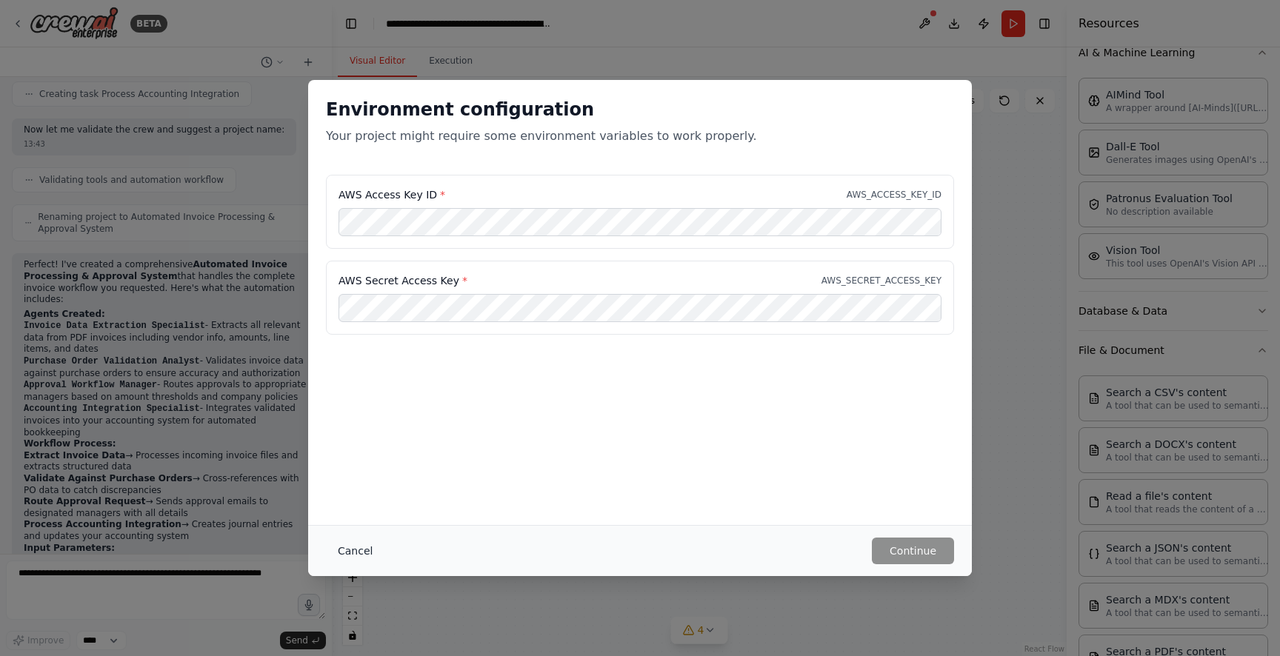
click at [350, 547] on button "Cancel" at bounding box center [355, 551] width 59 height 27
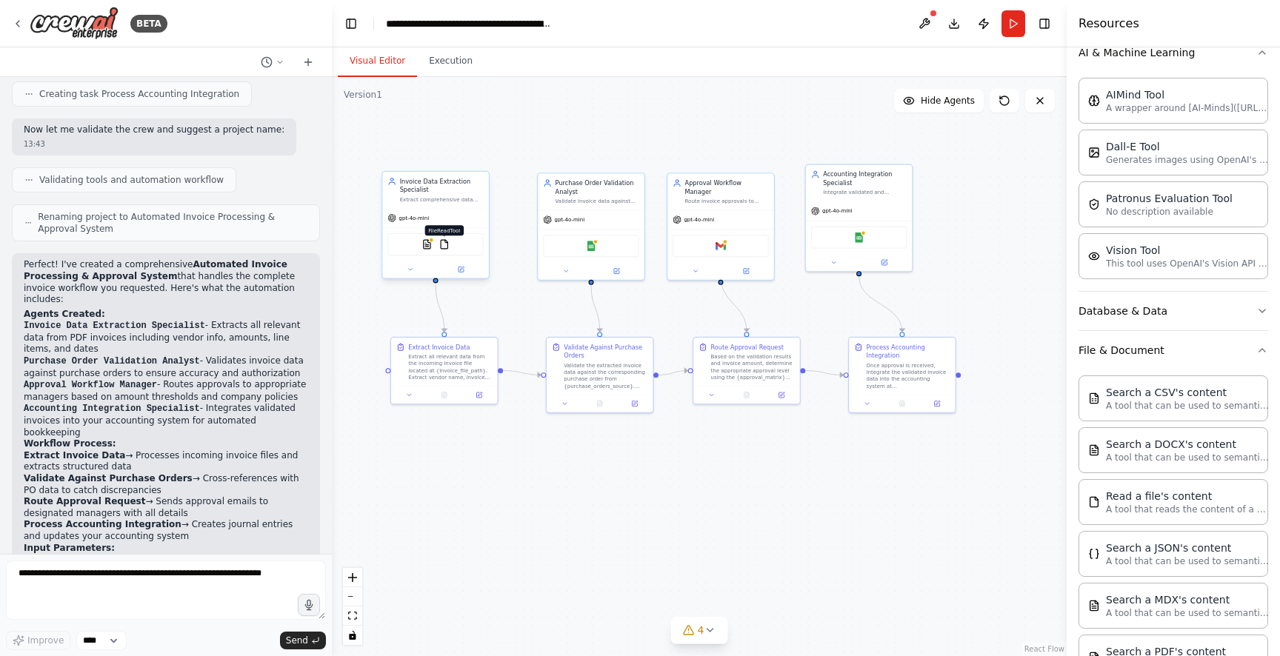
click at [447, 246] on img at bounding box center [444, 244] width 10 height 10
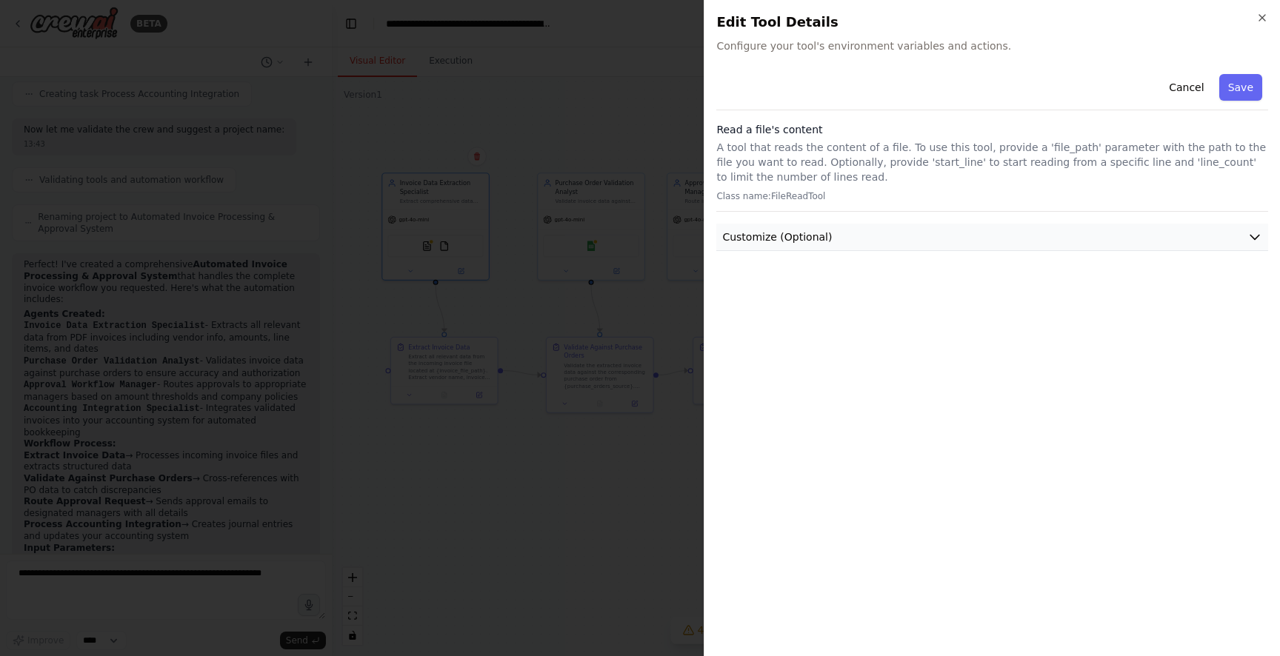
click at [867, 241] on button "Customize (Optional)" at bounding box center [992, 237] width 552 height 27
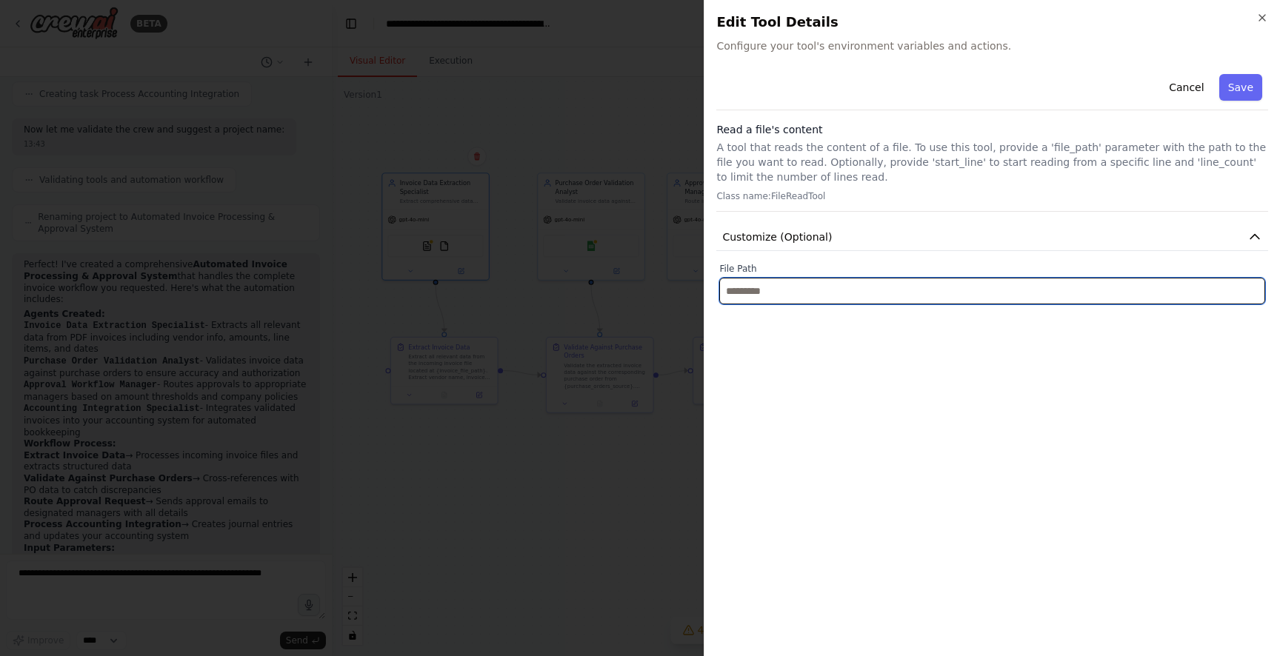
click at [819, 284] on input "text" at bounding box center [992, 291] width 546 height 27
click at [850, 286] on input "text" at bounding box center [992, 291] width 546 height 27
click at [849, 287] on input "text" at bounding box center [992, 291] width 546 height 27
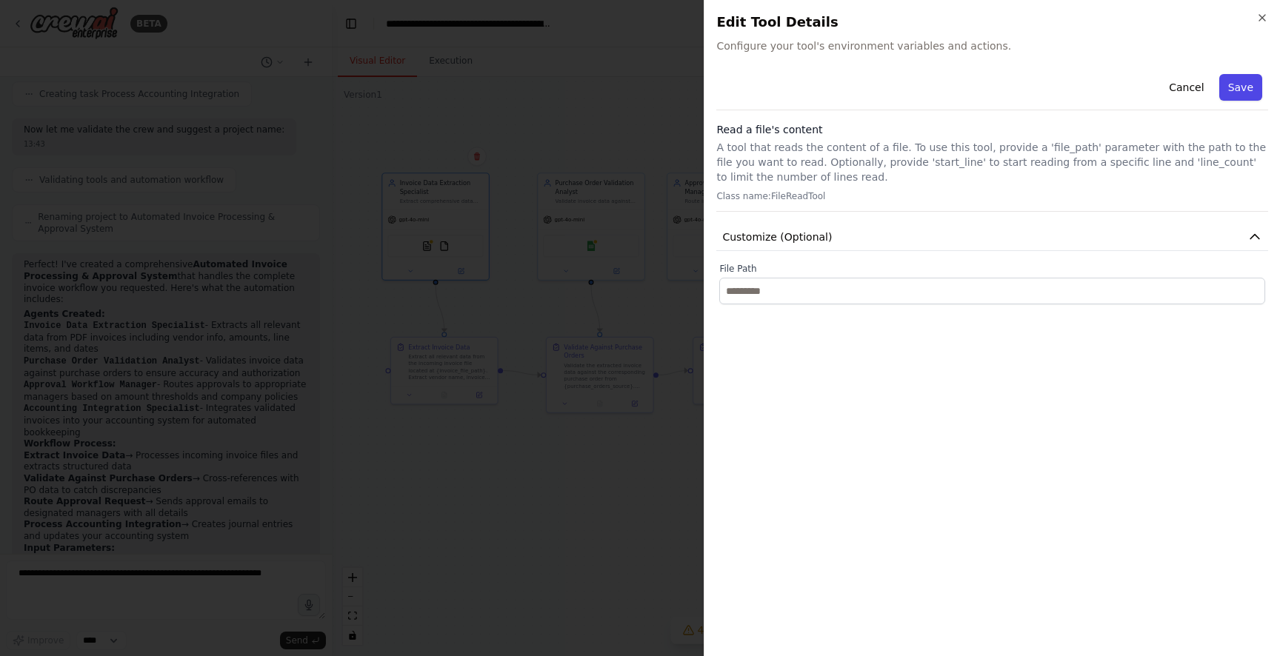
click at [1228, 87] on button "Save" at bounding box center [1240, 87] width 43 height 27
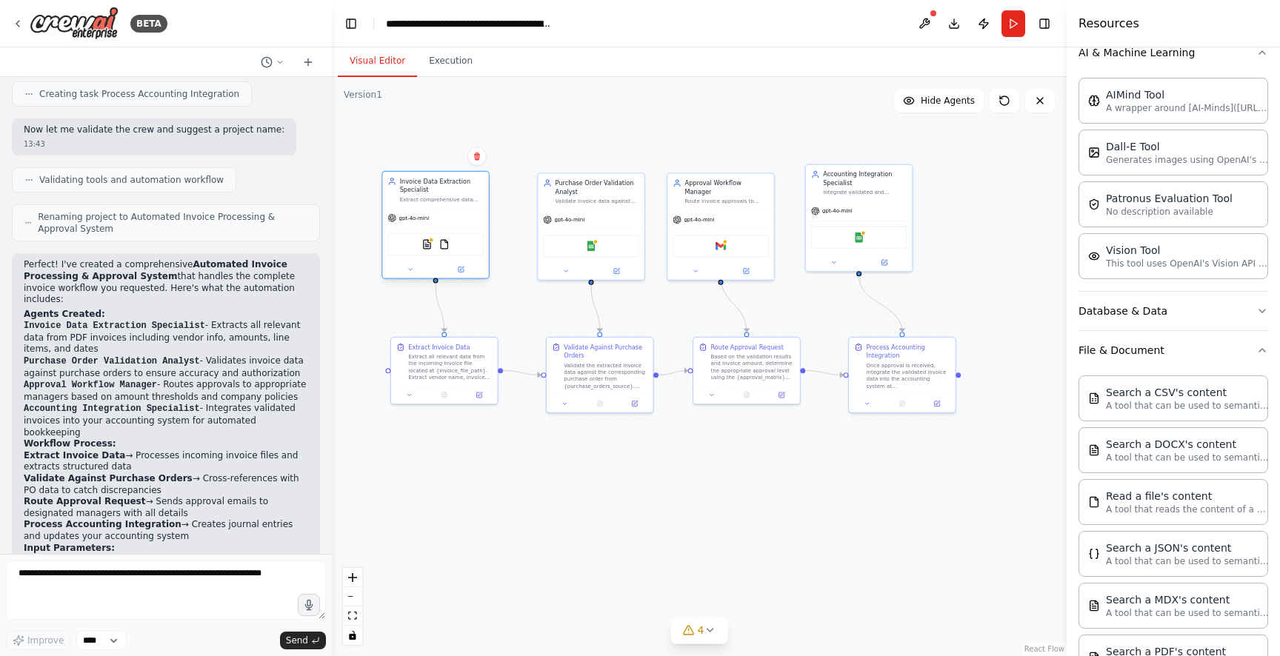
click at [436, 199] on div "Extract comprehensive data from incoming invoices including vendor information,…" at bounding box center [442, 199] width 84 height 7
click at [428, 243] on img at bounding box center [426, 244] width 10 height 10
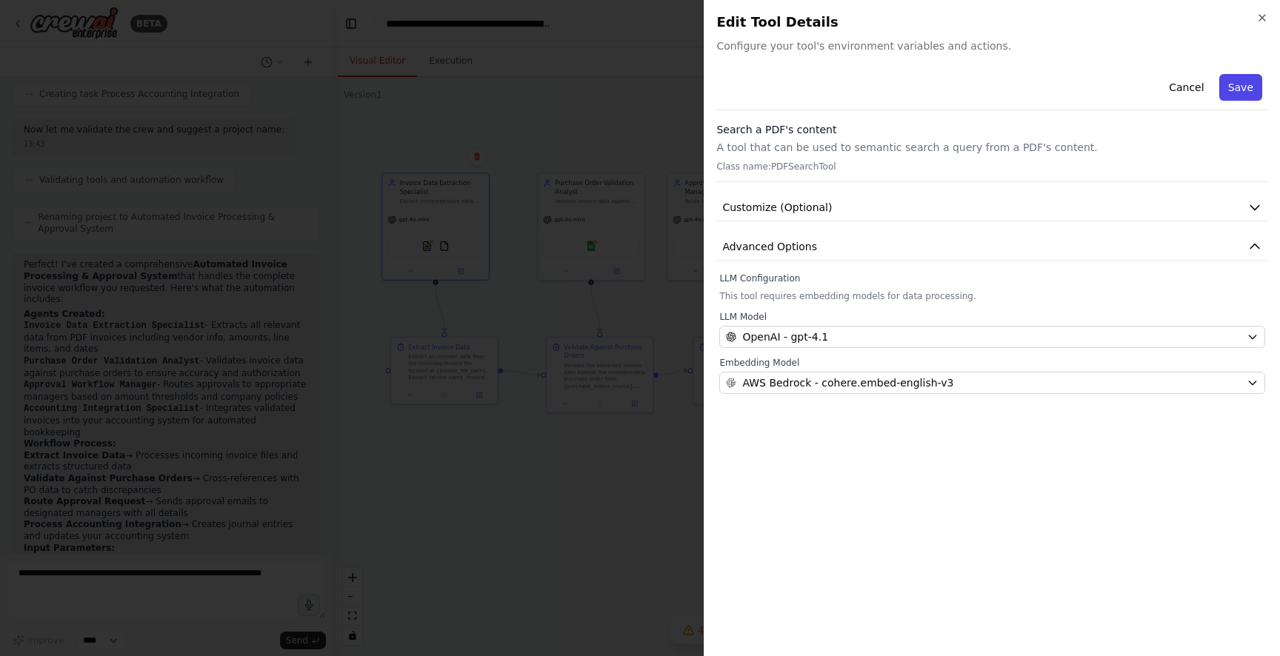
click at [1238, 81] on button "Save" at bounding box center [1240, 87] width 43 height 27
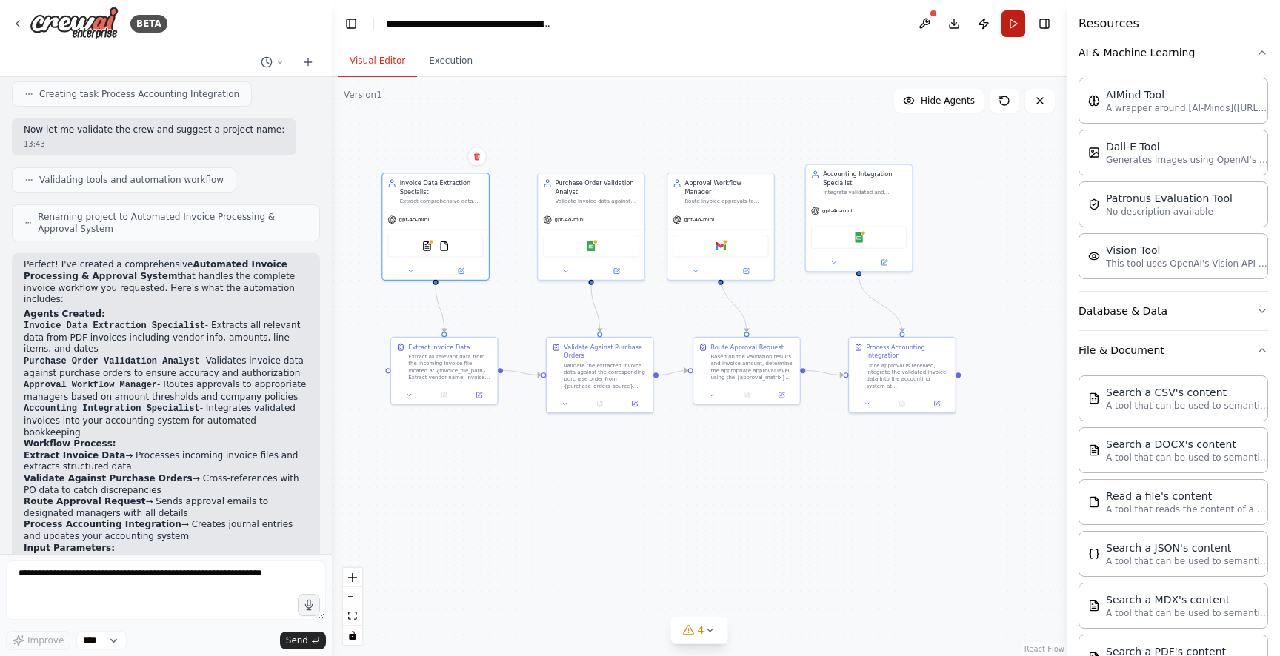
click at [1004, 23] on button "Run" at bounding box center [1013, 23] width 24 height 27
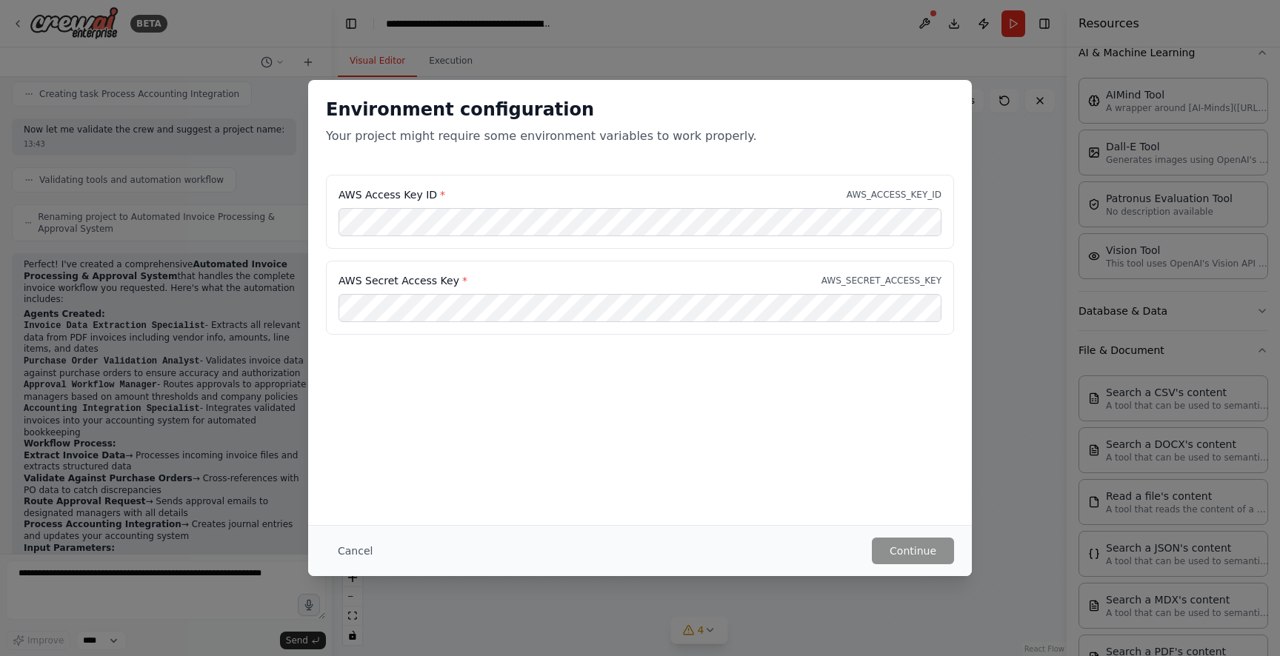
click at [361, 546] on button "Cancel" at bounding box center [355, 551] width 59 height 27
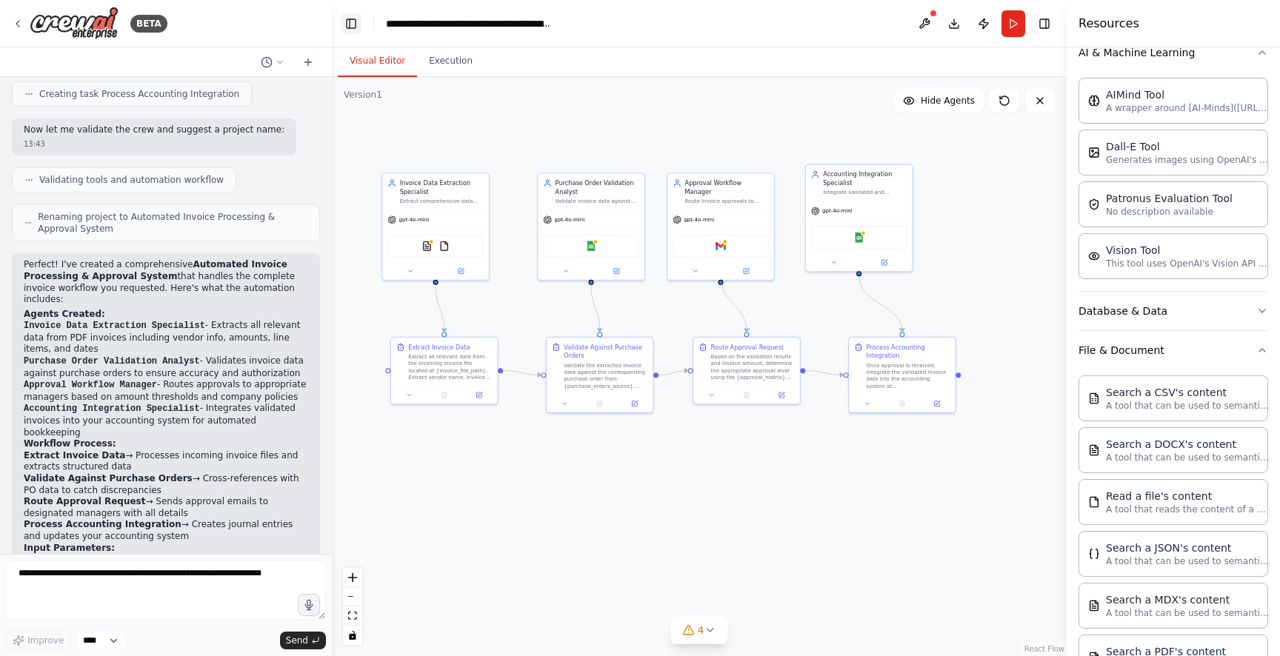
click at [356, 23] on button "Toggle Left Sidebar" at bounding box center [351, 23] width 21 height 21
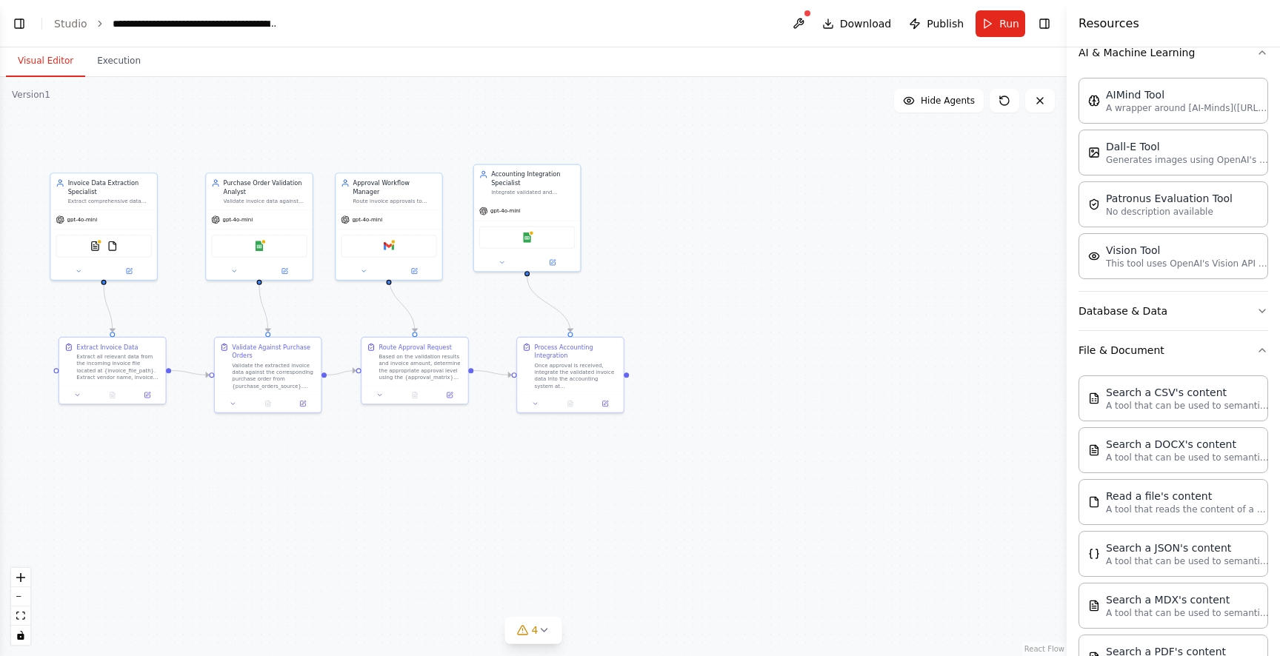
click at [4, 19] on header "**********" at bounding box center [533, 23] width 1067 height 47
click at [13, 19] on button "Toggle Left Sidebar" at bounding box center [19, 23] width 21 height 21
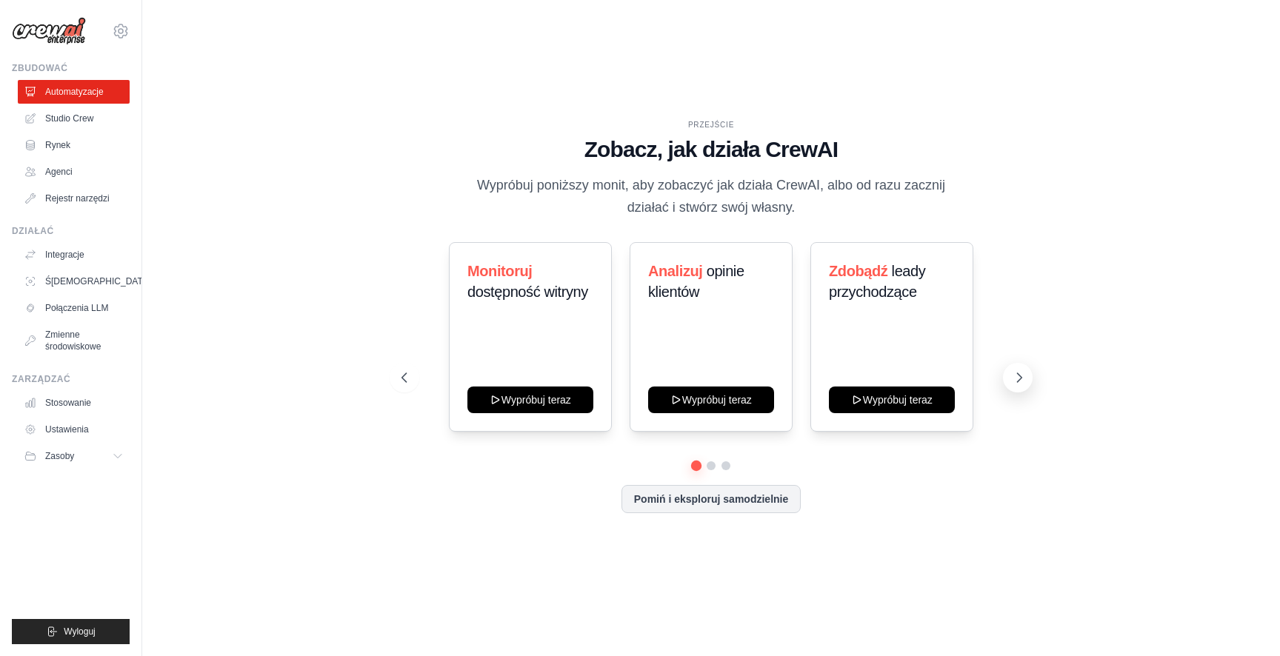
click at [1022, 387] on button at bounding box center [1018, 378] width 30 height 30
click at [1023, 387] on button at bounding box center [1018, 378] width 30 height 30
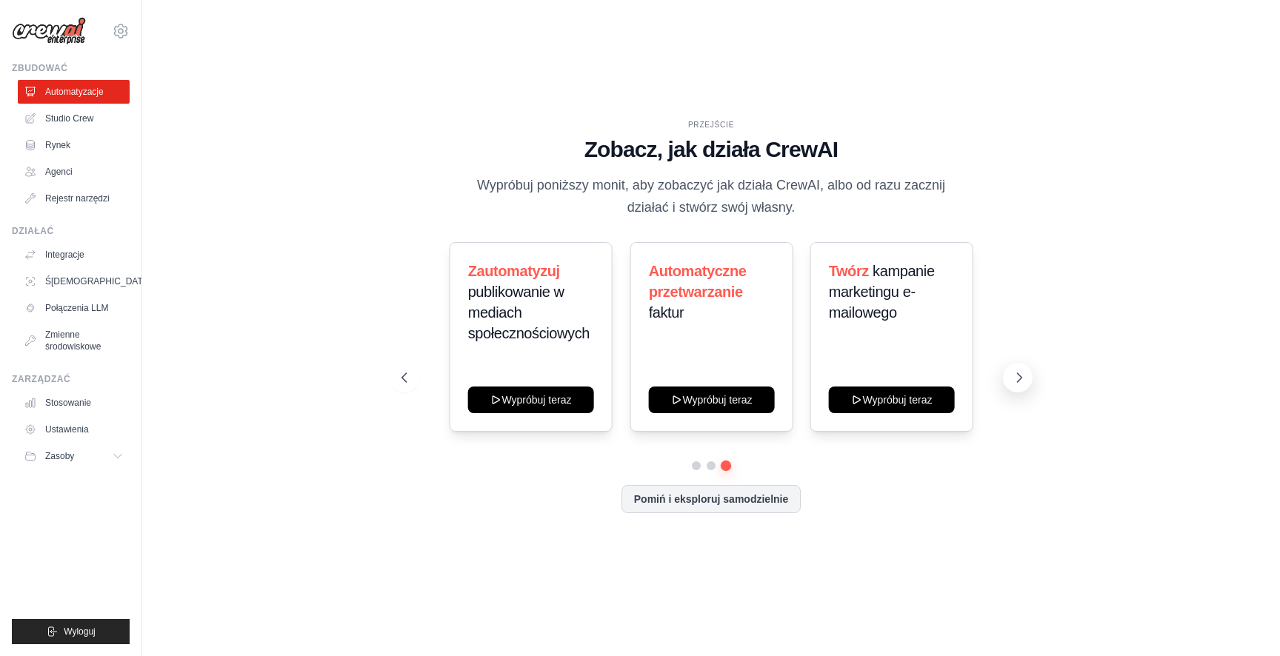
click at [1023, 387] on button at bounding box center [1018, 378] width 30 height 30
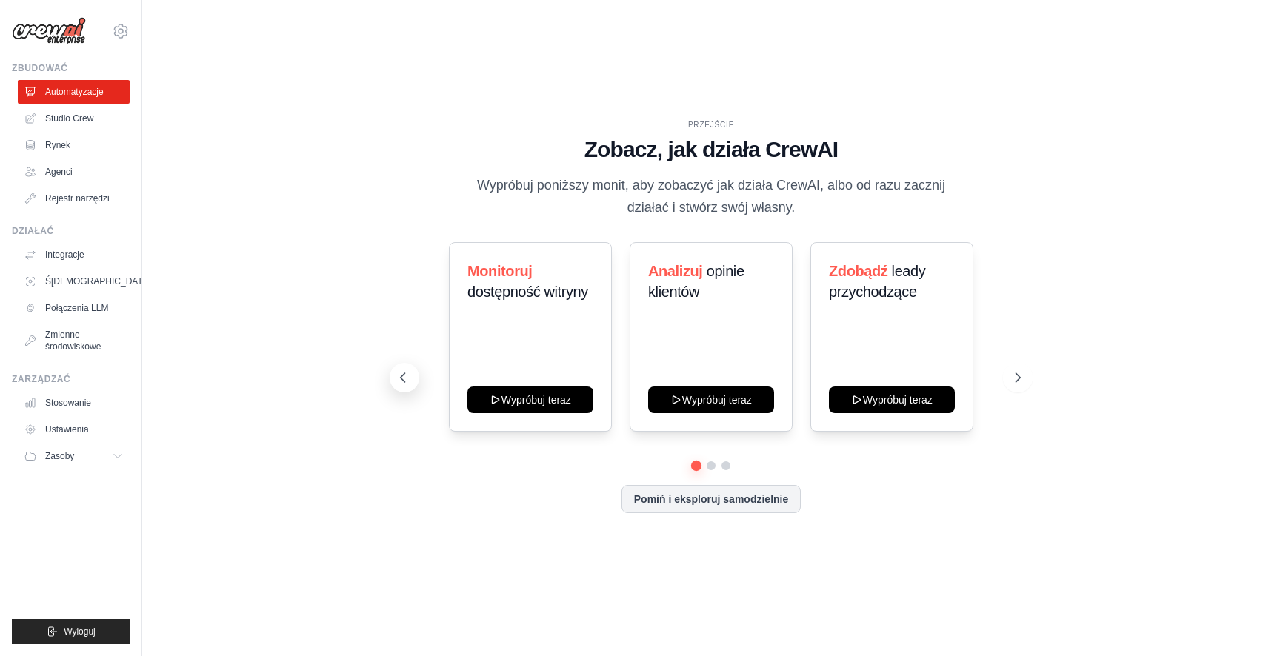
click at [396, 373] on icon at bounding box center [403, 377] width 15 height 15
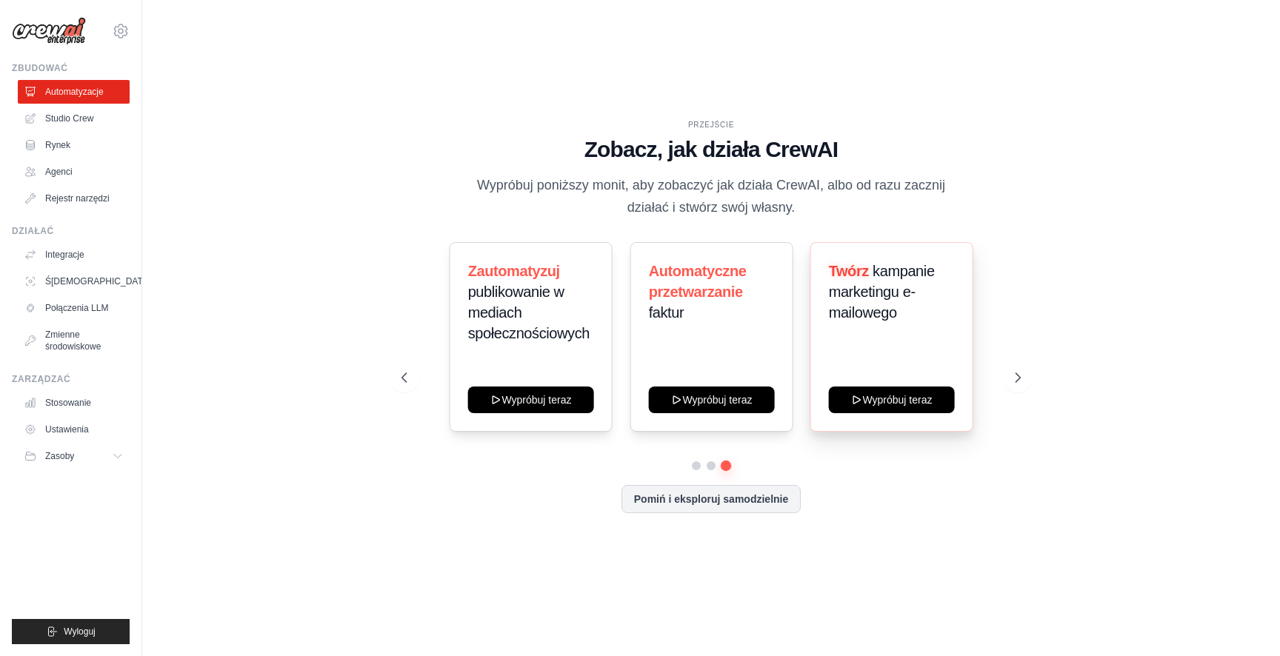
drag, startPoint x: 884, startPoint y: 313, endPoint x: 883, endPoint y: 361, distance: 48.1
click at [884, 313] on font "kampanie marketingu e-mailowego" at bounding box center [882, 292] width 106 height 58
click at [879, 398] on button "Wypróbuj teraz" at bounding box center [892, 398] width 126 height 27
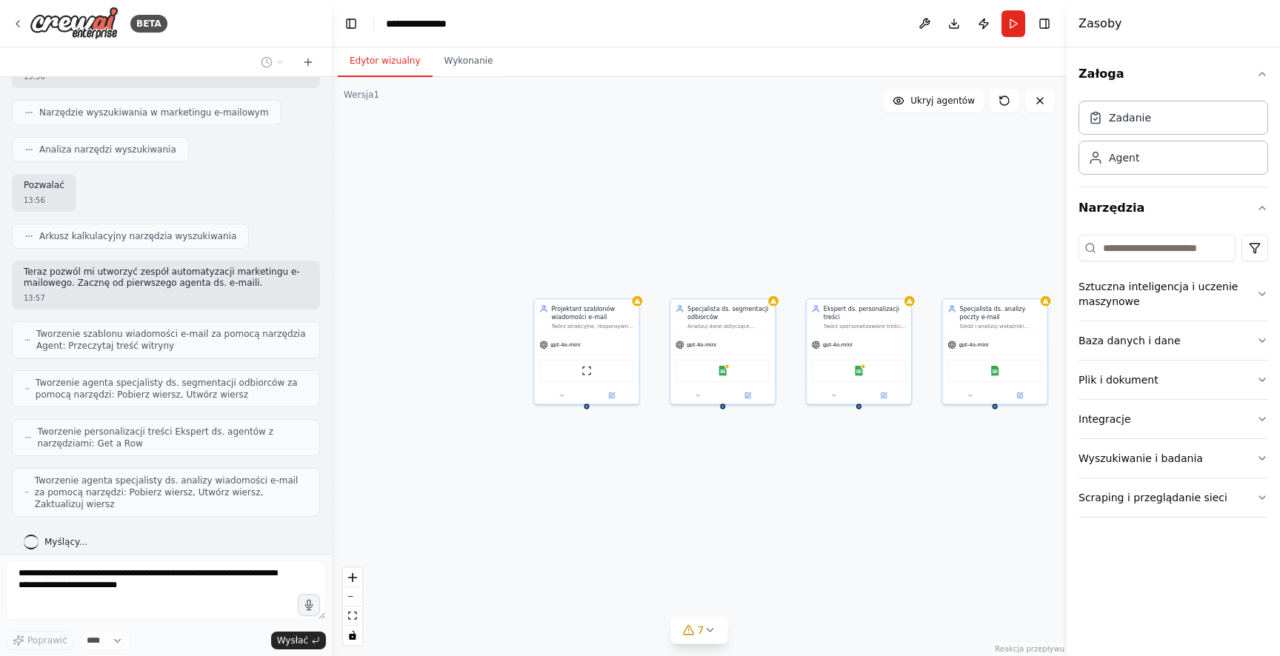
scroll to position [342, 0]
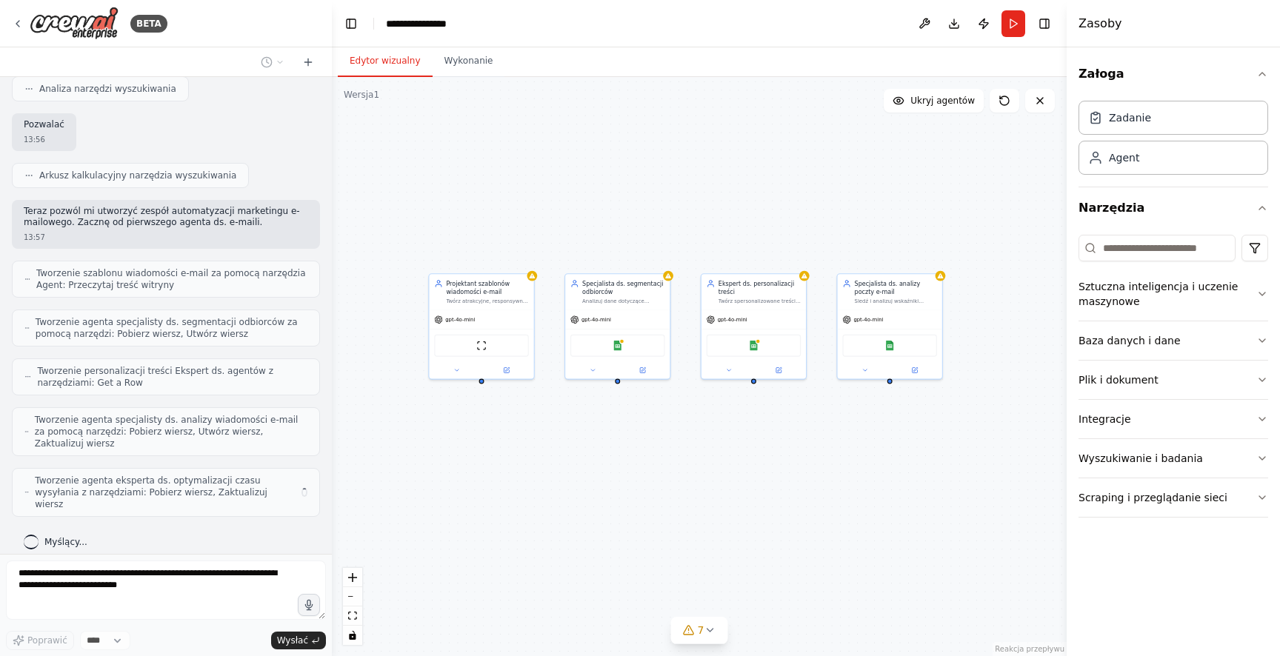
drag, startPoint x: 798, startPoint y: 470, endPoint x: 668, endPoint y: 439, distance: 134.0
click at [668, 439] on div "Projektant szablonów wiadomości e-mail Twórz atrakcyjne, responsywne szablony e…" at bounding box center [699, 366] width 735 height 579
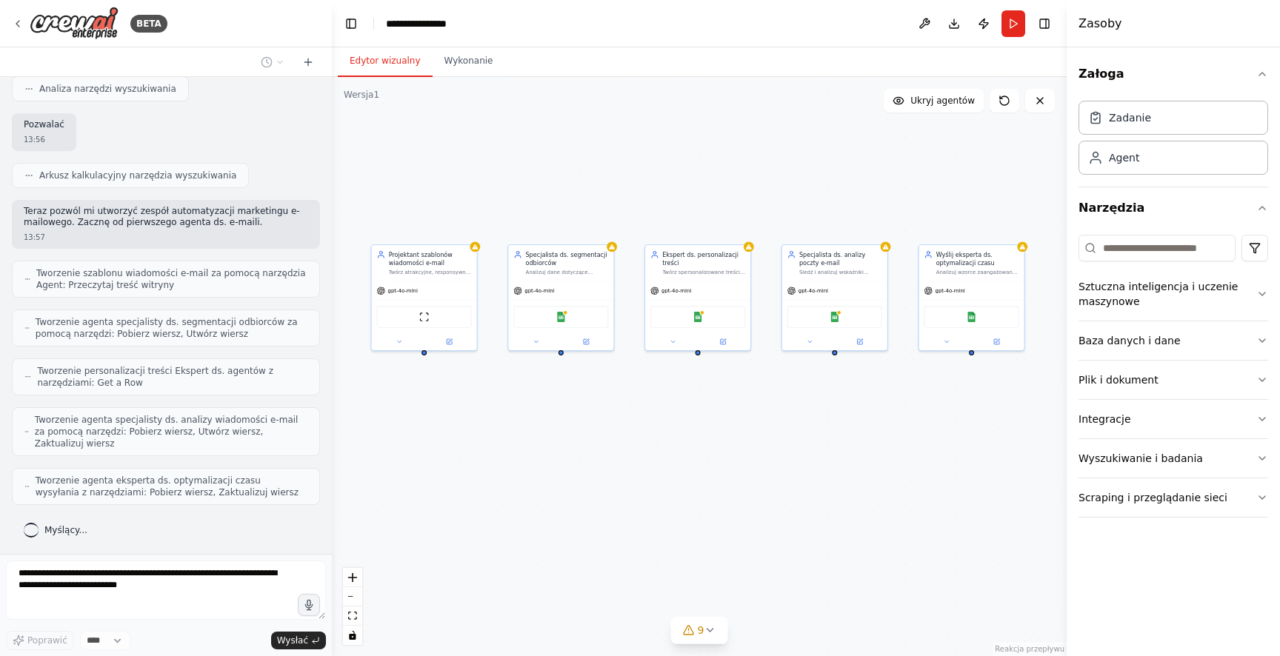
drag, startPoint x: 830, startPoint y: 447, endPoint x: 794, endPoint y: 431, distance: 39.1
click at [795, 431] on div "Projektant szablonów wiadomości e-mail Twórz atrakcyjne, responsywne szablony e…" at bounding box center [699, 366] width 735 height 579
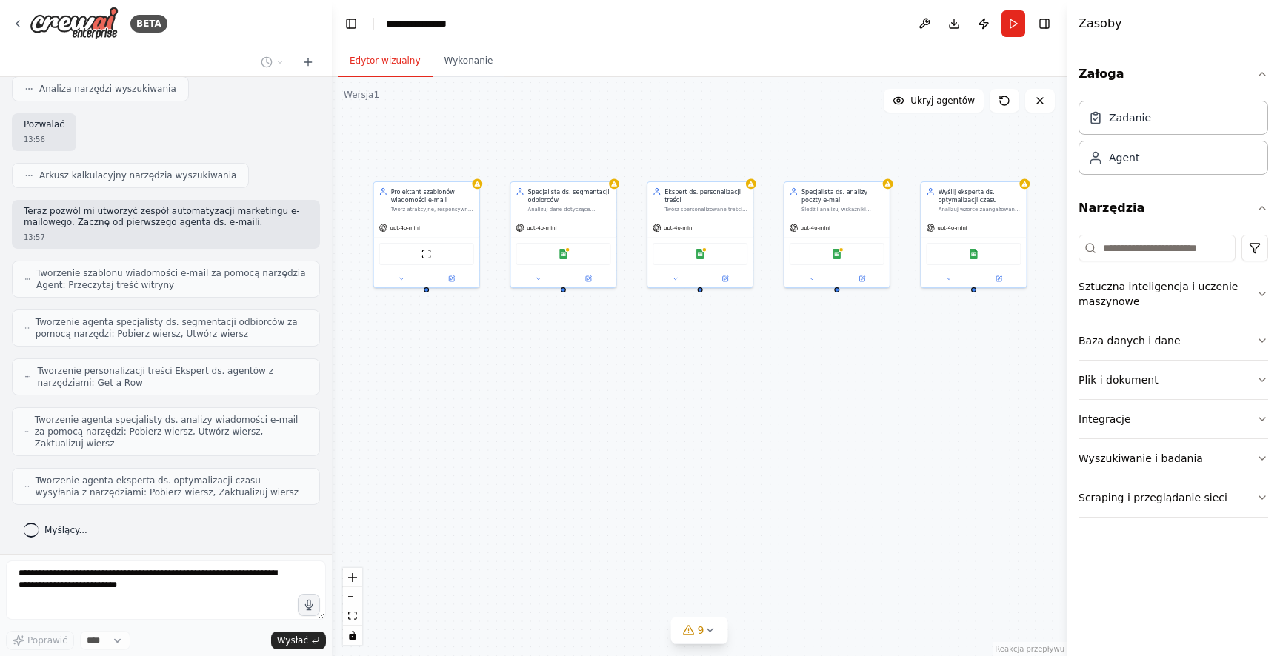
drag, startPoint x: 822, startPoint y: 436, endPoint x: 813, endPoint y: 390, distance: 46.2
click at [813, 390] on div "Projektant szablonów wiadomości e-mail Twórz atrakcyjne, responsywne szablony e…" at bounding box center [699, 366] width 735 height 579
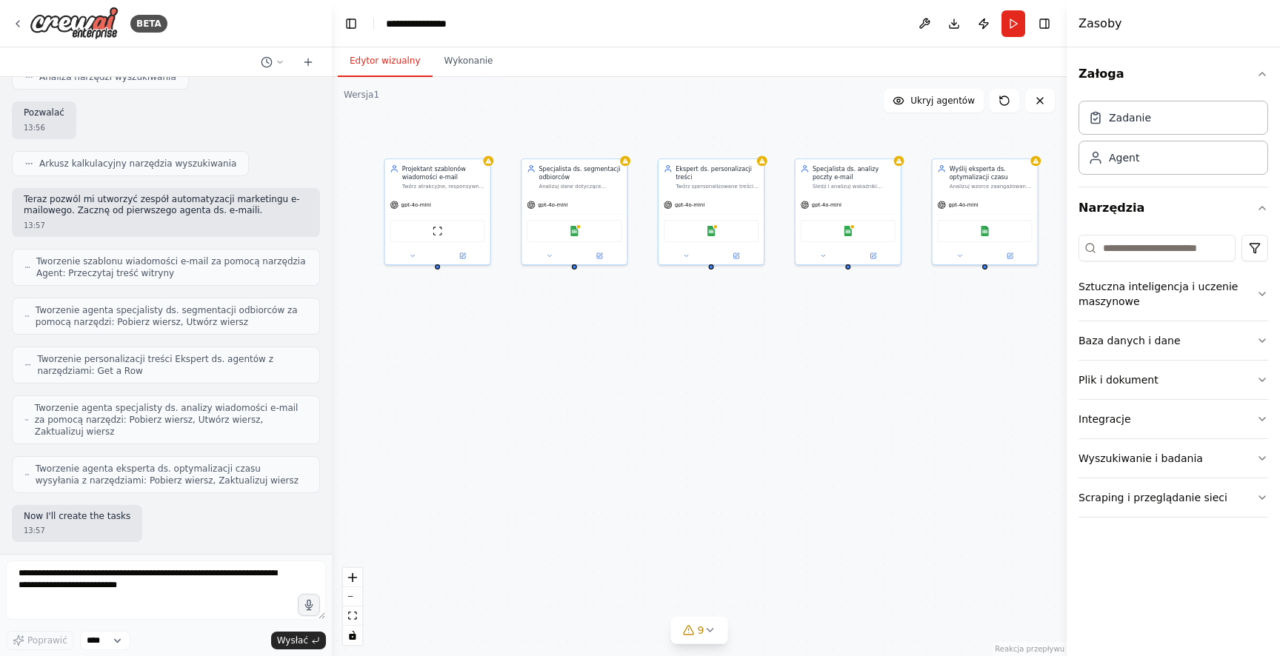
scroll to position [453, 0]
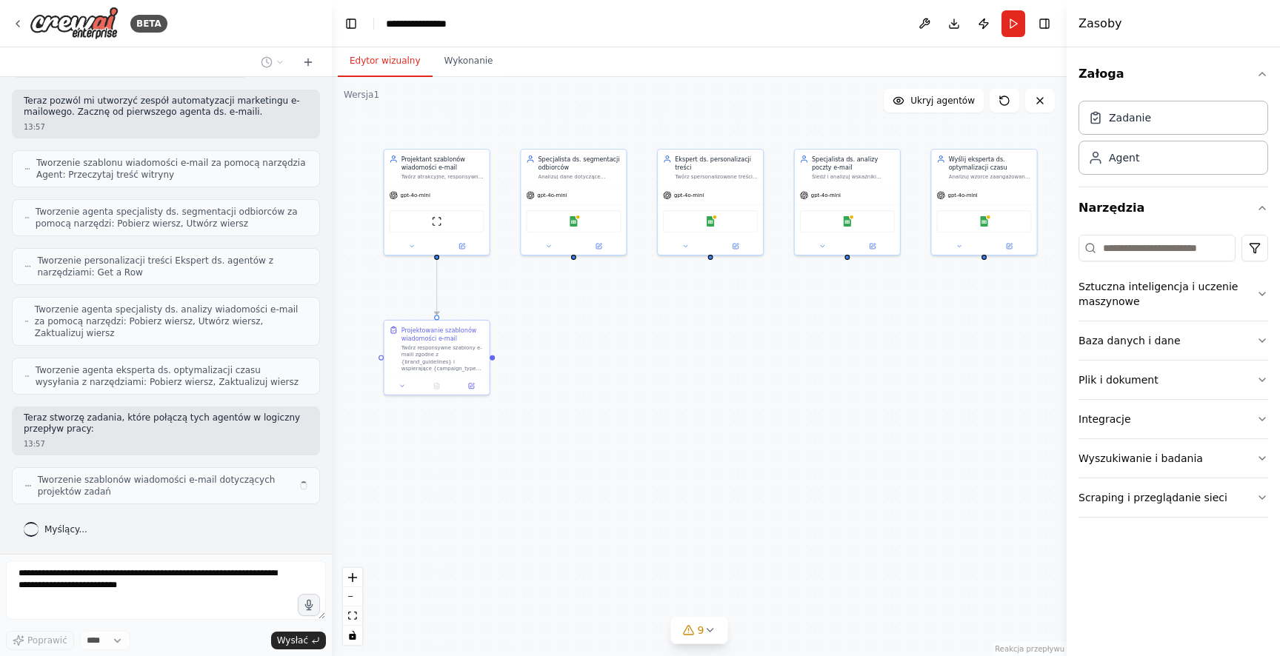
drag, startPoint x: 778, startPoint y: 415, endPoint x: 789, endPoint y: 384, distance: 32.1
click at [789, 384] on div ".deletable-edge-delete-btn { width: 20px; height: 20px; border: 0px solid #ffff…" at bounding box center [699, 366] width 735 height 579
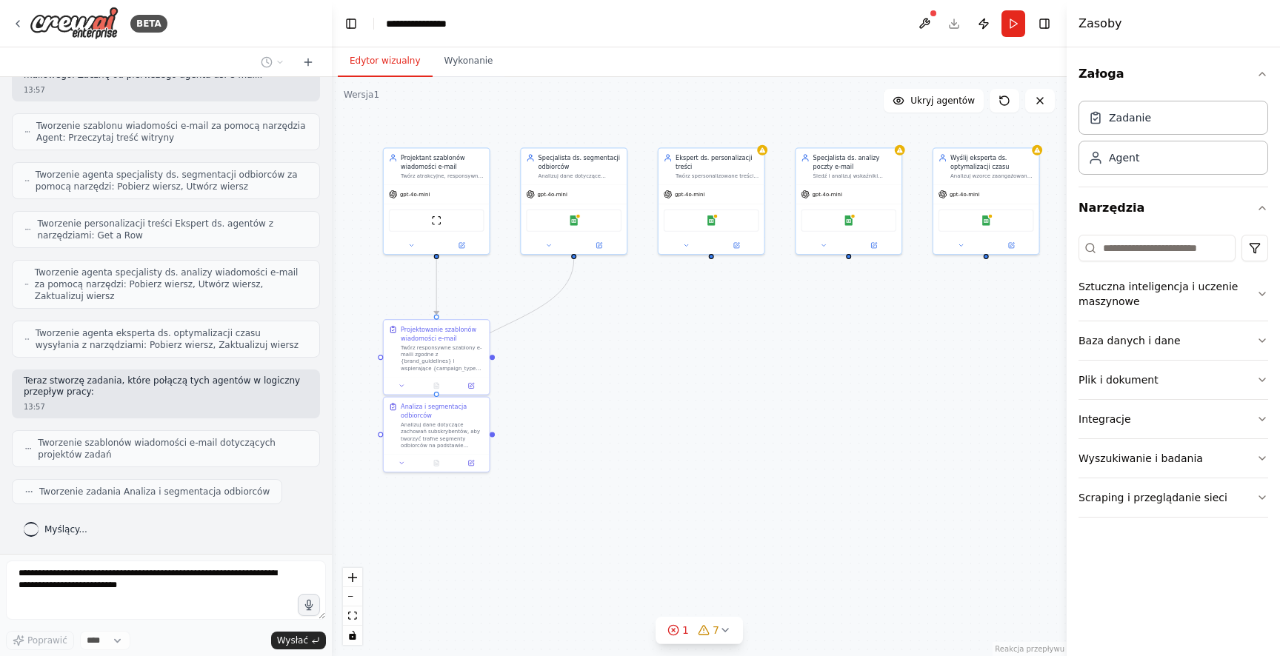
click at [598, 526] on div ".deletable-edge-delete-btn { width: 20px; height: 20px; border: 0px solid #ffff…" at bounding box center [699, 366] width 735 height 579
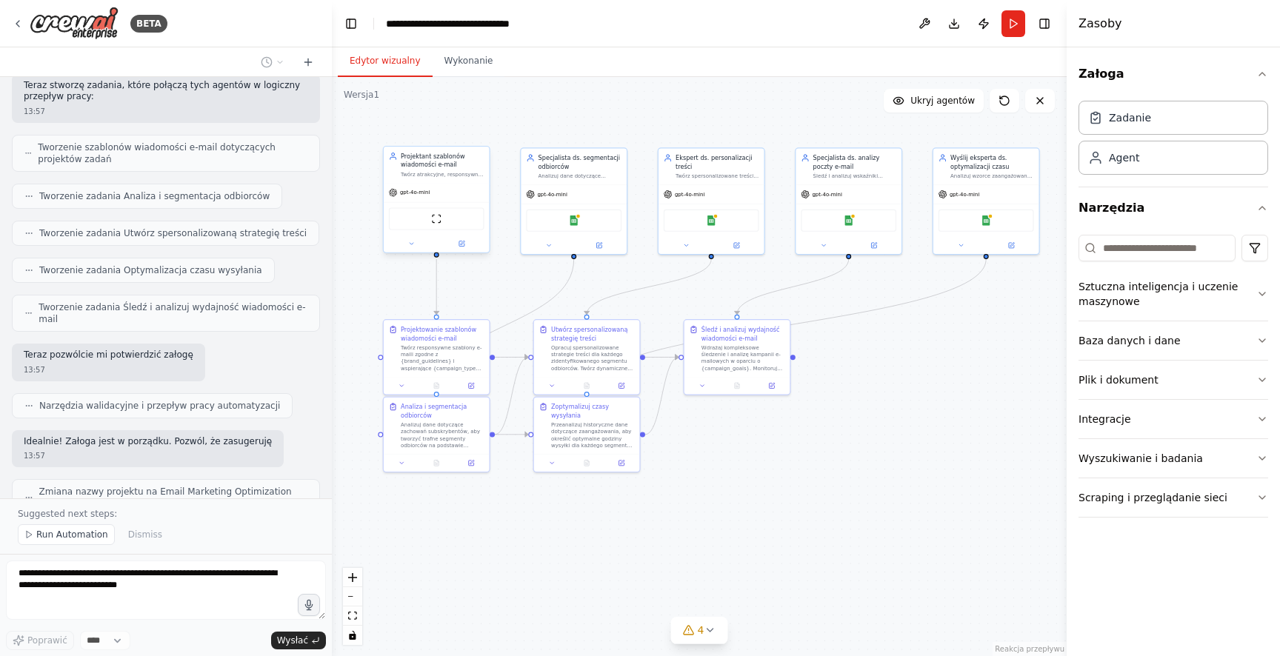
scroll to position [808, 0]
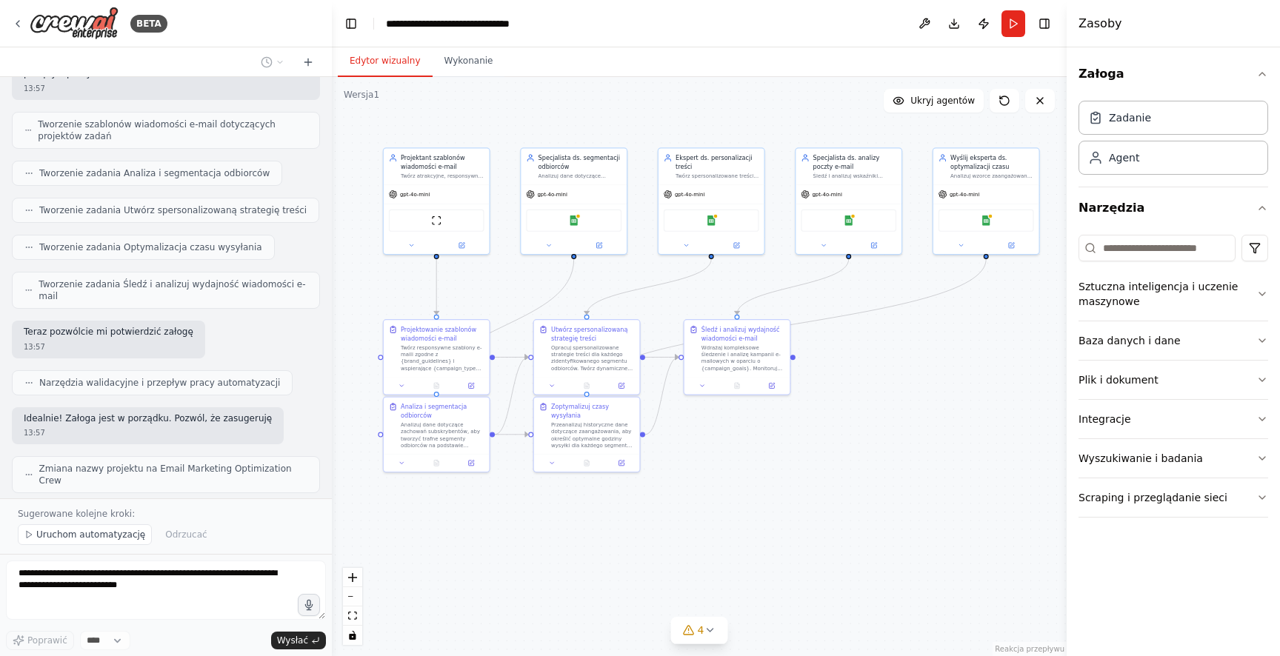
click at [116, 536] on font "Uruchom automatyzację" at bounding box center [90, 535] width 109 height 10
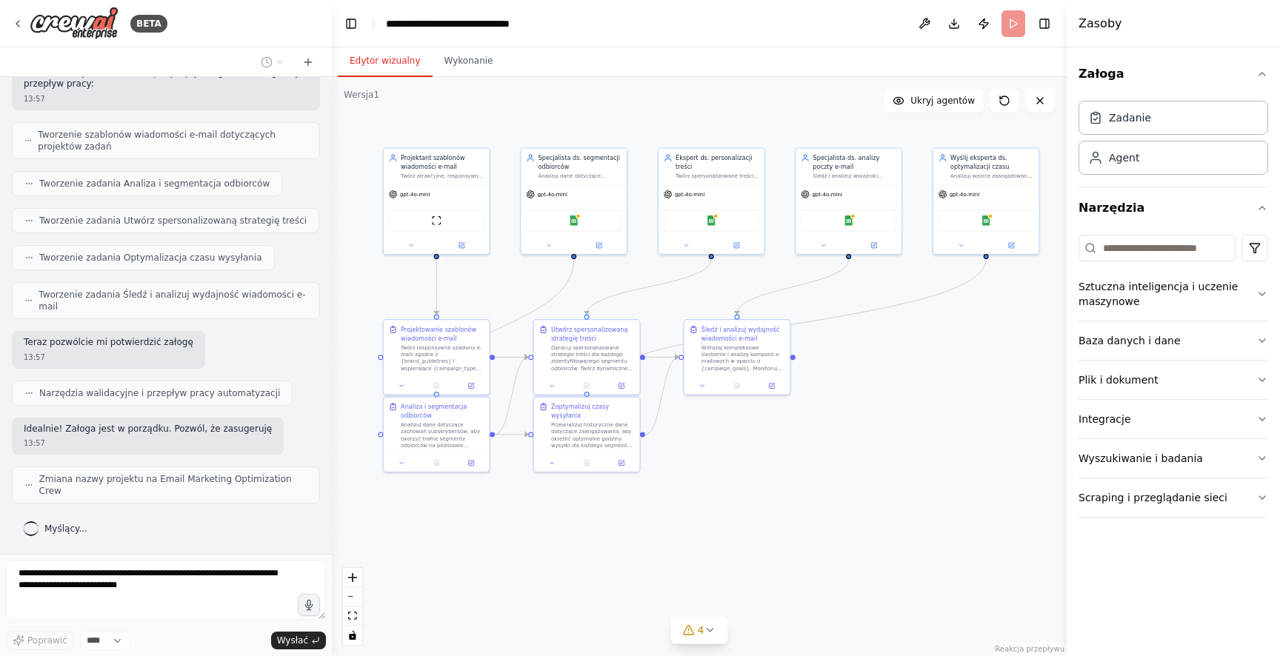
scroll to position [785, 0]
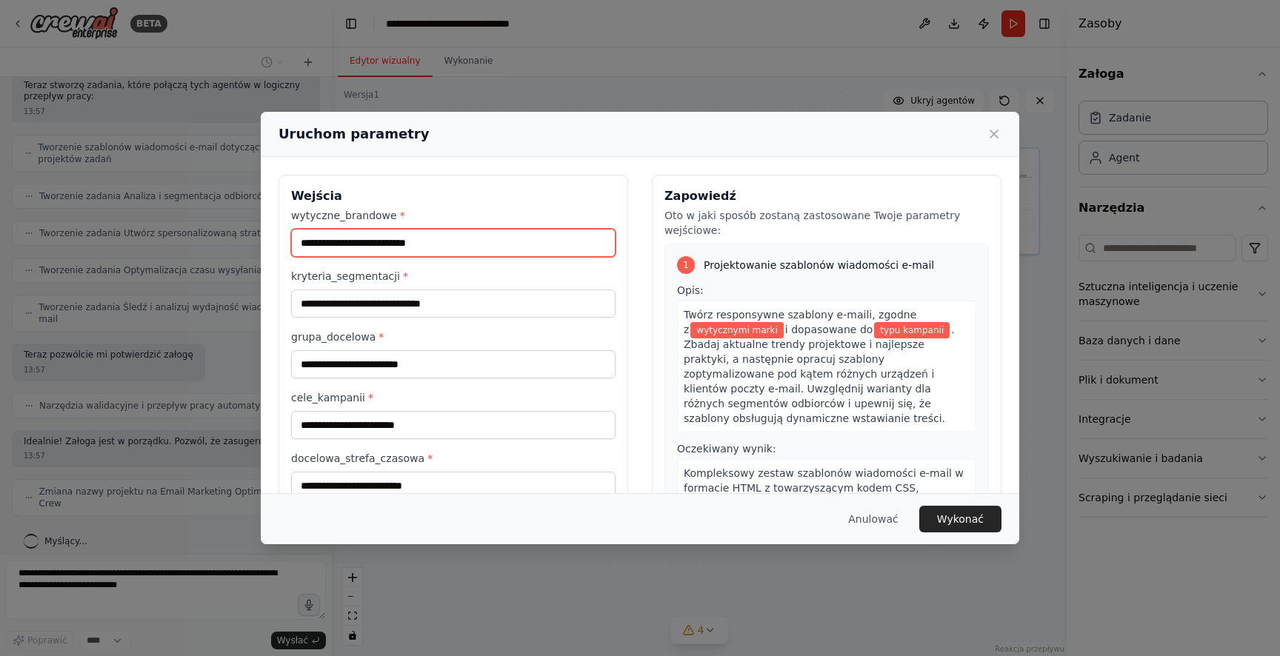
click at [422, 238] on input "wytyczne_brandowe *" at bounding box center [453, 243] width 324 height 28
click at [393, 212] on font "wytyczne_brandowe" at bounding box center [344, 216] width 106 height 12
click at [393, 229] on input "wytyczne_brandowe *" at bounding box center [453, 243] width 324 height 28
click at [283, 207] on div "Wejścia wytyczne_brandowe * kryteria_segmentacji * grupa_docelowa * cele_kampan…" at bounding box center [453, 374] width 350 height 398
drag, startPoint x: 309, startPoint y: 207, endPoint x: 416, endPoint y: 210, distance: 106.7
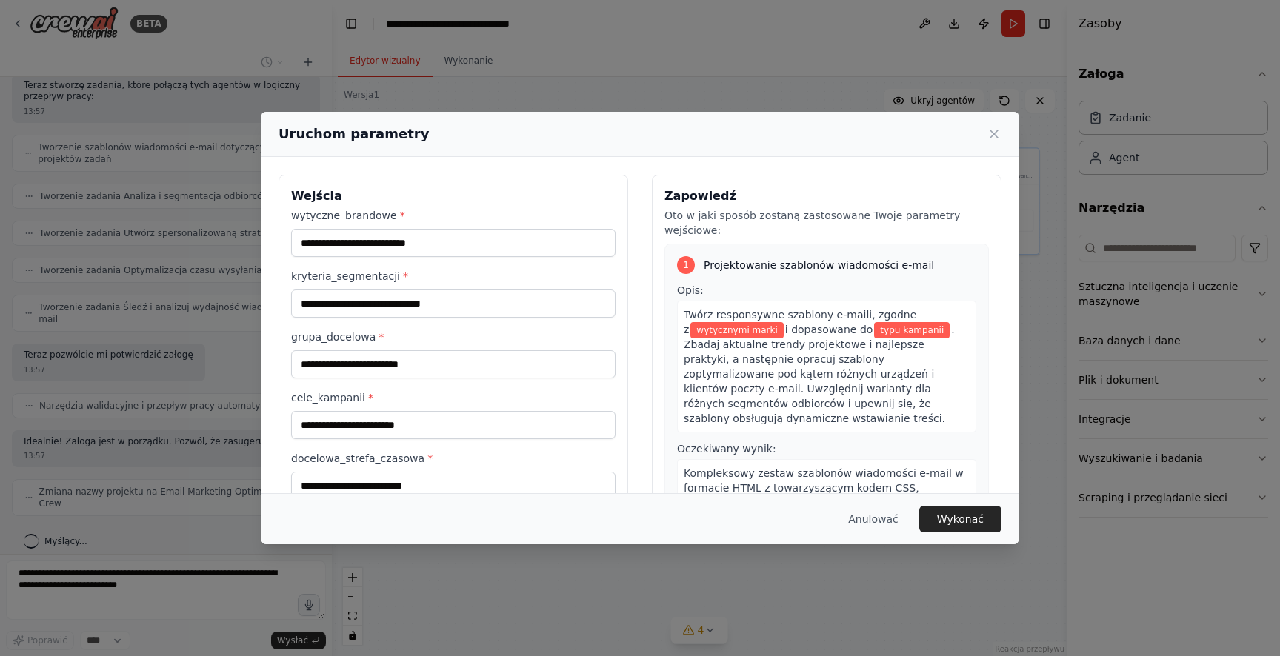
click at [416, 210] on label "wytyczne_brandowe *" at bounding box center [453, 215] width 324 height 15
click at [416, 229] on input "wytyczne_brandowe *" at bounding box center [453, 243] width 324 height 28
click at [403, 215] on label "wytyczne_brandowe *" at bounding box center [453, 215] width 324 height 15
click at [403, 229] on input "wytyczne_brandowe *" at bounding box center [453, 243] width 324 height 28
click at [470, 230] on input "wytyczne_brandowe *" at bounding box center [453, 243] width 324 height 28
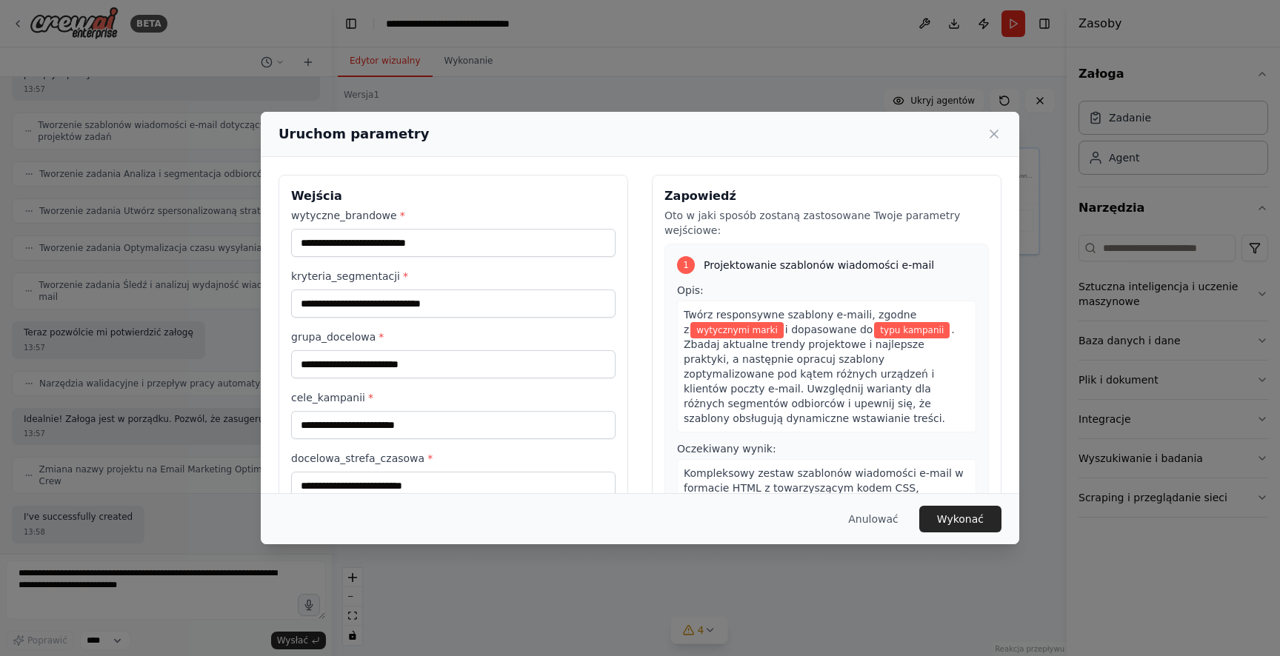
click at [833, 321] on div "Twórz responsywne szablony e-maili, zgodne z wytycznymi marki i dopasowane do t…" at bounding box center [826, 367] width 299 height 132
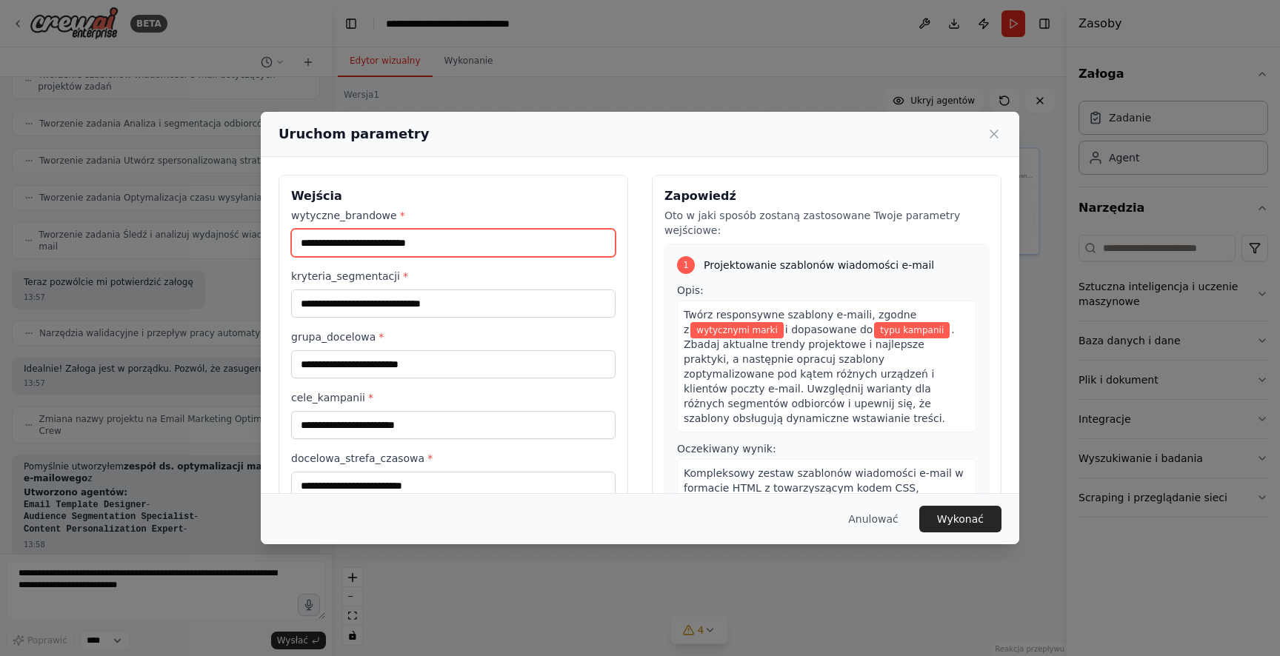
click at [378, 242] on input "wytyczne_brandowe *" at bounding box center [453, 243] width 324 height 28
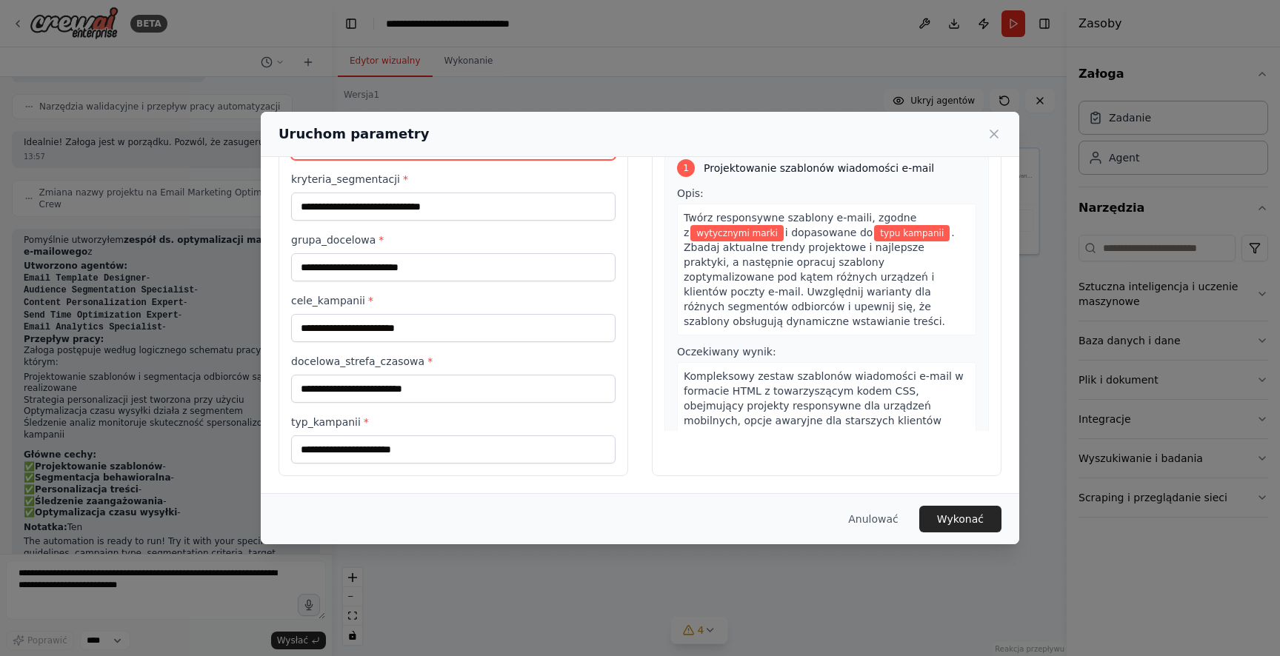
scroll to position [1095, 0]
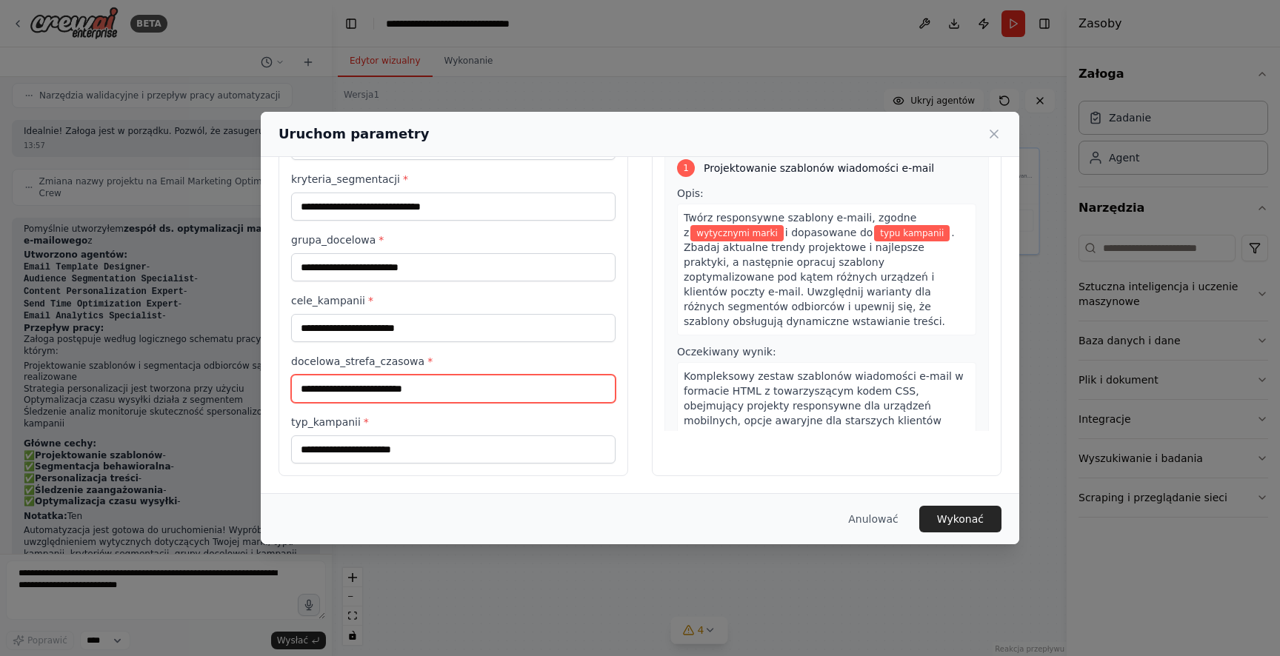
click at [405, 387] on input "docelowa_strefa_czasowa *" at bounding box center [453, 389] width 324 height 28
drag, startPoint x: 363, startPoint y: 424, endPoint x: 277, endPoint y: 417, distance: 86.2
click at [277, 417] on div "Wejścia wytyczne_brandowe * kryteria_segmentacji * grupa_docelowa * cele_kampan…" at bounding box center [640, 277] width 758 height 434
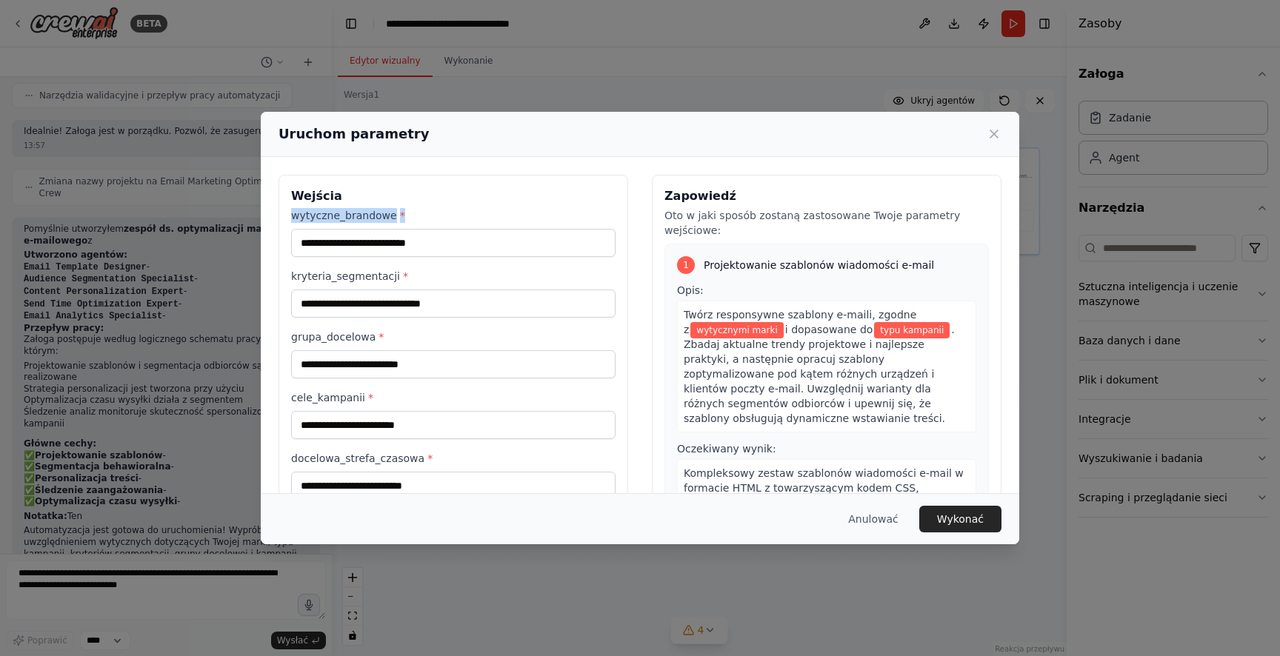
drag, startPoint x: 400, startPoint y: 213, endPoint x: 267, endPoint y: 215, distance: 132.6
click at [267, 214] on div "Wejścia wytyczne_brandowe * kryteria_segmentacji * grupa_docelowa * cele_kampan…" at bounding box center [640, 374] width 758 height 434
copy label "wytyczne_brandowe *"
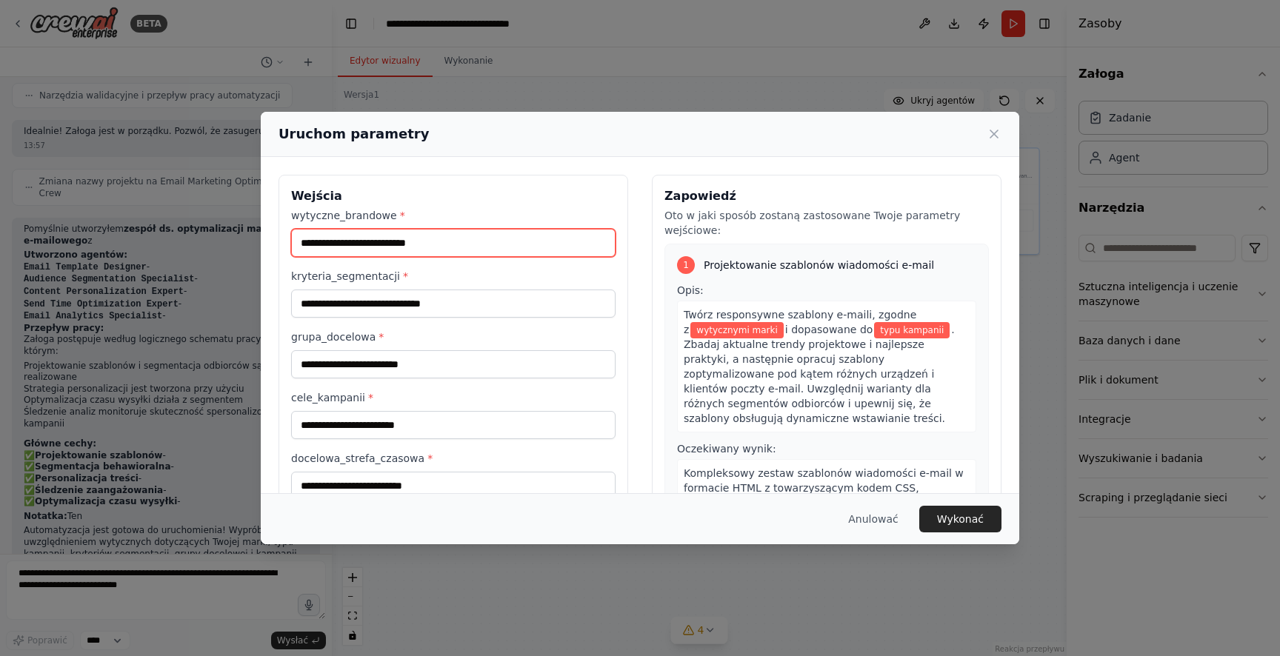
click at [498, 248] on input "wytyczne_brandowe *" at bounding box center [453, 243] width 324 height 28
paste input "**********"
type input "**********"
paste input "**********"
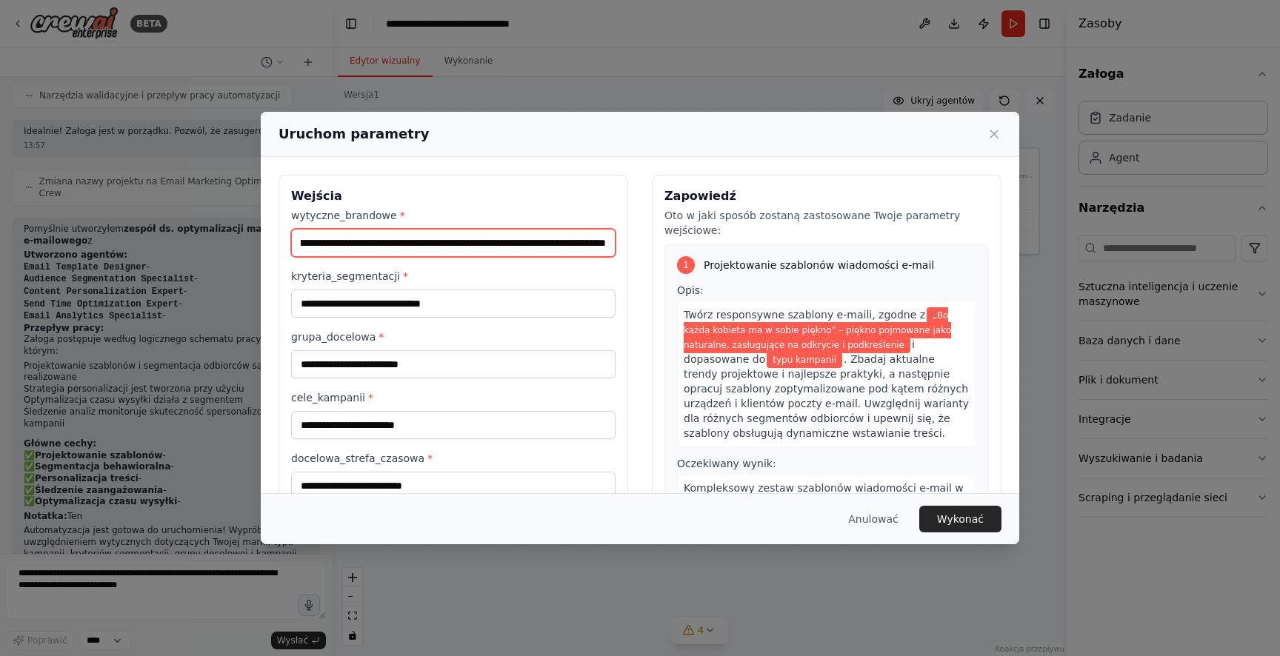
type input "**********"
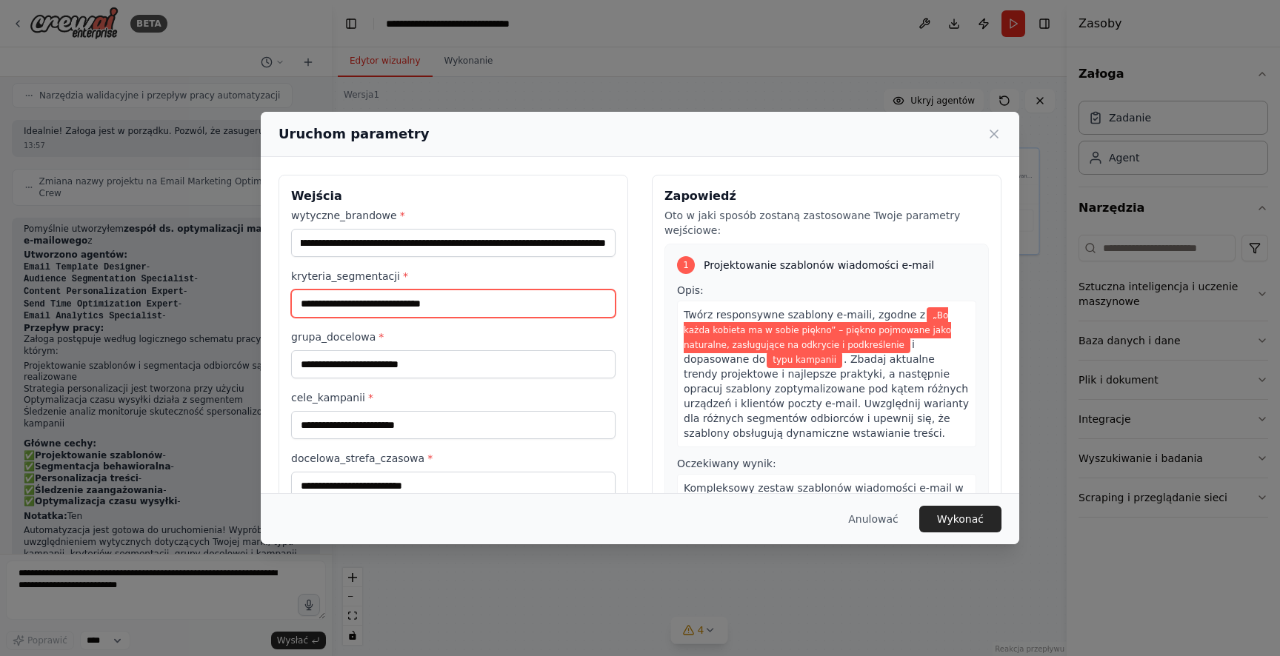
click at [424, 296] on input "kryteria_segmentacji *" at bounding box center [453, 304] width 324 height 28
drag, startPoint x: 391, startPoint y: 276, endPoint x: 267, endPoint y: 277, distance: 123.7
click at [267, 277] on div "**********" at bounding box center [640, 374] width 758 height 434
copy font "kryteria_segmentacji"
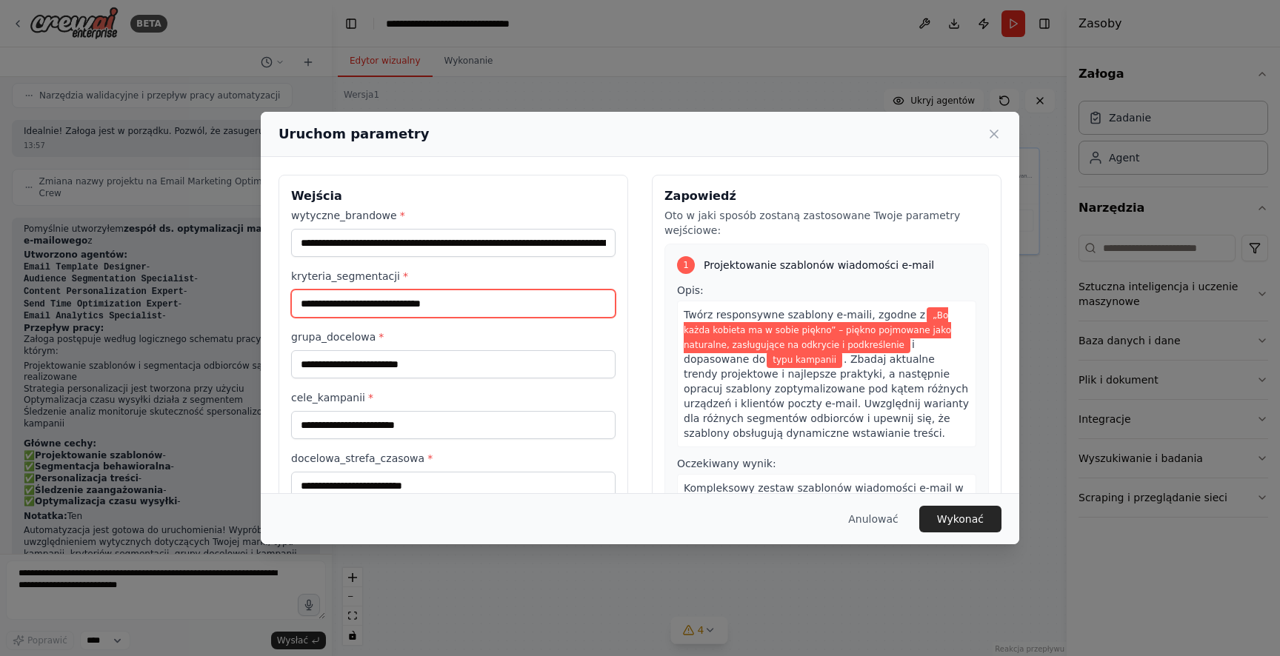
click at [463, 303] on input "kryteria_segmentacji *" at bounding box center [453, 304] width 324 height 28
paste input "**********"
type input "**********"
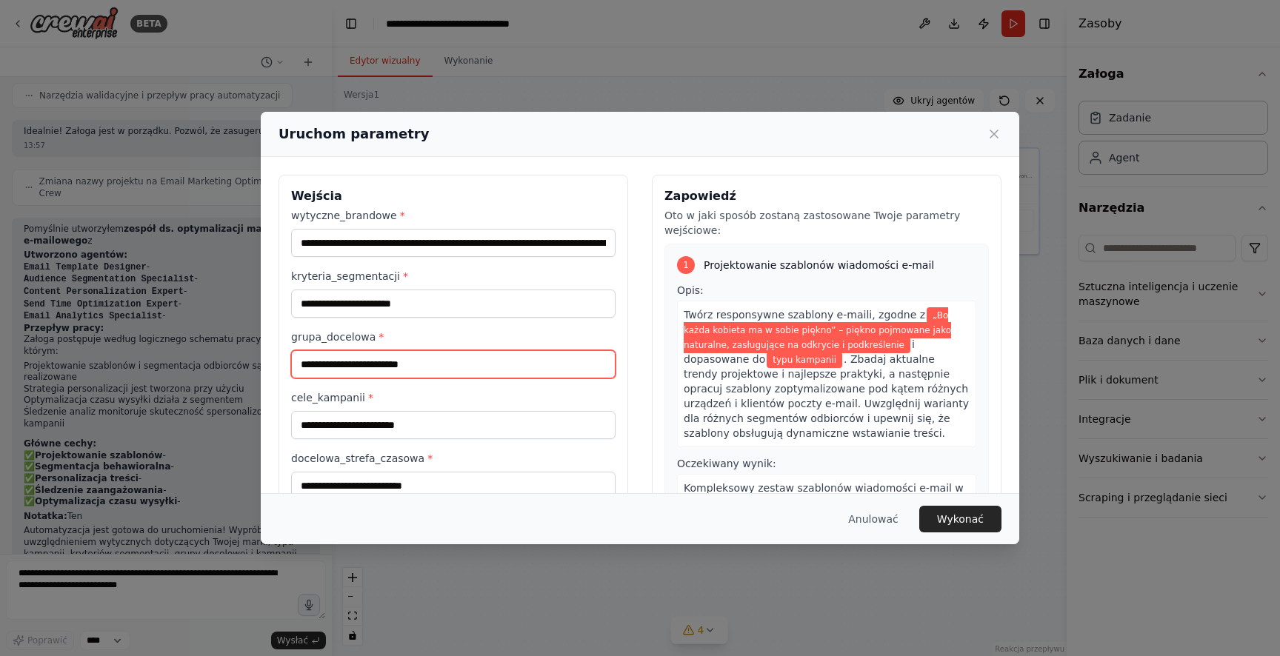
click at [381, 370] on input "grupa_docelowa *" at bounding box center [453, 364] width 324 height 28
drag, startPoint x: 374, startPoint y: 338, endPoint x: 587, endPoint y: 15, distance: 387.0
click at [284, 335] on div "**********" at bounding box center [453, 374] width 350 height 398
copy font "grupa_docelowa"
click at [388, 376] on input "grupa_docelowa *" at bounding box center [453, 364] width 324 height 28
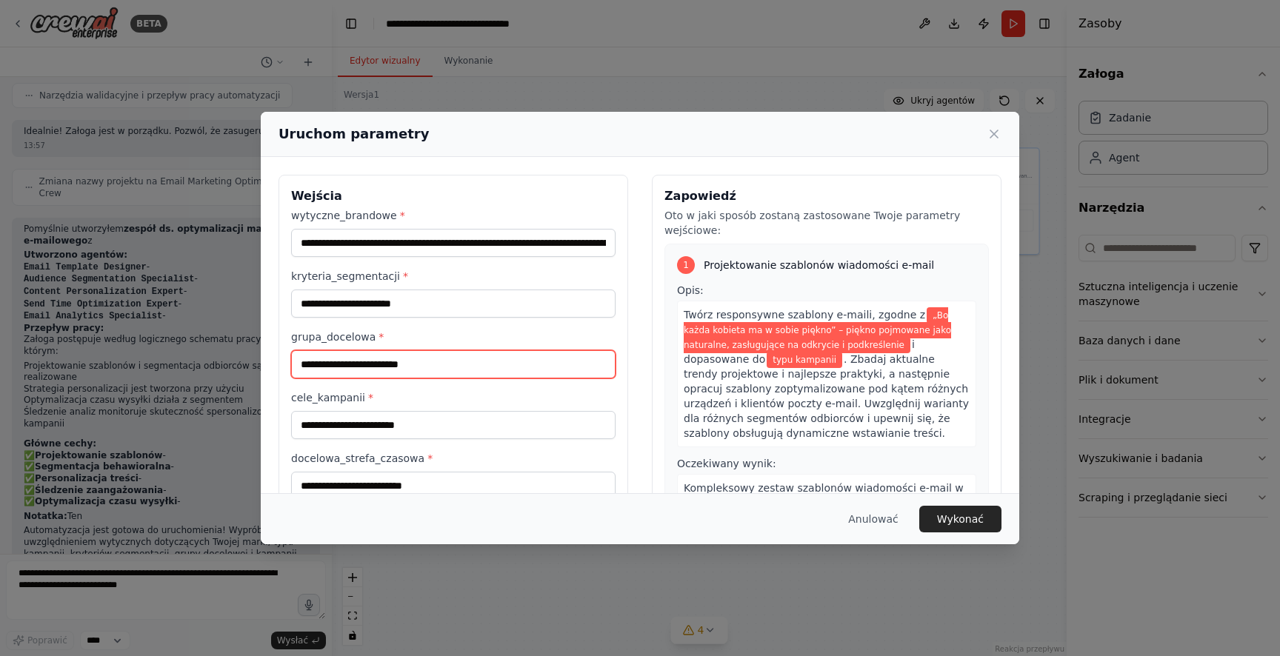
paste input "**********"
type input "**********"
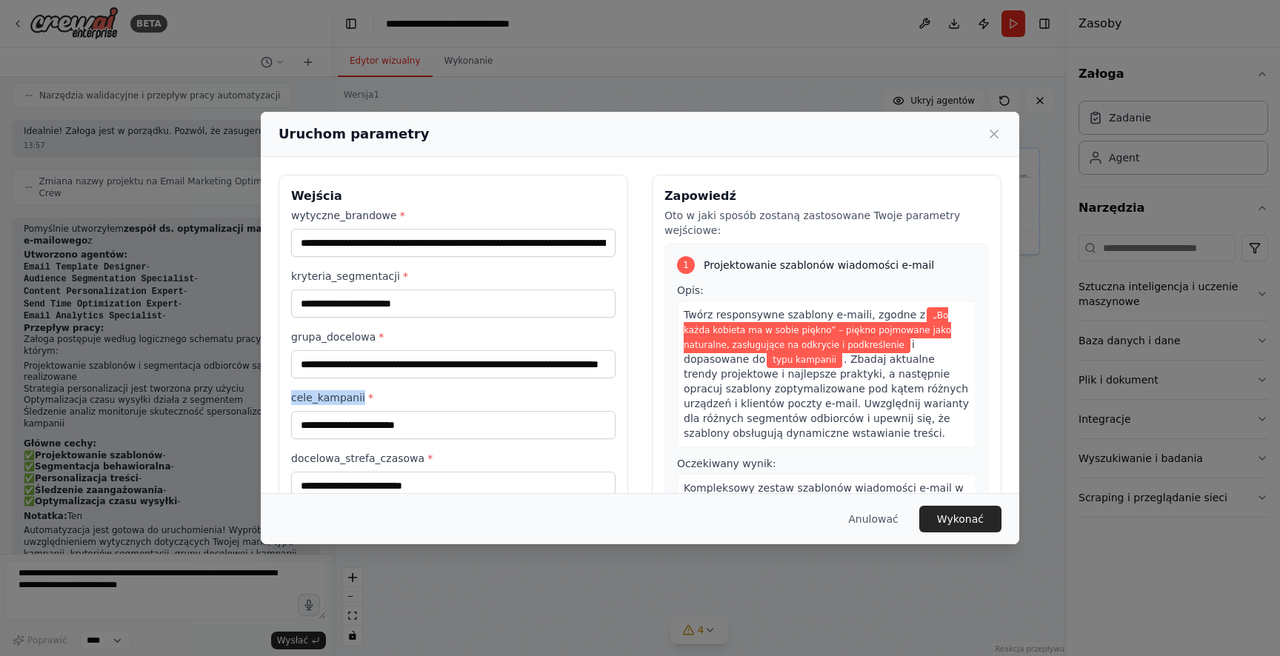
drag, startPoint x: 353, startPoint y: 396, endPoint x: 327, endPoint y: 381, distance: 29.6
click at [265, 394] on div "**********" at bounding box center [640, 374] width 758 height 434
copy font "cele_kampanii"
click at [476, 427] on input "cele_kampanii *" at bounding box center [453, 425] width 324 height 28
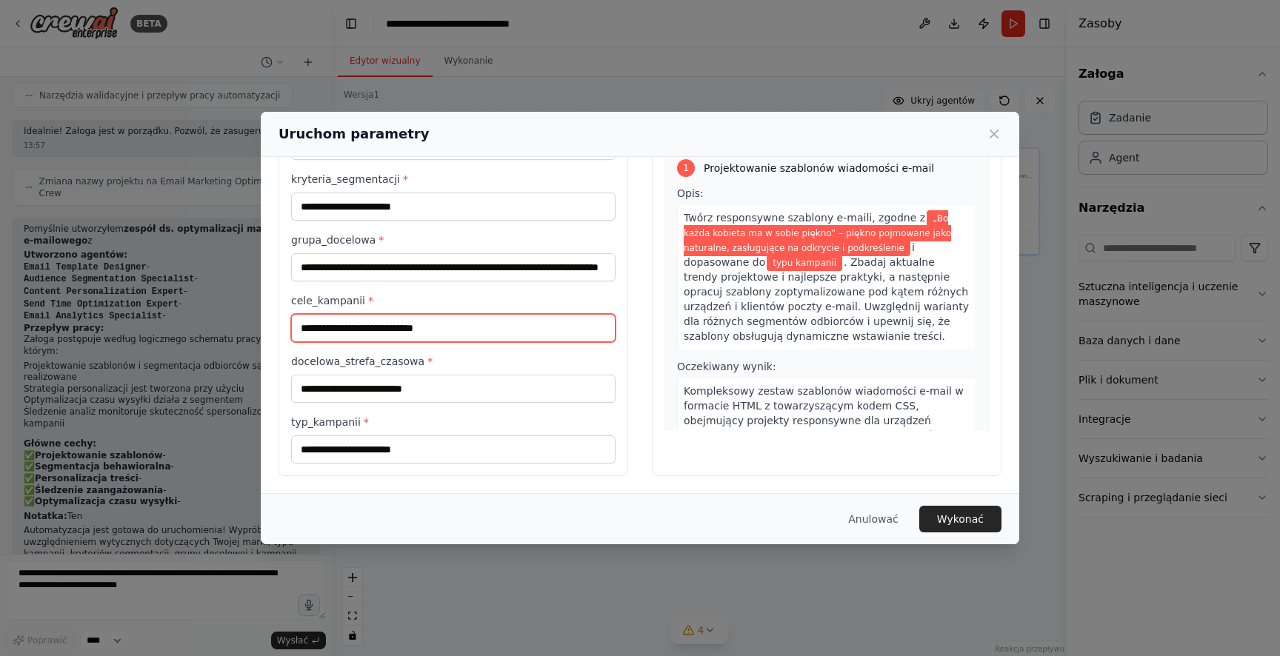
type input "**********"
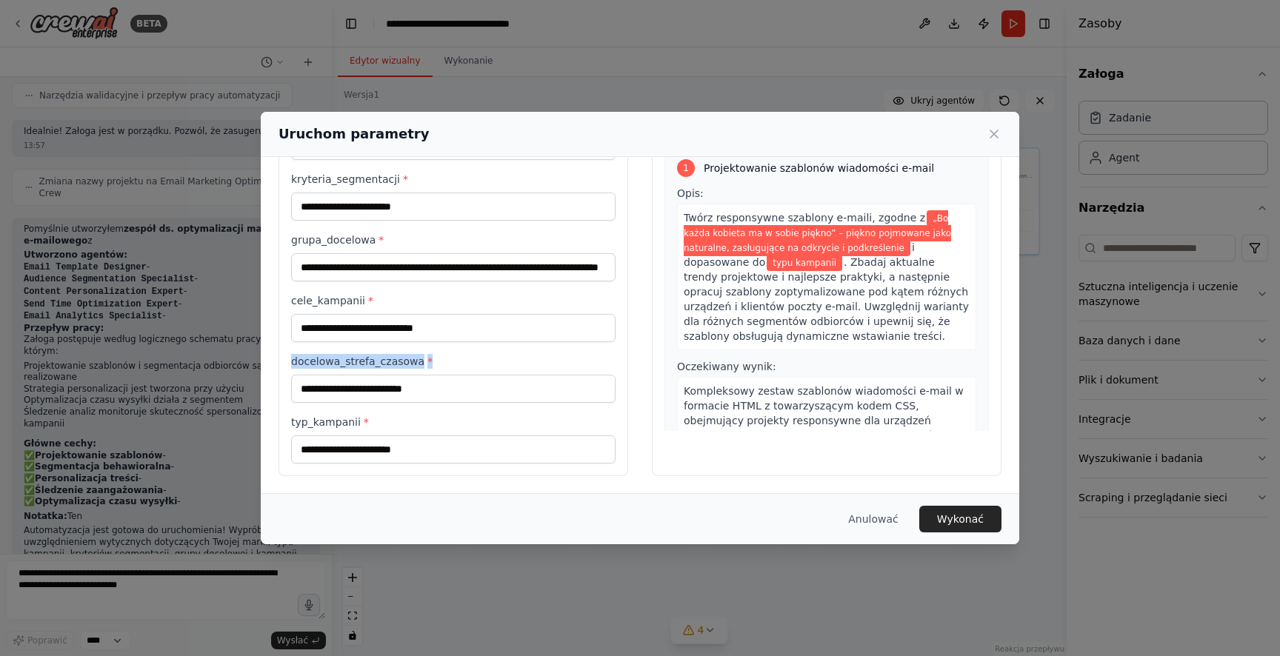
drag, startPoint x: 343, startPoint y: 360, endPoint x: 325, endPoint y: 364, distance: 18.3
click at [284, 360] on div "**********" at bounding box center [453, 277] width 350 height 398
copy label "docelowa_strefa_czasowa *"
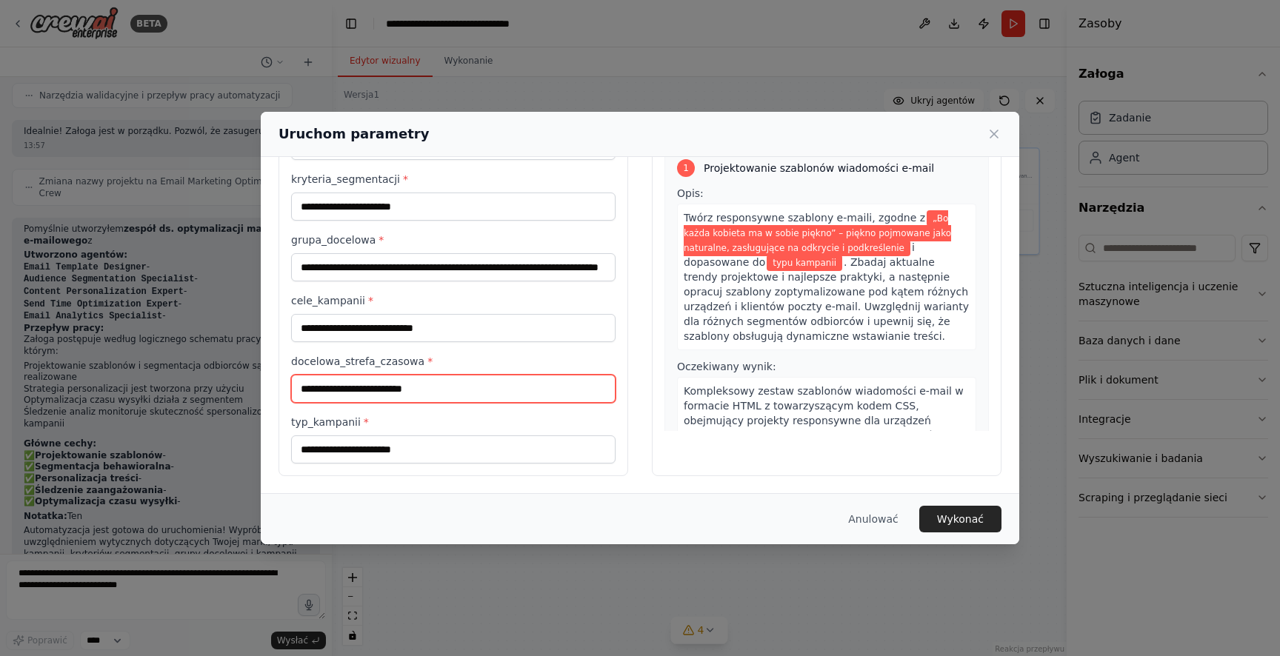
click at [453, 390] on input "docelowa_strefa_czasowa *" at bounding box center [453, 389] width 324 height 28
click at [461, 389] on input "docelowa_strefa_czasowa *" at bounding box center [453, 389] width 324 height 28
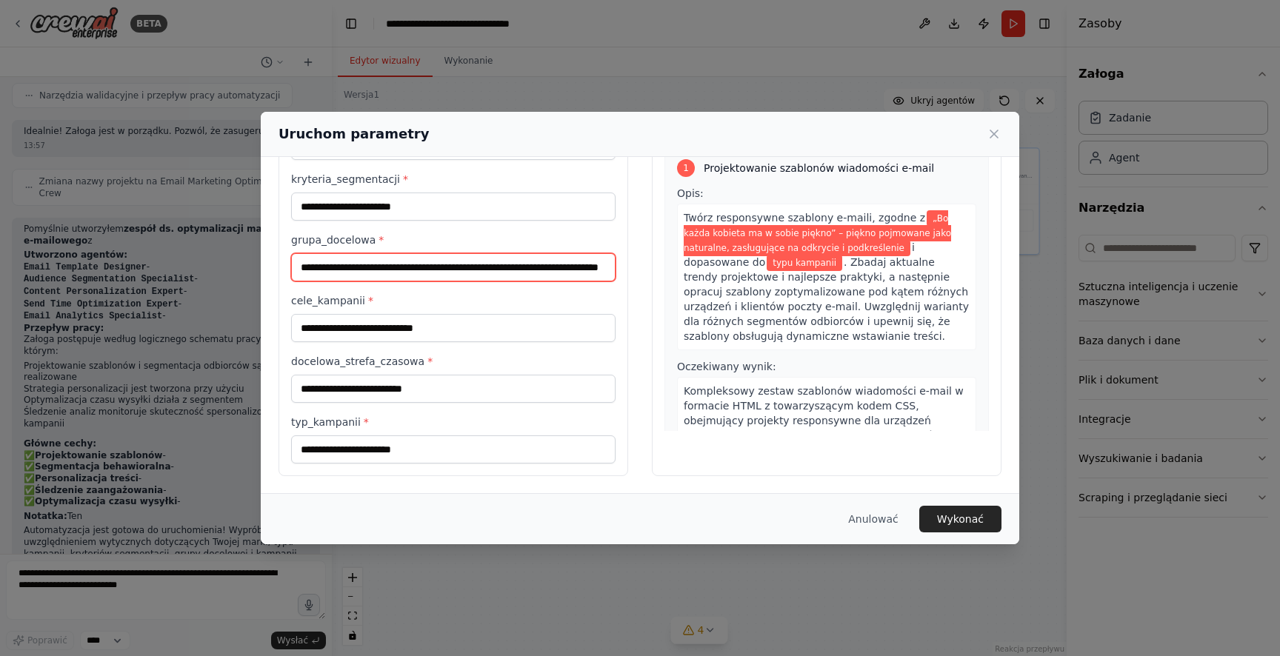
click at [525, 272] on input "**********" at bounding box center [453, 267] width 324 height 28
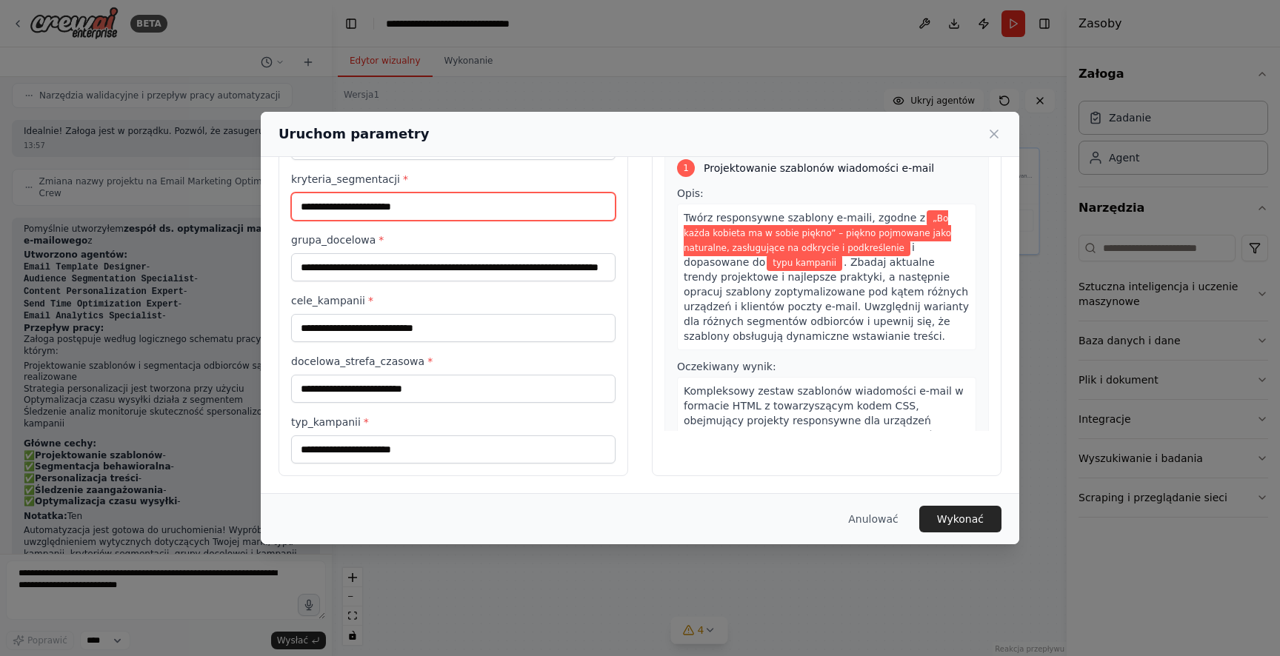
click at [475, 213] on input "**********" at bounding box center [453, 207] width 324 height 28
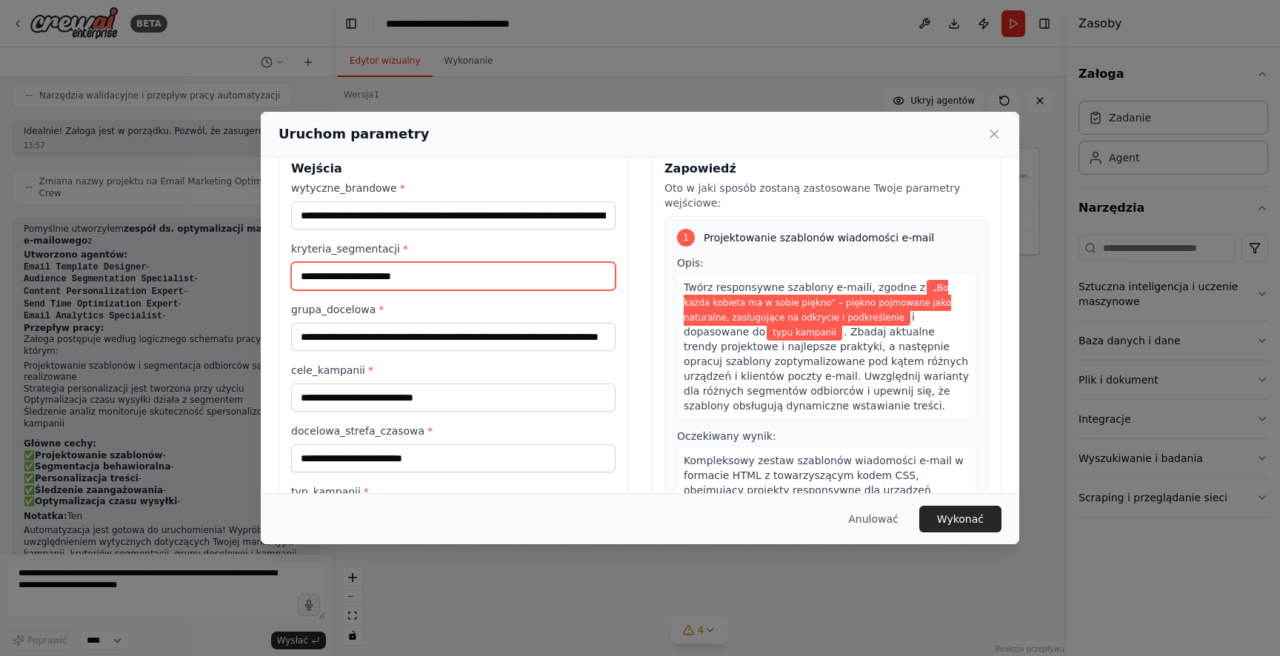
scroll to position [20, 0]
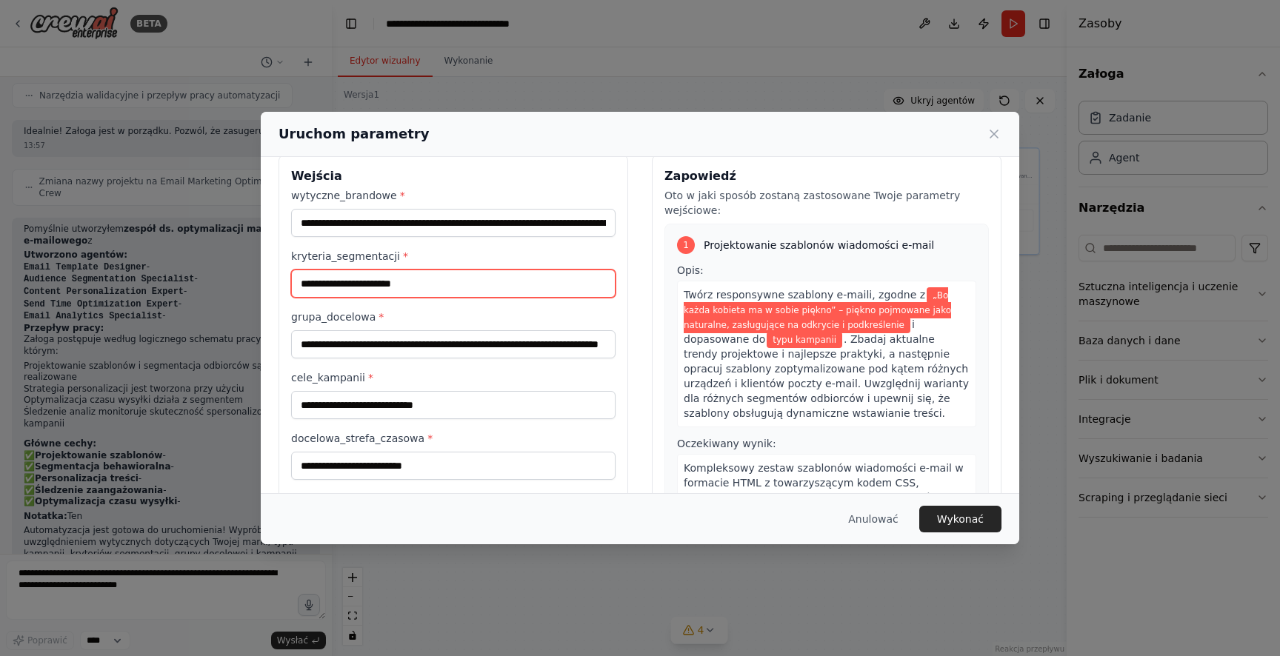
click at [444, 293] on input "**********" at bounding box center [453, 284] width 324 height 28
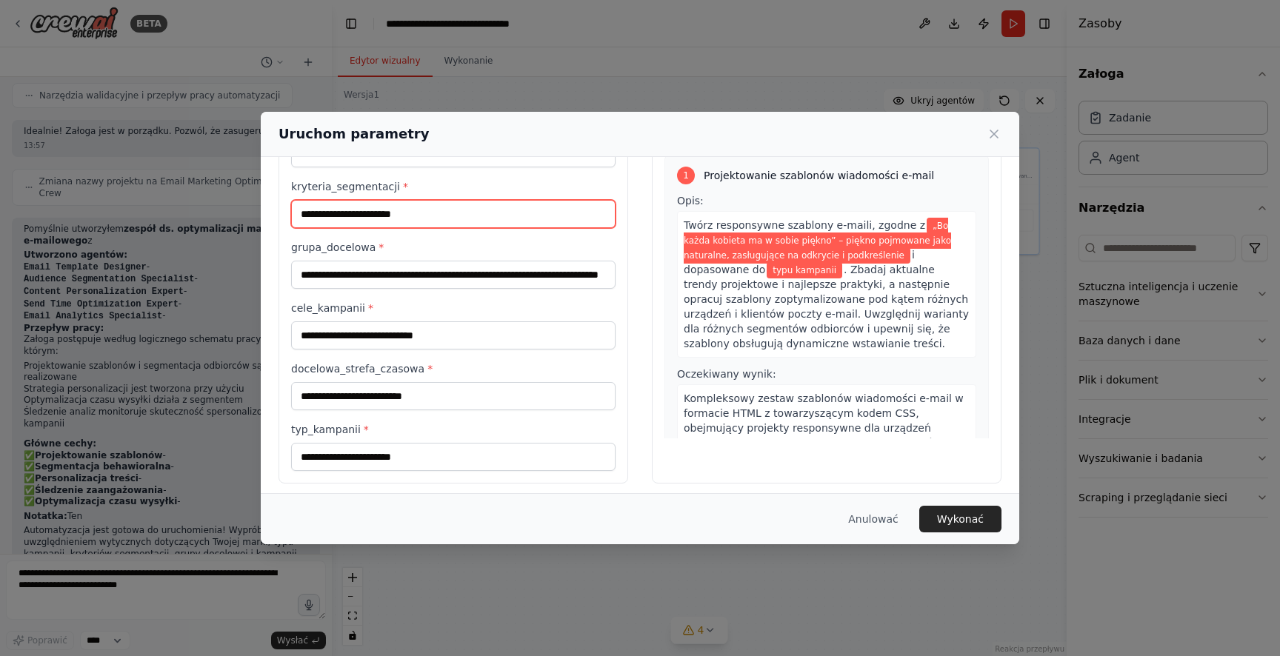
scroll to position [97, 0]
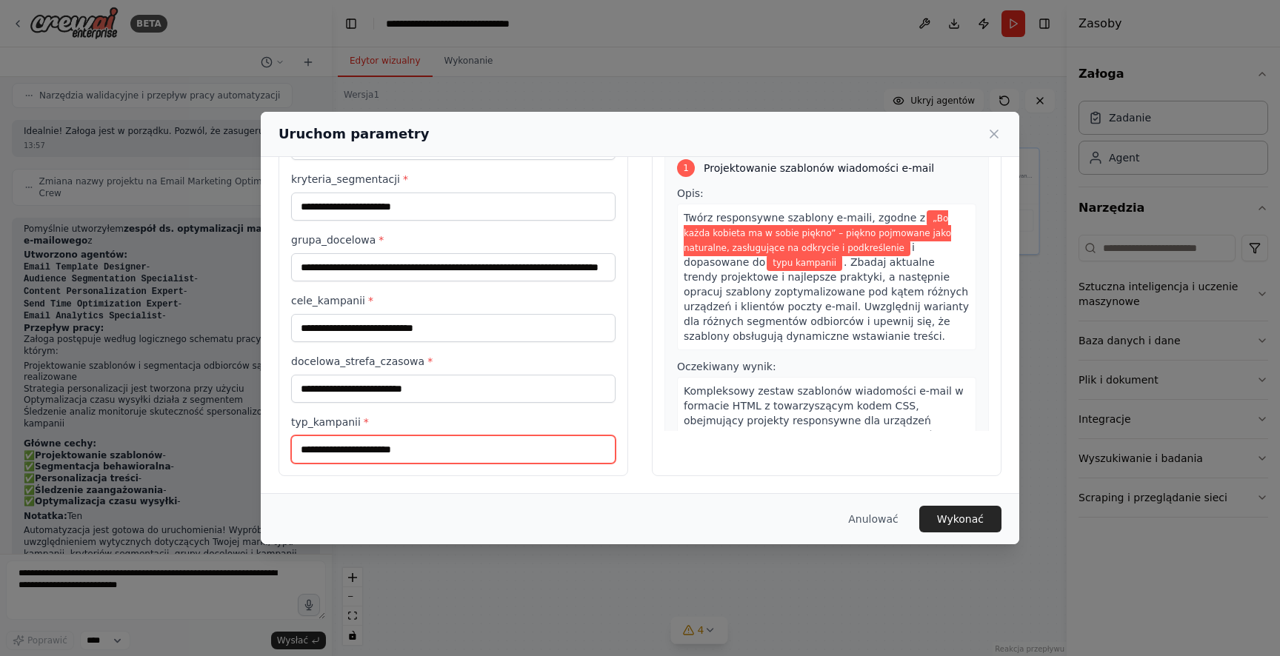
click at [421, 449] on input "typ_kampanii *" at bounding box center [453, 450] width 324 height 28
drag, startPoint x: 359, startPoint y: 418, endPoint x: 279, endPoint y: 420, distance: 80.0
click at [278, 420] on div "**********" at bounding box center [640, 277] width 758 height 434
copy font "typ_kampanii"
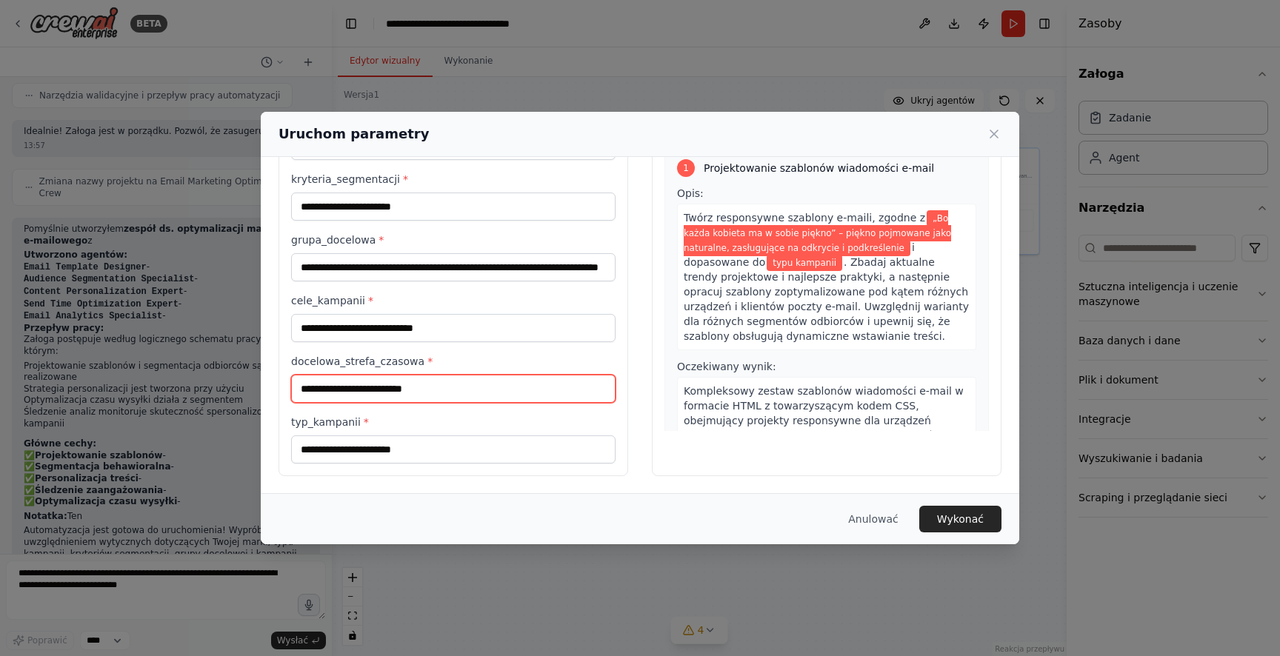
click at [414, 391] on input "docelowa_strefa_czasowa *" at bounding box center [453, 389] width 324 height 28
paste input "**********"
click at [416, 389] on input "**********" at bounding box center [453, 389] width 324 height 28
type input "**********"
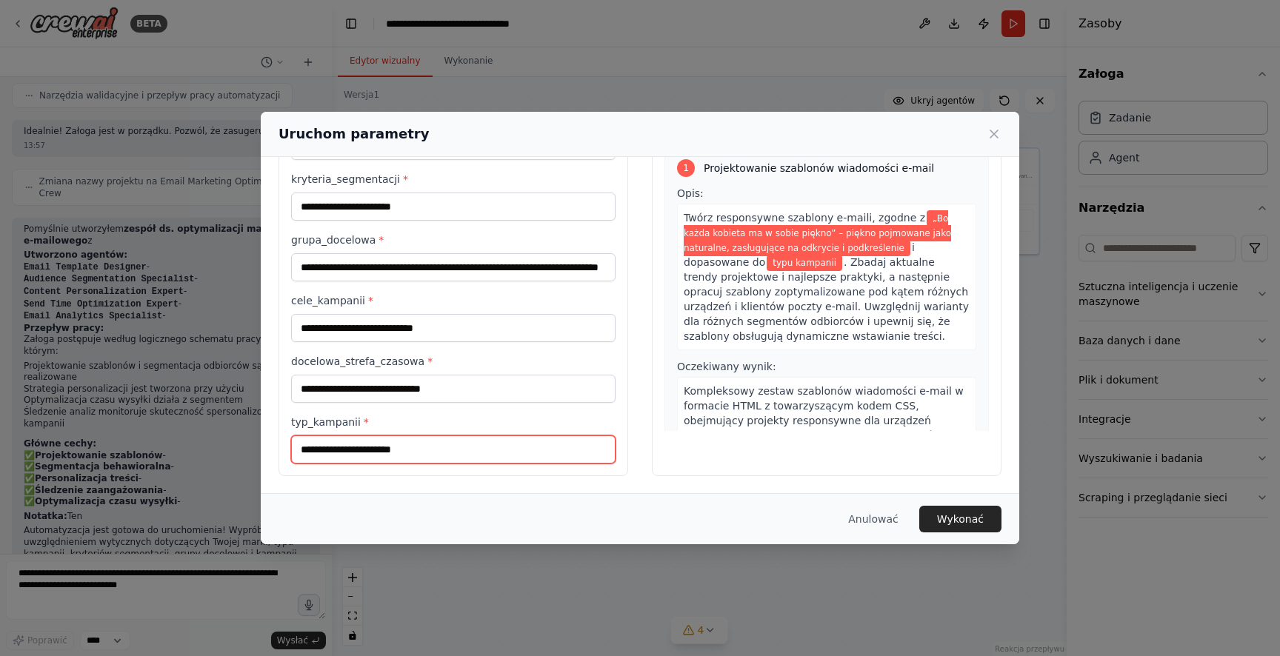
click at [461, 451] on input "typ_kampanii *" at bounding box center [453, 450] width 324 height 28
paste input "**********"
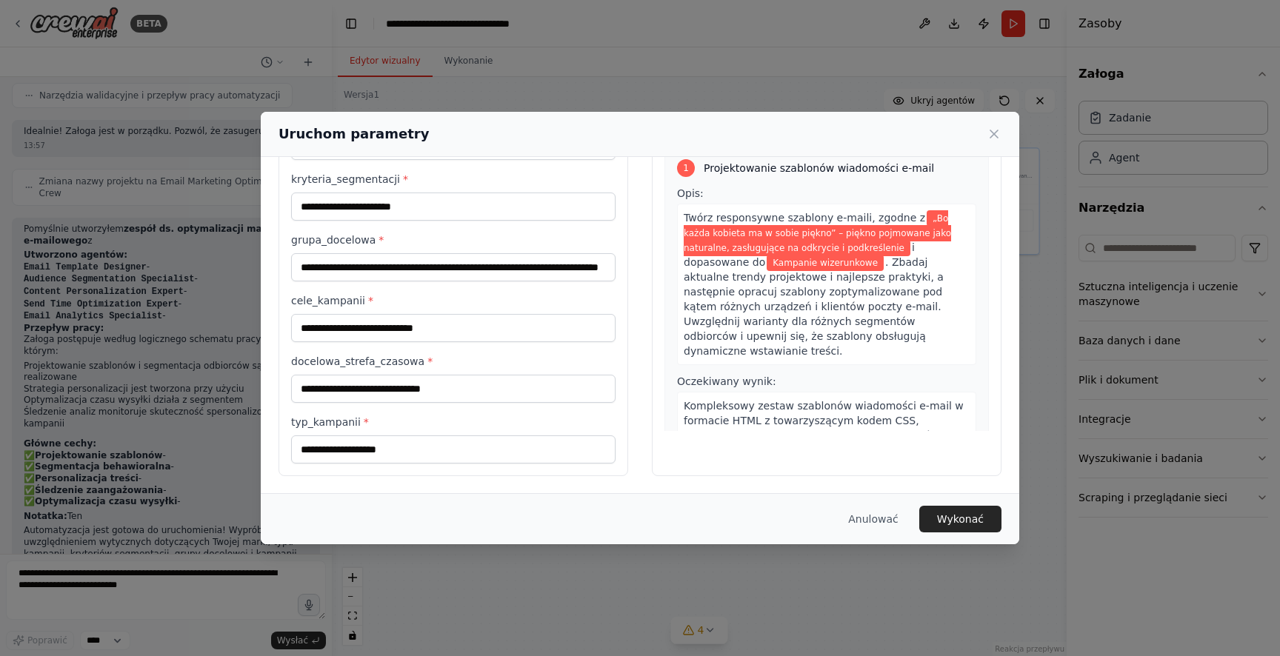
click at [706, 473] on div "Zapowiedź Oto w jaki sposób zostaną zastosowane Twoje parametry wejściowe: 1 Pr…" at bounding box center [827, 277] width 350 height 398
click at [347, 445] on input "**********" at bounding box center [453, 450] width 324 height 28
click at [450, 445] on input "**********" at bounding box center [453, 450] width 324 height 28
type input "**********"
click at [584, 357] on label "docelowa_strefa_czasowa *" at bounding box center [453, 361] width 324 height 15
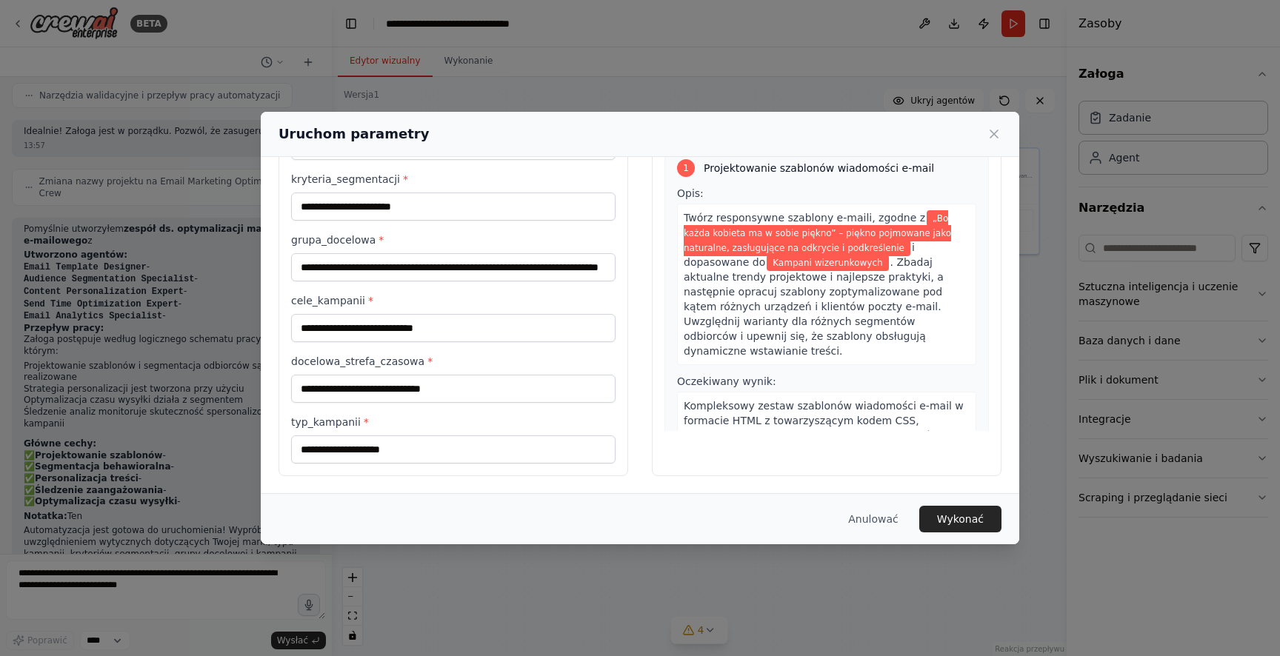
click at [584, 375] on input "**********" at bounding box center [453, 389] width 324 height 28
click at [644, 429] on div "**********" at bounding box center [639, 277] width 723 height 398
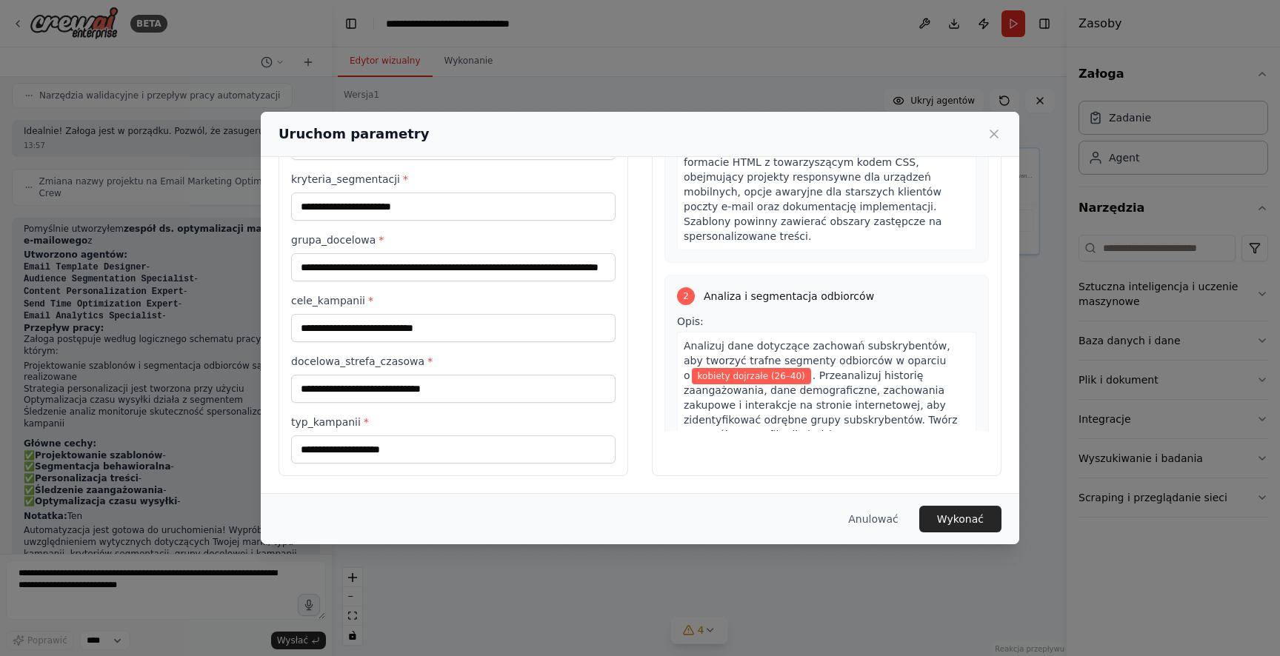
scroll to position [291, 0]
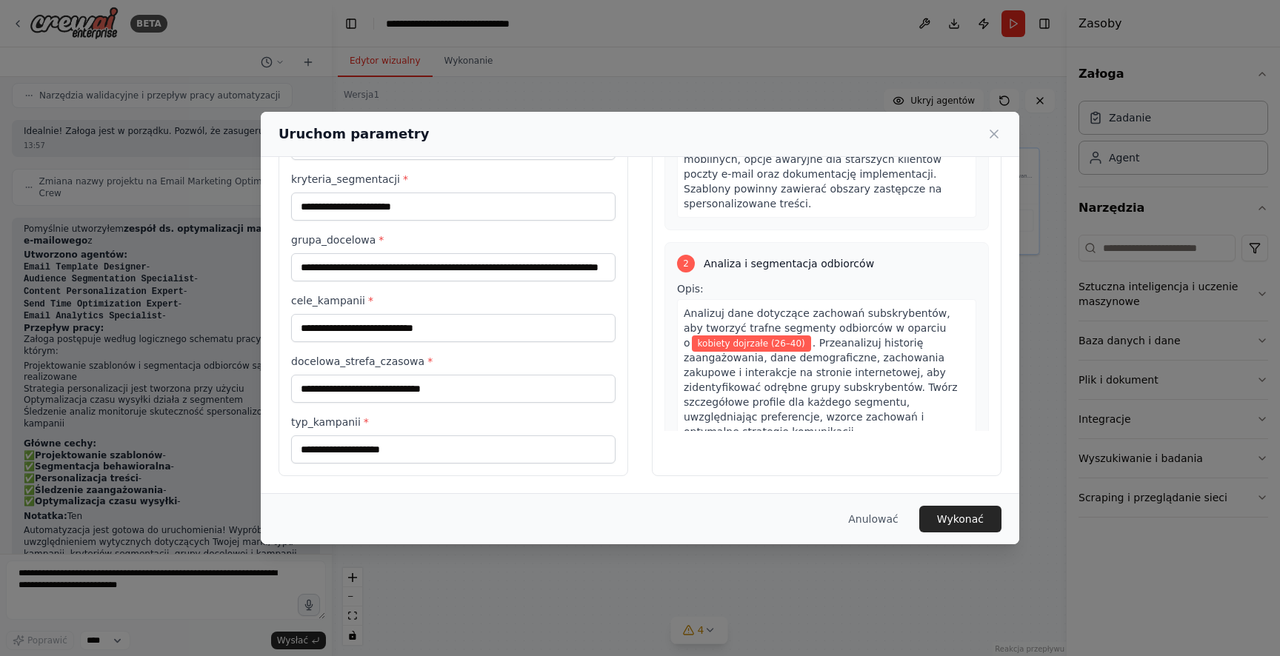
click at [953, 520] on font "Wykonać" at bounding box center [960, 519] width 47 height 12
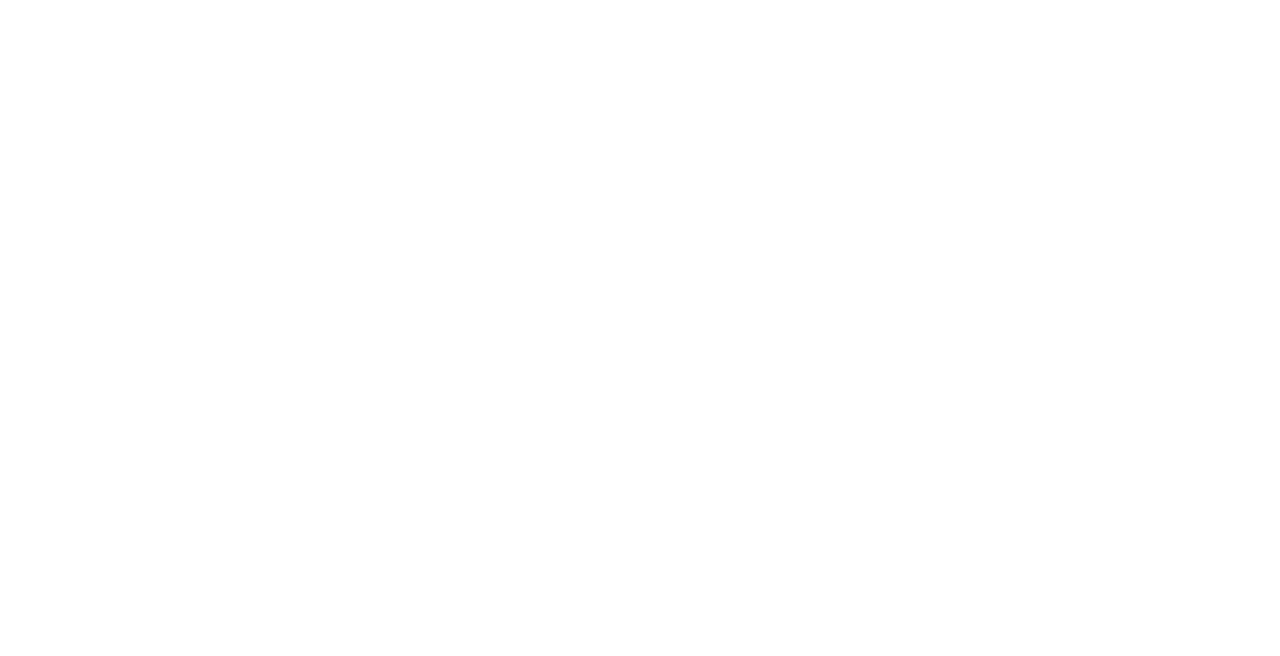
drag, startPoint x: 779, startPoint y: 407, endPoint x: 725, endPoint y: 61, distance: 350.8
click at [779, 0] on html "Tekst oryginalny Oceń to tłumaczenie Twoja opinia pomoże ulepszyć Tłumacza Goog…" at bounding box center [640, 0] width 1280 height 0
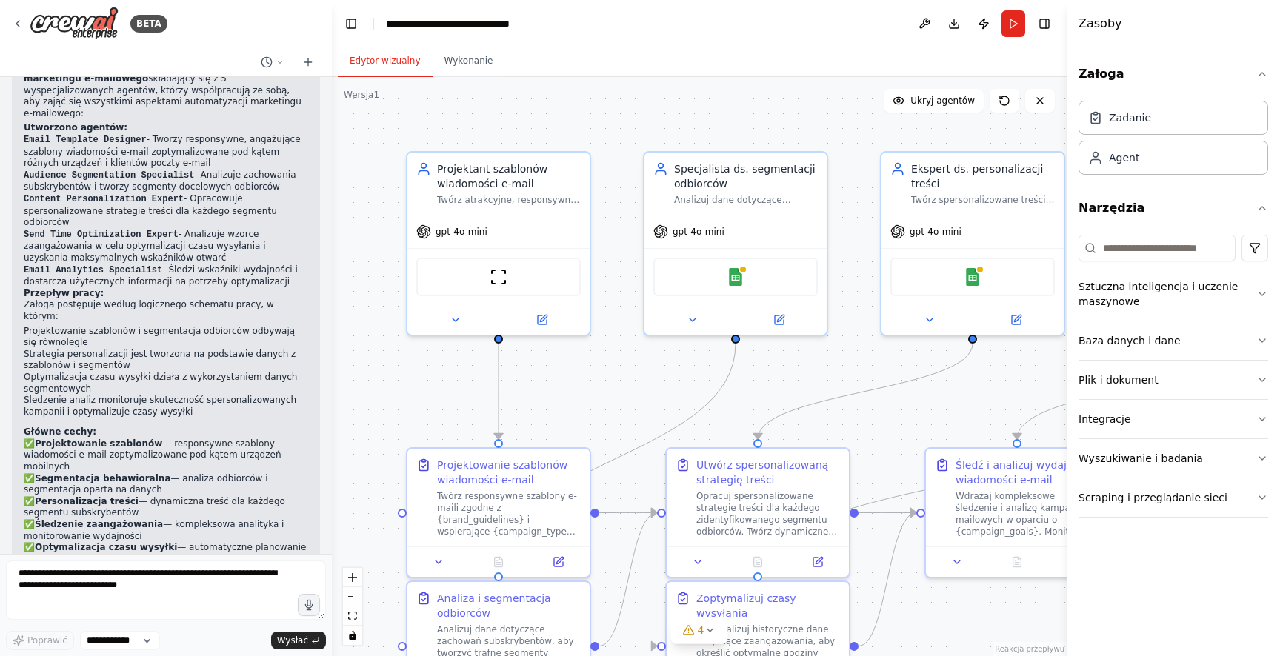
scroll to position [1304, 0]
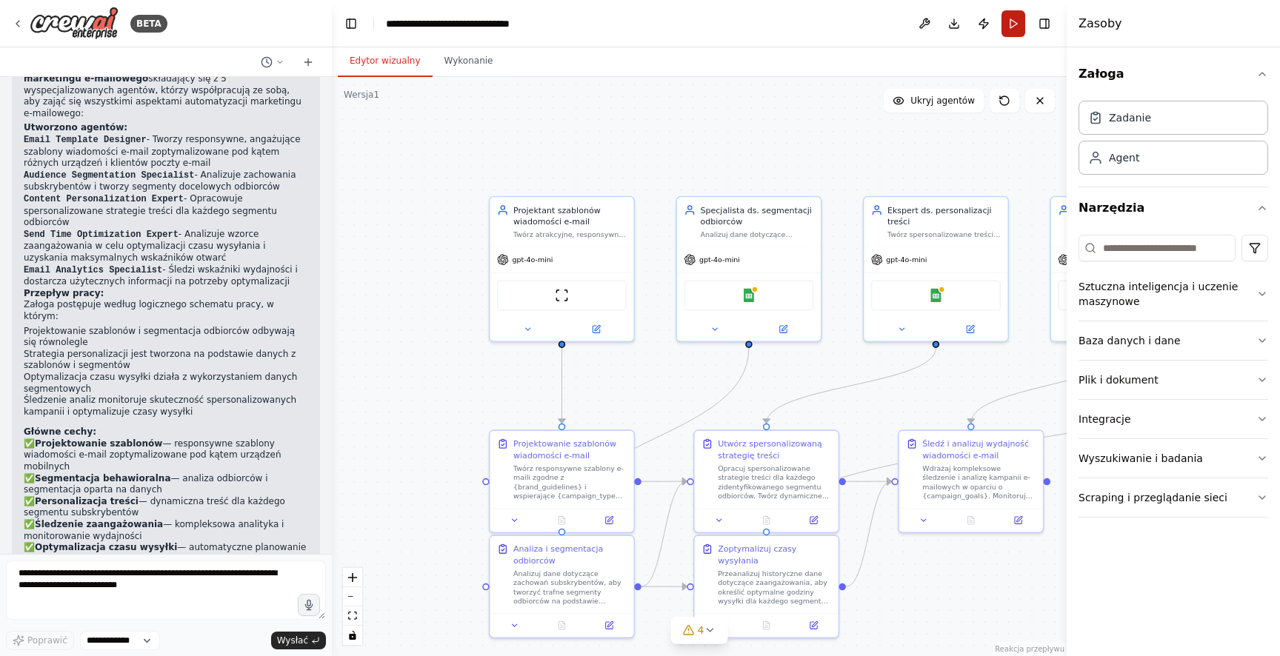
click at [1014, 20] on button "Run" at bounding box center [1013, 23] width 24 height 27
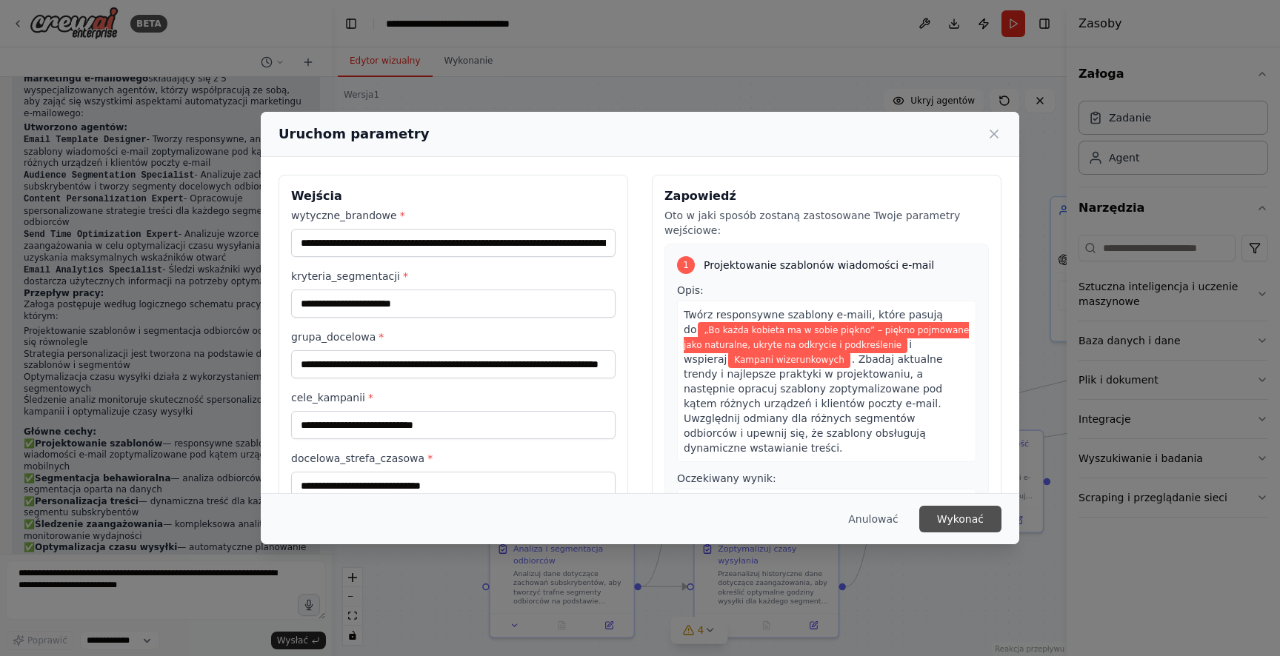
click at [967, 516] on font "Wykonać" at bounding box center [960, 519] width 47 height 12
